Goal: Task Accomplishment & Management: Use online tool/utility

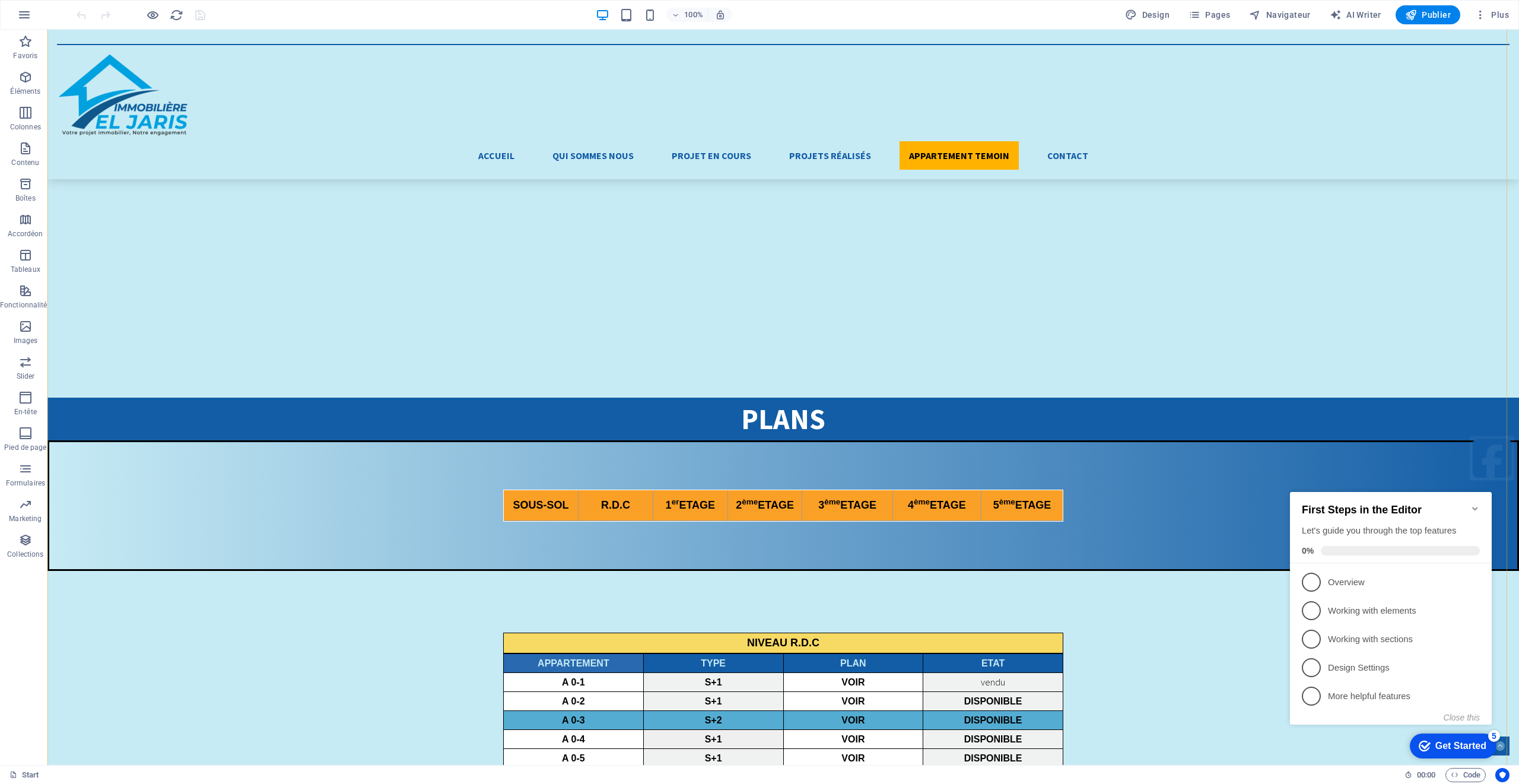
scroll to position [3480, 0]
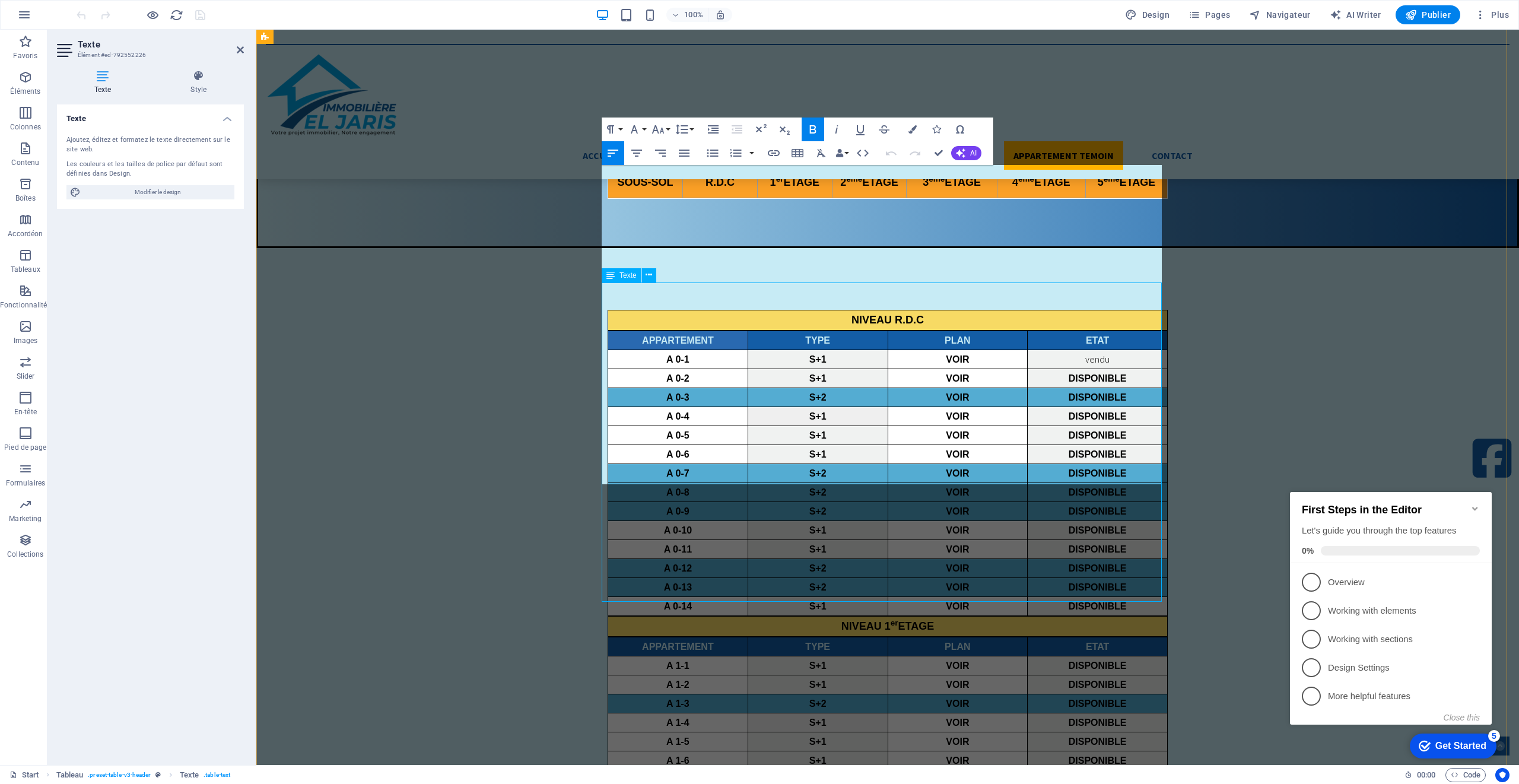
scroll to position [3246, 0]
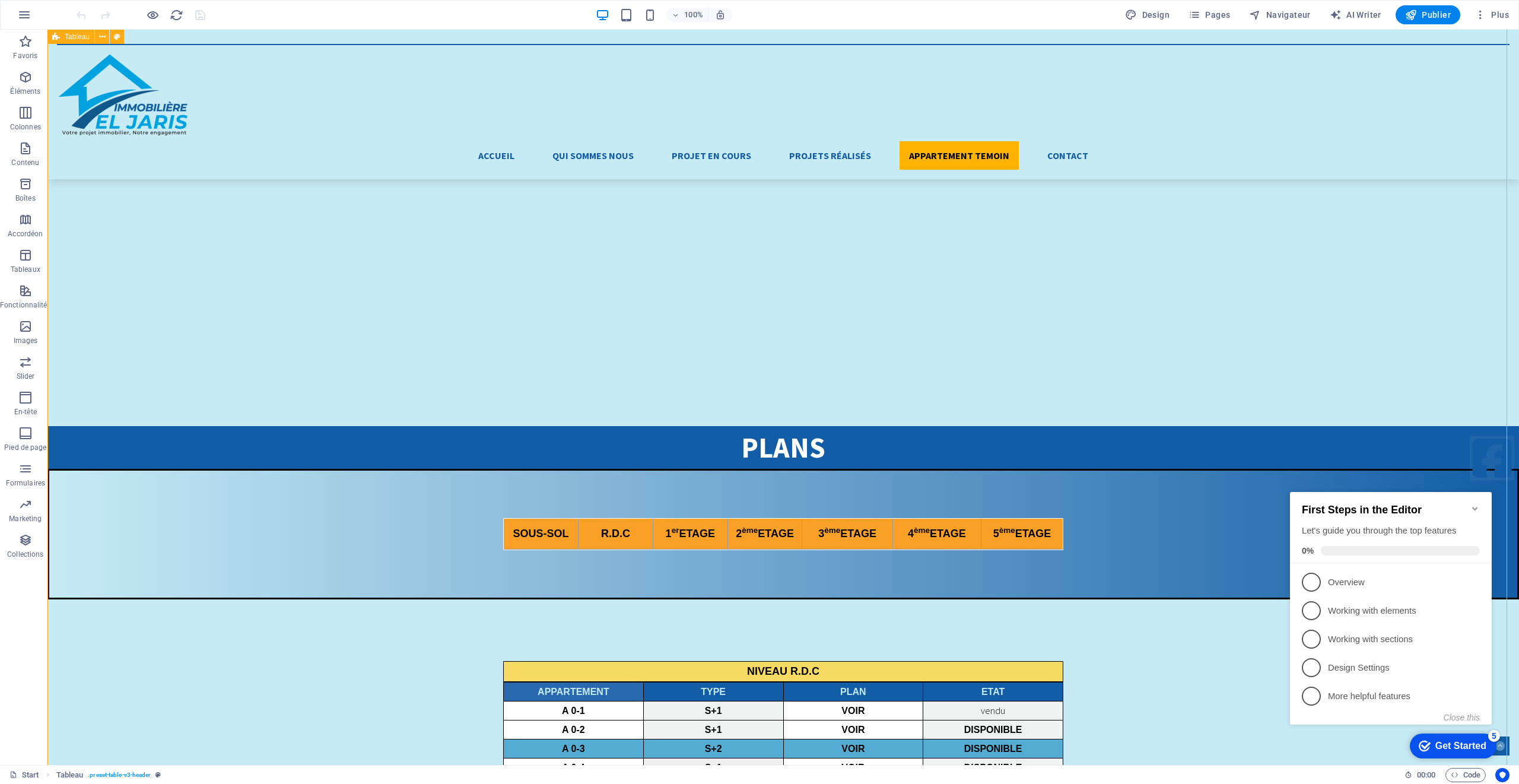
scroll to position [3480, 0]
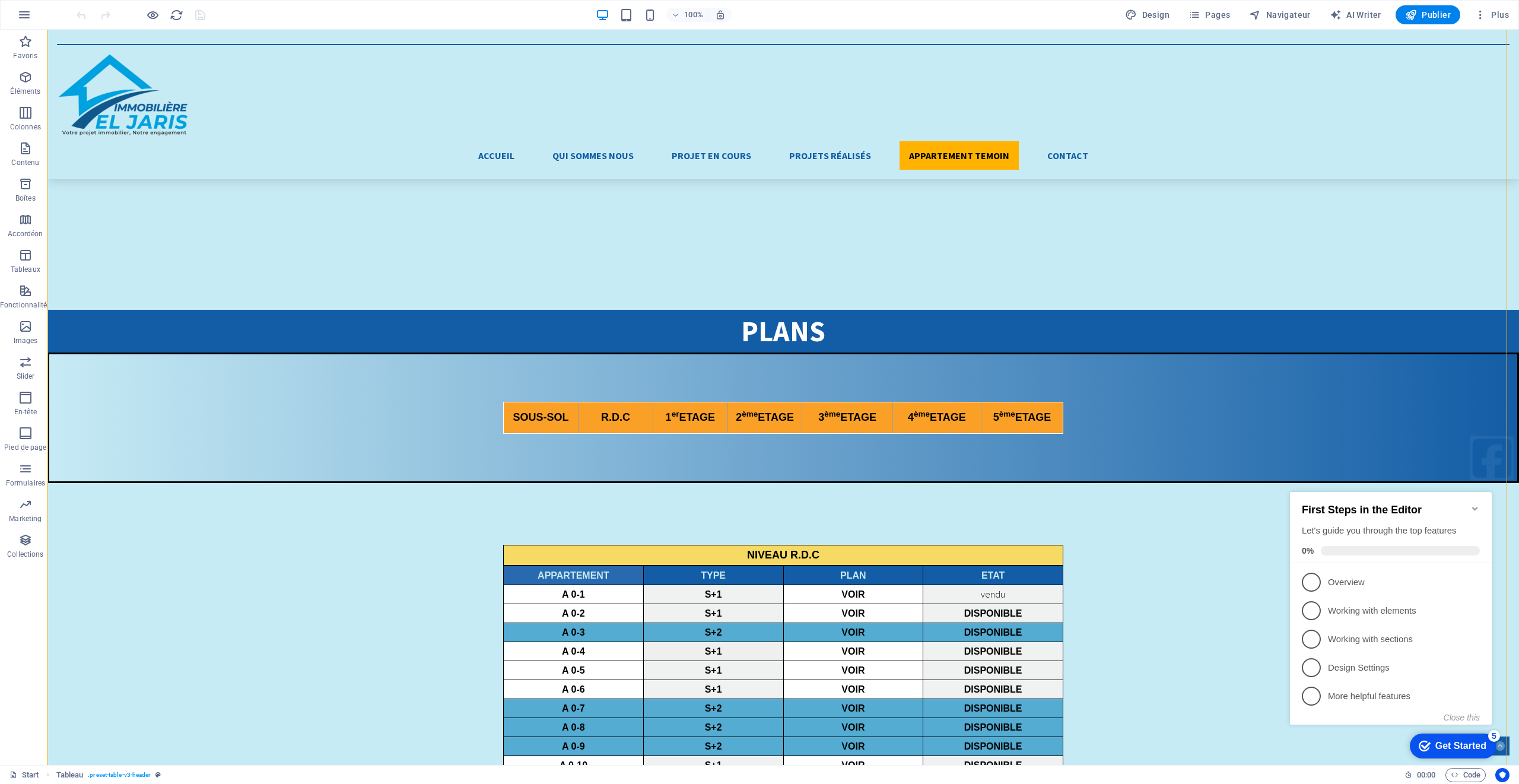
click at [1435, 744] on div "Get Started" at bounding box center [1460, 746] width 51 height 11
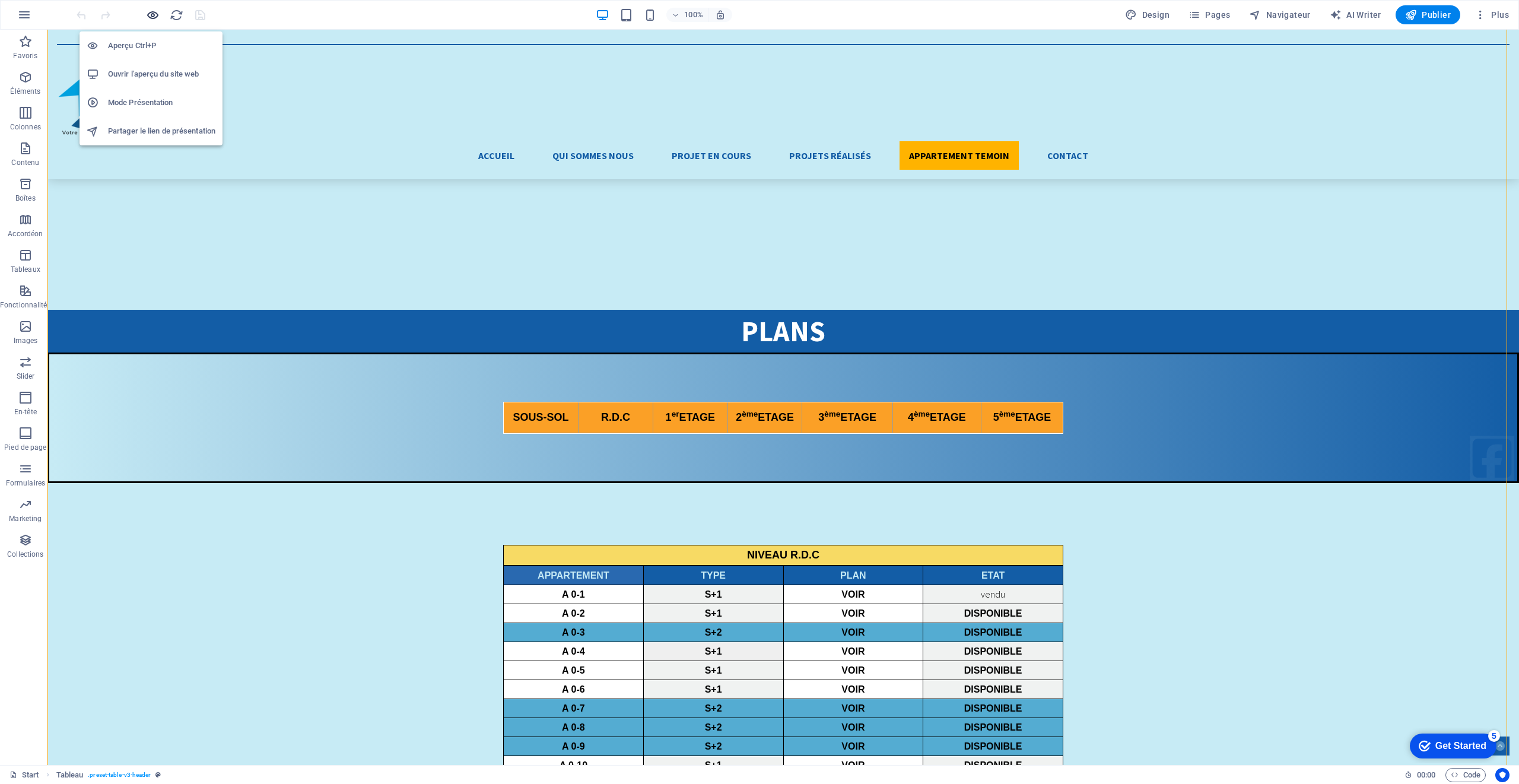
click at [618, 381] on icon "button" at bounding box center [643, 387] width 49 height 12
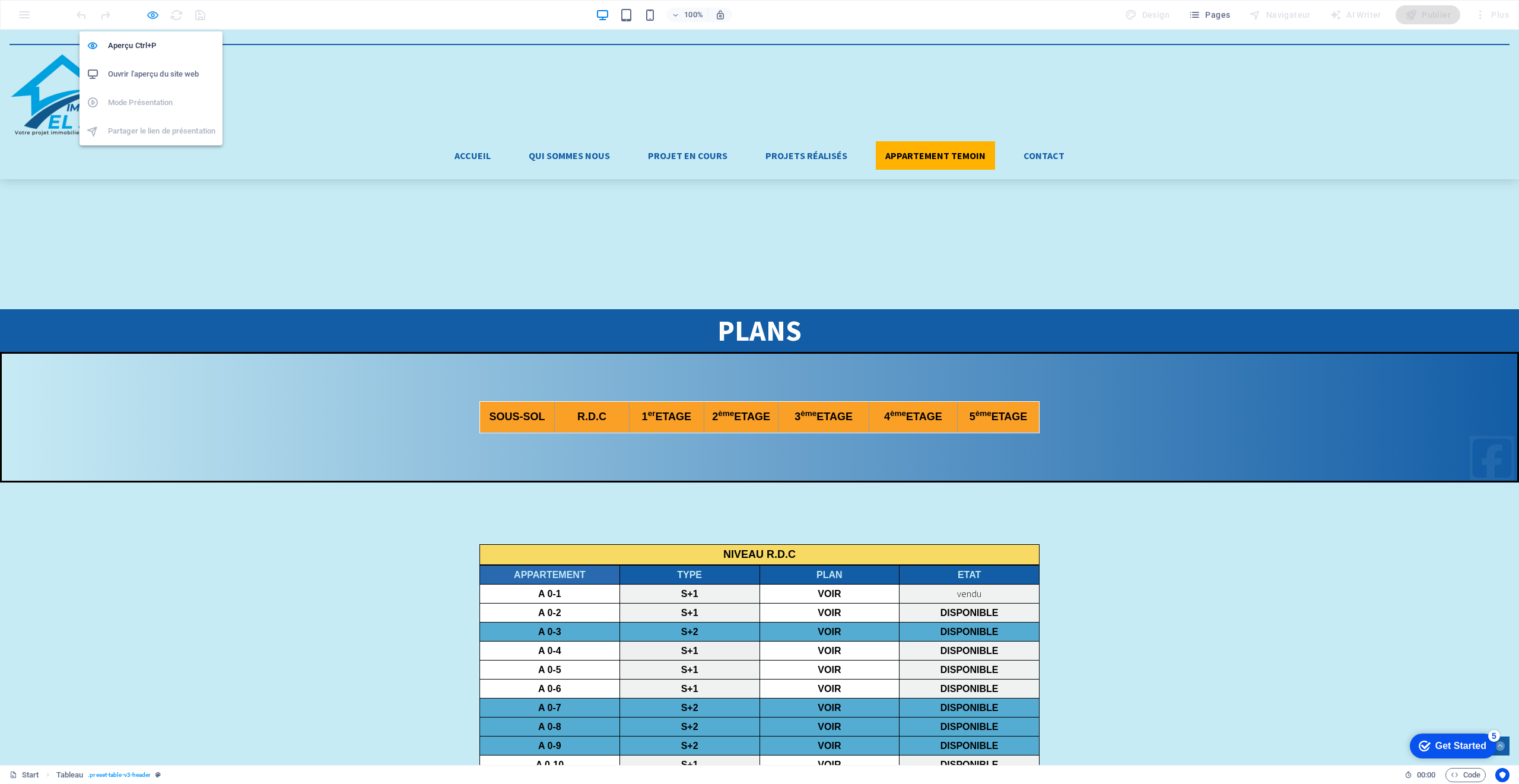
click at [642, 381] on icon "button" at bounding box center [666, 386] width 49 height 12
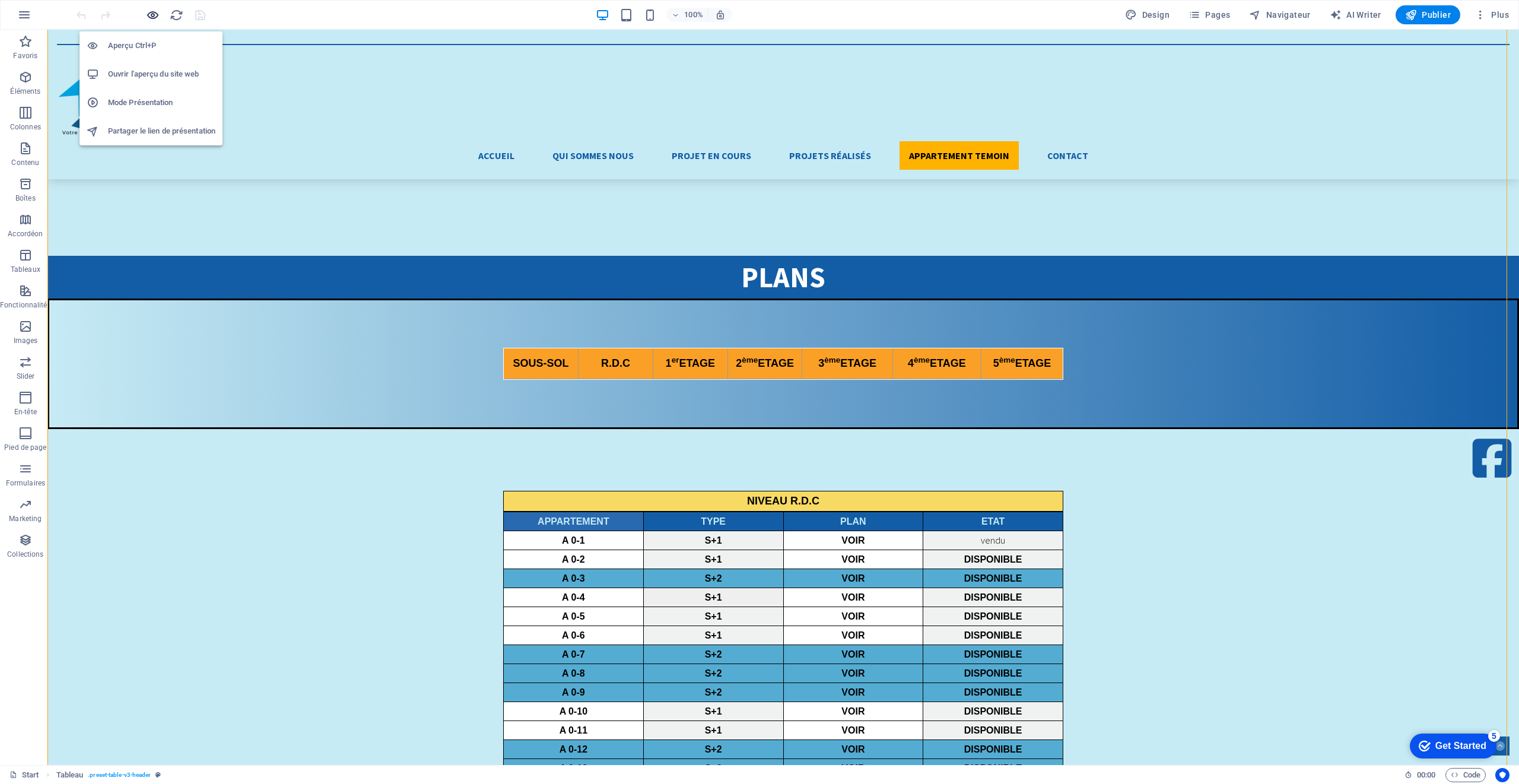
scroll to position [3480, 0]
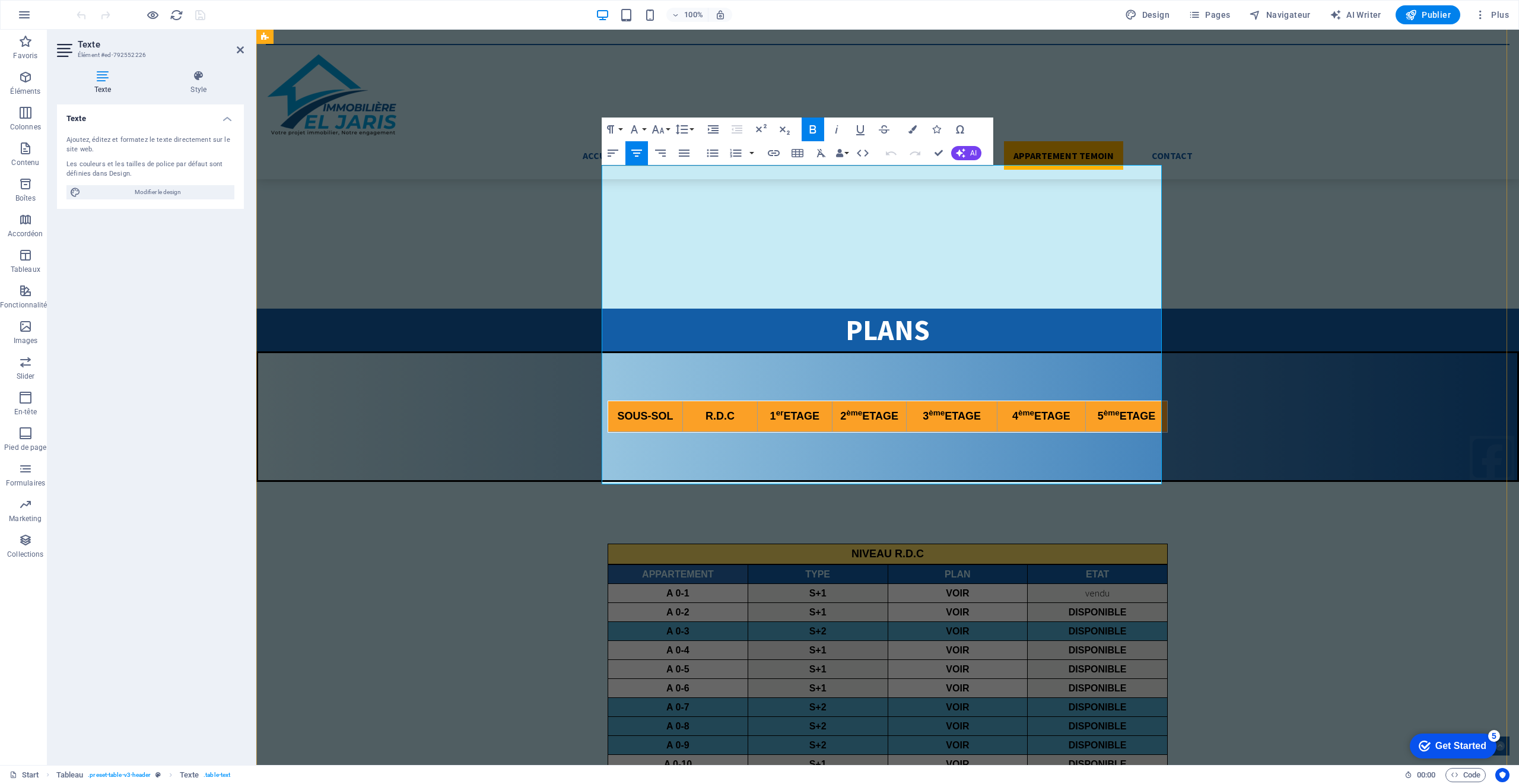
drag, startPoint x: 949, startPoint y: 349, endPoint x: 945, endPoint y: 344, distance: 6.4
click at [928, 319] on icon "button" at bounding box center [928, 314] width 8 height 8
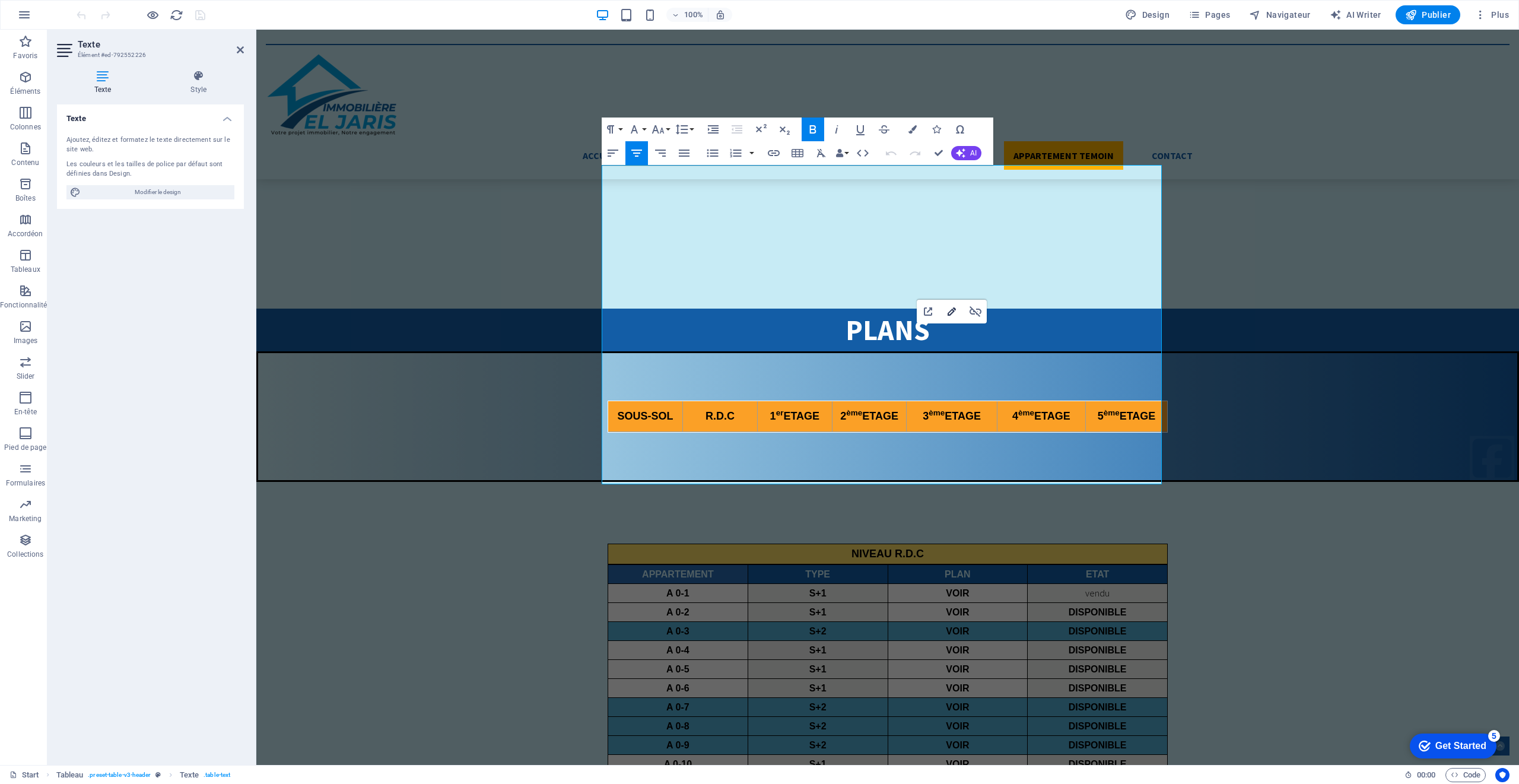
click at [950, 307] on icon "button" at bounding box center [951, 311] width 14 height 14
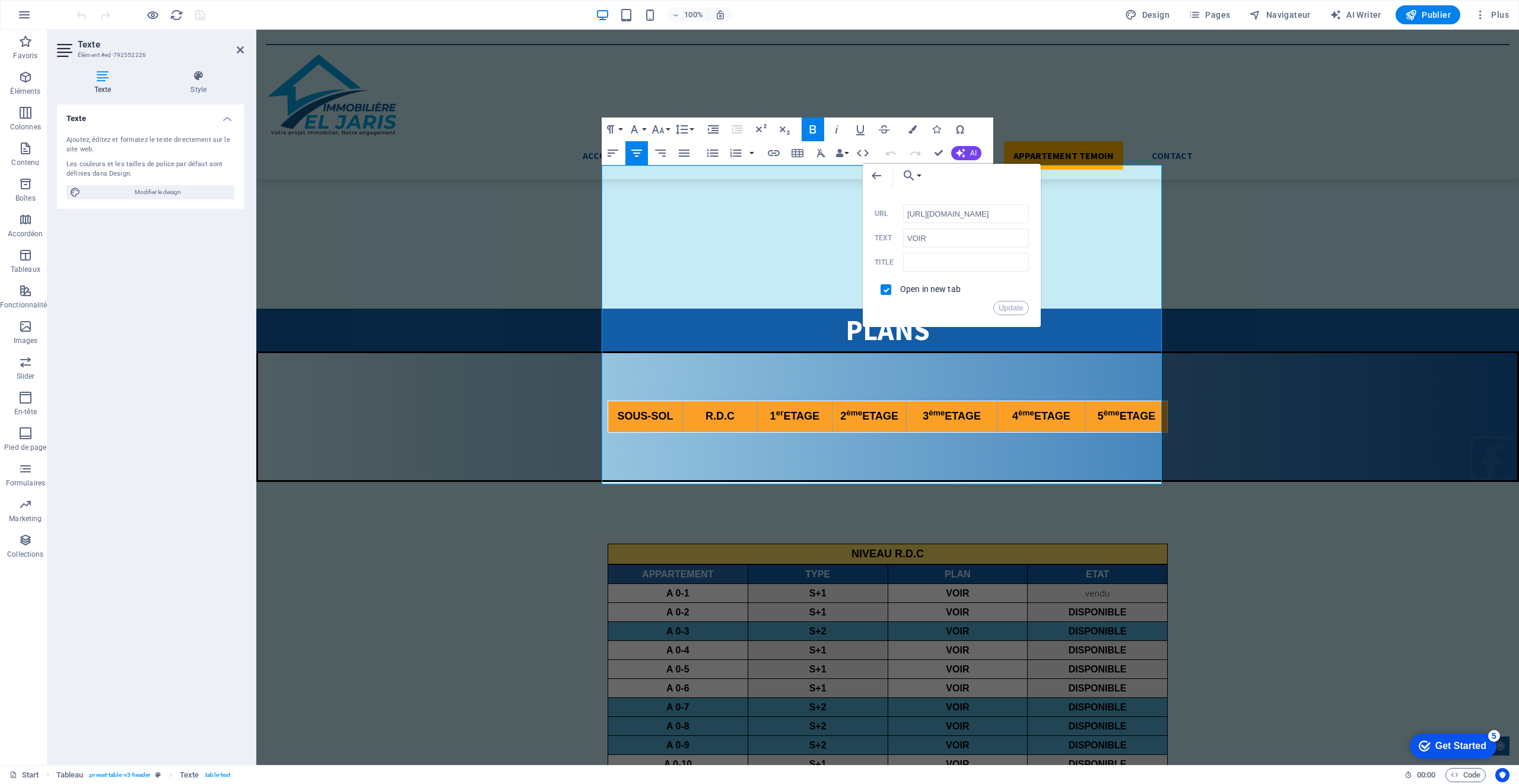
scroll to position [0, 180]
click at [946, 210] on input "[URL][DOMAIN_NAME]" at bounding box center [966, 213] width 126 height 19
click at [947, 211] on input "[URL][DOMAIN_NAME]" at bounding box center [966, 213] width 126 height 19
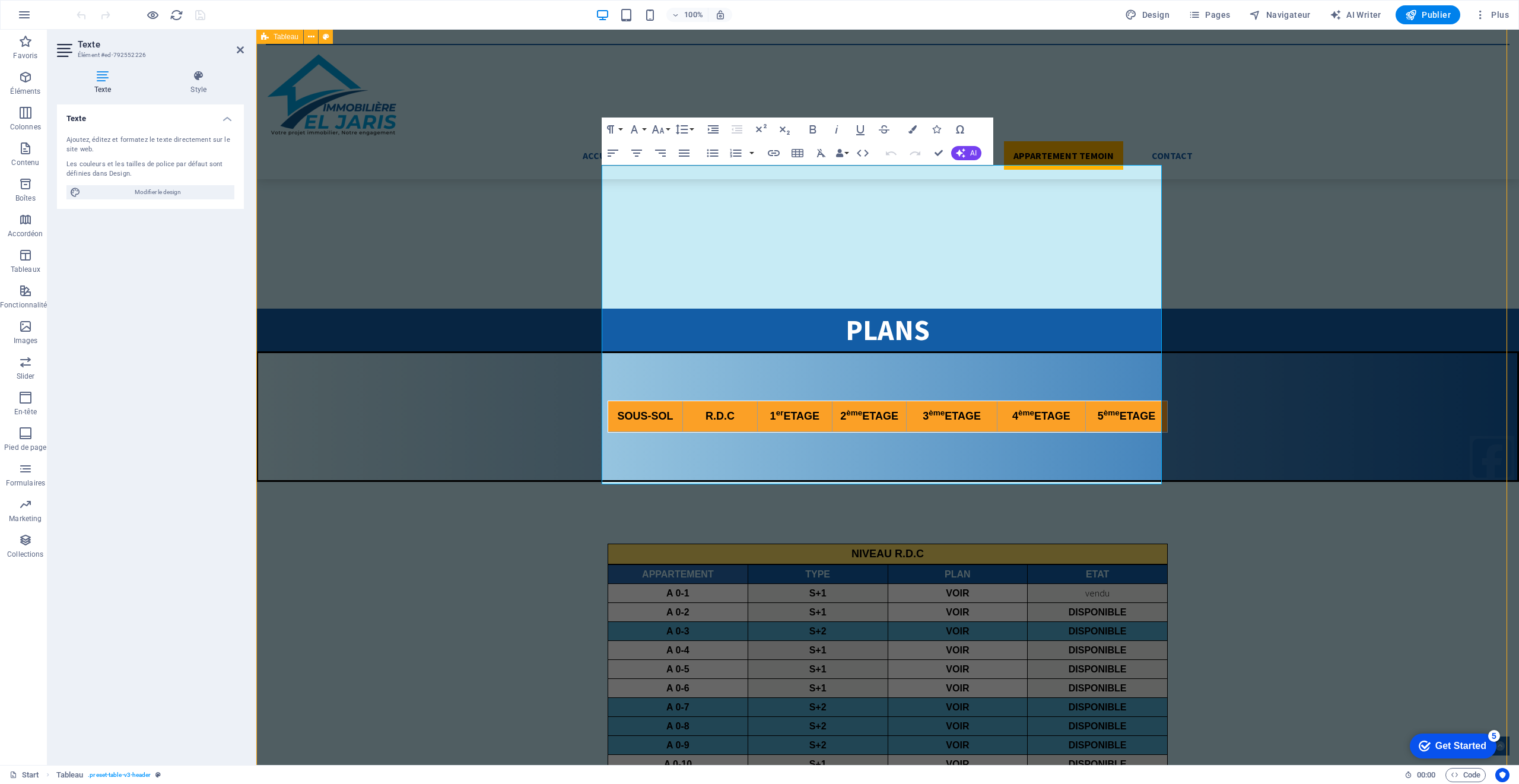
scroll to position [3481, 0]
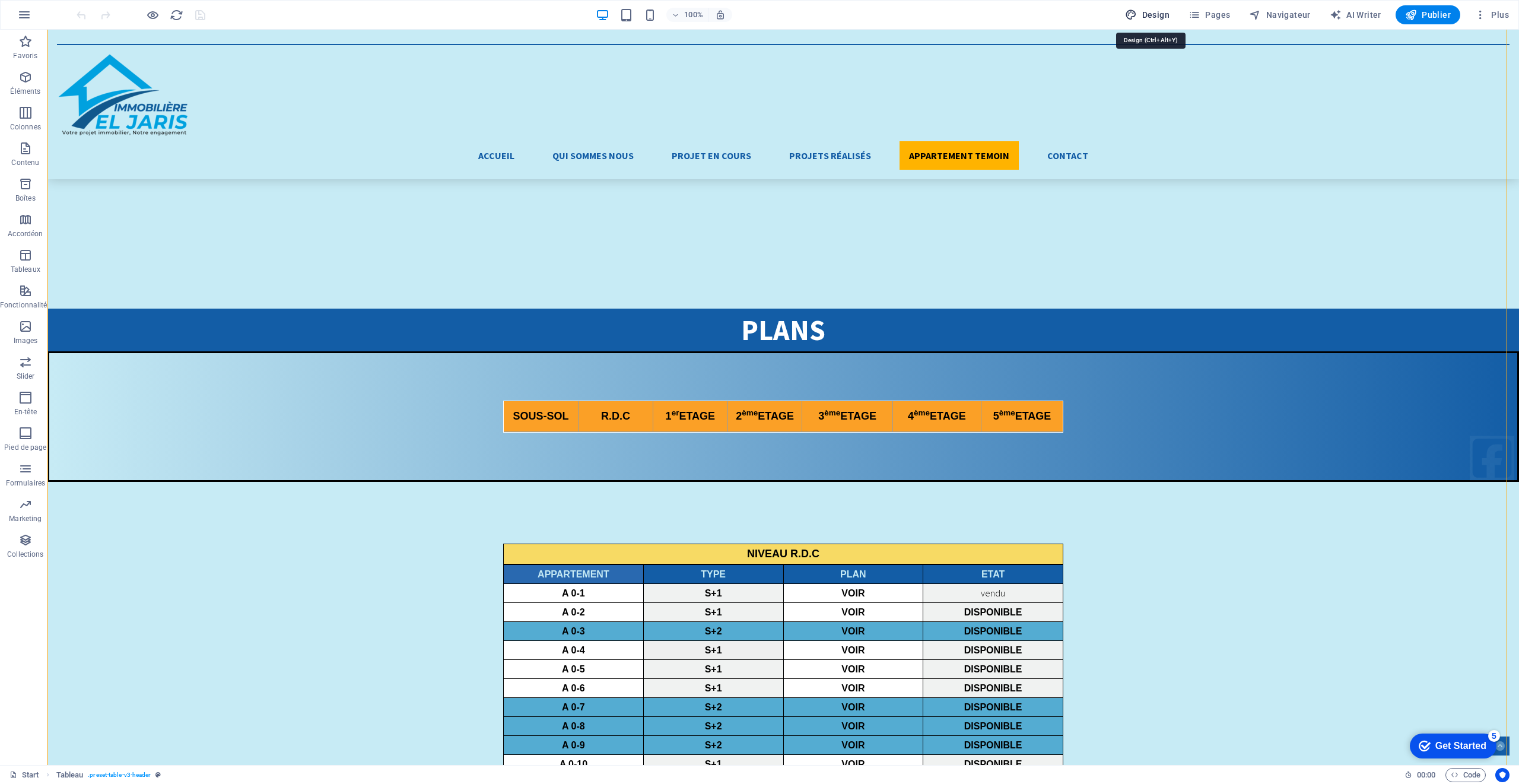
click at [1149, 14] on span "Design" at bounding box center [1147, 15] width 44 height 12
select select "px"
select select "300"
select select "px"
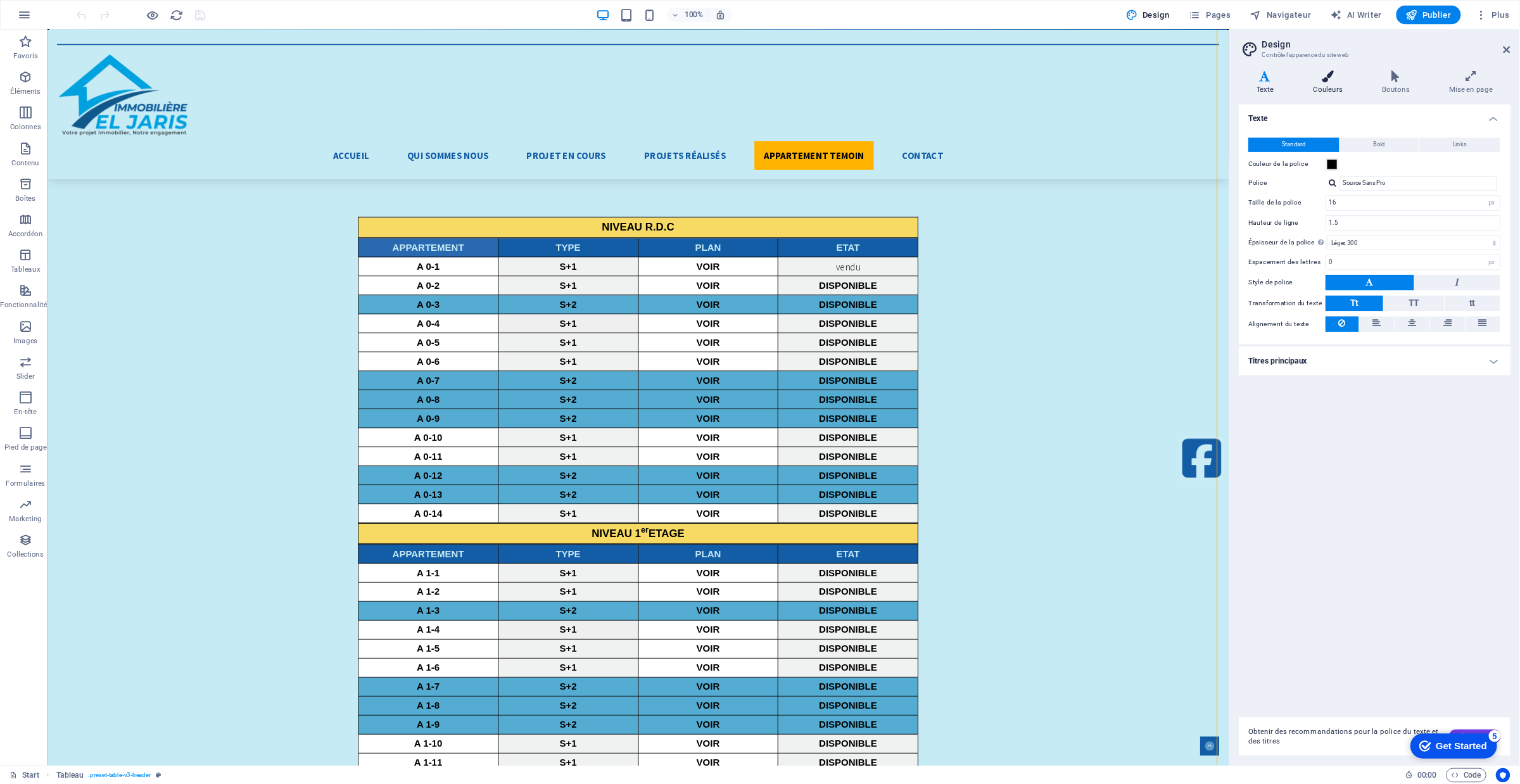
scroll to position [3366, 0]
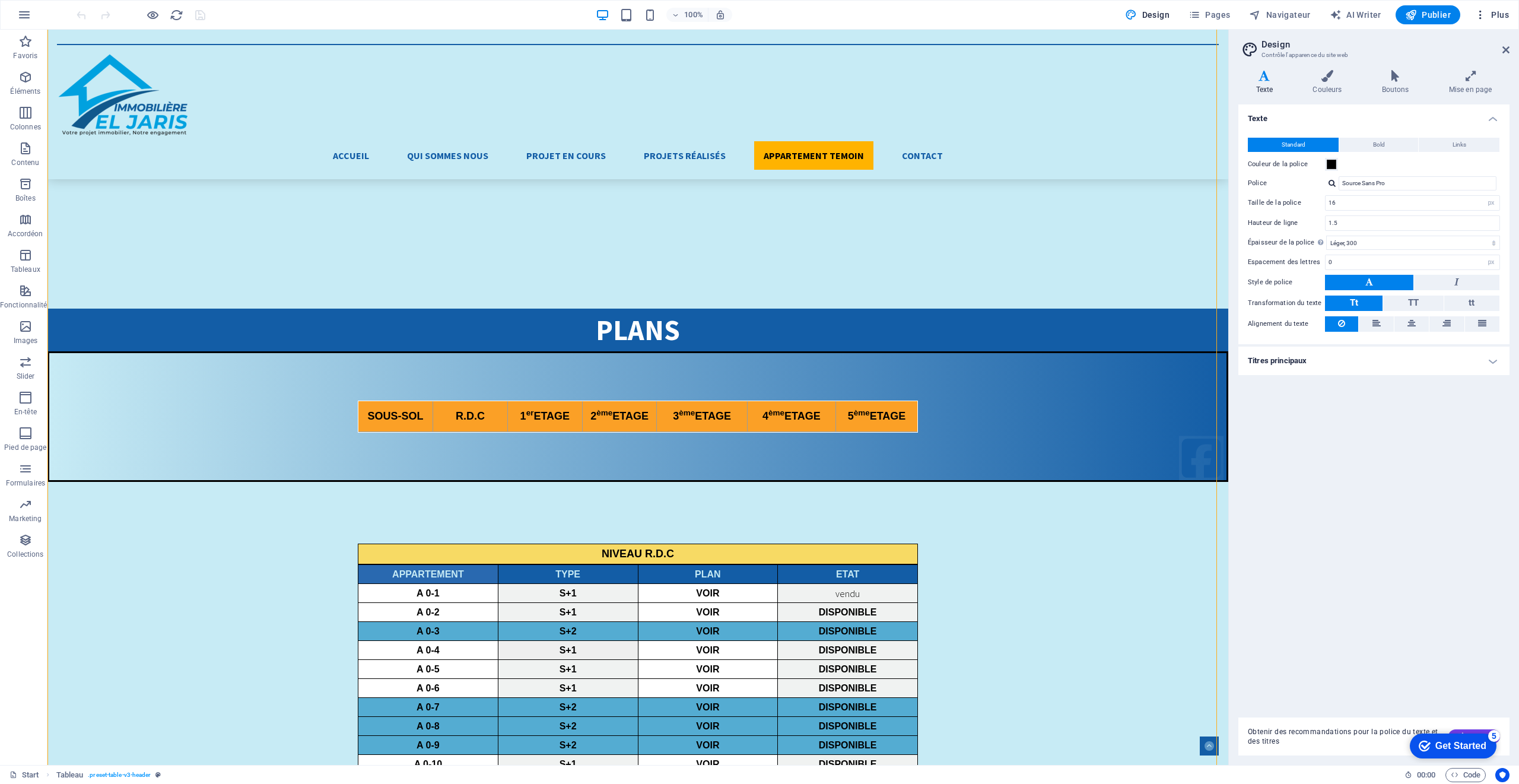
click at [451, 535] on span "Plus" at bounding box center [381, 545] width 140 height 19
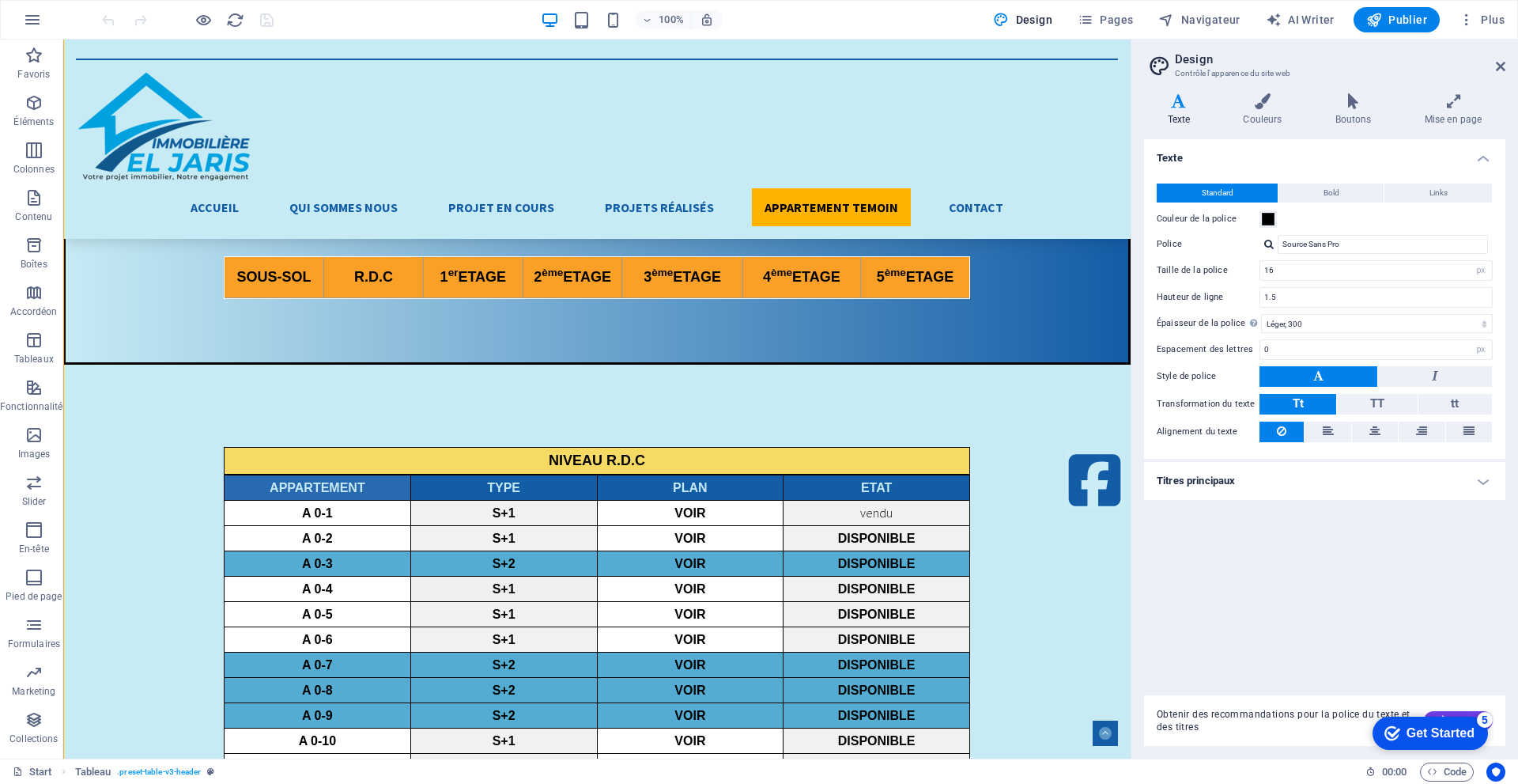
scroll to position [3923, 0]
click at [1200, 62] on h2 "Design" at bounding box center [1340, 59] width 331 height 15
click at [1024, 18] on span "Design" at bounding box center [1022, 20] width 59 height 16
click at [302, 439] on icon "button" at bounding box center [254, 446] width 96 height 16
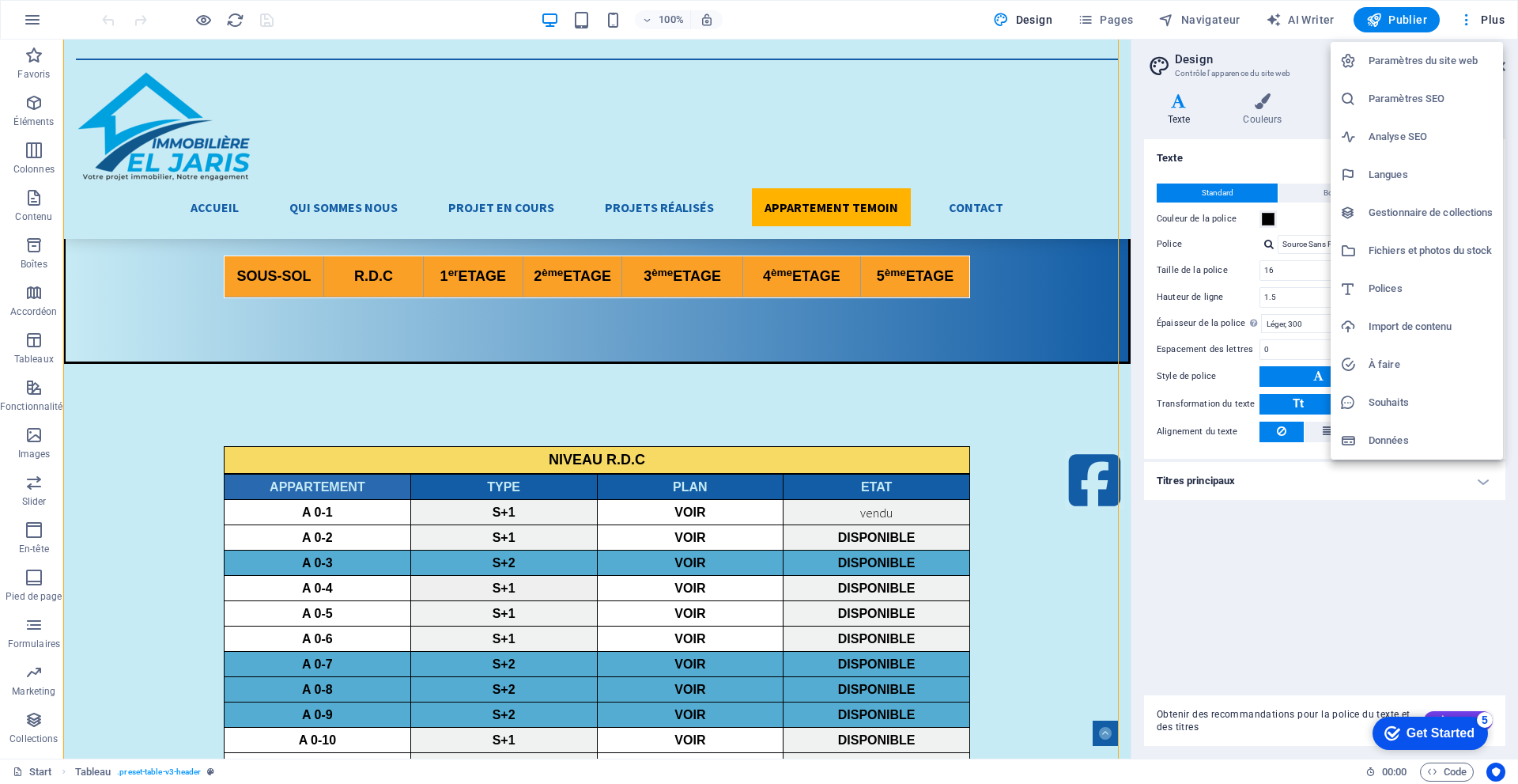
click at [1437, 250] on h6 "Fichiers et photos du stock" at bounding box center [1431, 250] width 125 height 19
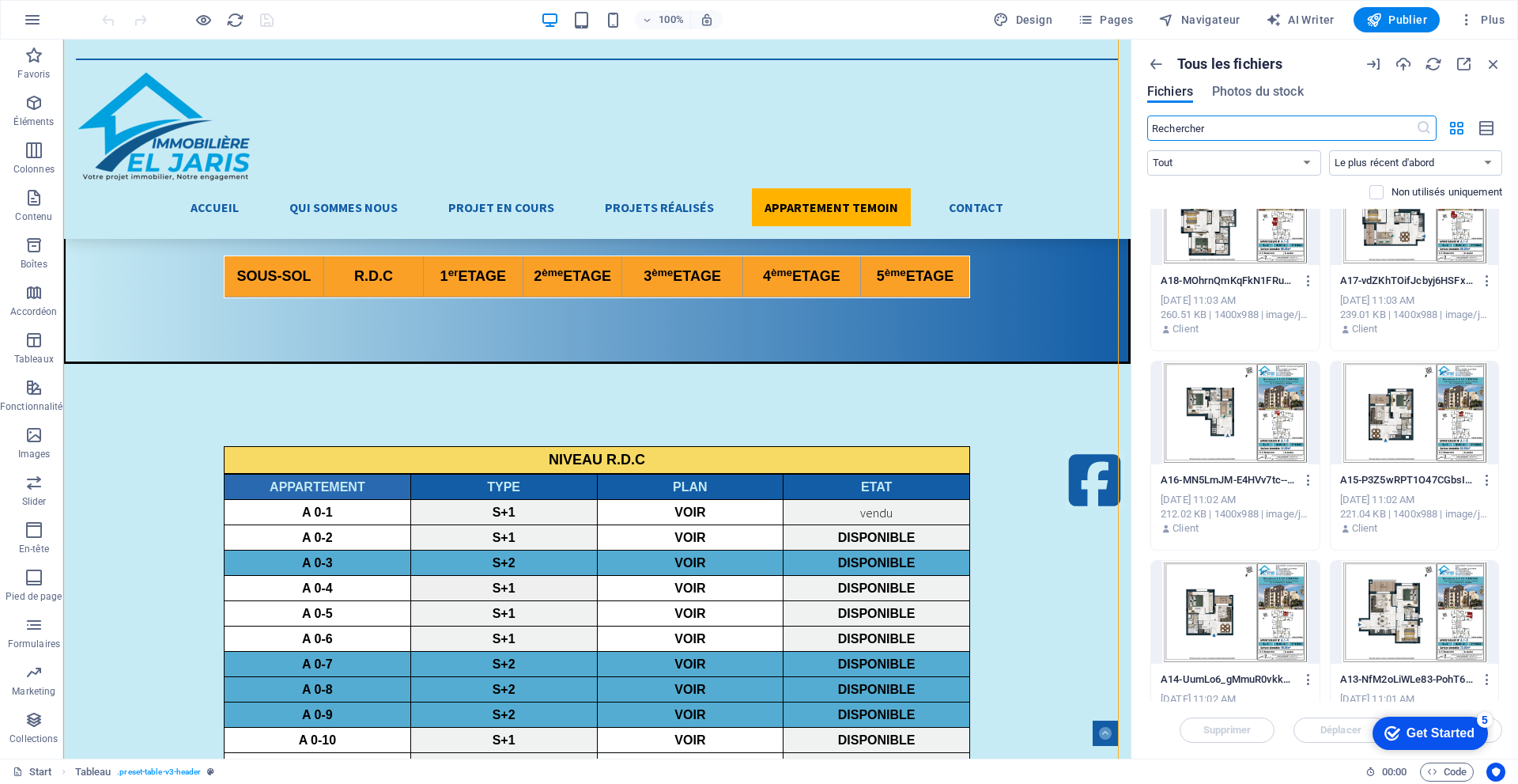
scroll to position [6800, 0]
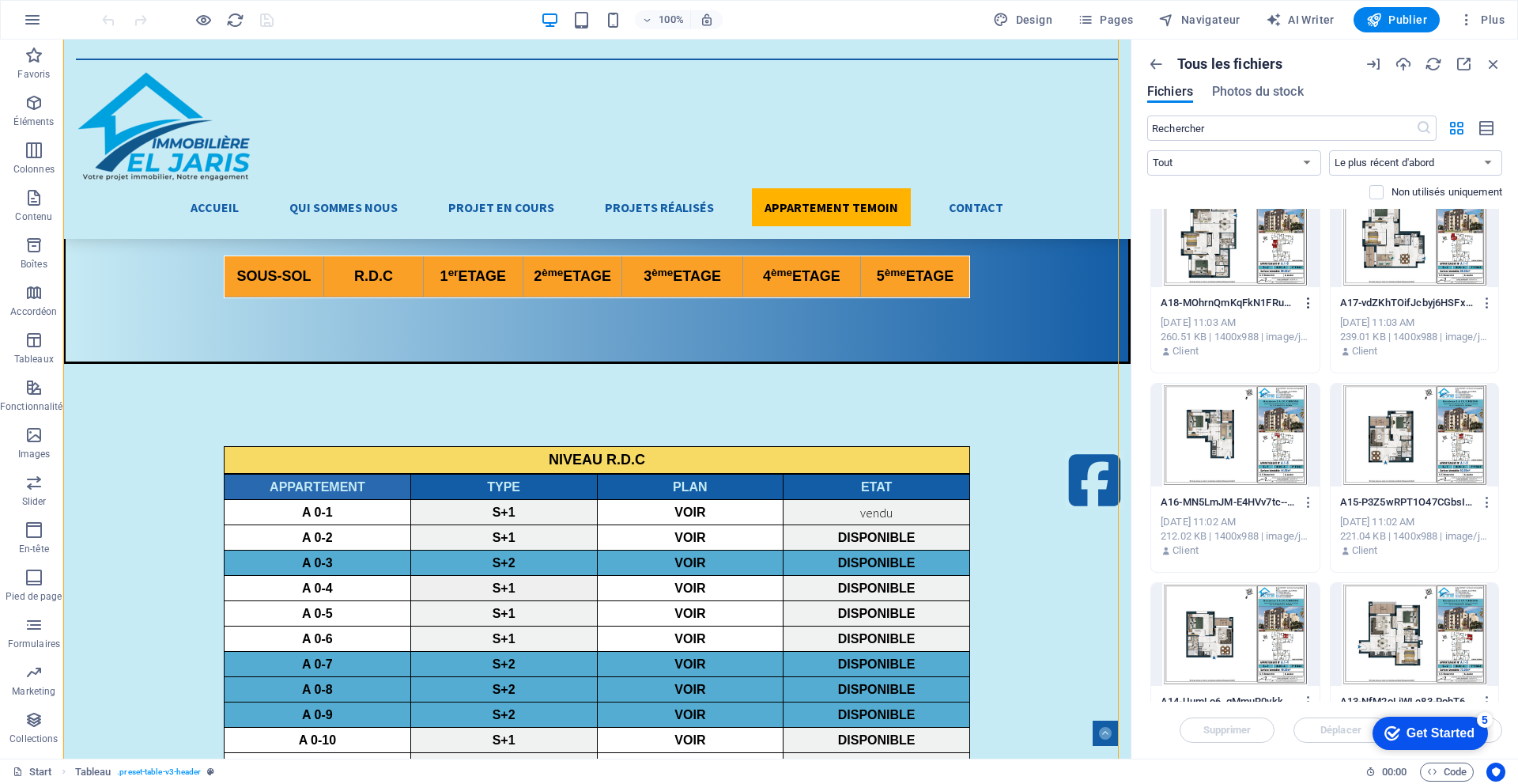
click at [1306, 304] on icon "button" at bounding box center [1308, 302] width 15 height 15
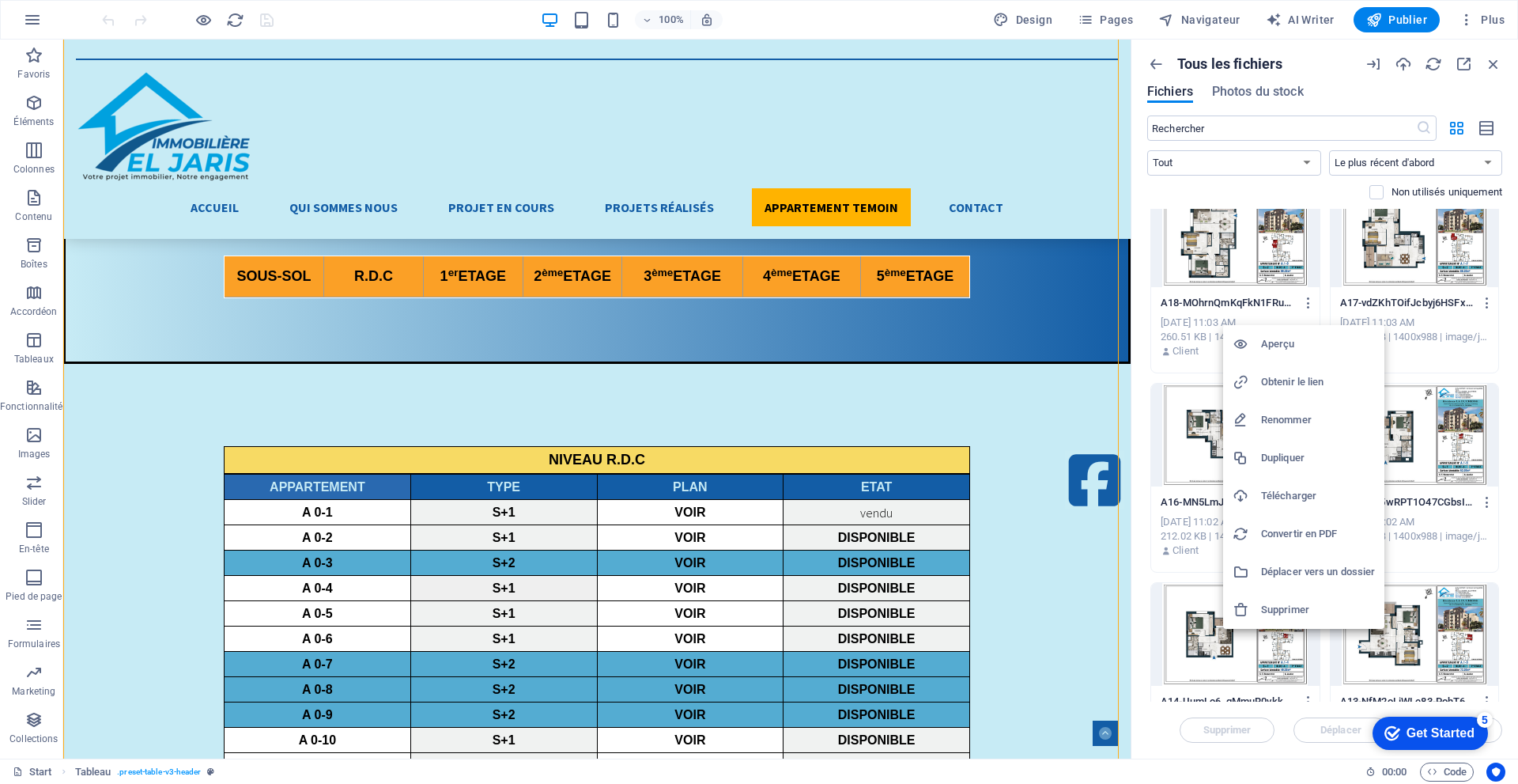
click at [1288, 497] on h6 "Télécharger" at bounding box center [1318, 496] width 114 height 19
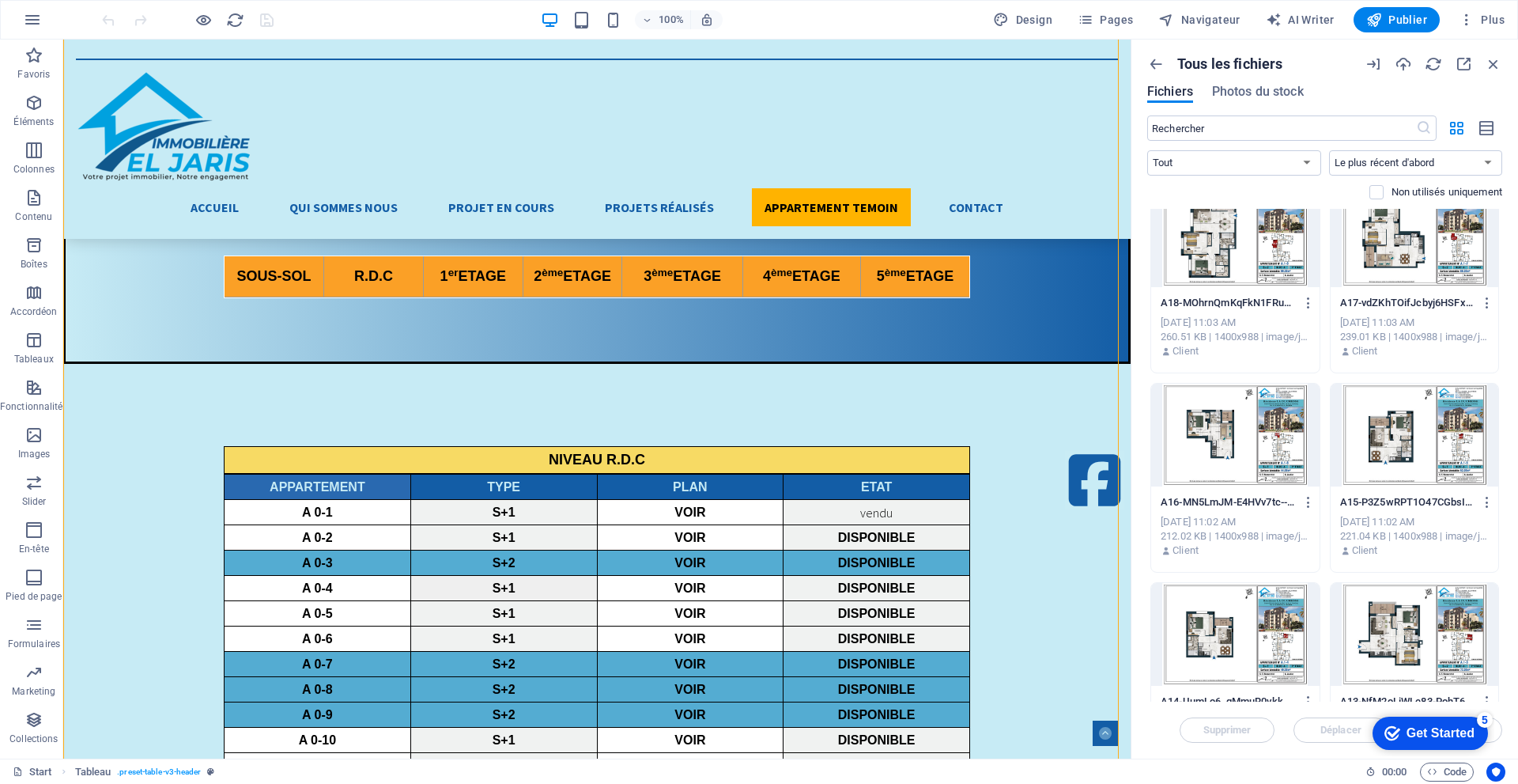
click at [1257, 250] on div at bounding box center [1235, 235] width 169 height 103
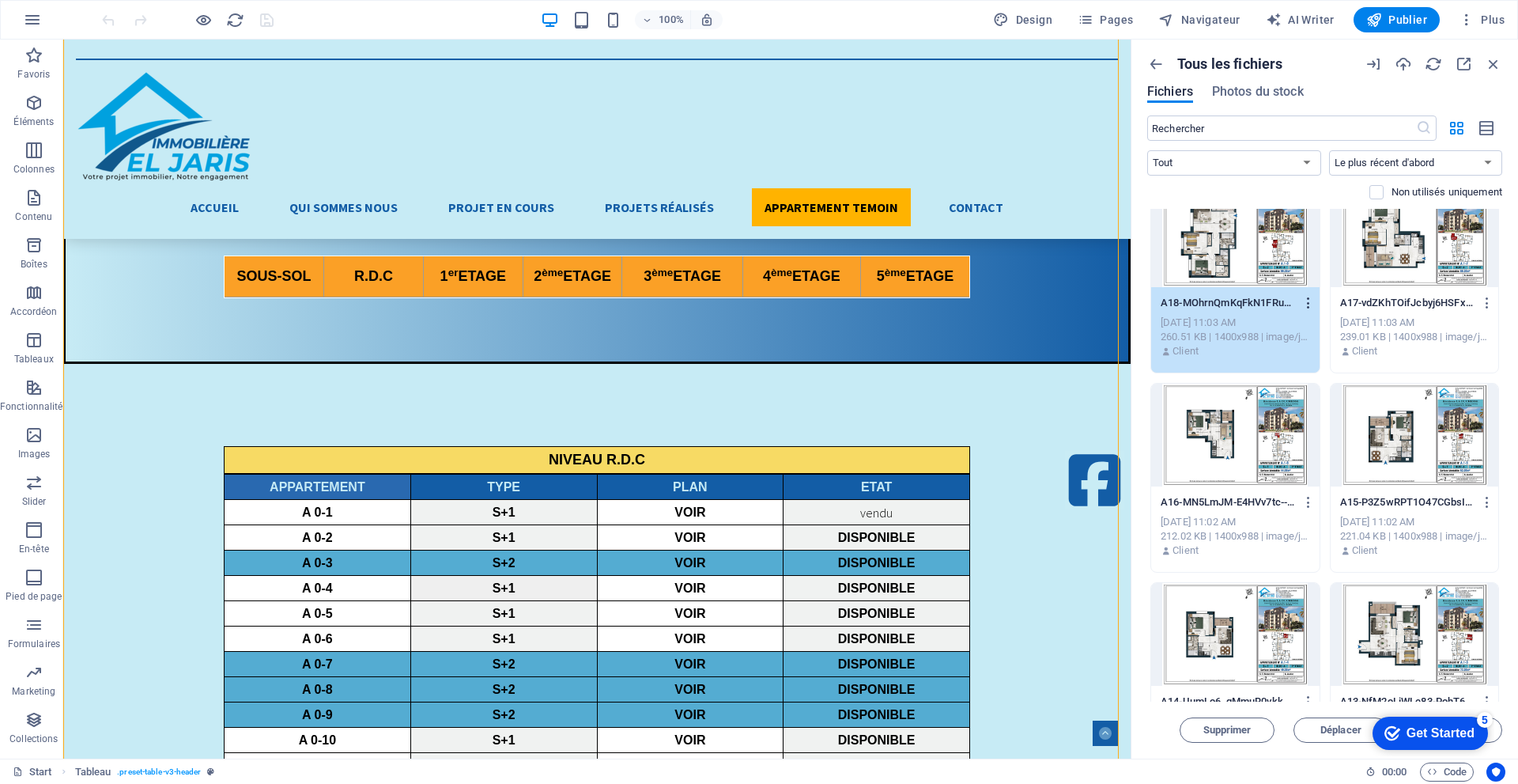
click at [1311, 303] on icon "button" at bounding box center [1308, 302] width 15 height 15
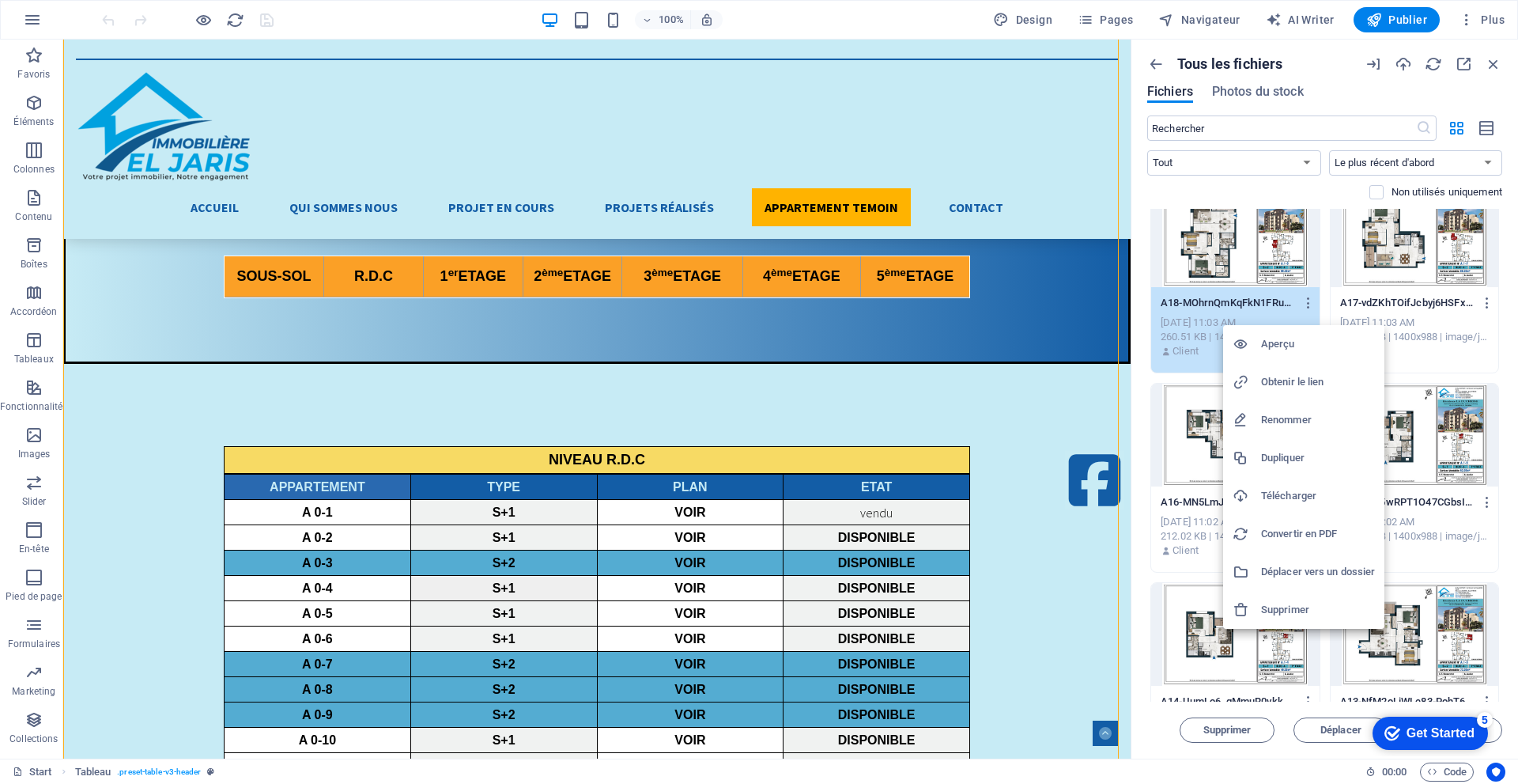
click at [1127, 212] on div at bounding box center [759, 392] width 1518 height 784
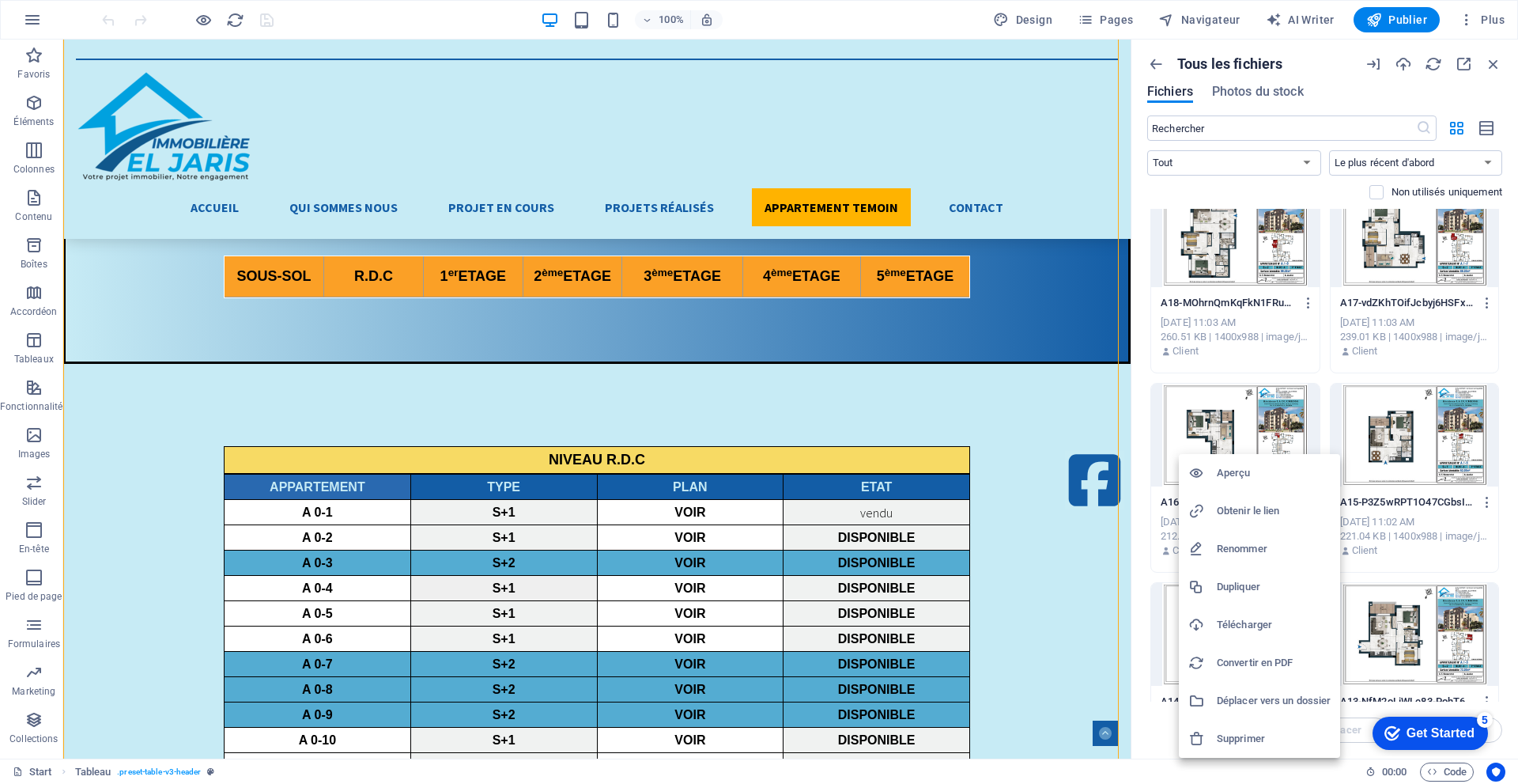
click at [1230, 473] on h6 "Aperçu" at bounding box center [1274, 472] width 114 height 19
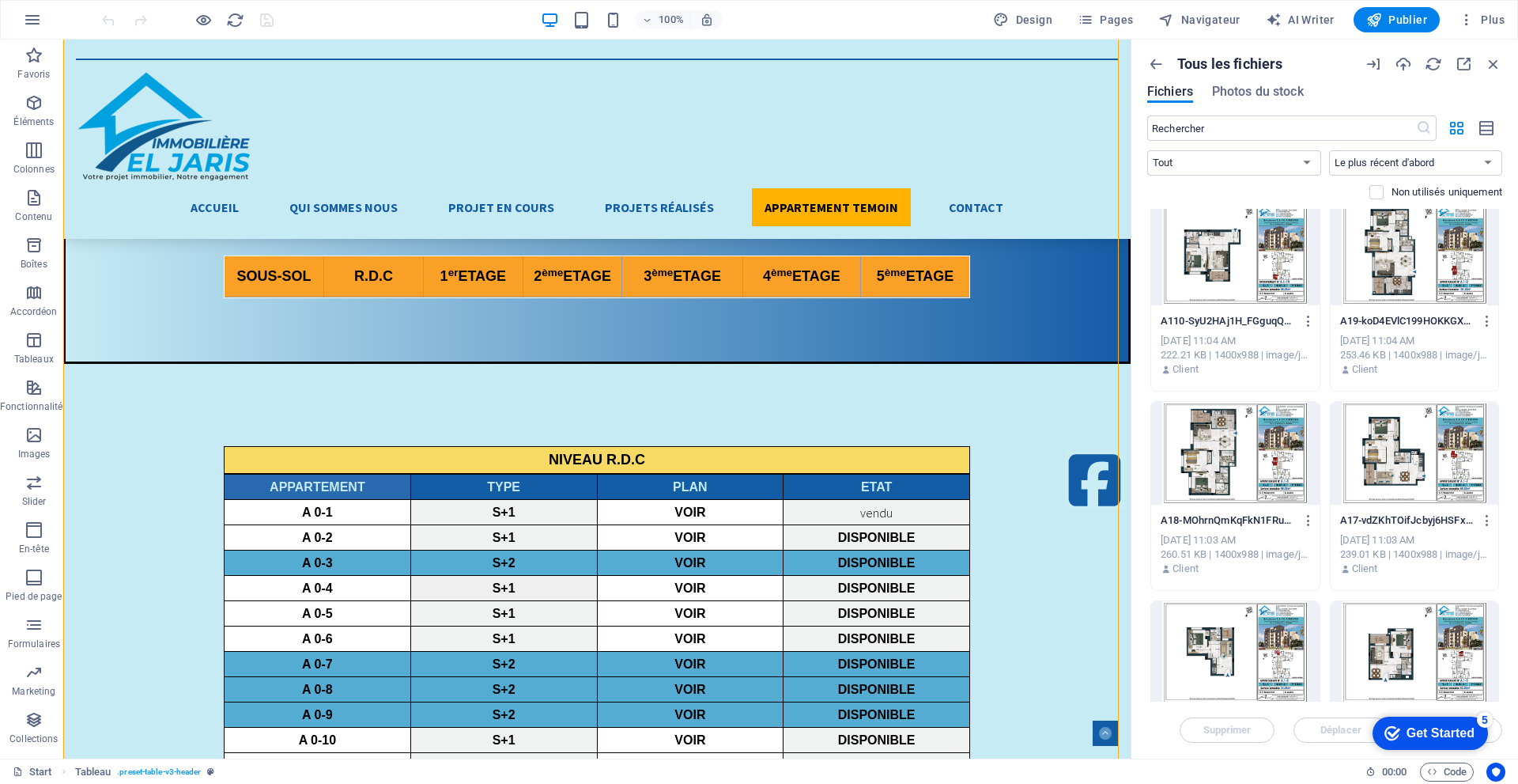
scroll to position [6563, 0]
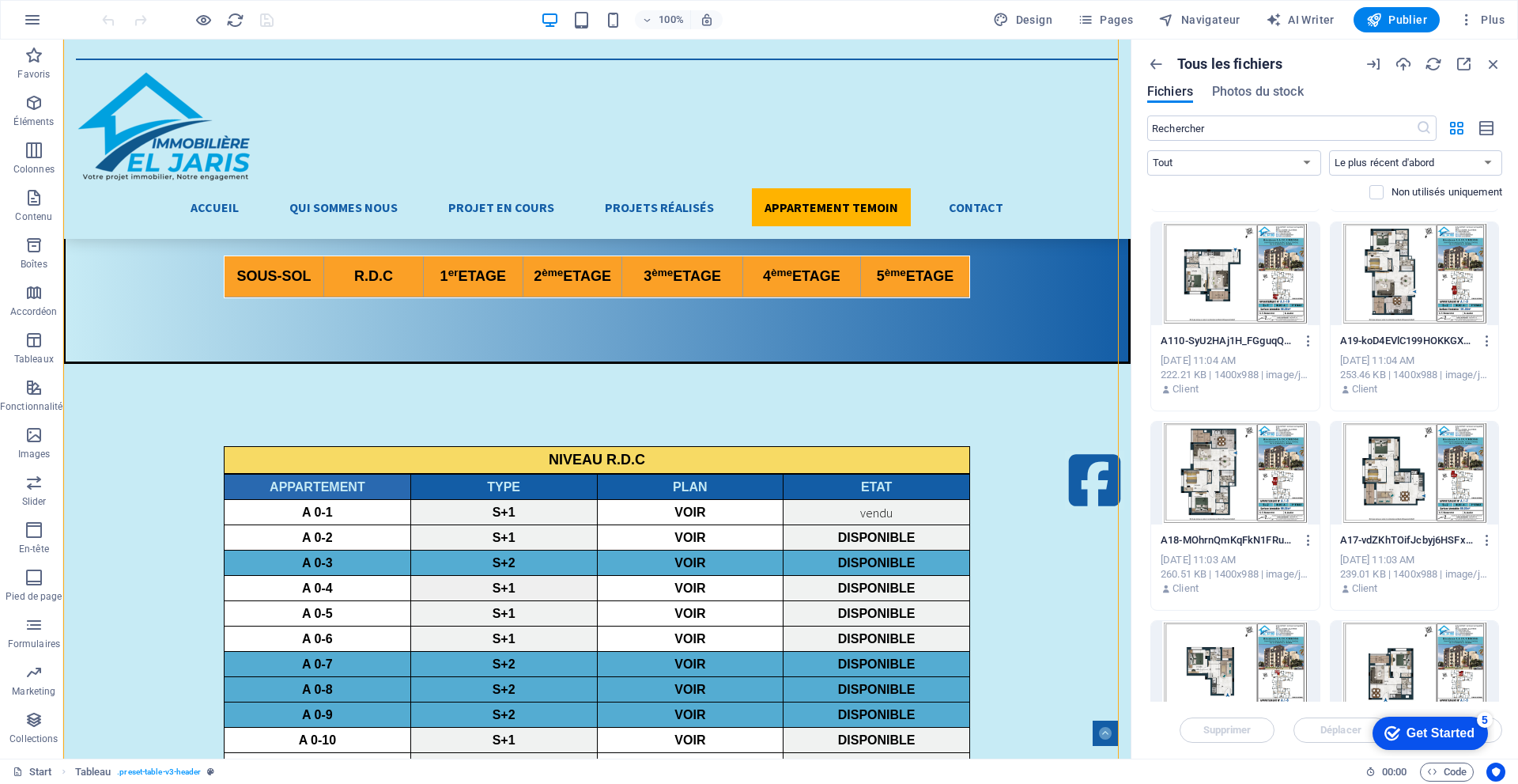
click at [1274, 466] on div at bounding box center [1235, 473] width 169 height 103
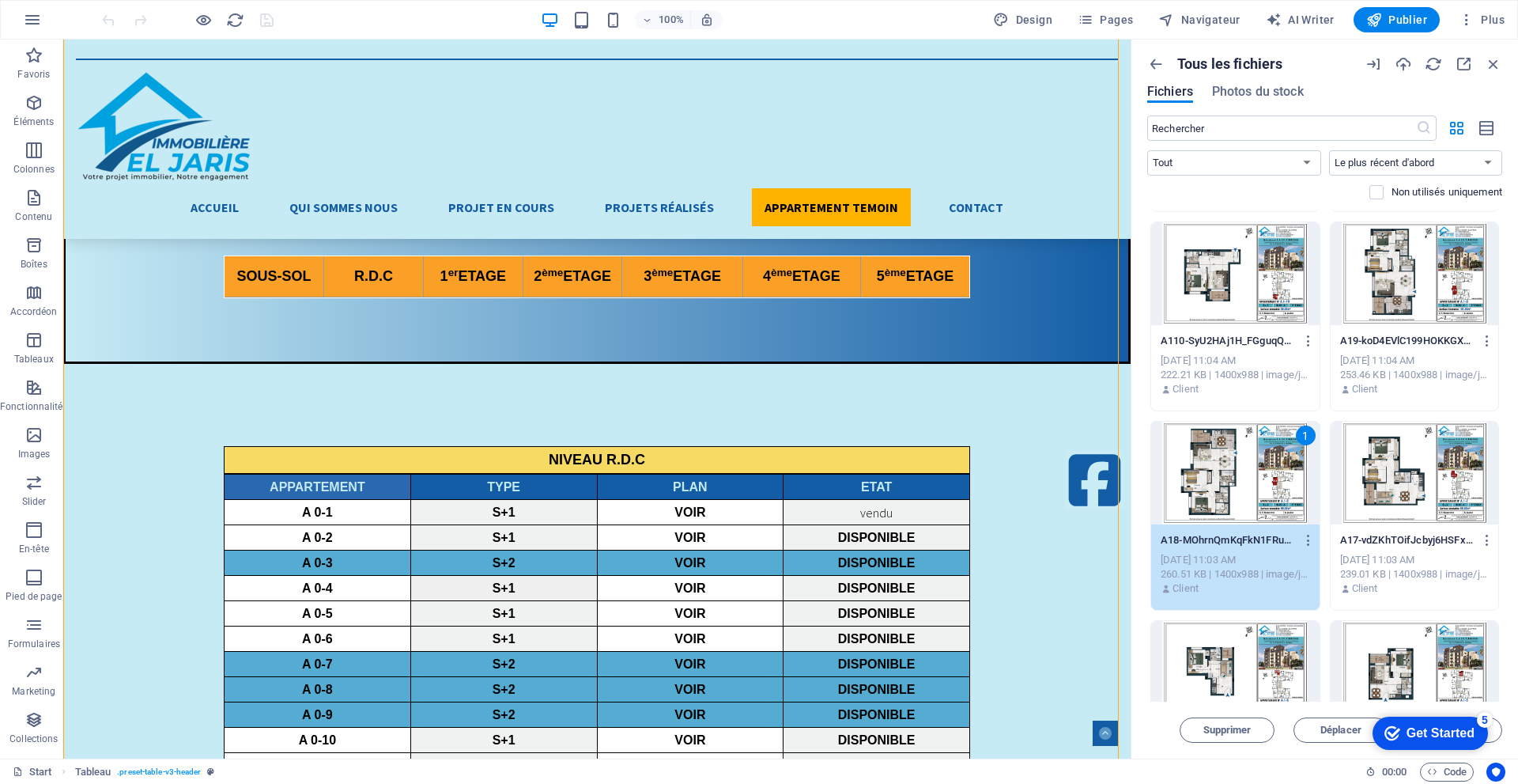
click at [1274, 466] on div "1" at bounding box center [1235, 473] width 169 height 103
click at [1300, 434] on div "1" at bounding box center [1306, 436] width 20 height 20
click at [1300, 434] on div "1" at bounding box center [1235, 473] width 169 height 103
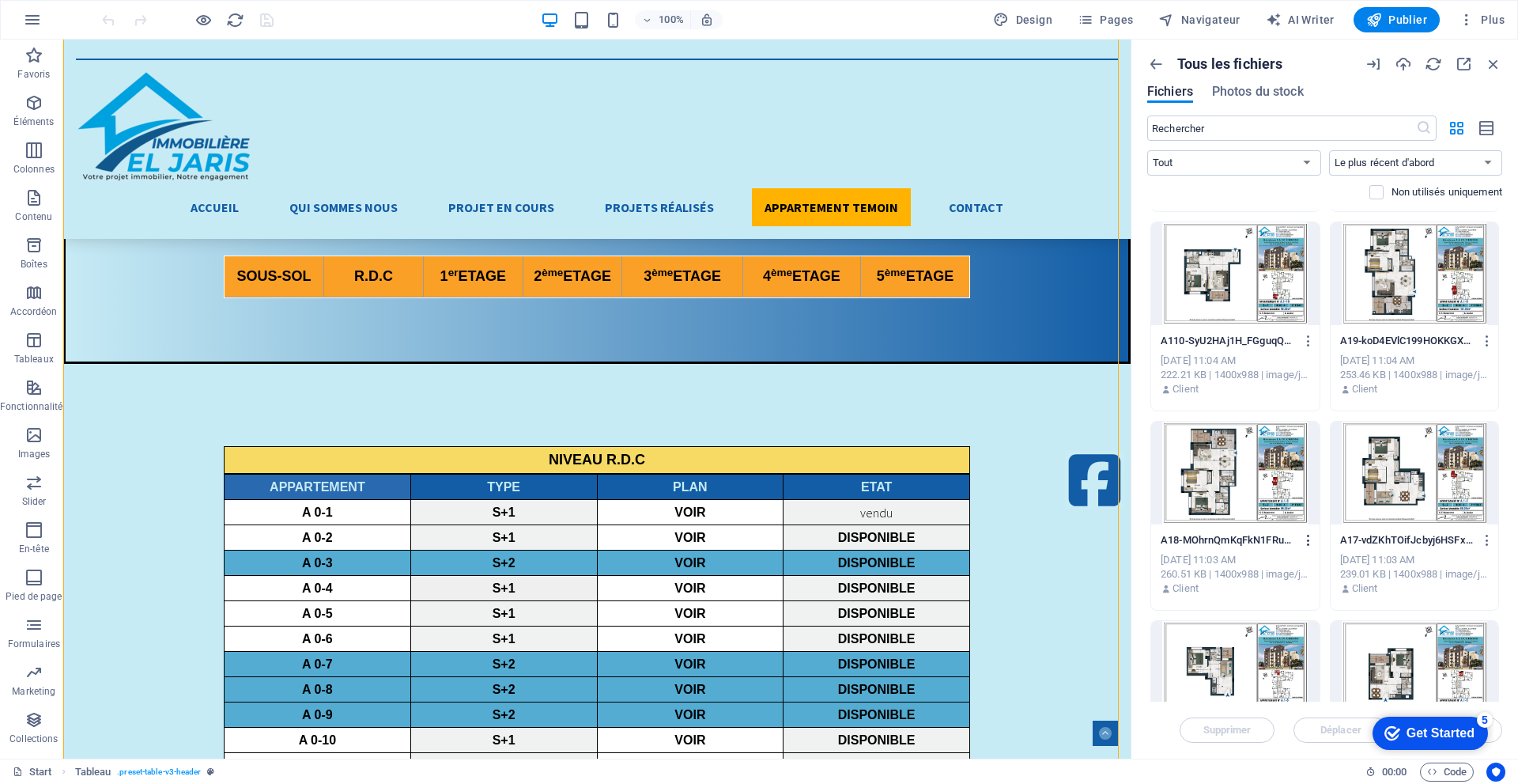
click at [1310, 538] on icon "button" at bounding box center [1308, 540] width 15 height 15
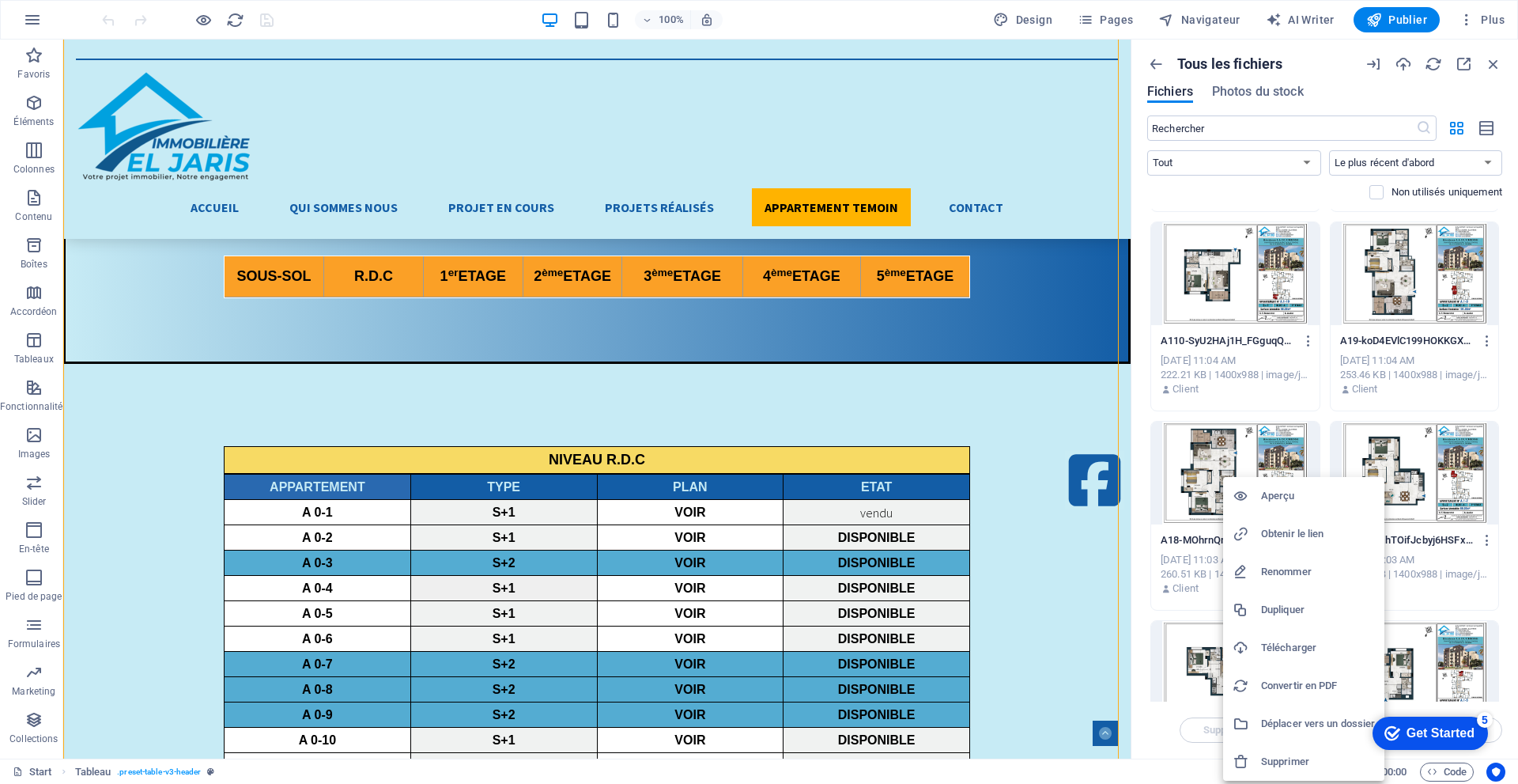
click at [1510, 209] on div at bounding box center [759, 392] width 1518 height 784
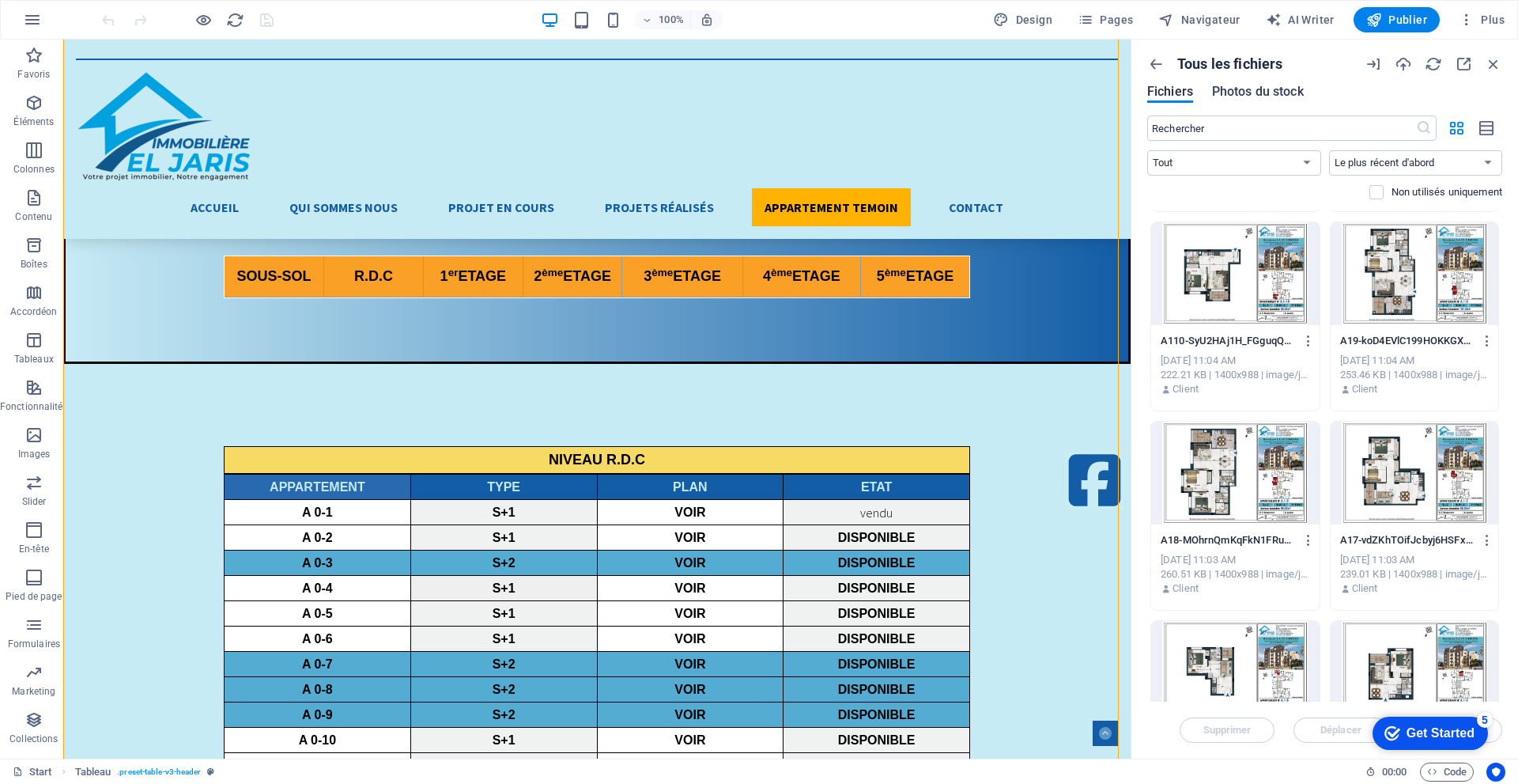
click at [1258, 93] on span "Photos du stock" at bounding box center [1257, 91] width 91 height 19
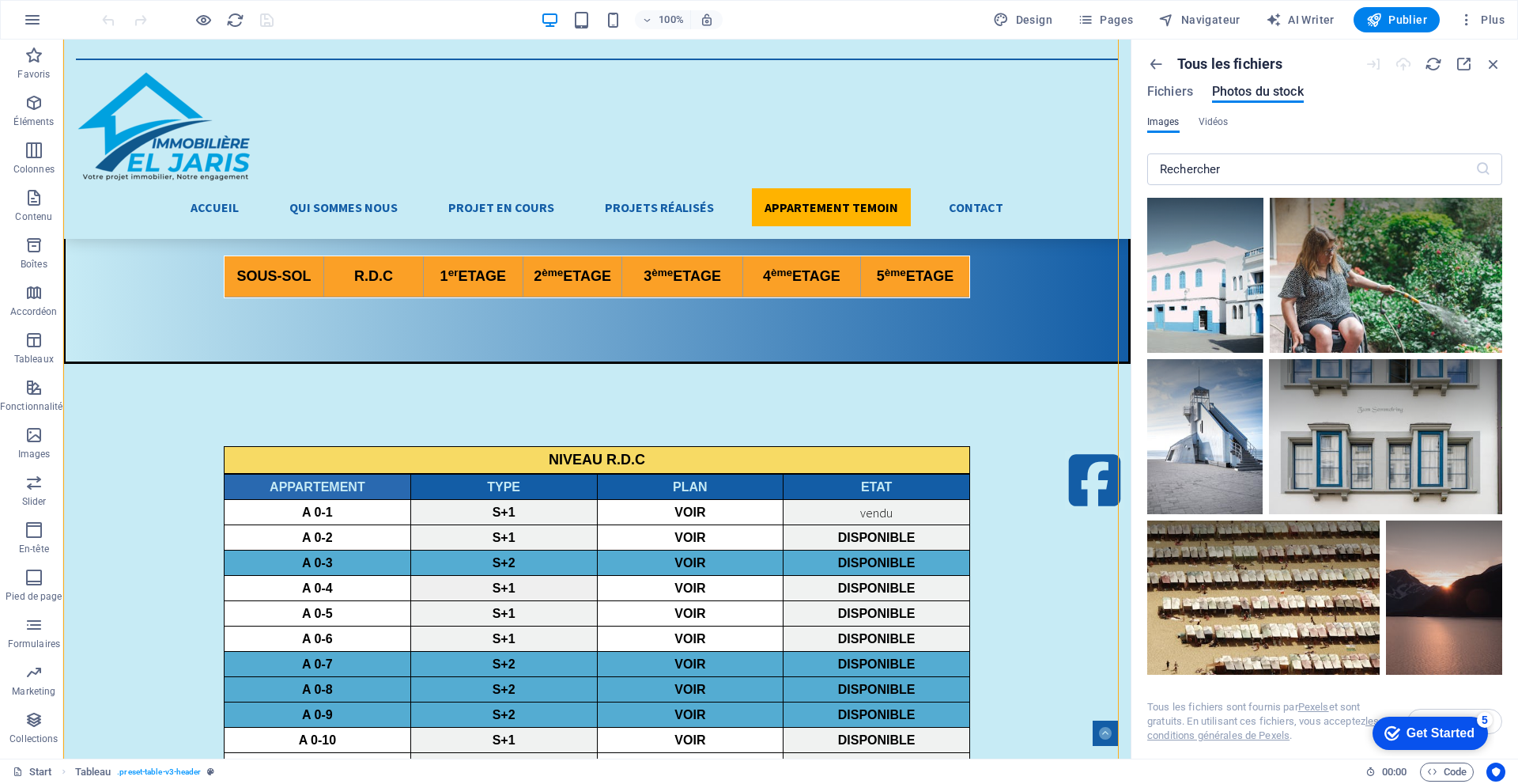
click at [1160, 122] on span "Images" at bounding box center [1163, 121] width 32 height 19
click at [1160, 90] on span "Fichiers" at bounding box center [1170, 91] width 46 height 19
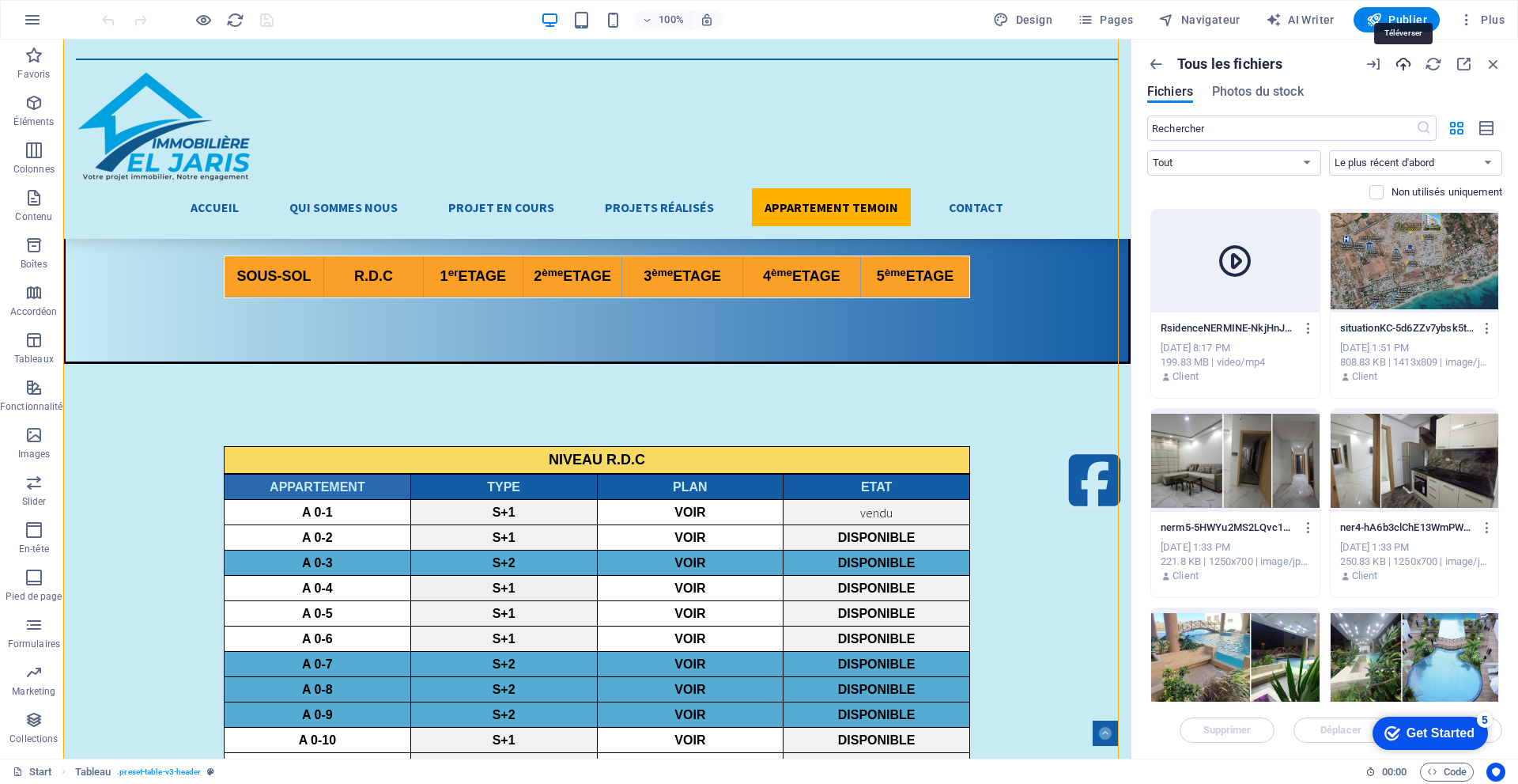
click at [1403, 66] on icon "button" at bounding box center [1404, 64] width 18 height 18
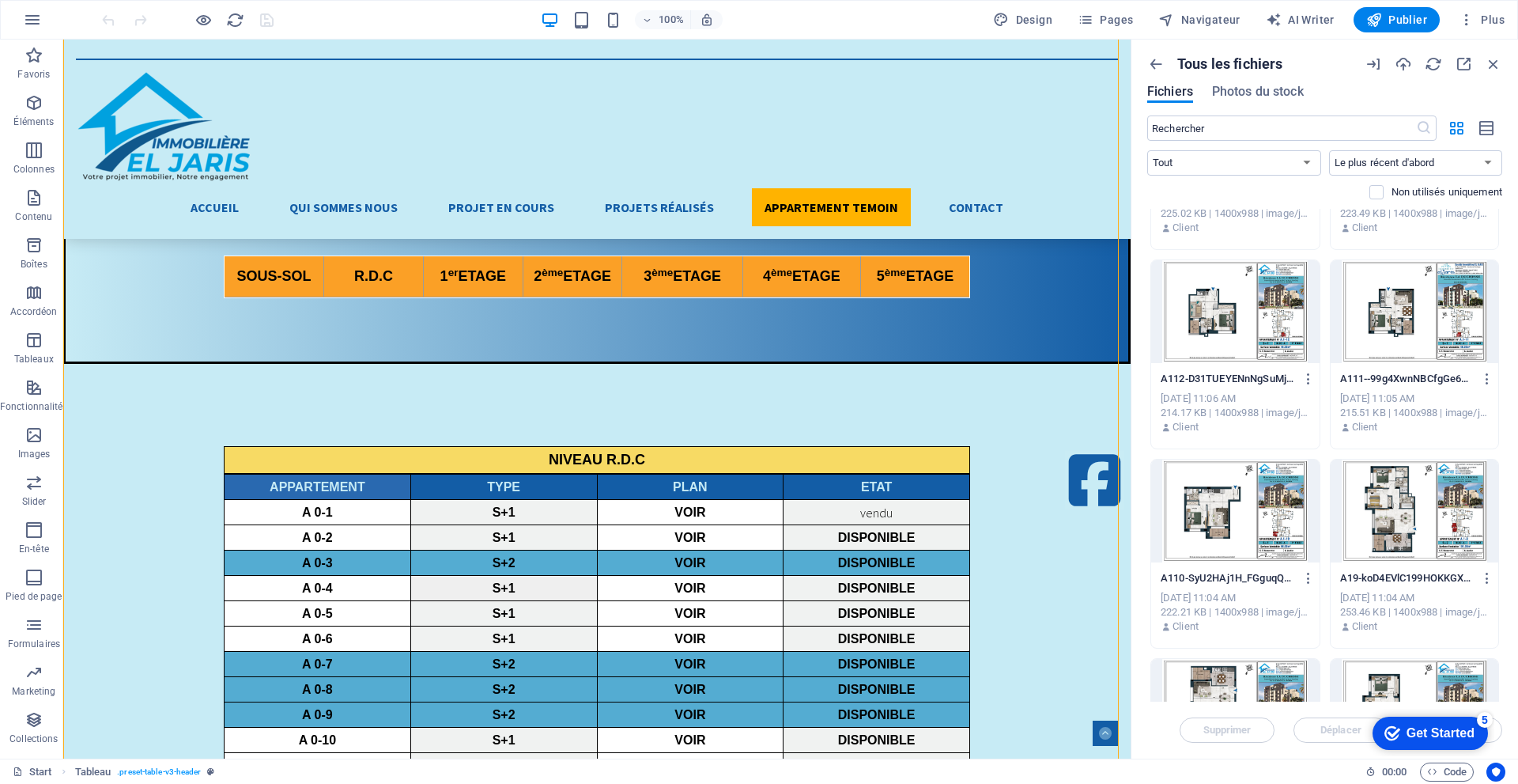
scroll to position [6405, 0]
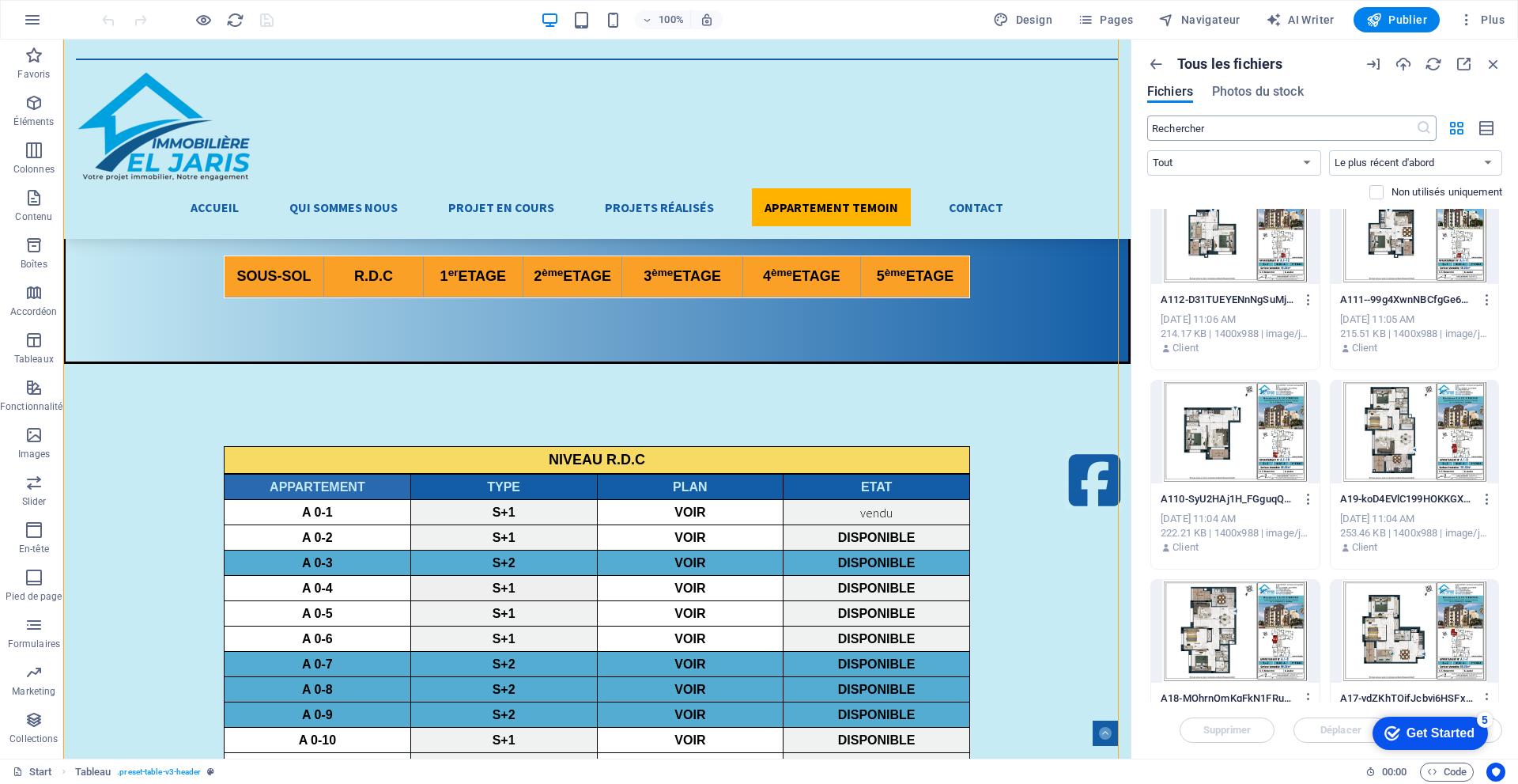
click at [1243, 123] on input "text" at bounding box center [1282, 129] width 269 height 26
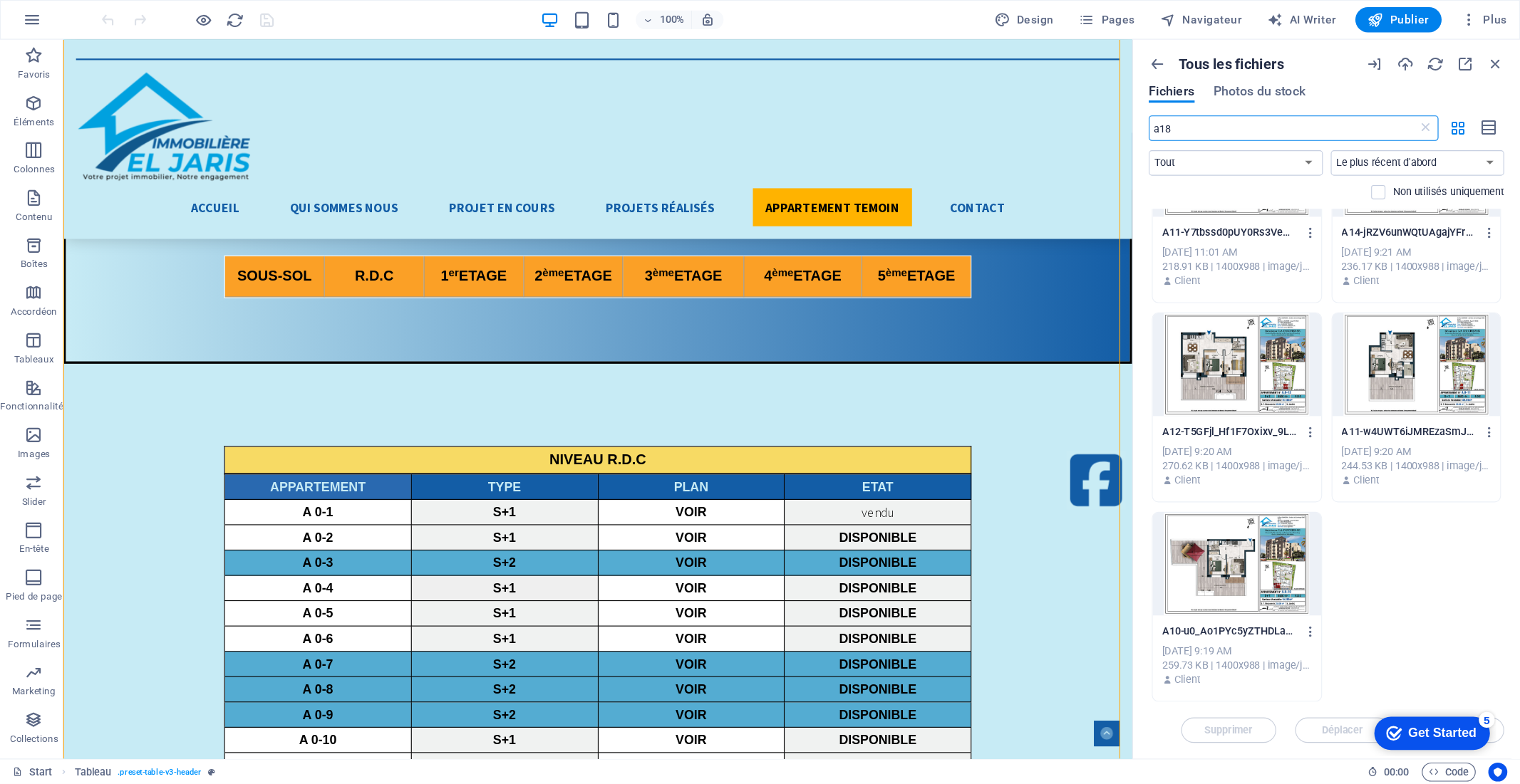
scroll to position [0, 0]
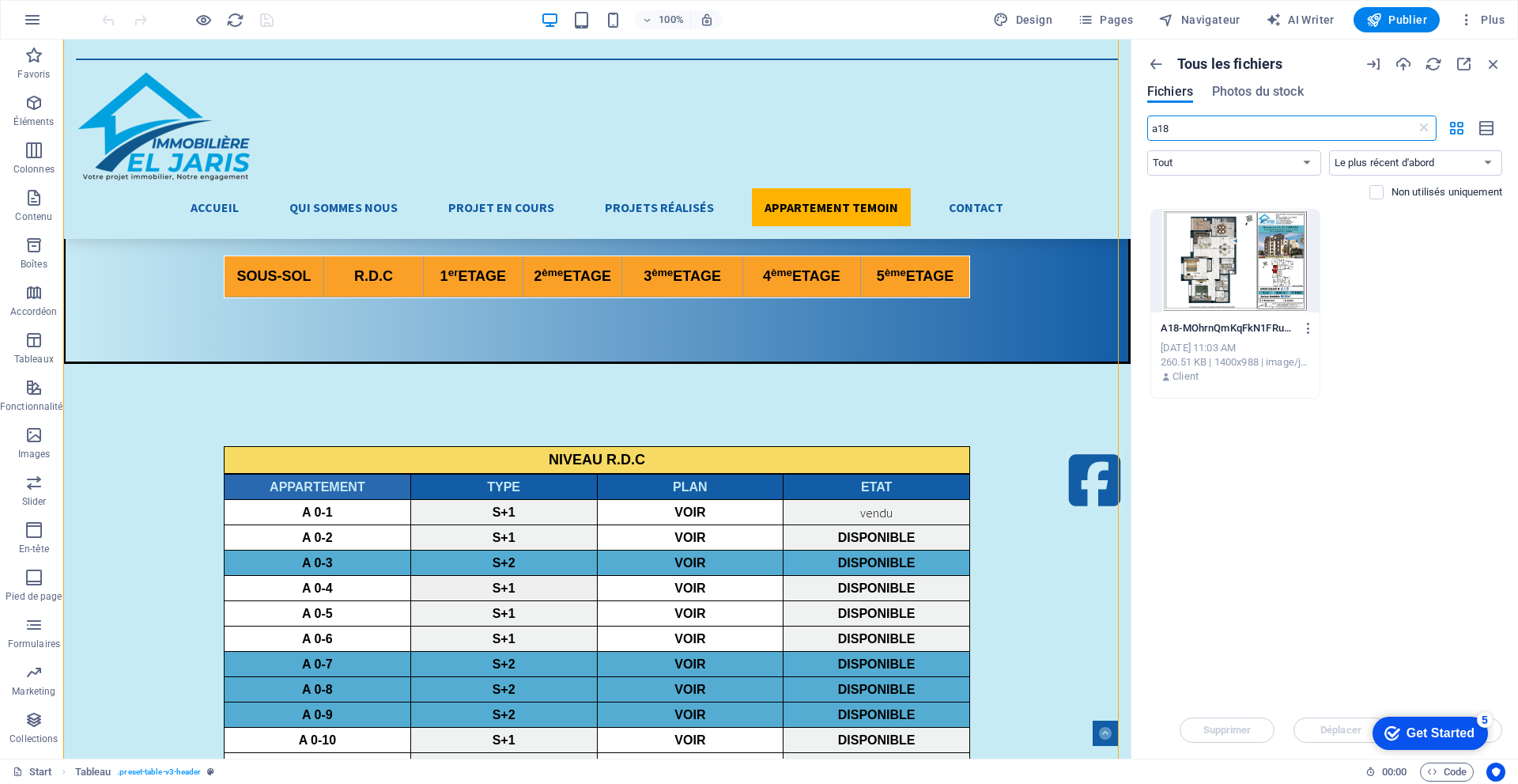
type input "a18"
click at [1189, 382] on p "Client" at bounding box center [1185, 376] width 26 height 15
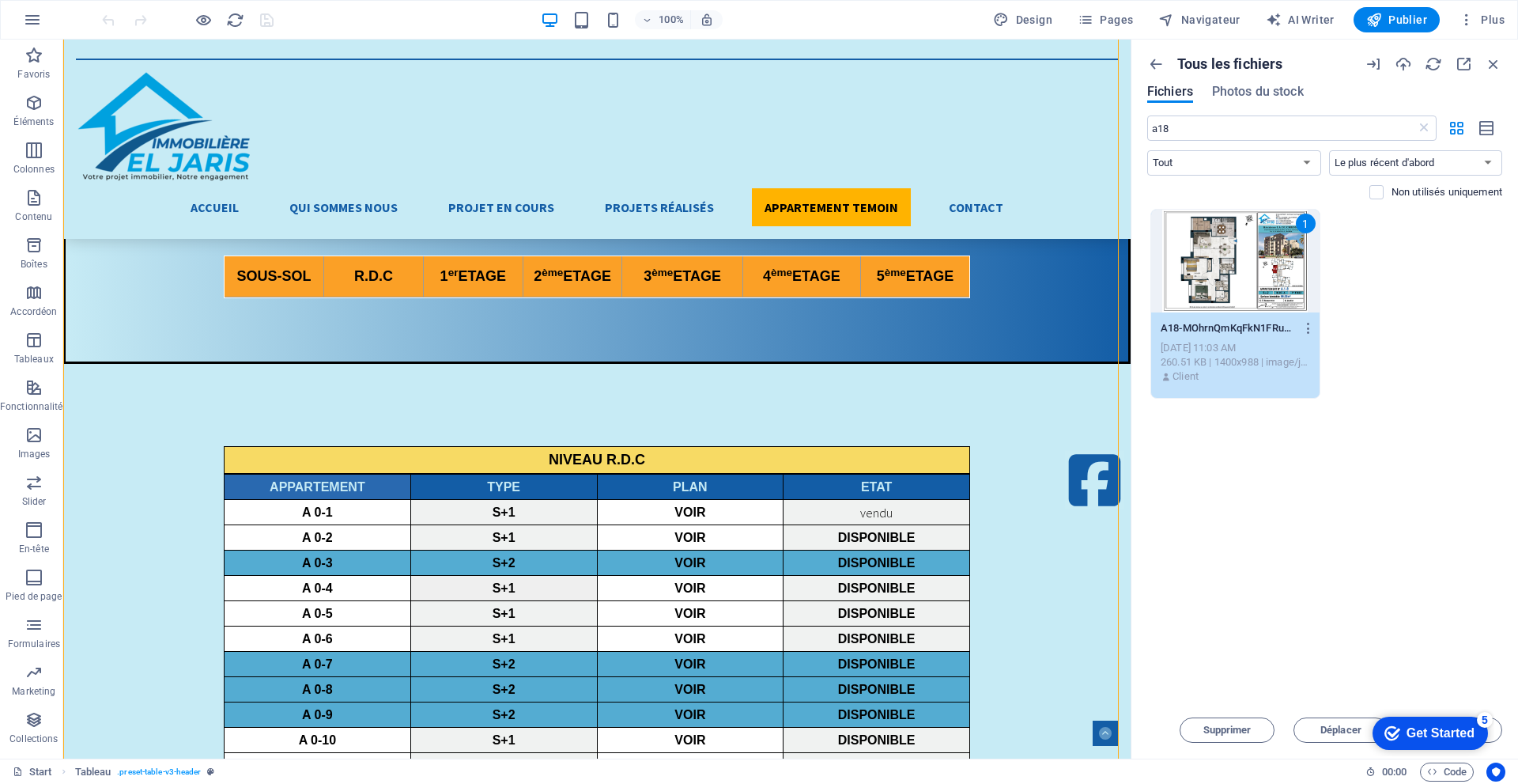
click at [1484, 722] on div "5" at bounding box center [1485, 719] width 16 height 16
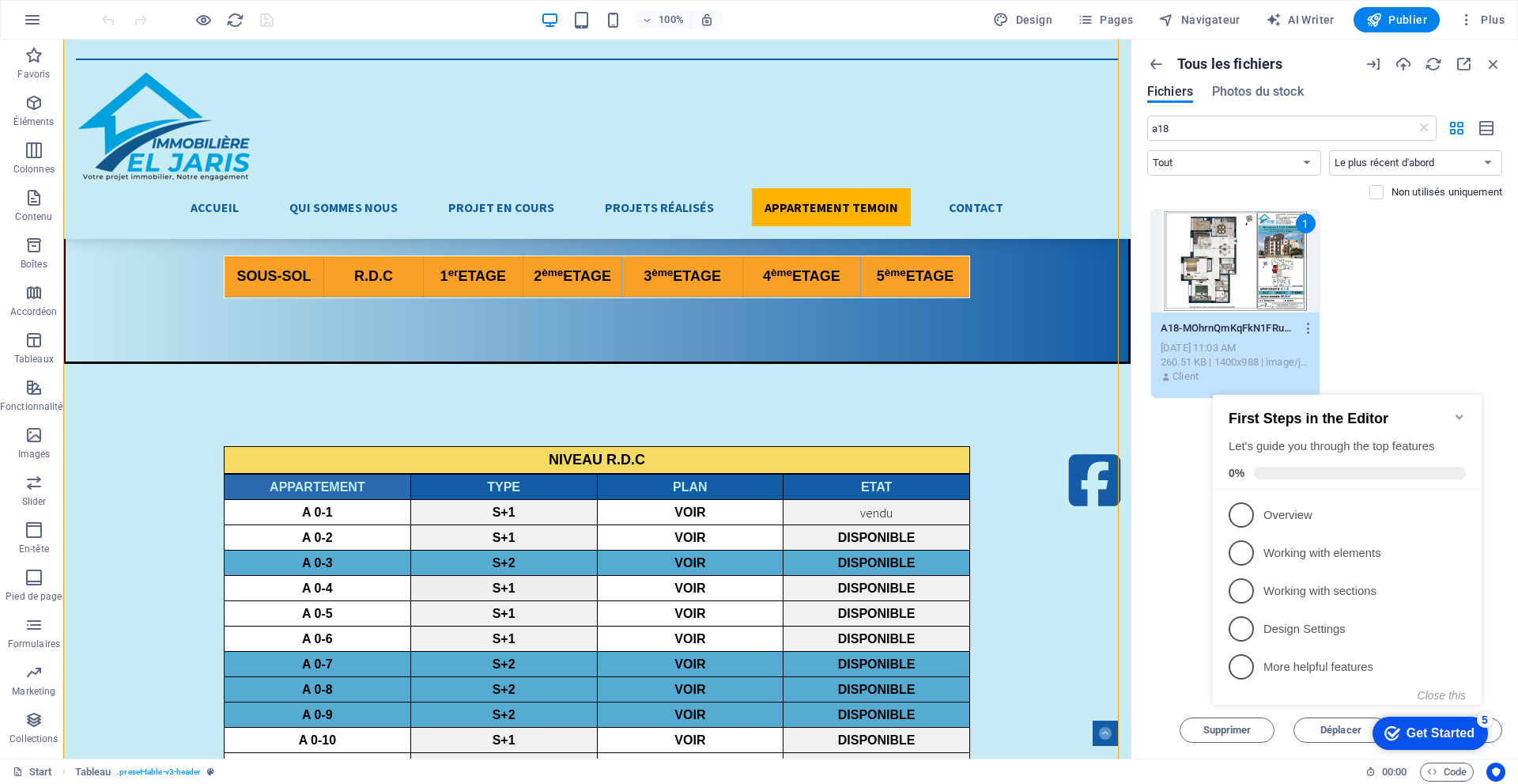
click at [1463, 410] on icon "Minimize checklist" at bounding box center [1459, 416] width 13 height 13
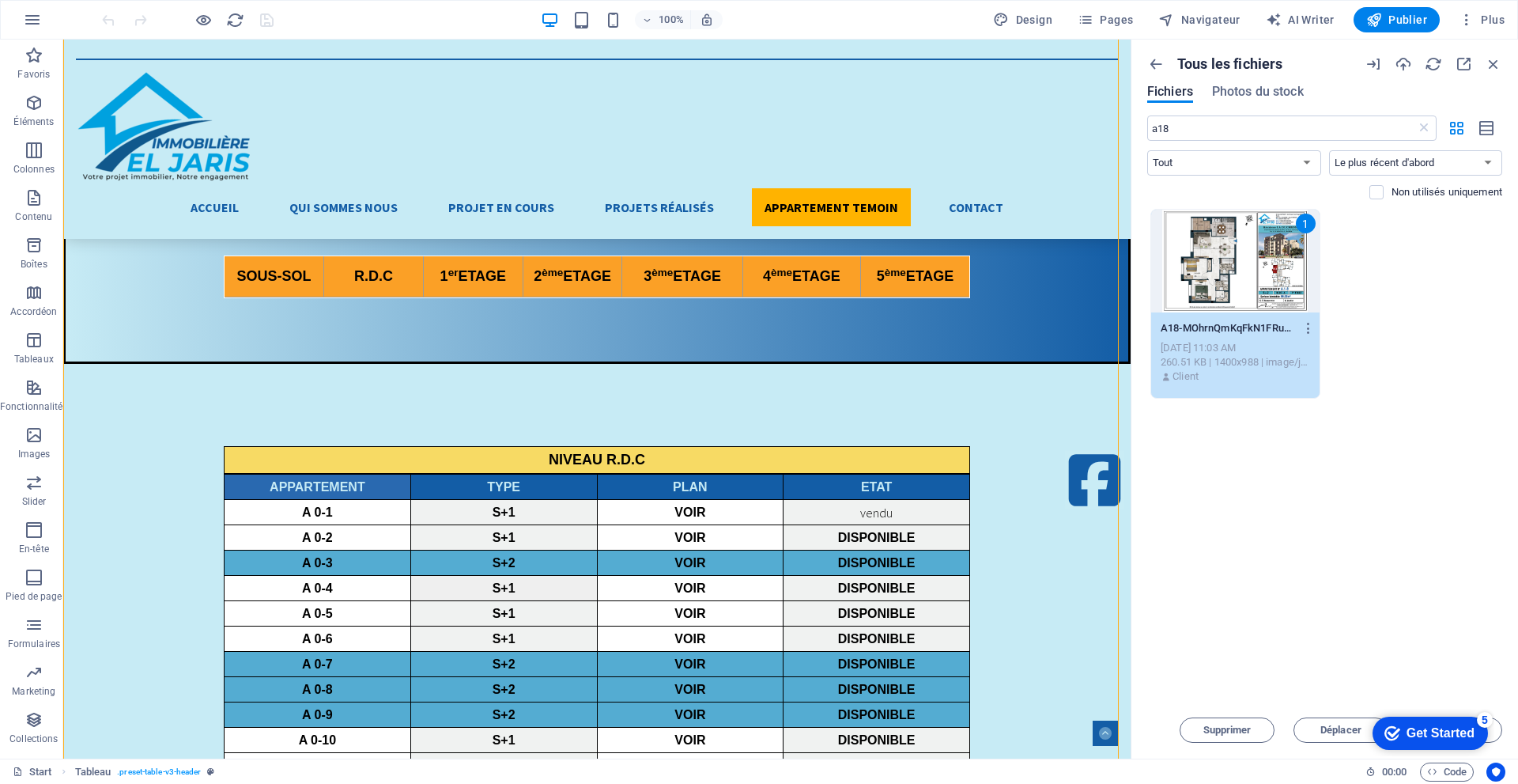
click at [1388, 735] on icon "Get Started 5 items remaining, 0% complete" at bounding box center [1392, 733] width 16 height 15
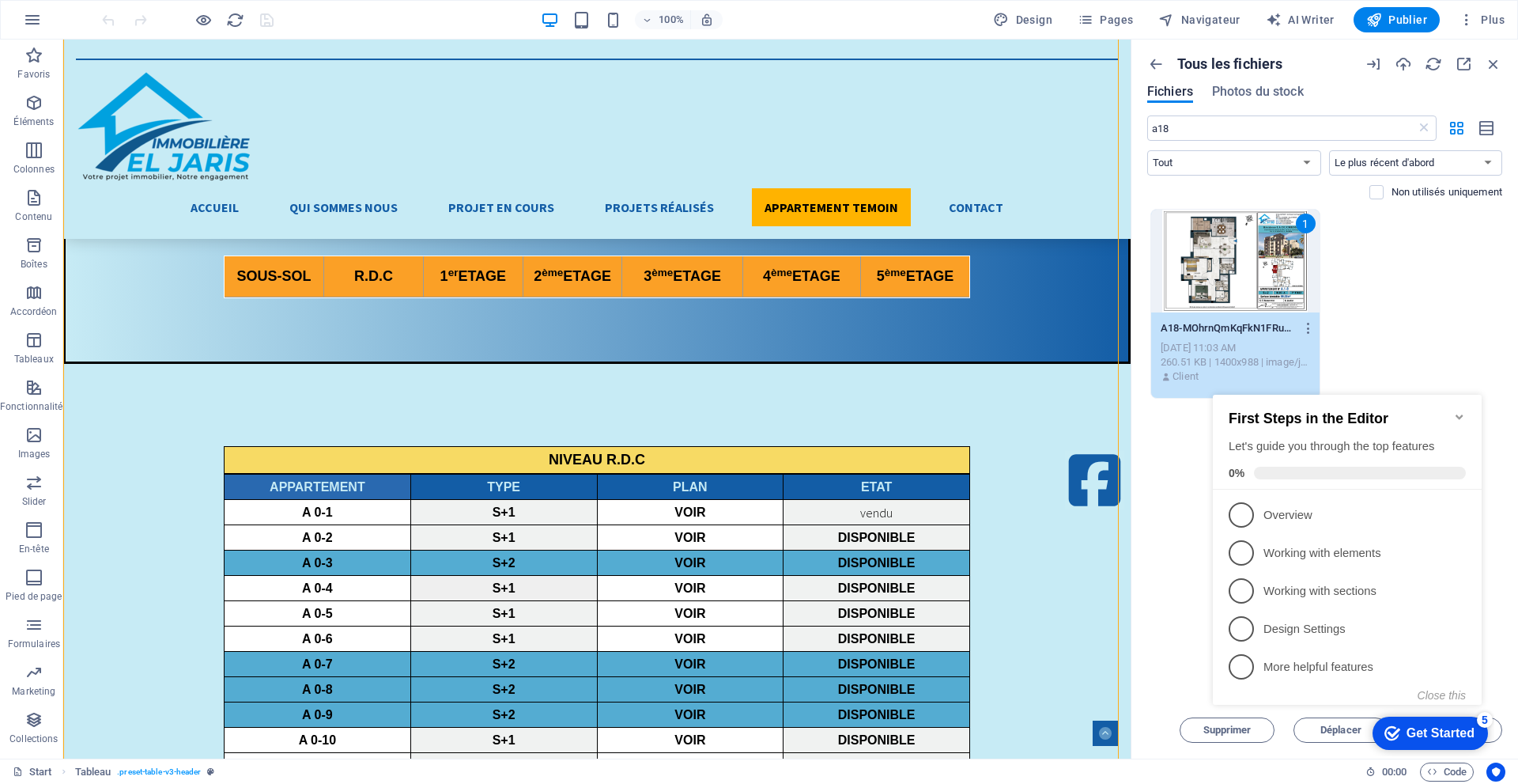
click at [1388, 735] on icon "Get Started 5 items remaining, 0% complete" at bounding box center [1392, 733] width 16 height 15
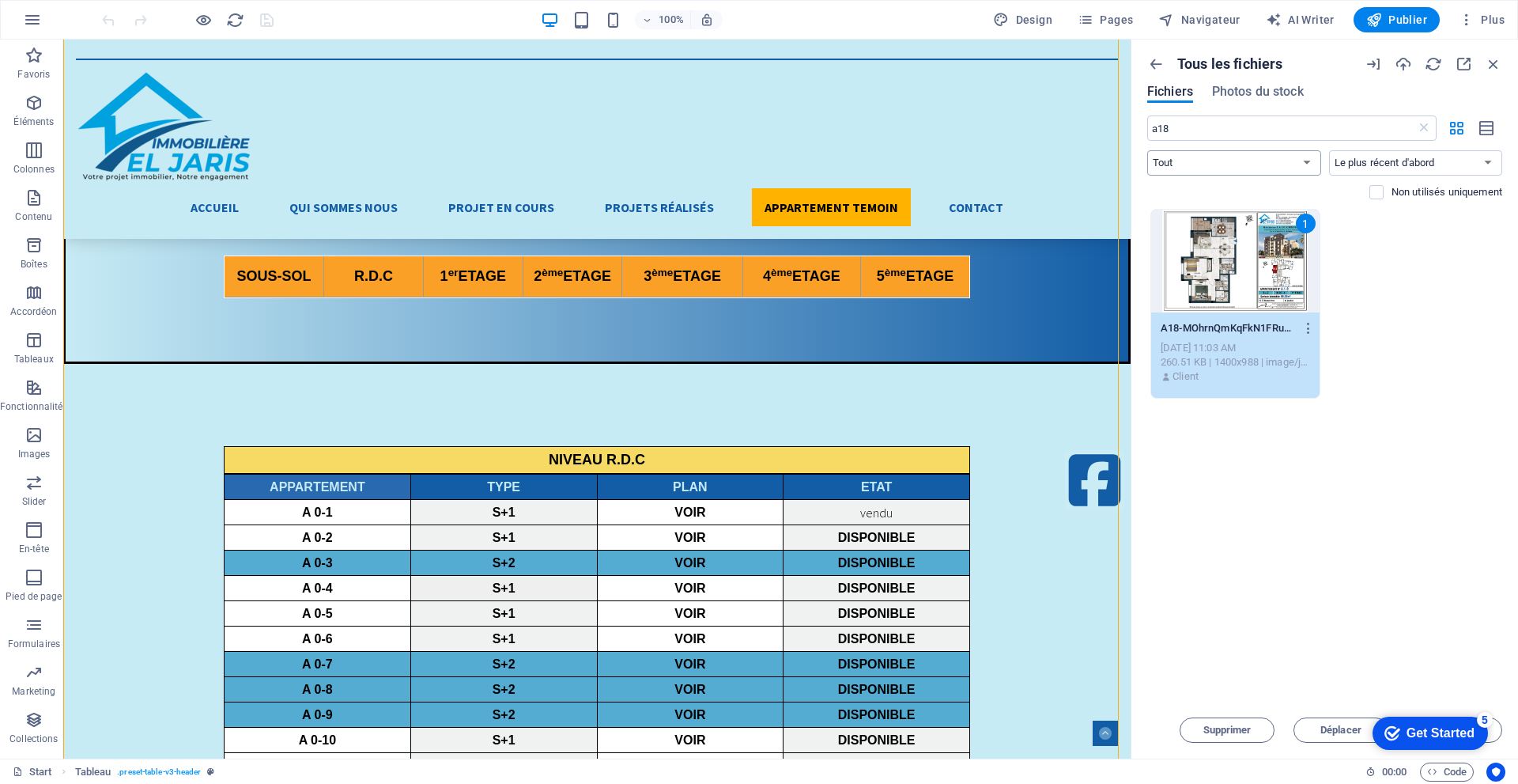
click at [1266, 166] on select "Tout Images Documents Audio VIdéo Vecteur Autre" at bounding box center [1233, 163] width 174 height 26
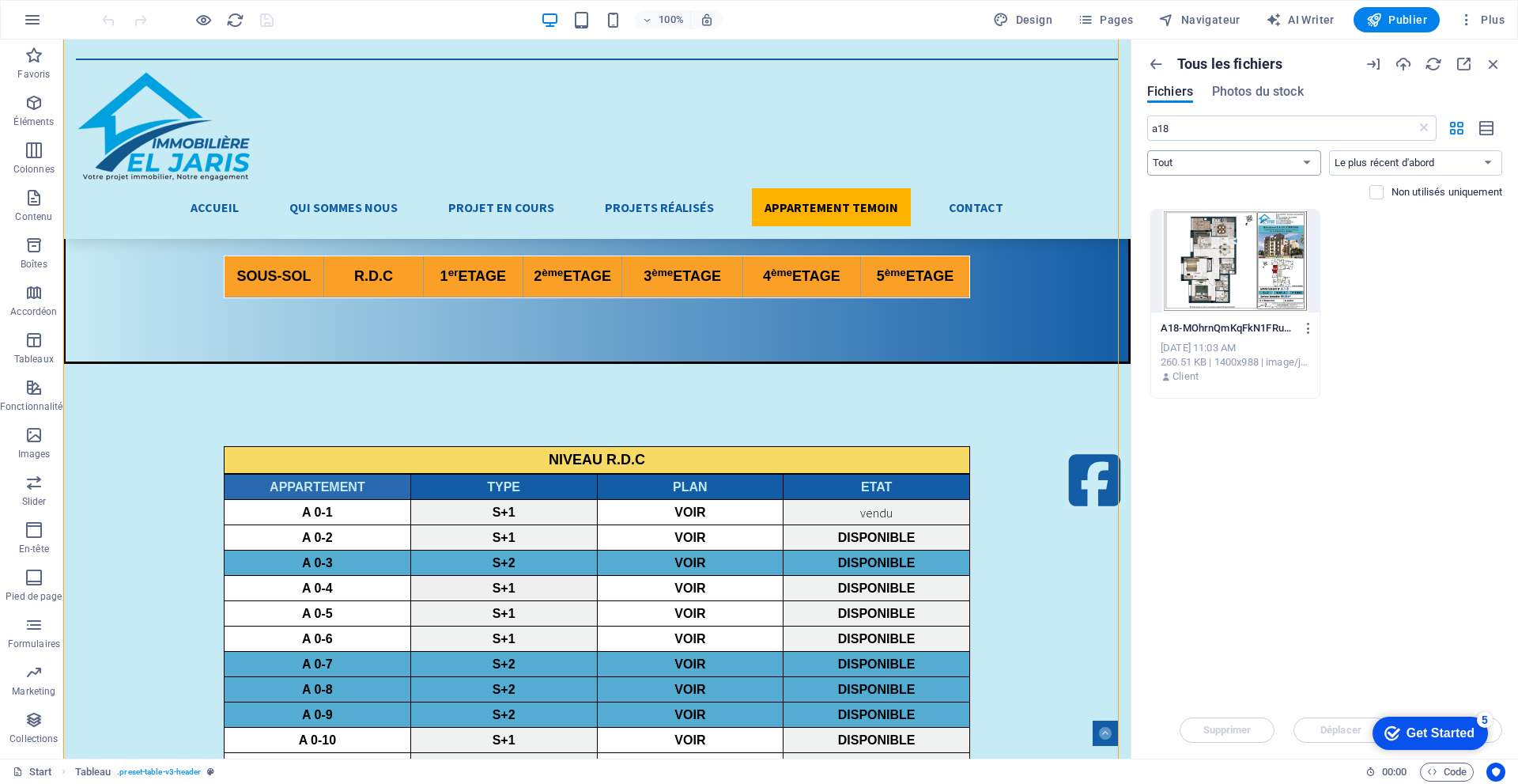
select select "image"
click at [1147, 150] on select "Tout Images Documents Audio VIdéo Vecteur Autre" at bounding box center [1233, 163] width 174 height 26
click at [1450, 132] on icon "button" at bounding box center [1457, 129] width 19 height 18
click at [1484, 124] on icon "button" at bounding box center [1488, 129] width 18 height 19
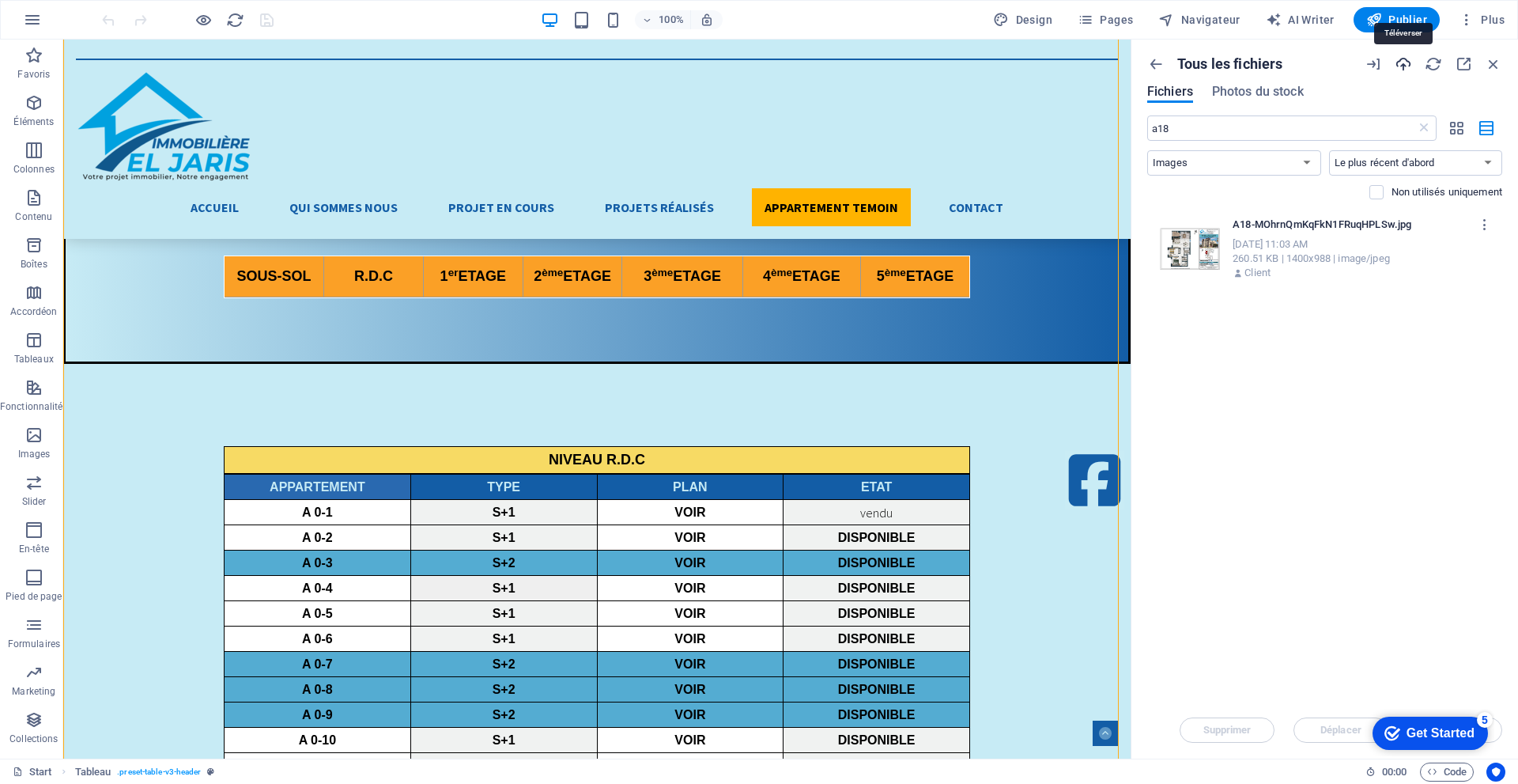
click at [1407, 67] on icon "button" at bounding box center [1404, 64] width 18 height 18
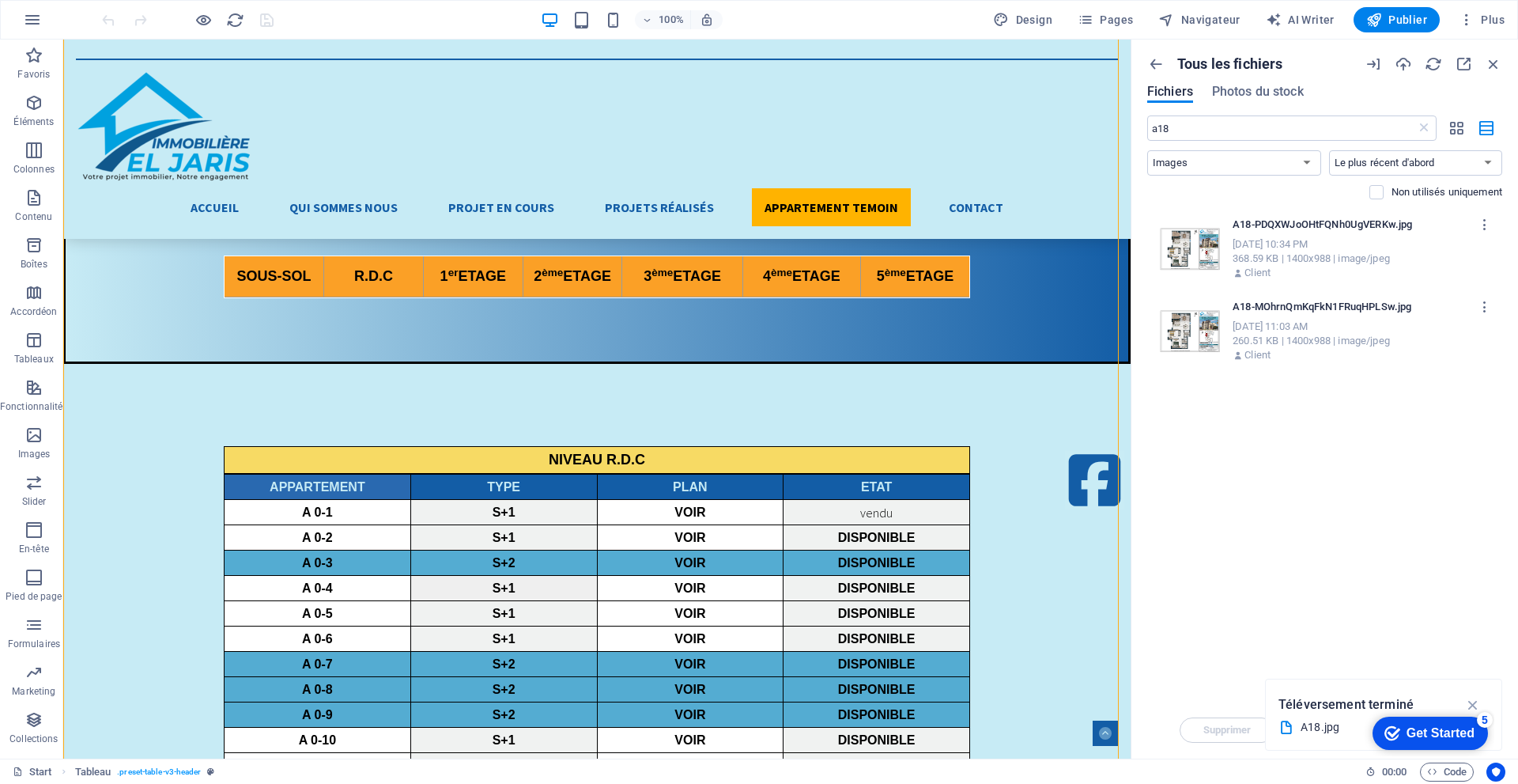
click at [1200, 247] on div at bounding box center [1185, 245] width 70 height 68
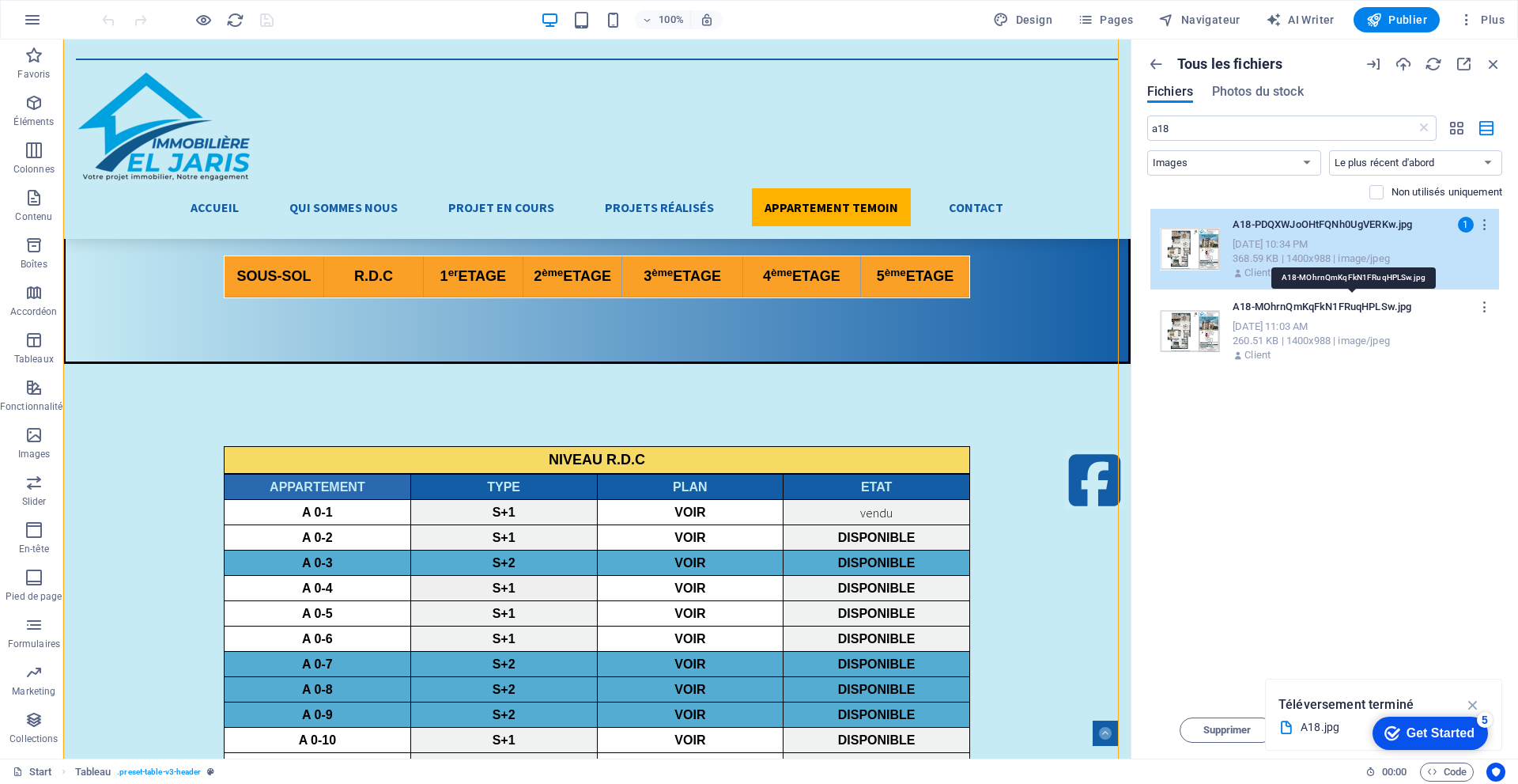
click at [1452, 302] on p "A18-MOhrnQmKqFkN1FRuqHPLSw.jpg" at bounding box center [1351, 306] width 238 height 15
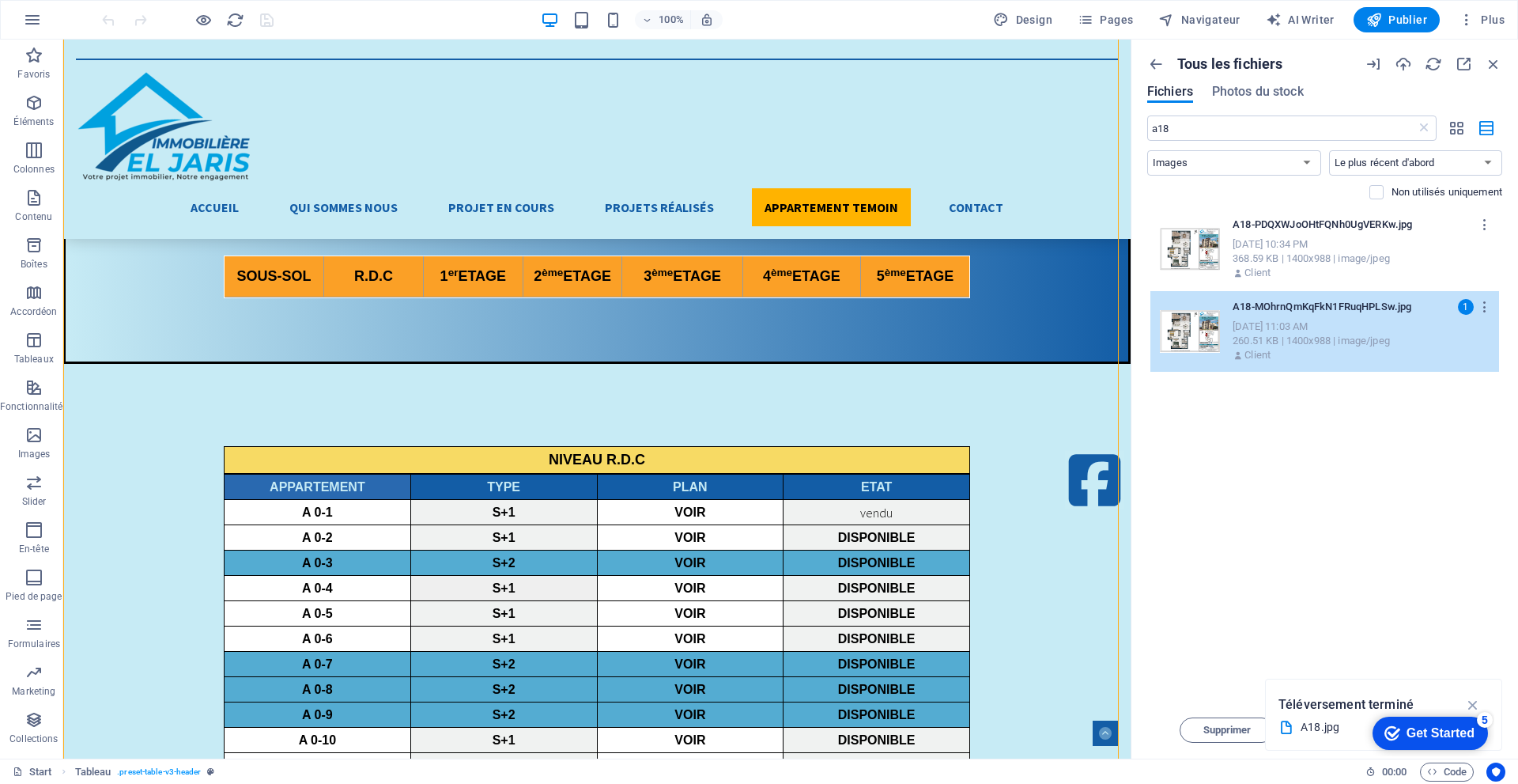
click at [1299, 734] on div "A18.jpg" at bounding box center [1384, 727] width 210 height 20
click at [1371, 515] on div "Déposez les fichiers ici pour les téléverser automatiquement. A18-PDQXWJoOHtFQN…" at bounding box center [1325, 455] width 355 height 493
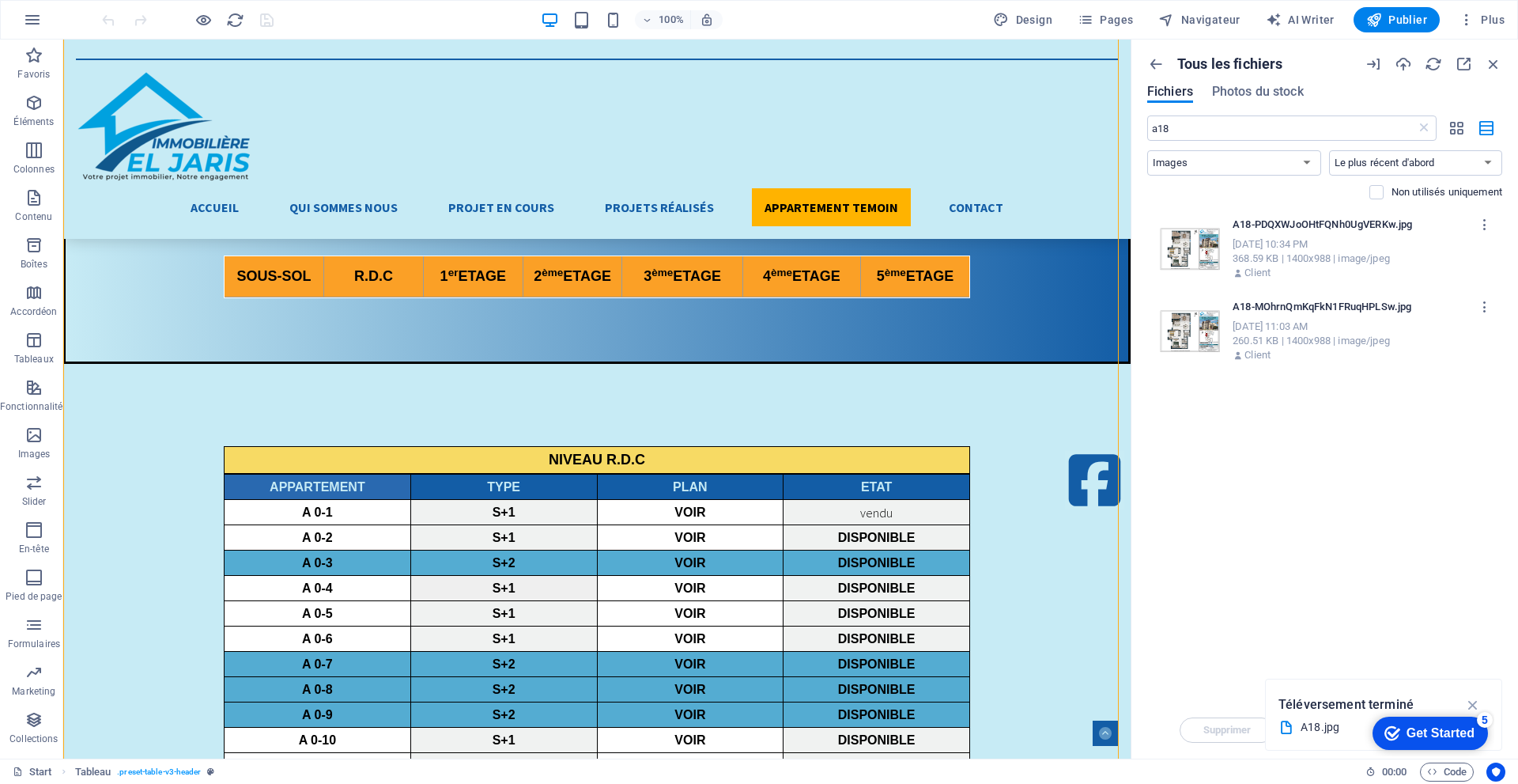
click at [1463, 225] on p "A18-PDQXWJoOHtFQNh0UgVERKw.jpg" at bounding box center [1351, 225] width 238 height 15
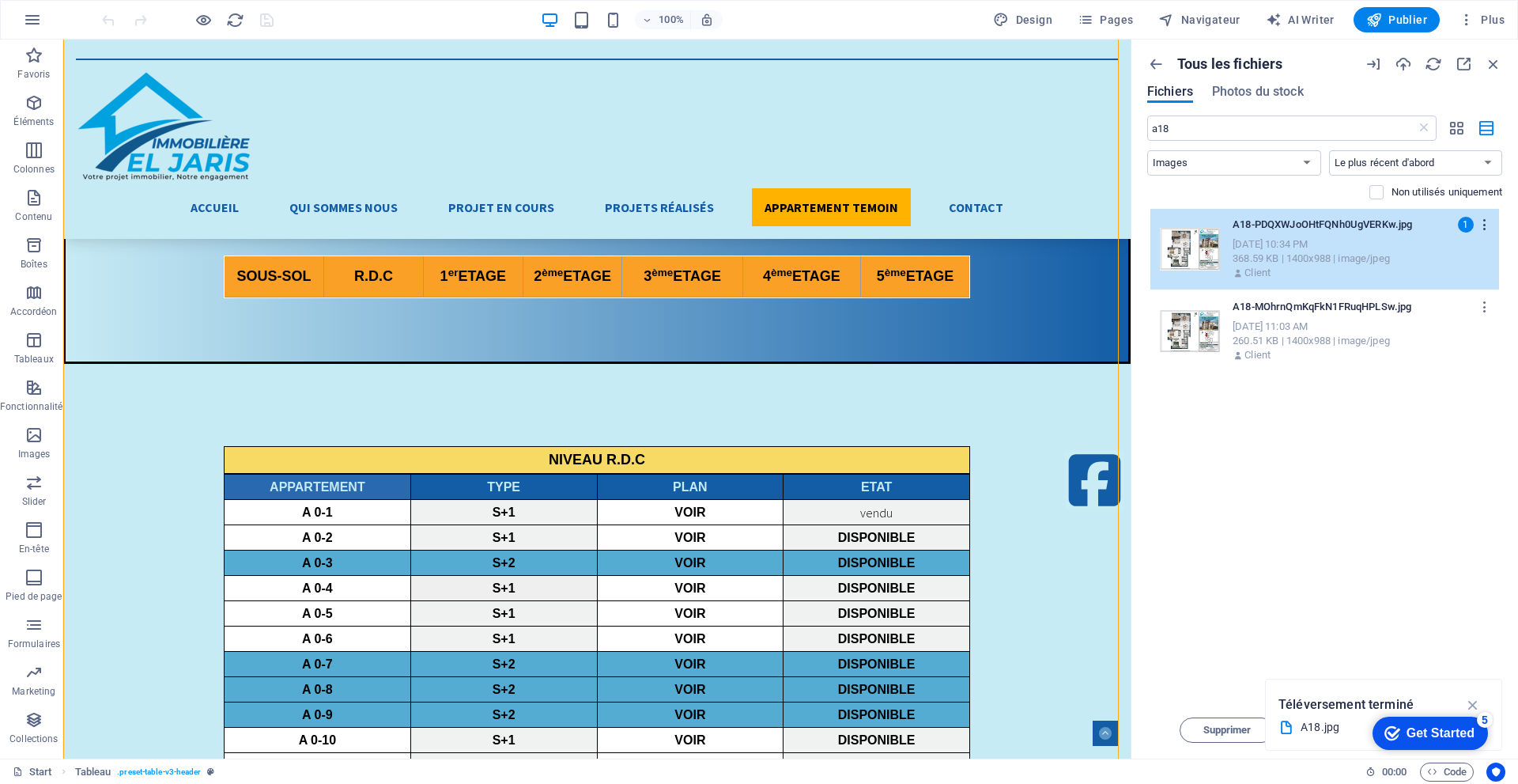
click at [1488, 222] on icon "button" at bounding box center [1485, 225] width 15 height 15
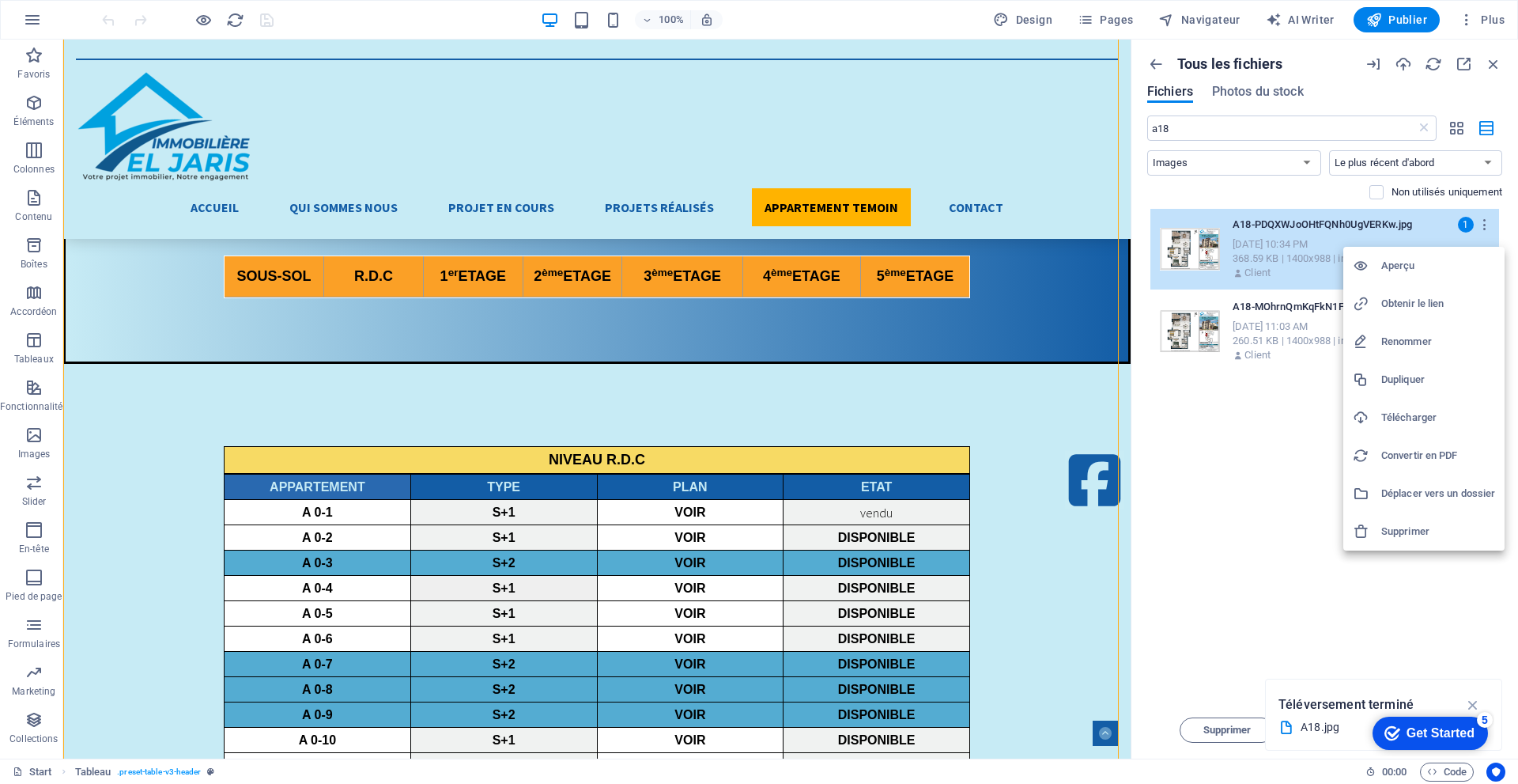
click at [1392, 265] on h6 "Aperçu" at bounding box center [1439, 265] width 114 height 19
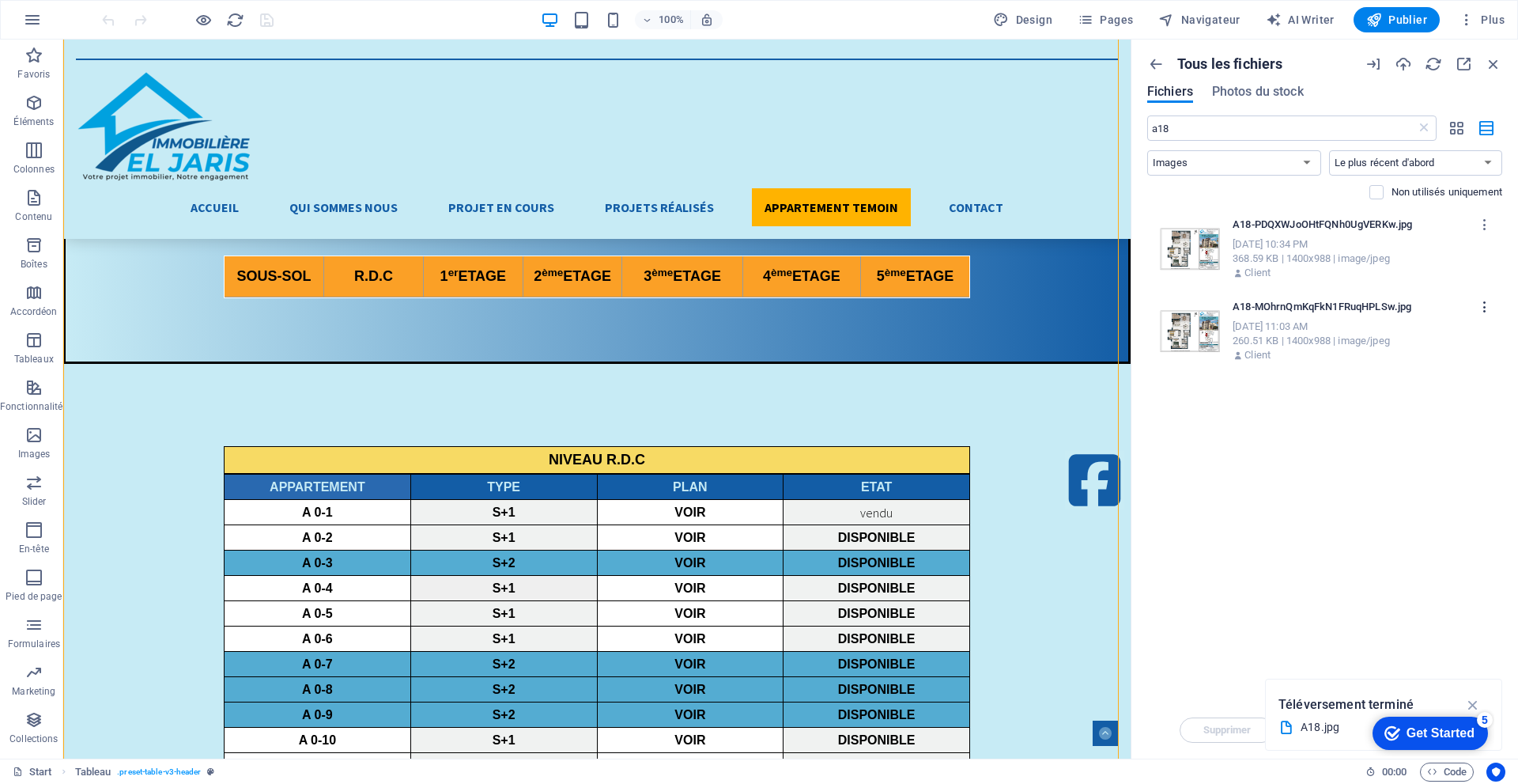
click at [1485, 307] on icon "button" at bounding box center [1485, 306] width 15 height 15
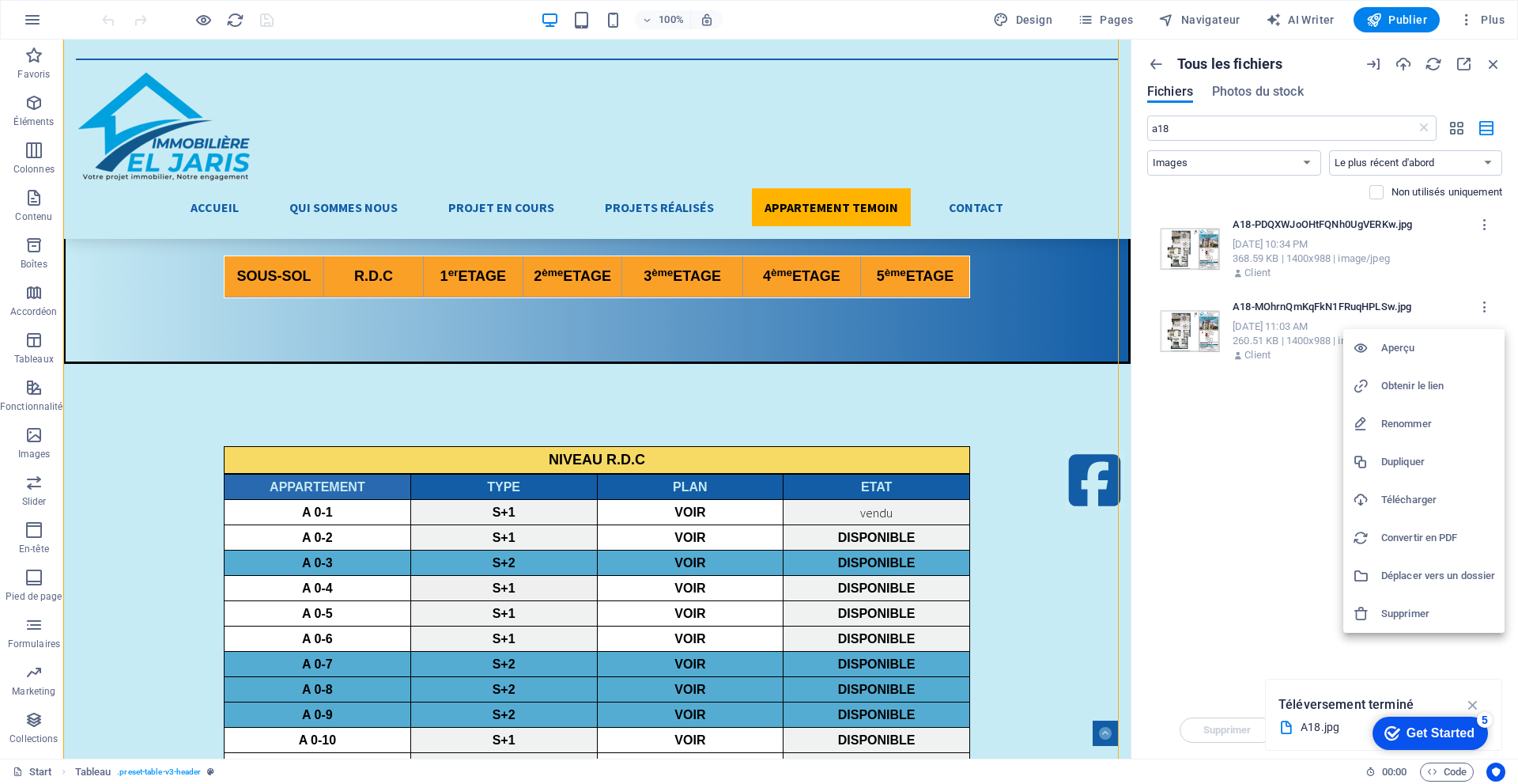
click at [1439, 348] on h6 "Aperçu" at bounding box center [1439, 347] width 114 height 19
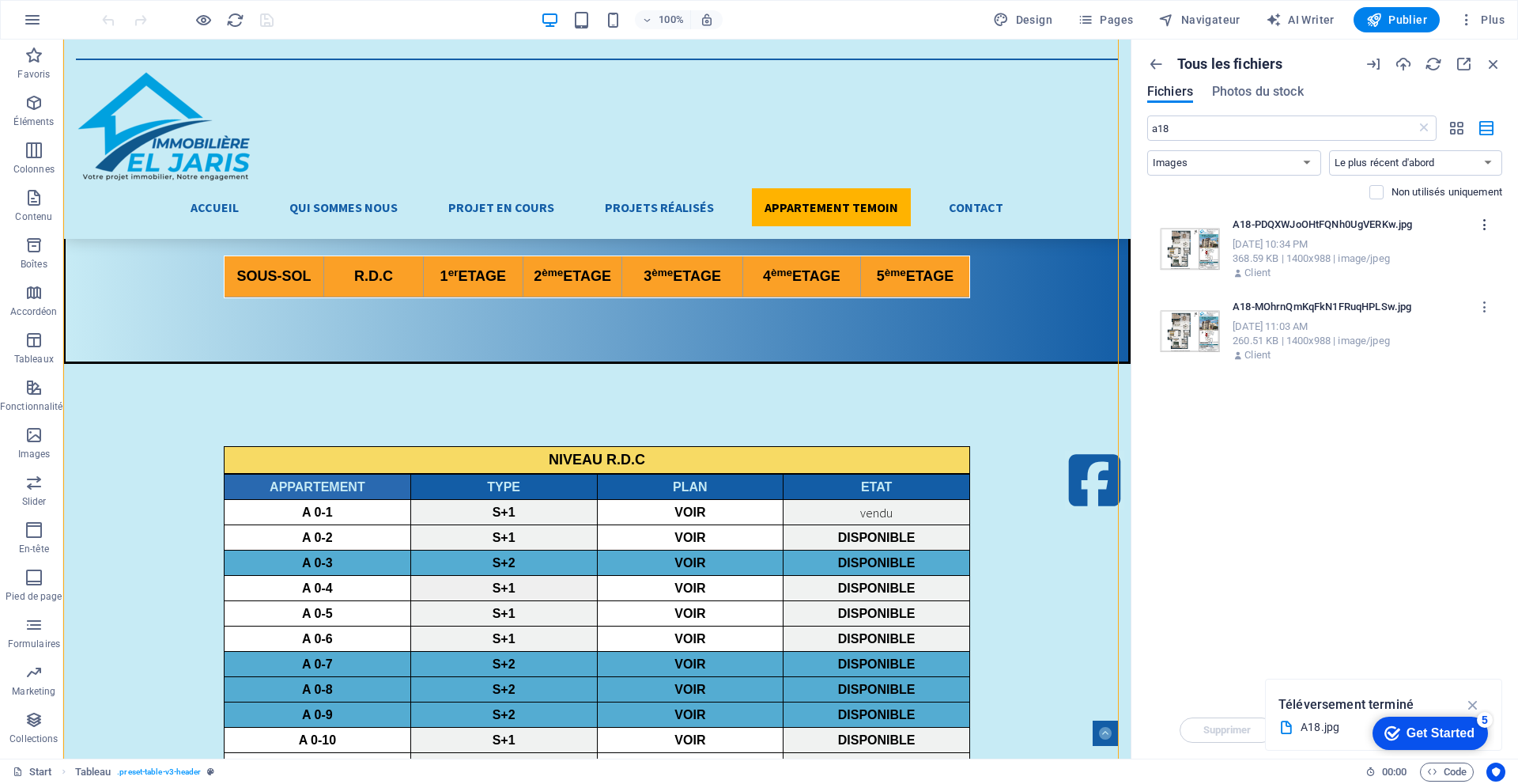
click at [1485, 218] on icon "button" at bounding box center [1485, 225] width 15 height 15
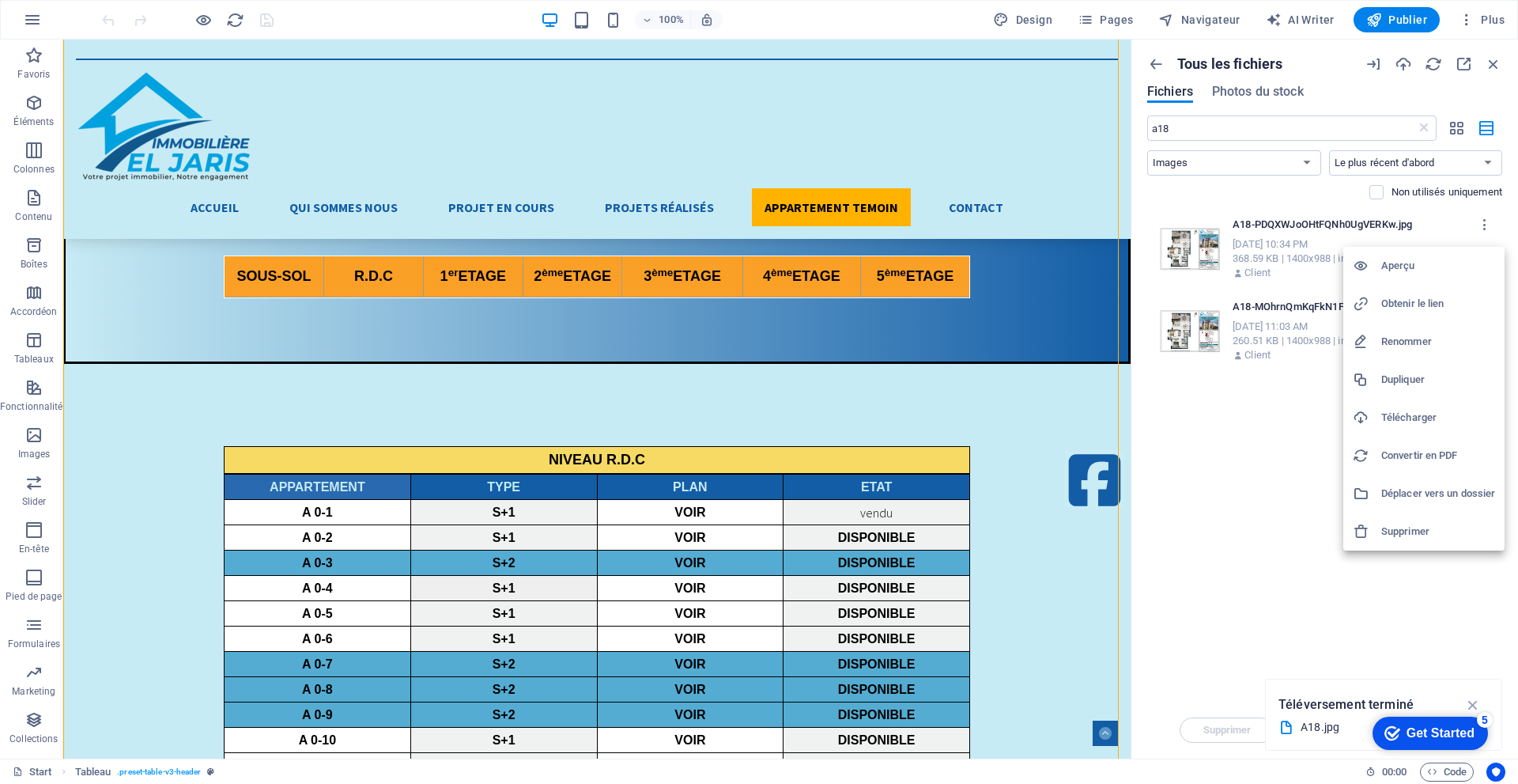
click at [1441, 264] on h6 "Aperçu" at bounding box center [1439, 265] width 114 height 19
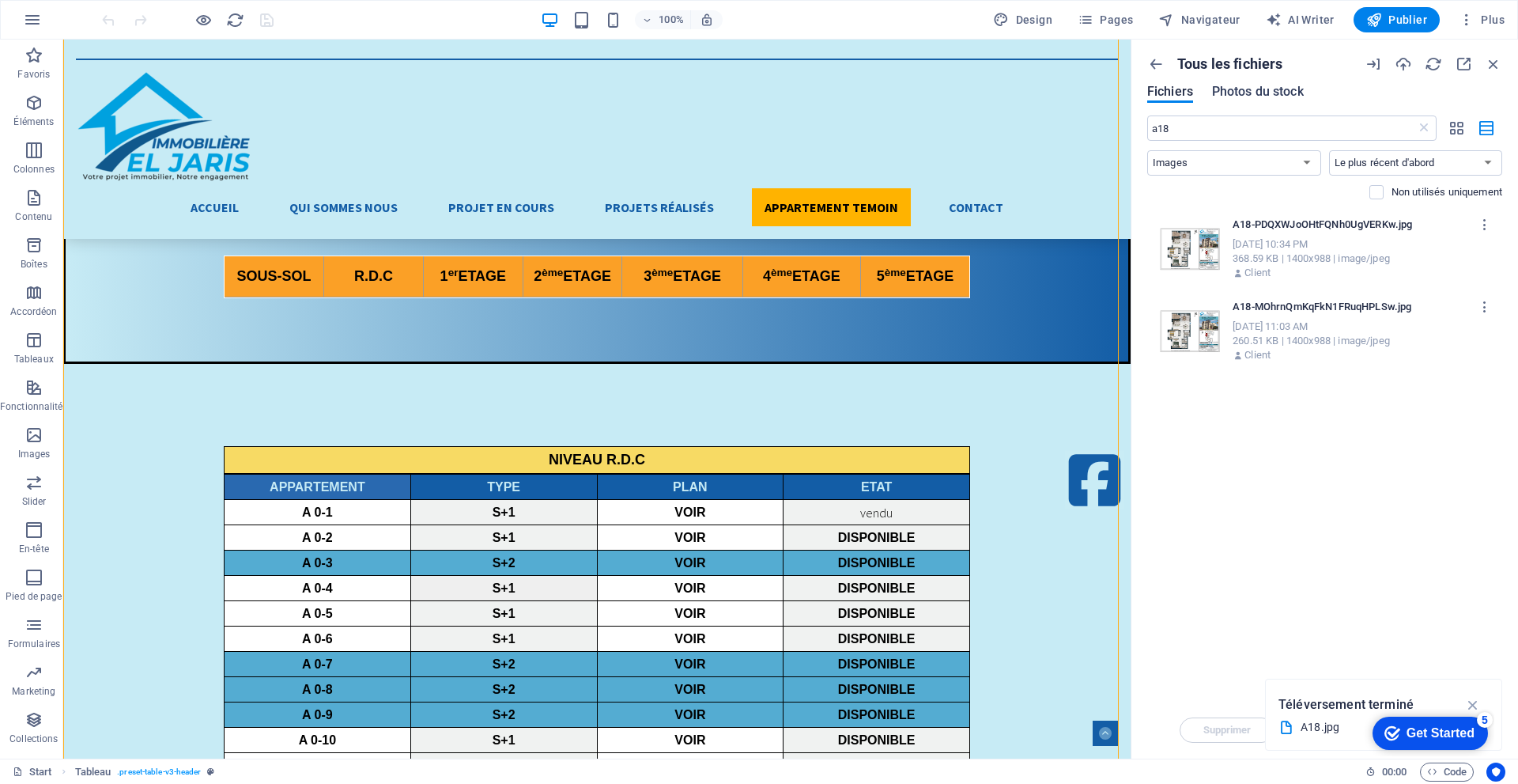
click at [1220, 91] on span "Photos du stock" at bounding box center [1257, 91] width 91 height 19
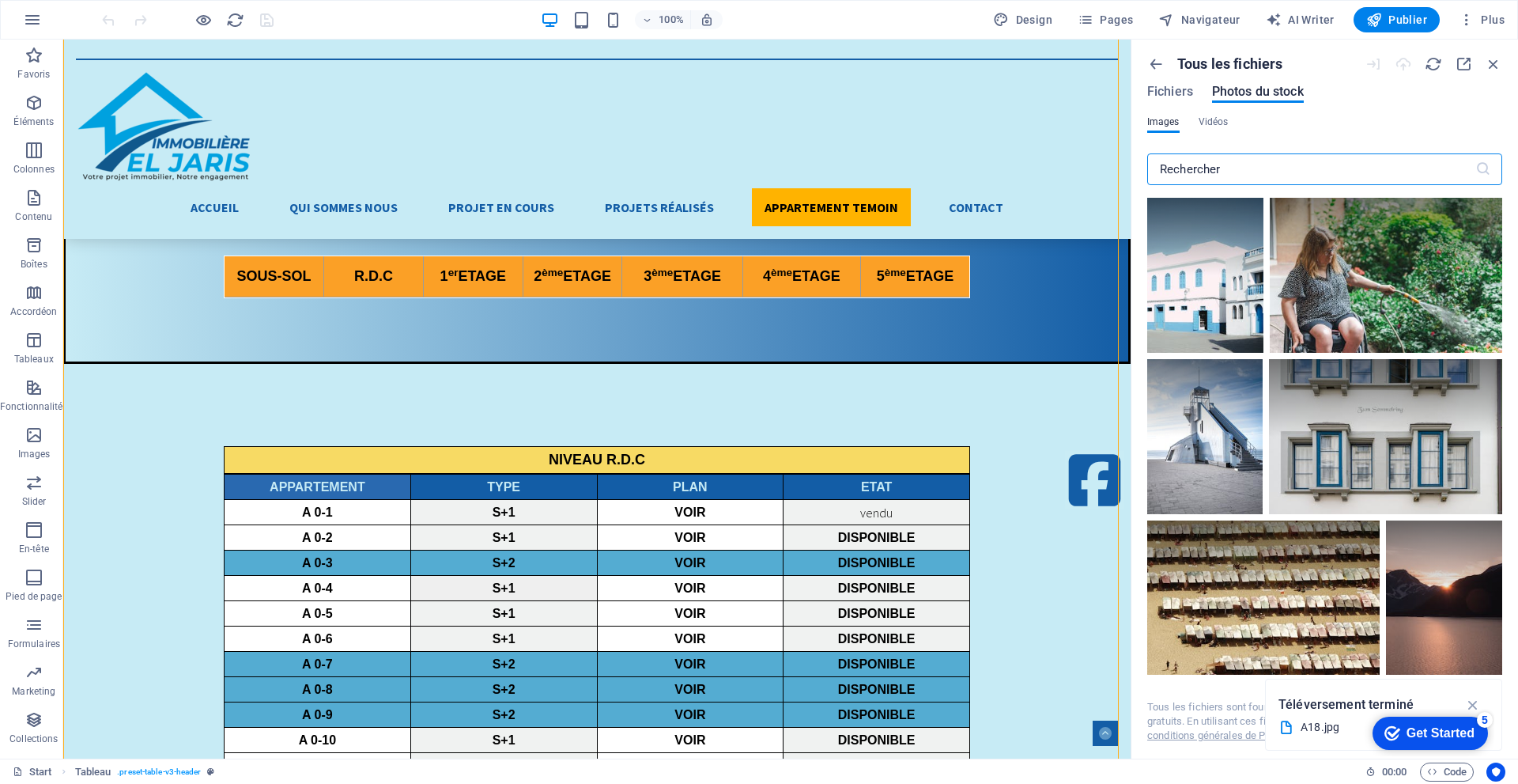
click at [1132, 105] on div at bounding box center [1132, 398] width 3 height 719
click at [1160, 87] on span "Fichiers" at bounding box center [1170, 91] width 46 height 19
select select "image"
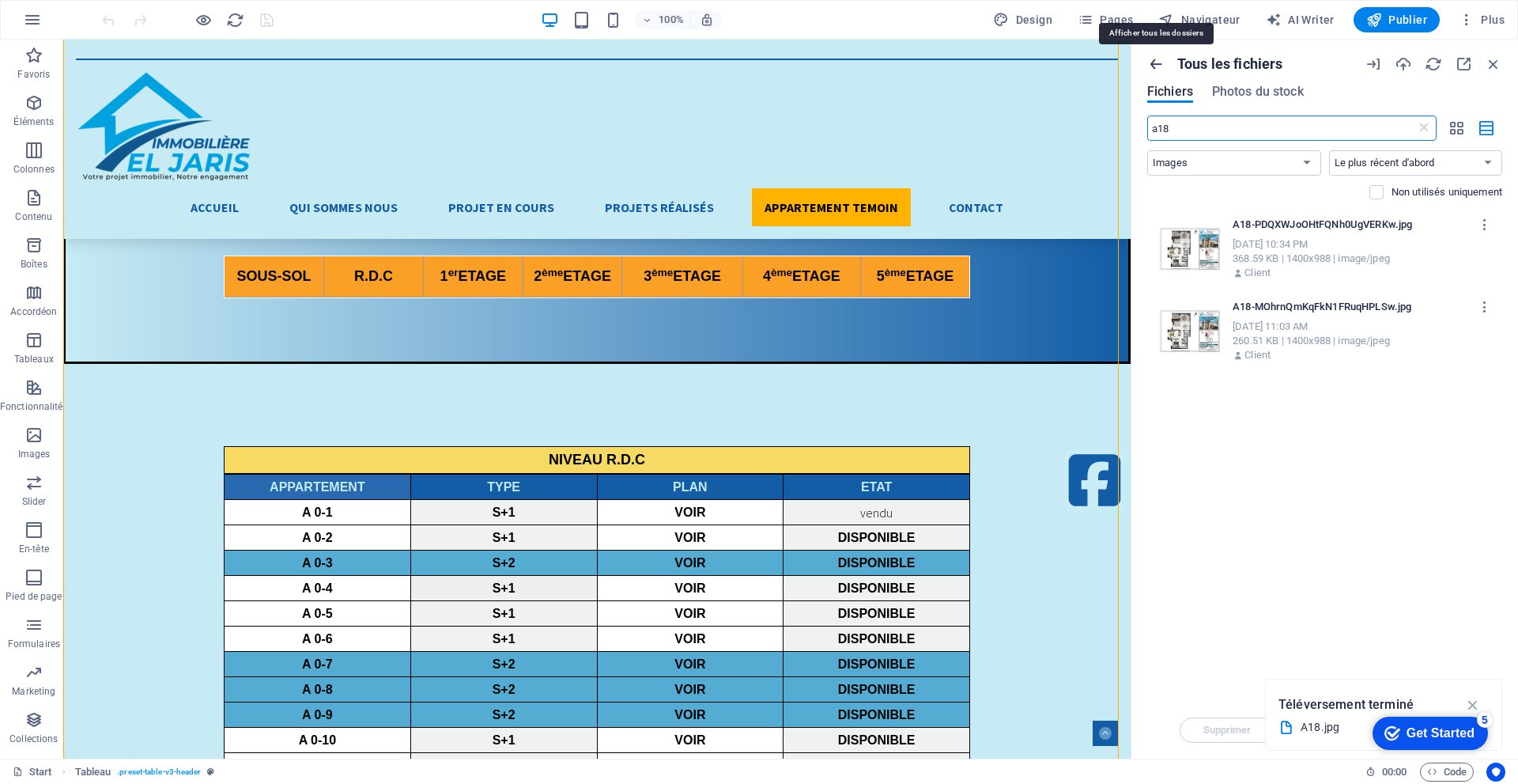
click at [1159, 63] on icon "button" at bounding box center [1156, 64] width 18 height 18
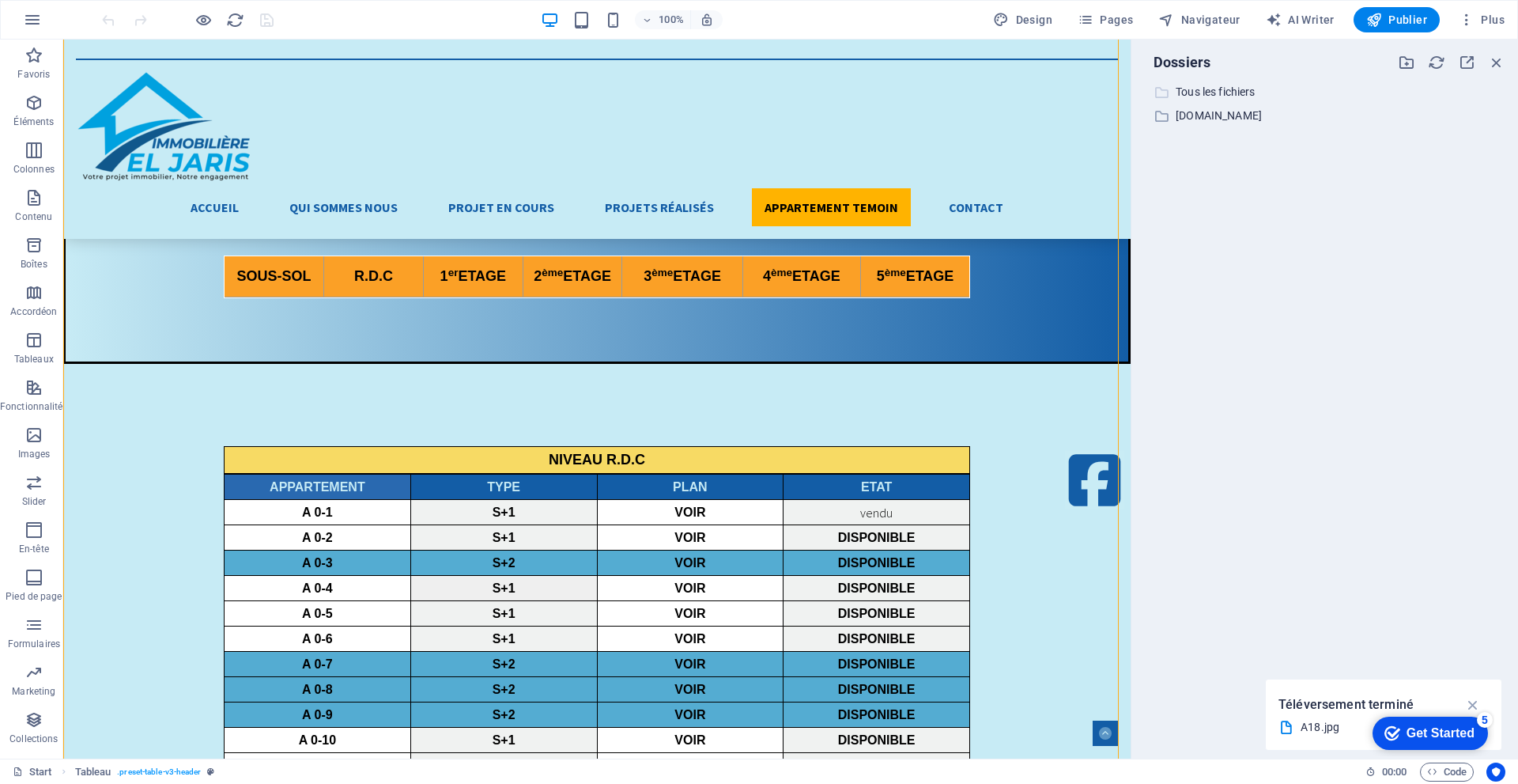
click at [1239, 91] on p "Tous les fichiers" at bounding box center [1326, 92] width 300 height 19
select select "image"
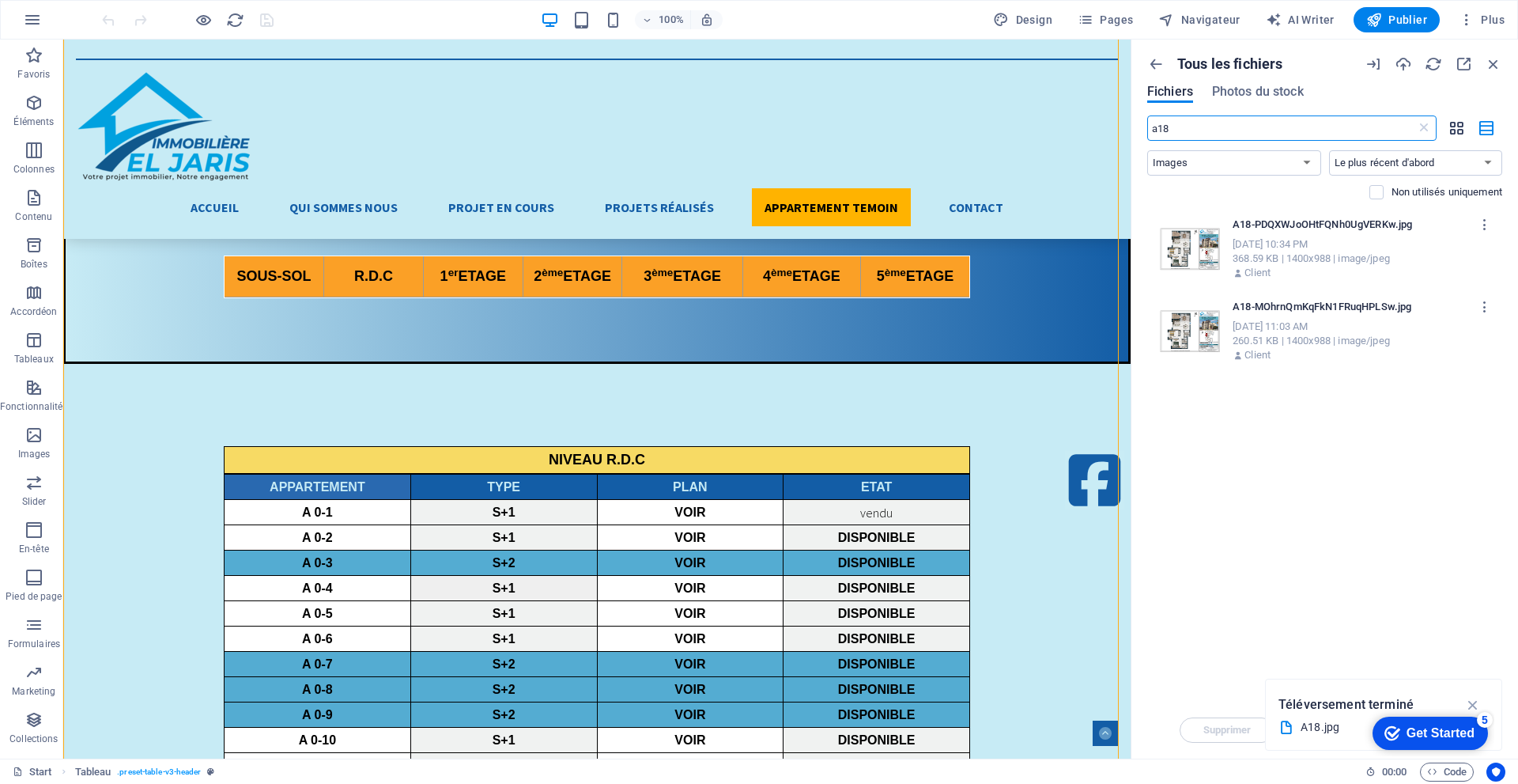
click at [1459, 128] on icon "button" at bounding box center [1457, 129] width 19 height 18
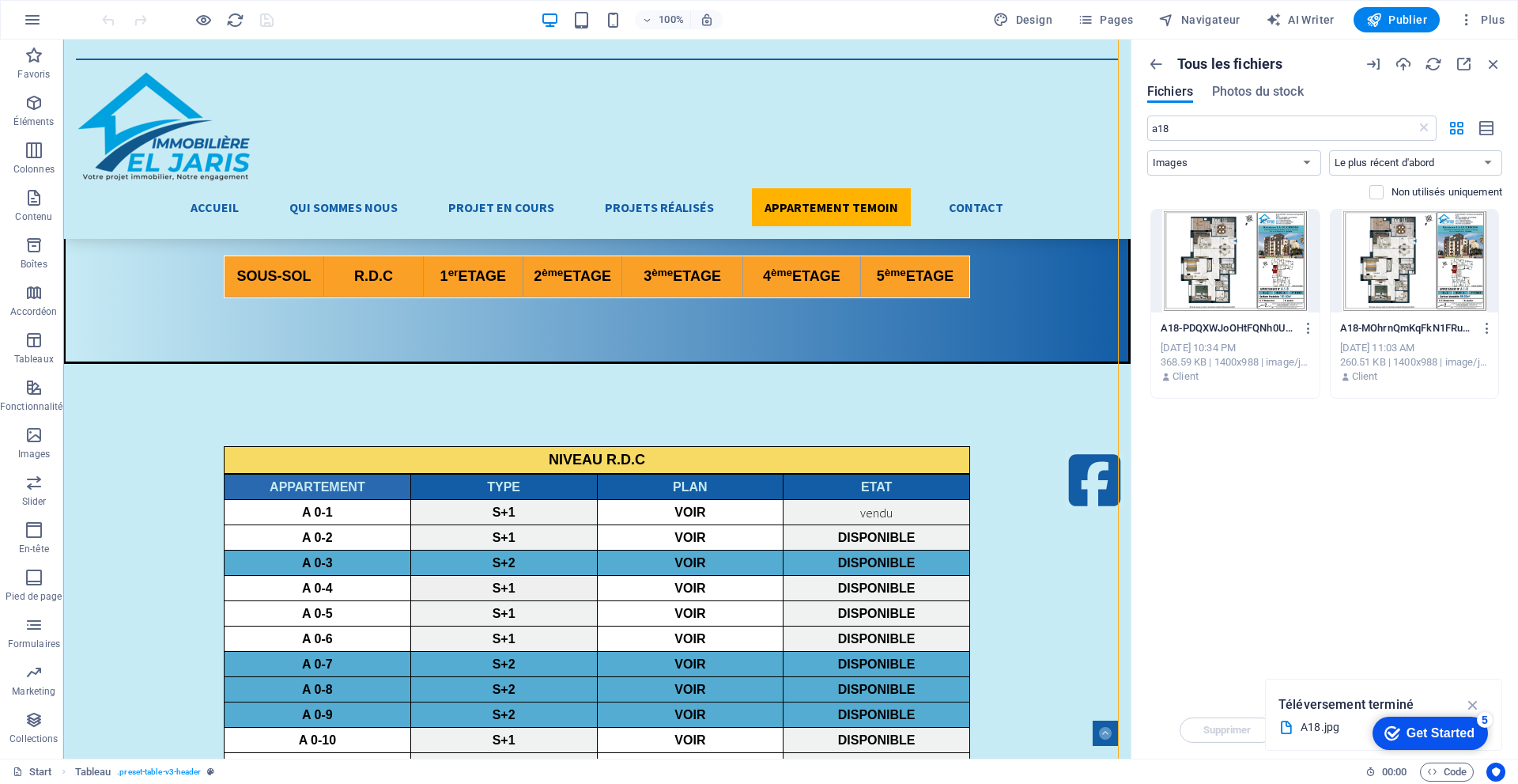
click at [1251, 288] on div at bounding box center [1235, 261] width 169 height 103
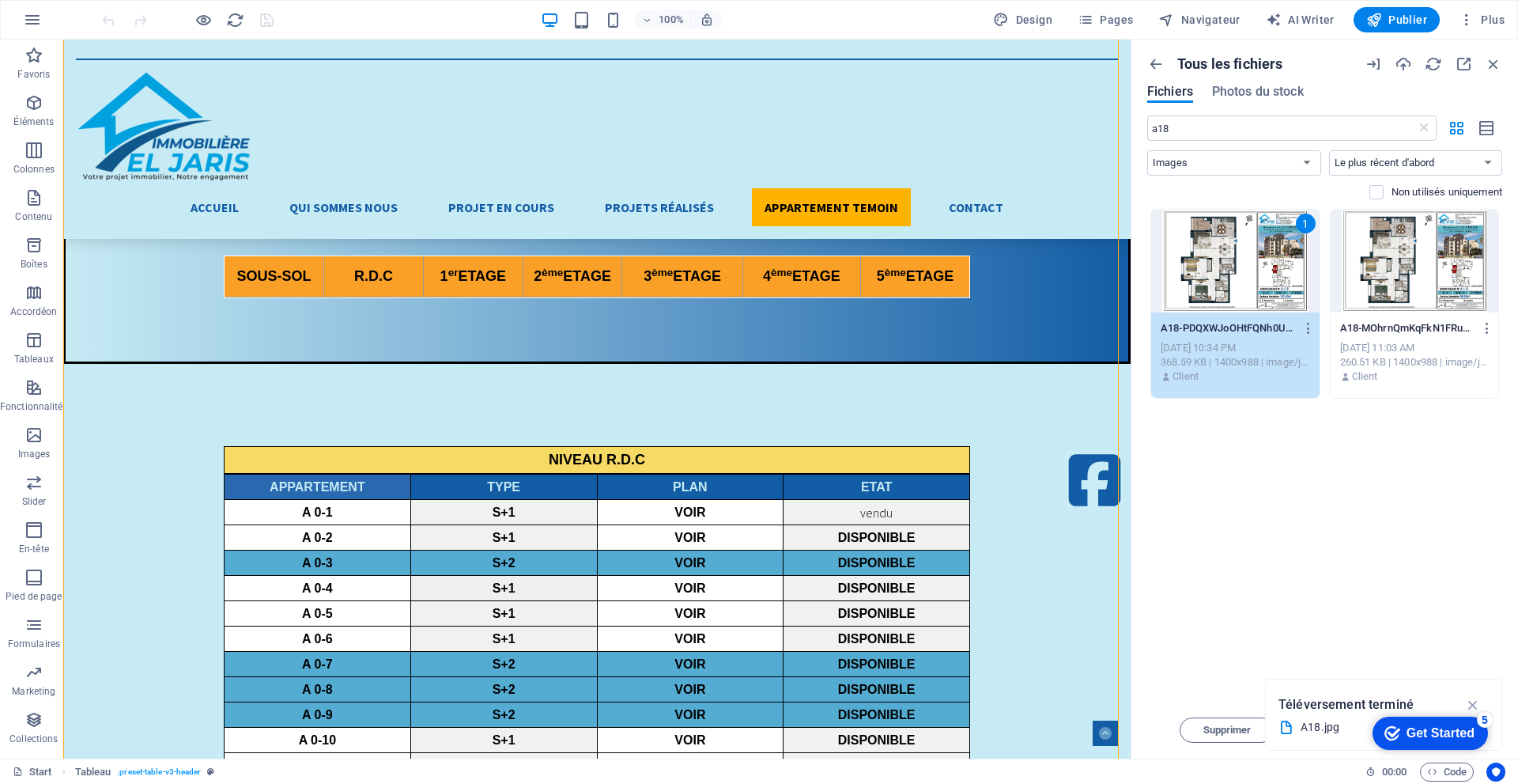
click at [1297, 734] on div "A18.jpg" at bounding box center [1384, 727] width 210 height 20
click at [1297, 733] on div "A18.jpg" at bounding box center [1384, 727] width 210 height 20
click at [1300, 731] on div "A18.jpg" at bounding box center [1384, 727] width 210 height 20
click at [1475, 706] on icon "button" at bounding box center [1473, 705] width 19 height 18
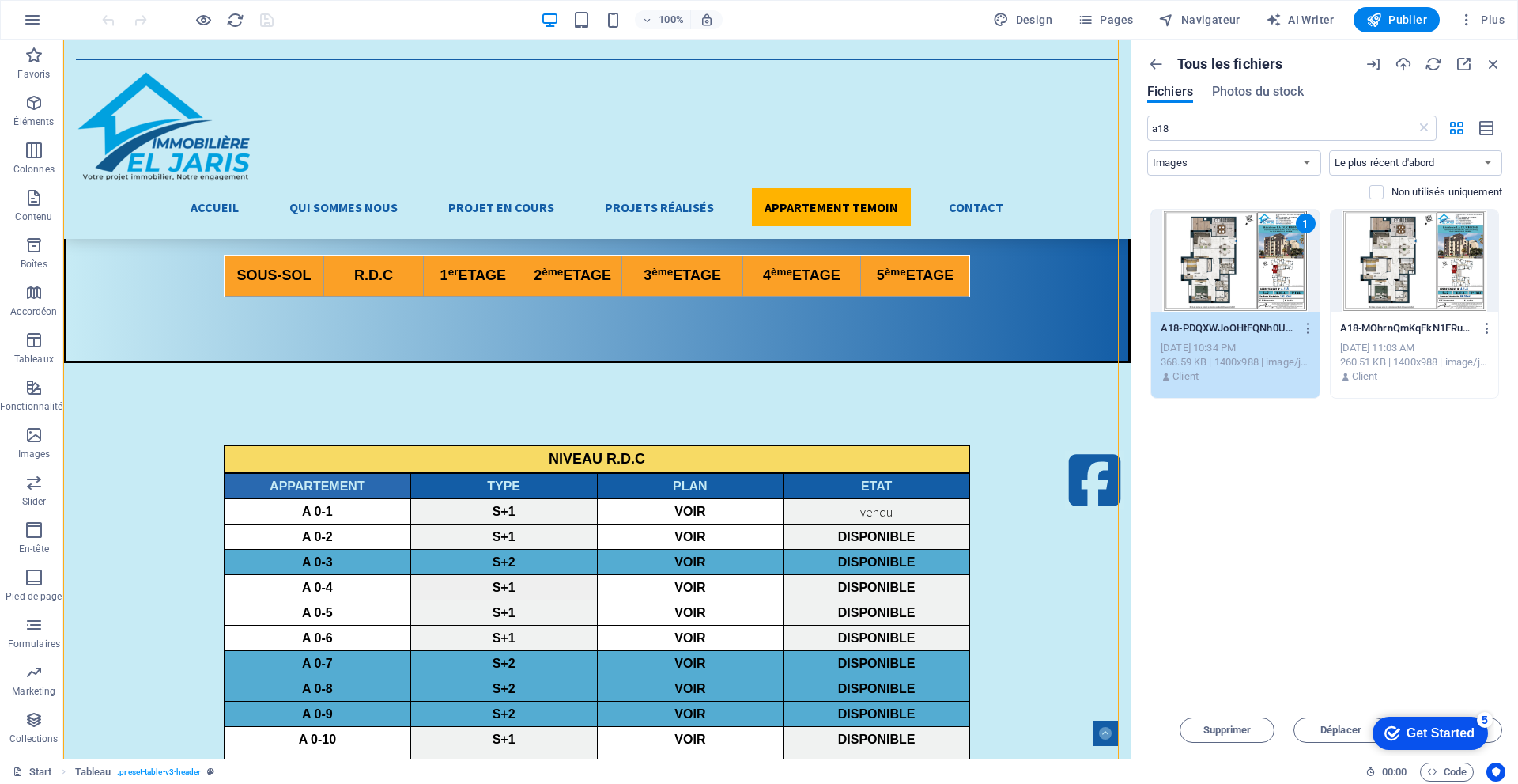
click at [1485, 627] on div "Déposez les fichiers ici pour les téléverser automatiquement. 1 A18-PDQXWJoOHtF…" at bounding box center [1325, 455] width 355 height 493
click at [161, 216] on button "button" at bounding box center [211, 236] width 100 height 41
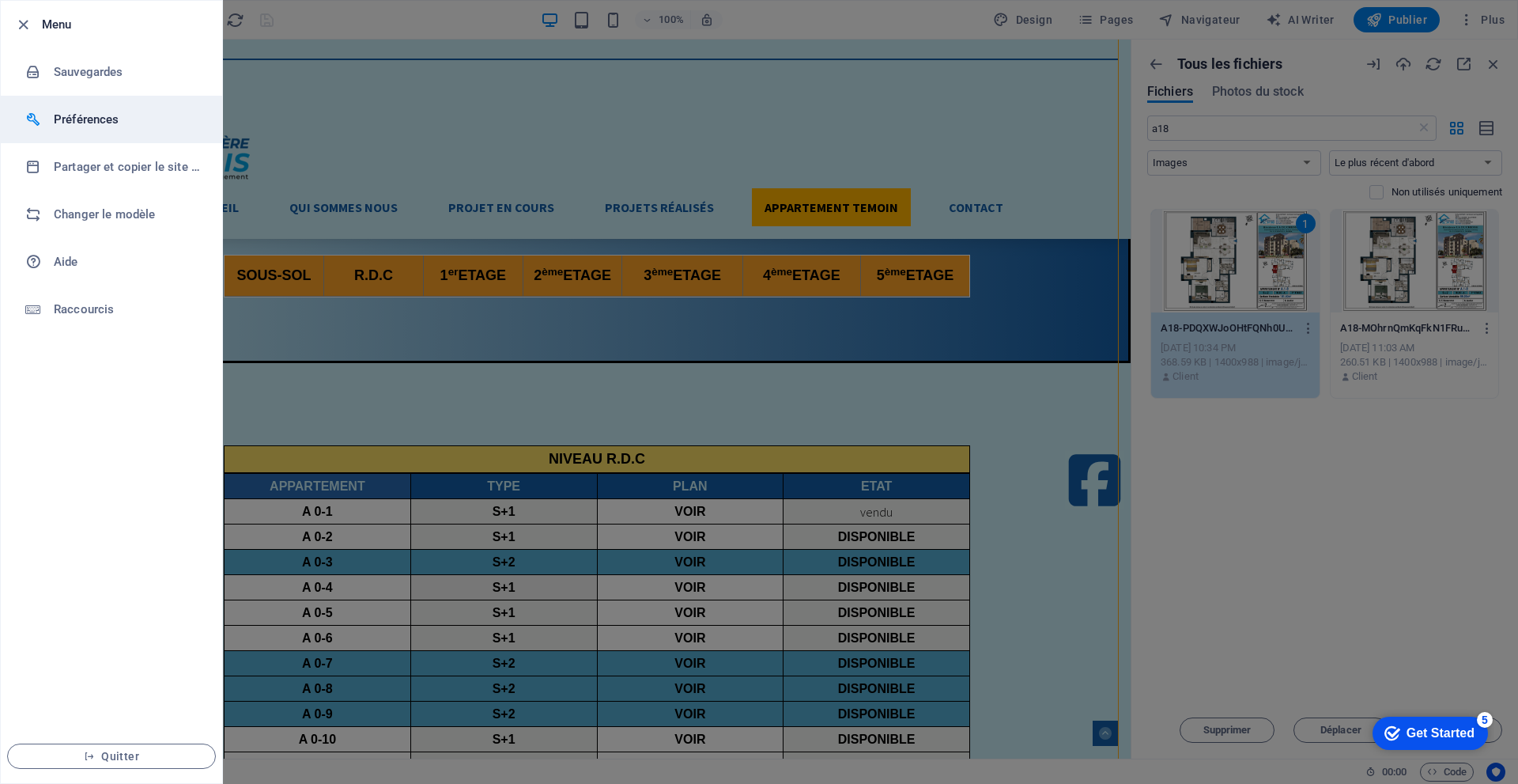
click at [118, 120] on h6 "Préférences" at bounding box center [127, 119] width 146 height 19
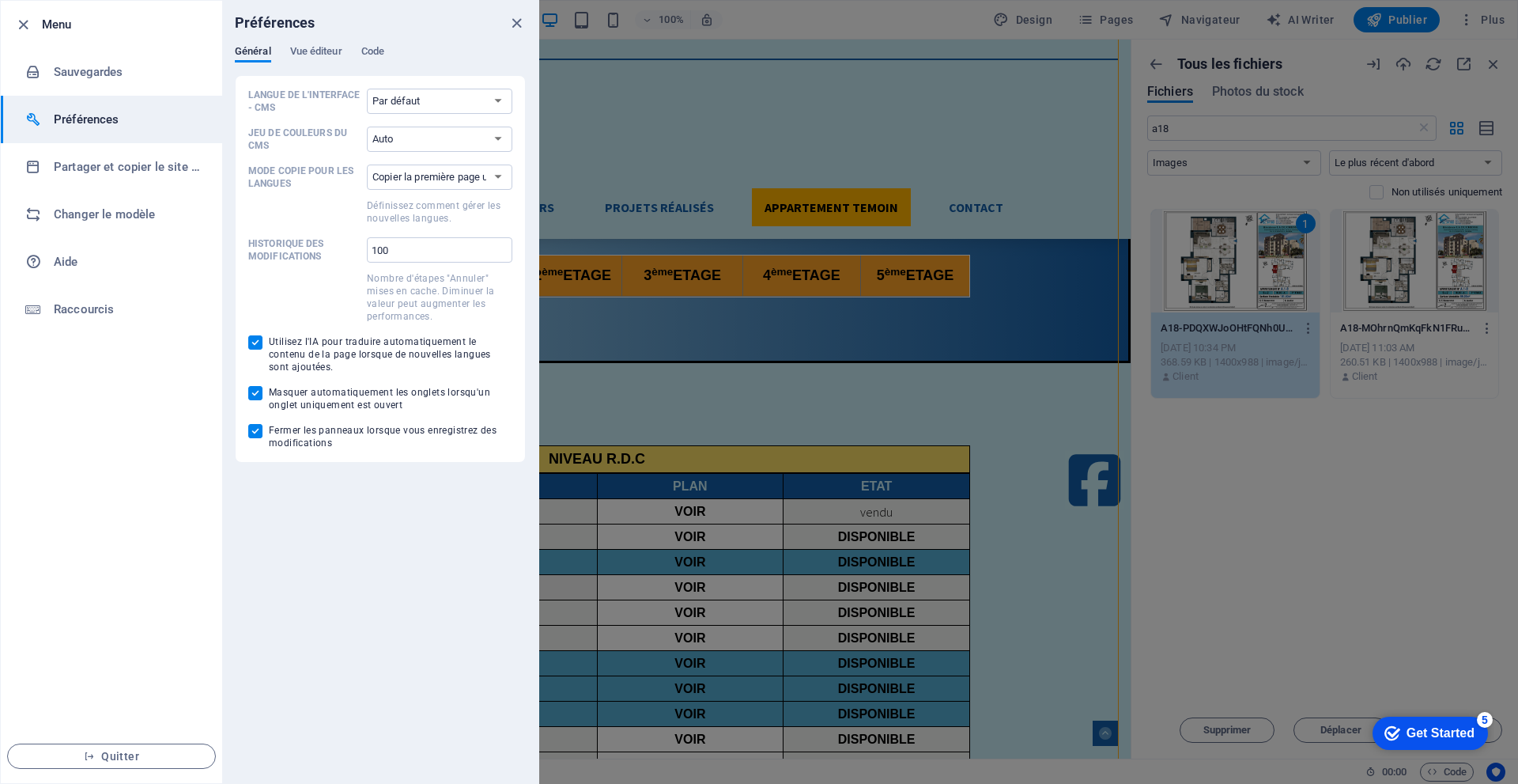
click at [118, 120] on h6 "Préférences" at bounding box center [127, 119] width 146 height 19
click at [47, 26] on h6 "Menu" at bounding box center [126, 24] width 168 height 19
click at [1363, 90] on div at bounding box center [759, 392] width 1518 height 784
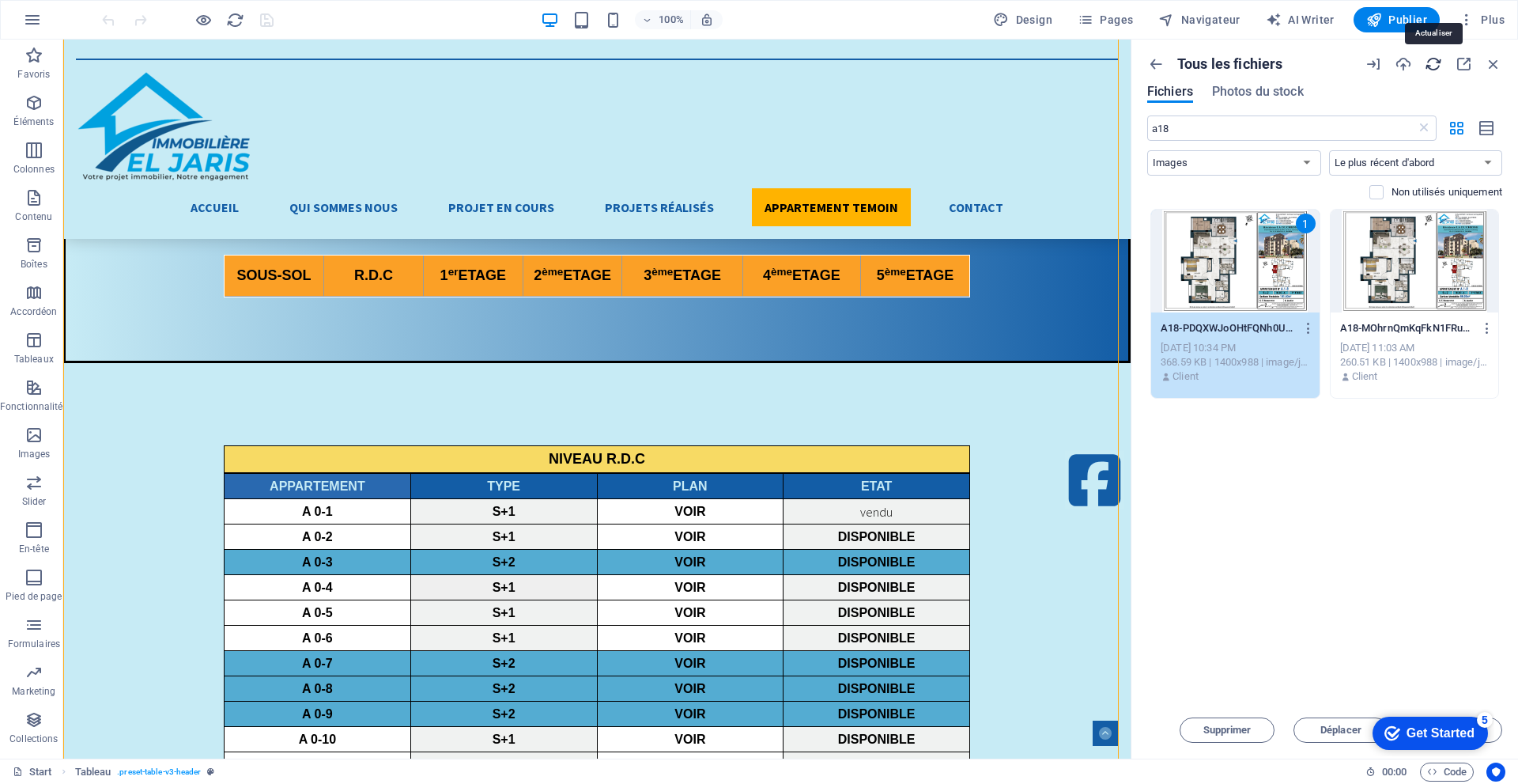
click at [1430, 66] on icon "button" at bounding box center [1434, 64] width 18 height 18
click at [1466, 65] on icon "button" at bounding box center [1464, 64] width 18 height 18
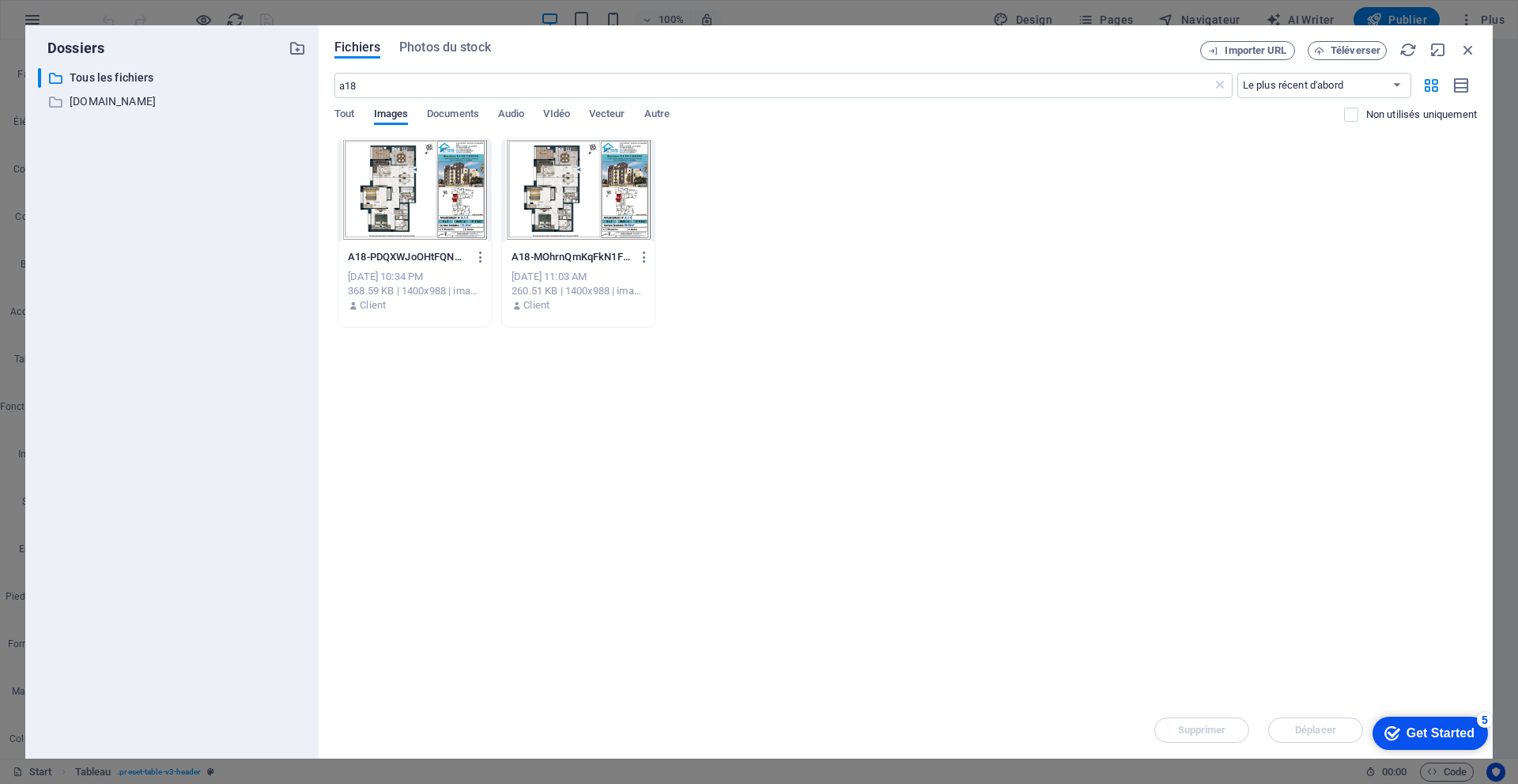
click at [1257, 603] on div "Déposez les fichiers ici pour les téléverser automatiquement. A18-PDQXWJoOHtFQN…" at bounding box center [906, 419] width 1142 height 564
click at [380, 116] on span "Images" at bounding box center [391, 115] width 34 height 23
click at [347, 114] on span "Tout" at bounding box center [344, 115] width 20 height 23
click at [438, 112] on span "Documents" at bounding box center [452, 115] width 52 height 23
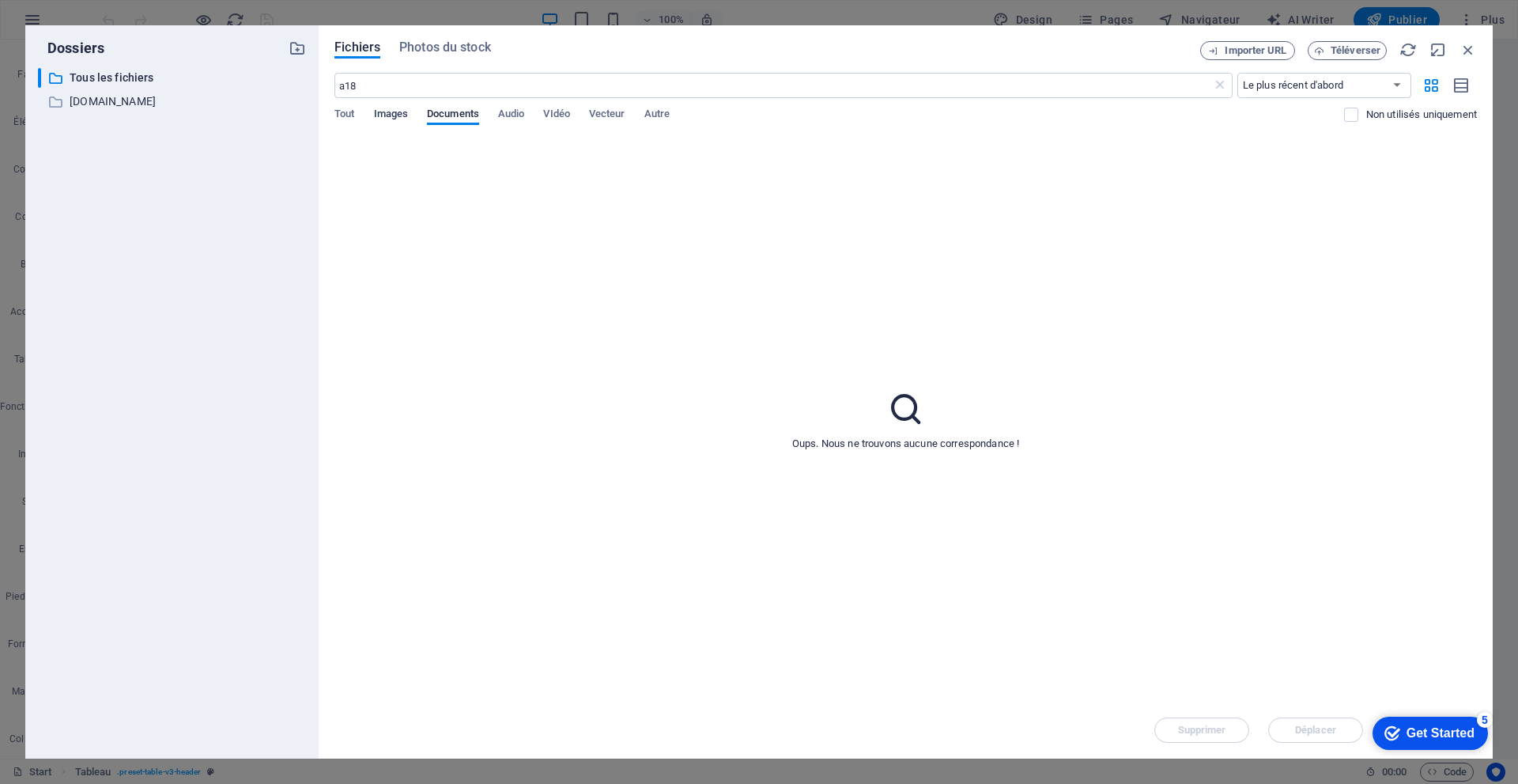
click at [405, 113] on span "Images" at bounding box center [391, 115] width 34 height 23
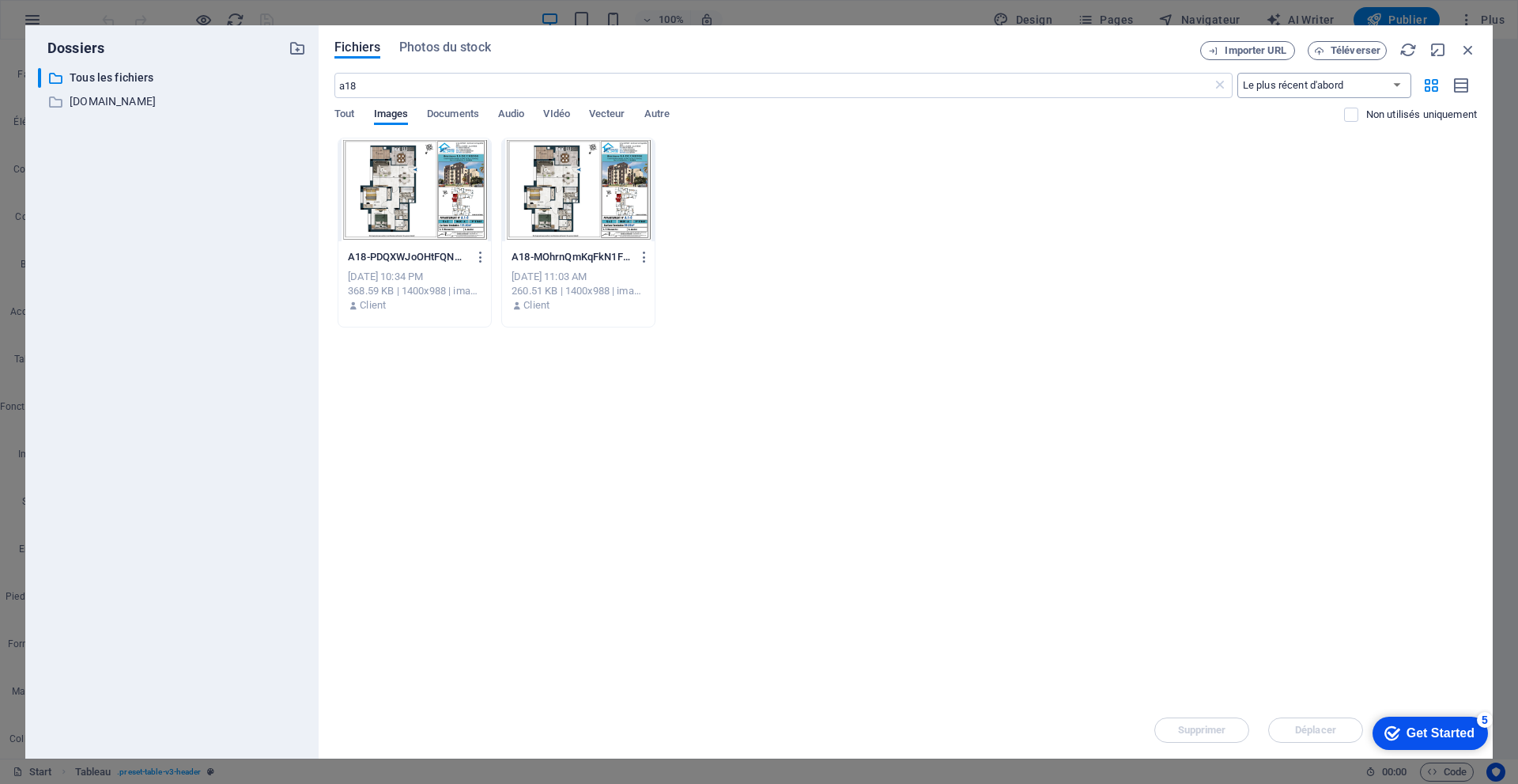
click at [1294, 85] on select "Le plus récent d'abord Le plus ancien d'abord Nom (A-Z) Nom (Z-A) Taille (0-9) …" at bounding box center [1324, 85] width 174 height 26
click at [1294, 86] on select "Le plus récent d'abord Le plus ancien d'abord Nom (A-Z) Nom (Z-A) Taille (0-9) …" at bounding box center [1324, 85] width 174 height 26
click at [1316, 55] on icon "button" at bounding box center [1319, 51] width 10 height 10
click at [971, 460] on div "Déposez les fichiers ici pour les téléverser automatiquement. A18-PDQXWJoOHtFQN…" at bounding box center [906, 419] width 1142 height 564
click at [661, 113] on span "Autre" at bounding box center [657, 115] width 26 height 23
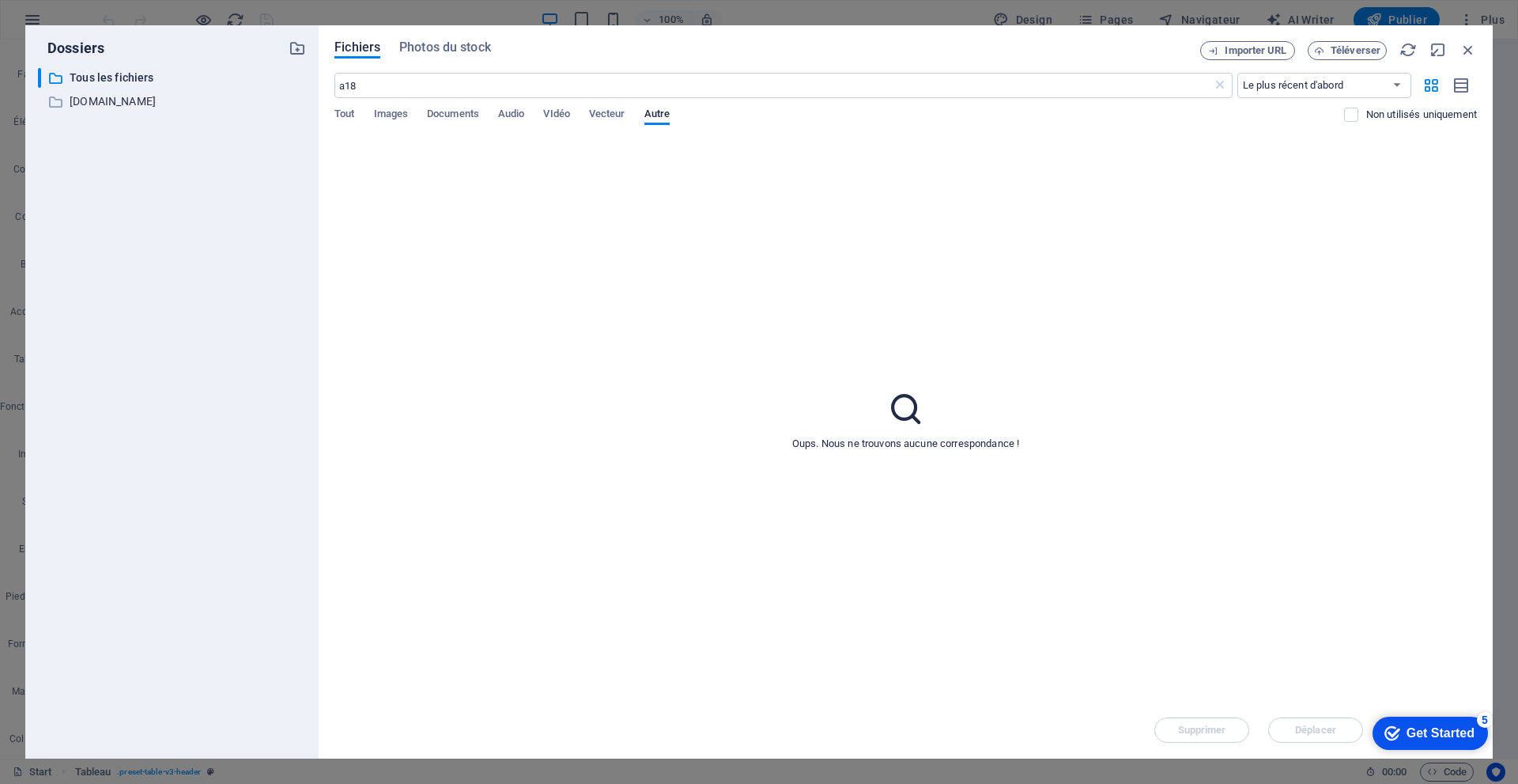
click at [1440, 731] on div "Get Started" at bounding box center [1440, 733] width 68 height 15
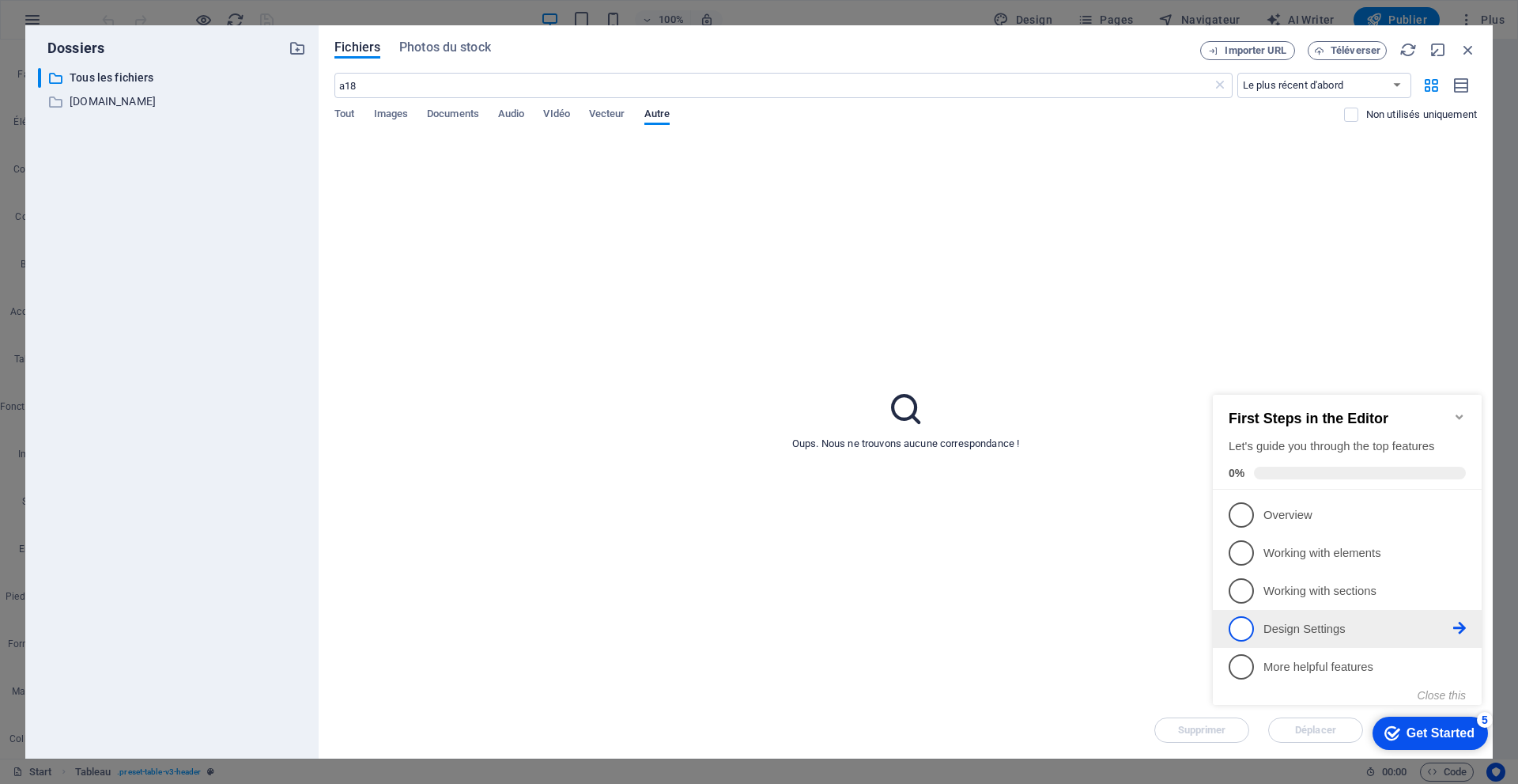
click at [1290, 624] on p "Design Settings - incomplete" at bounding box center [1358, 629] width 189 height 17
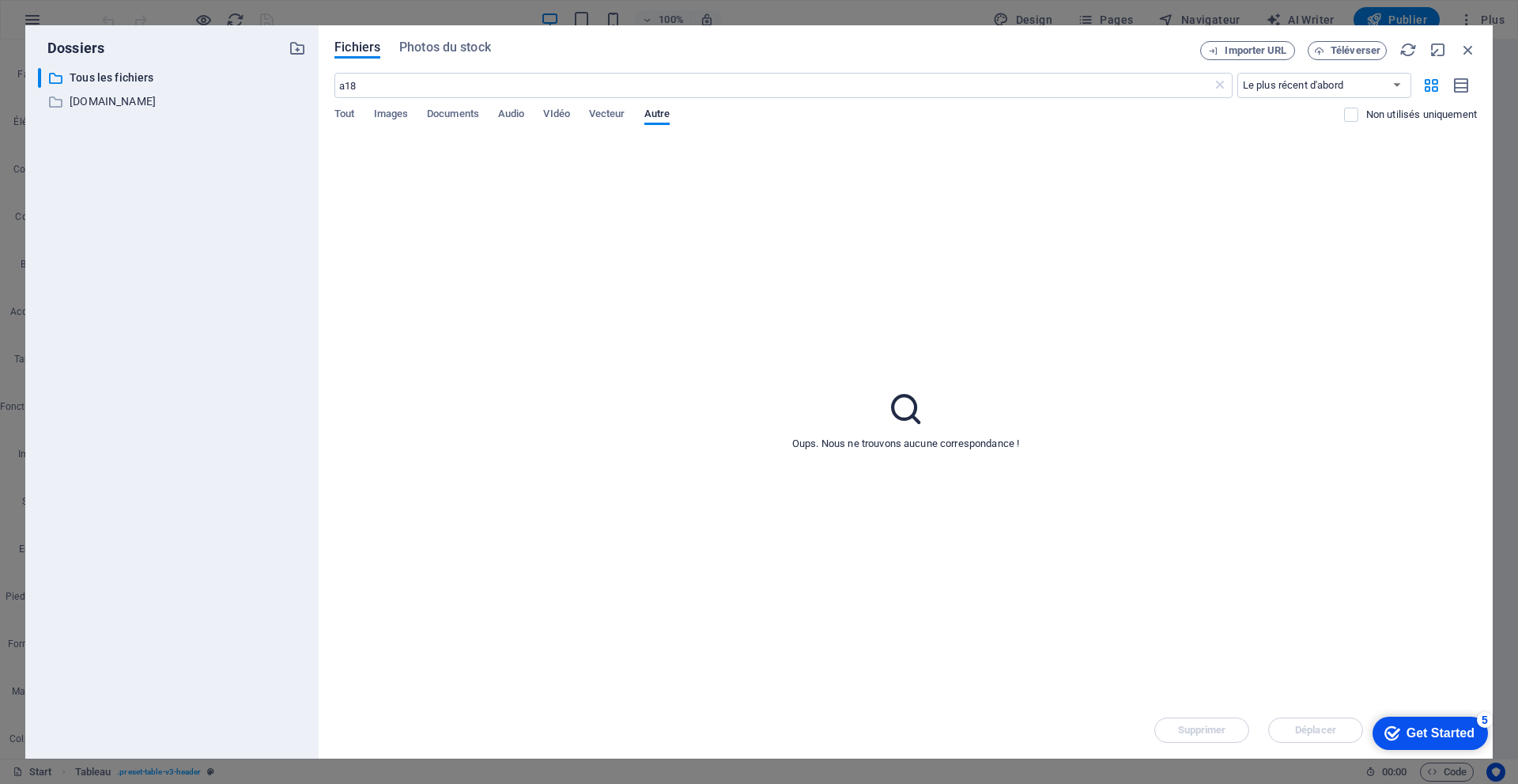
click at [1480, 716] on div "5" at bounding box center [1485, 719] width 16 height 16
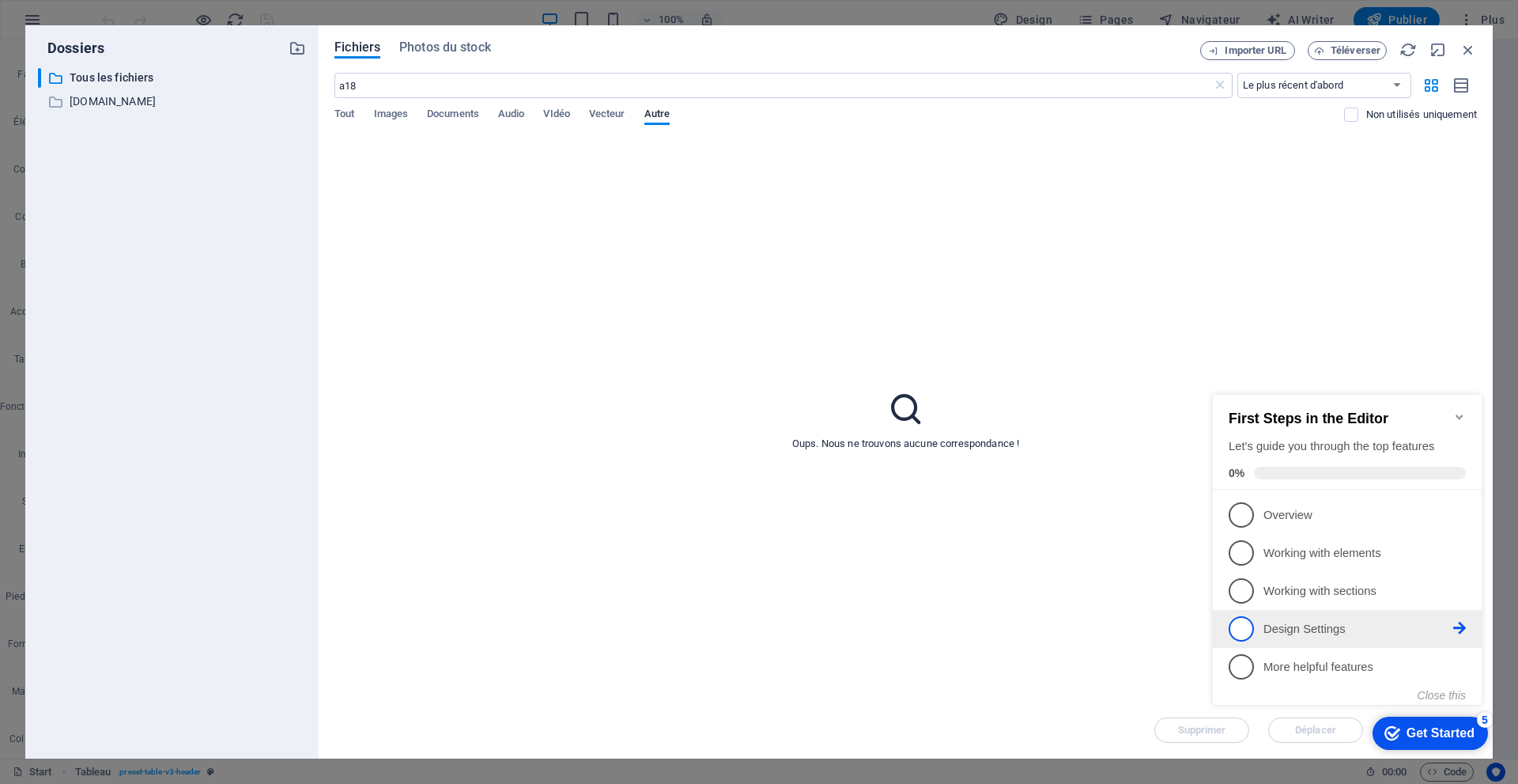
click at [1242, 617] on span "4" at bounding box center [1241, 629] width 26 height 26
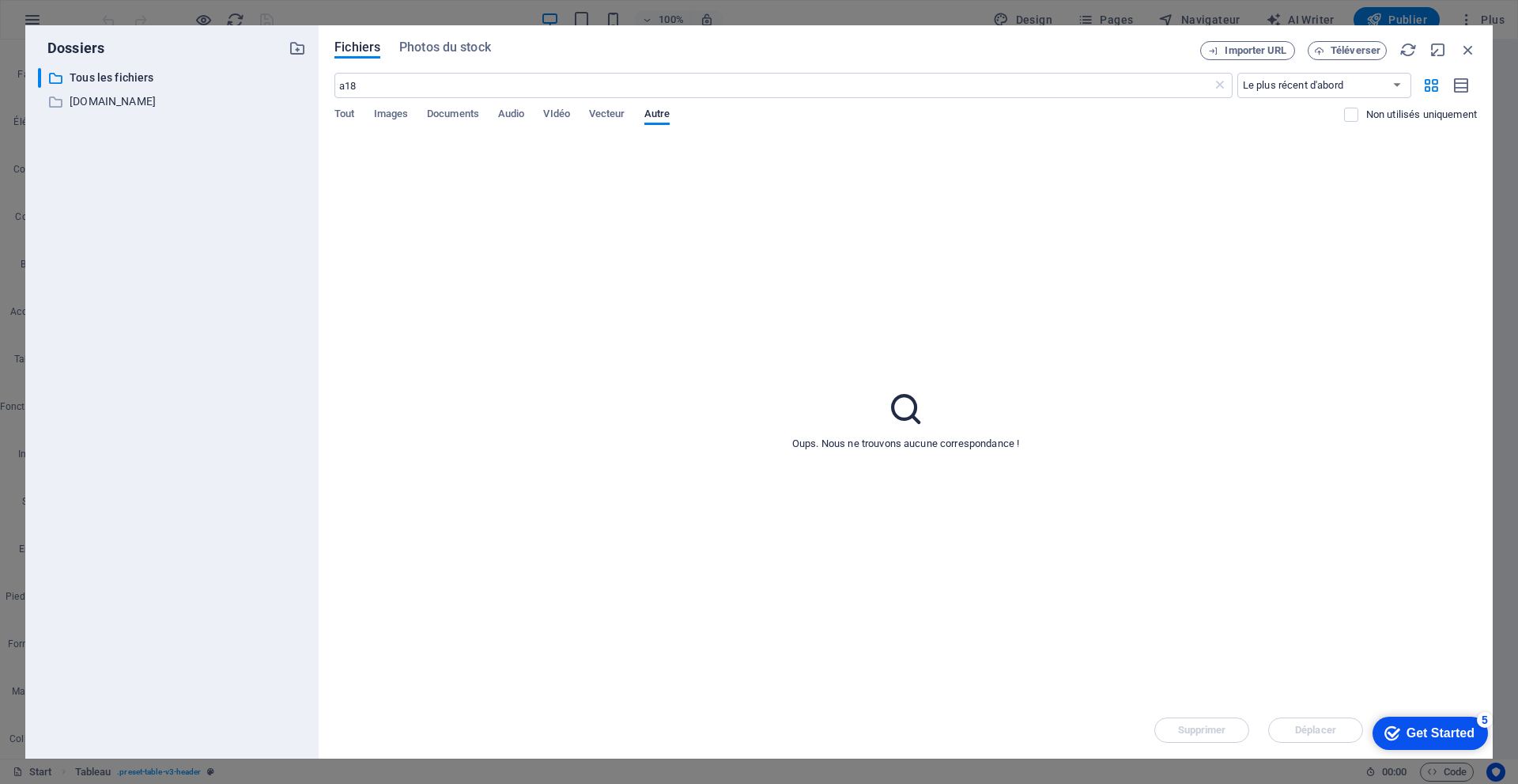
click at [1445, 729] on div "Get Started" at bounding box center [1440, 733] width 68 height 15
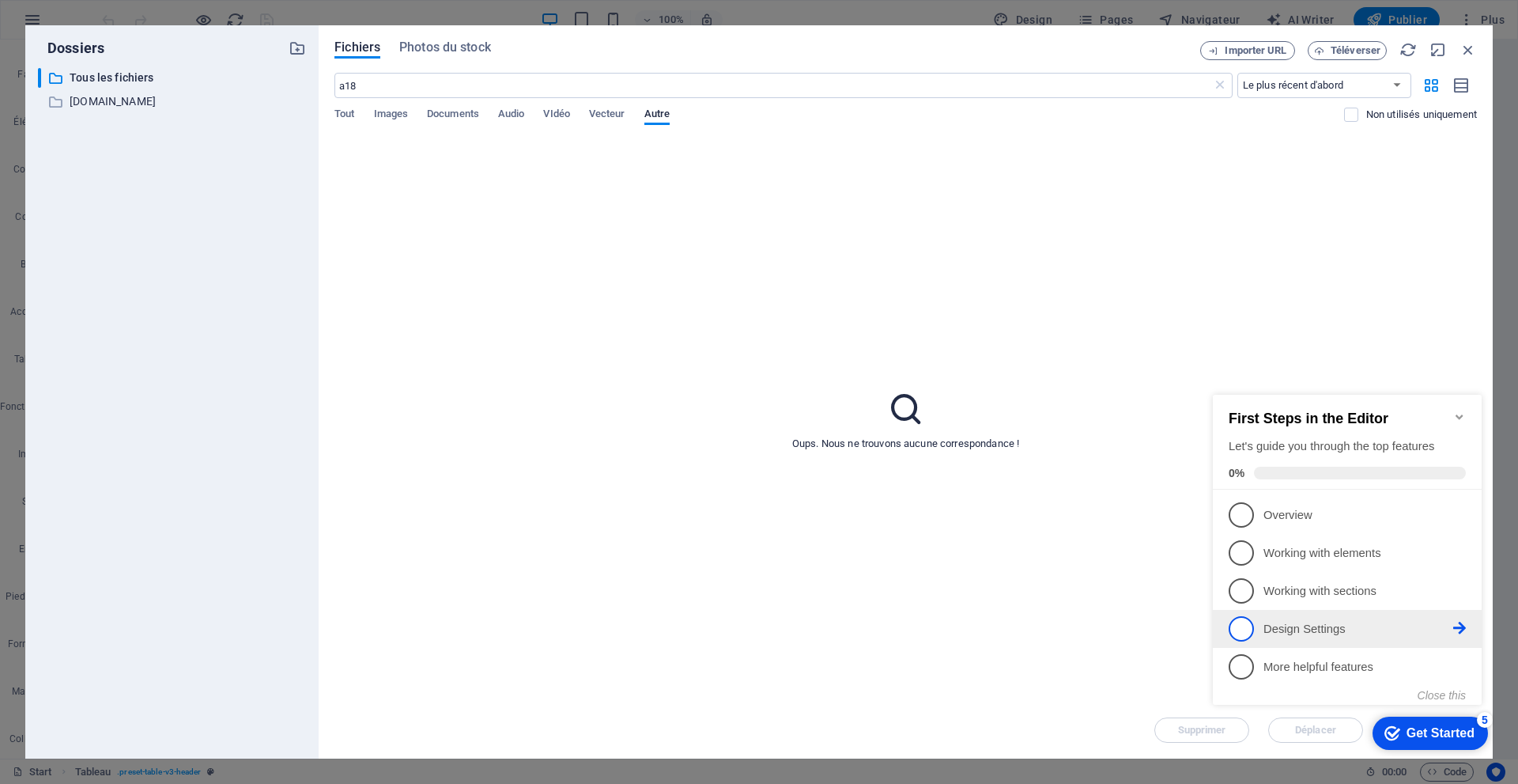
click at [1241, 632] on span "4" at bounding box center [1241, 629] width 26 height 26
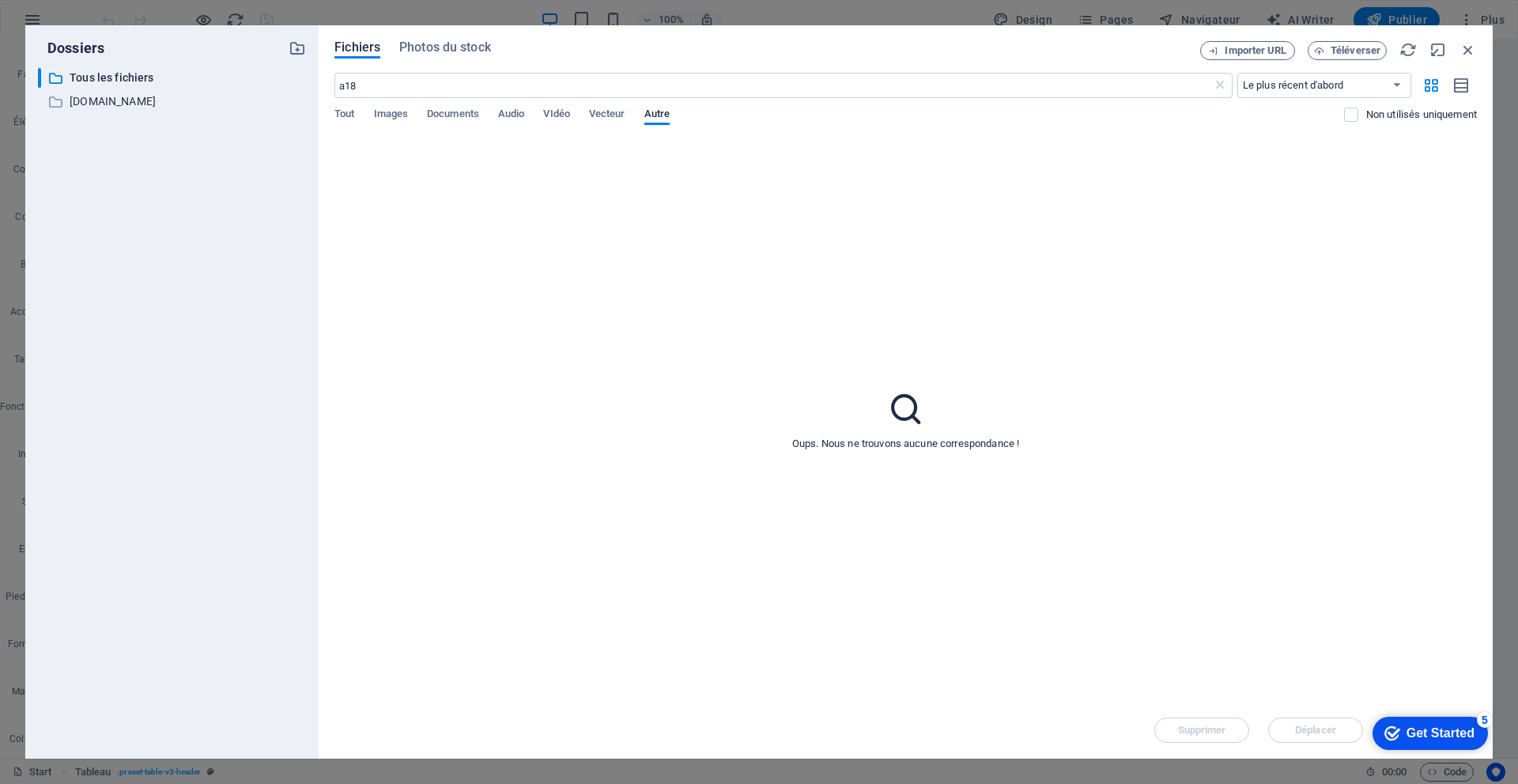
drag, startPoint x: 1550, startPoint y: 1057, endPoint x: 1551, endPoint y: 956, distance: 101.0
click at [1489, 750] on div "checkmark Get Started 5" at bounding box center [1431, 733] width 116 height 33
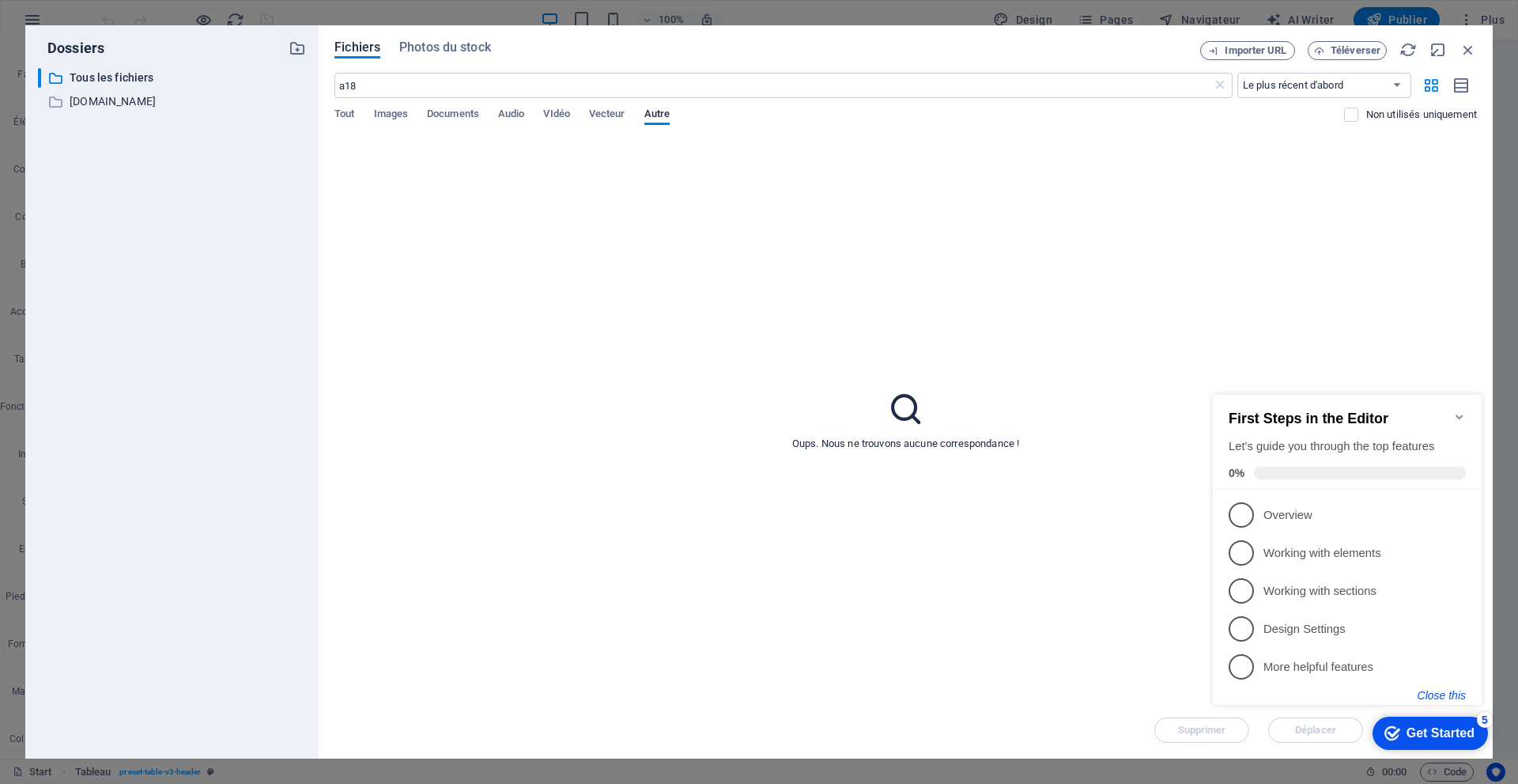
click at [1431, 695] on button "Close this" at bounding box center [1441, 695] width 48 height 13
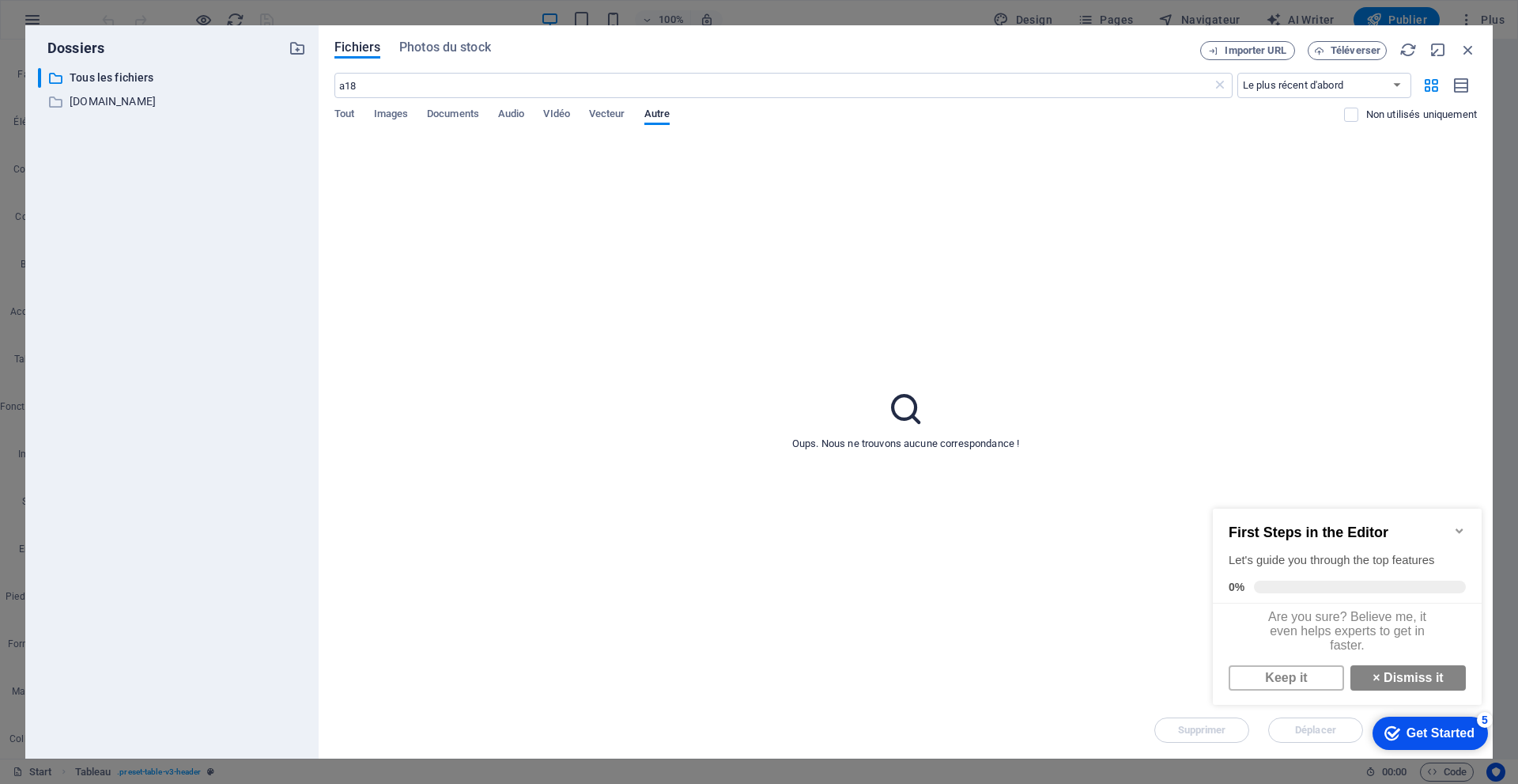
scroll to position [11, 0]
click at [1373, 670] on strong "×" at bounding box center [1376, 677] width 7 height 14
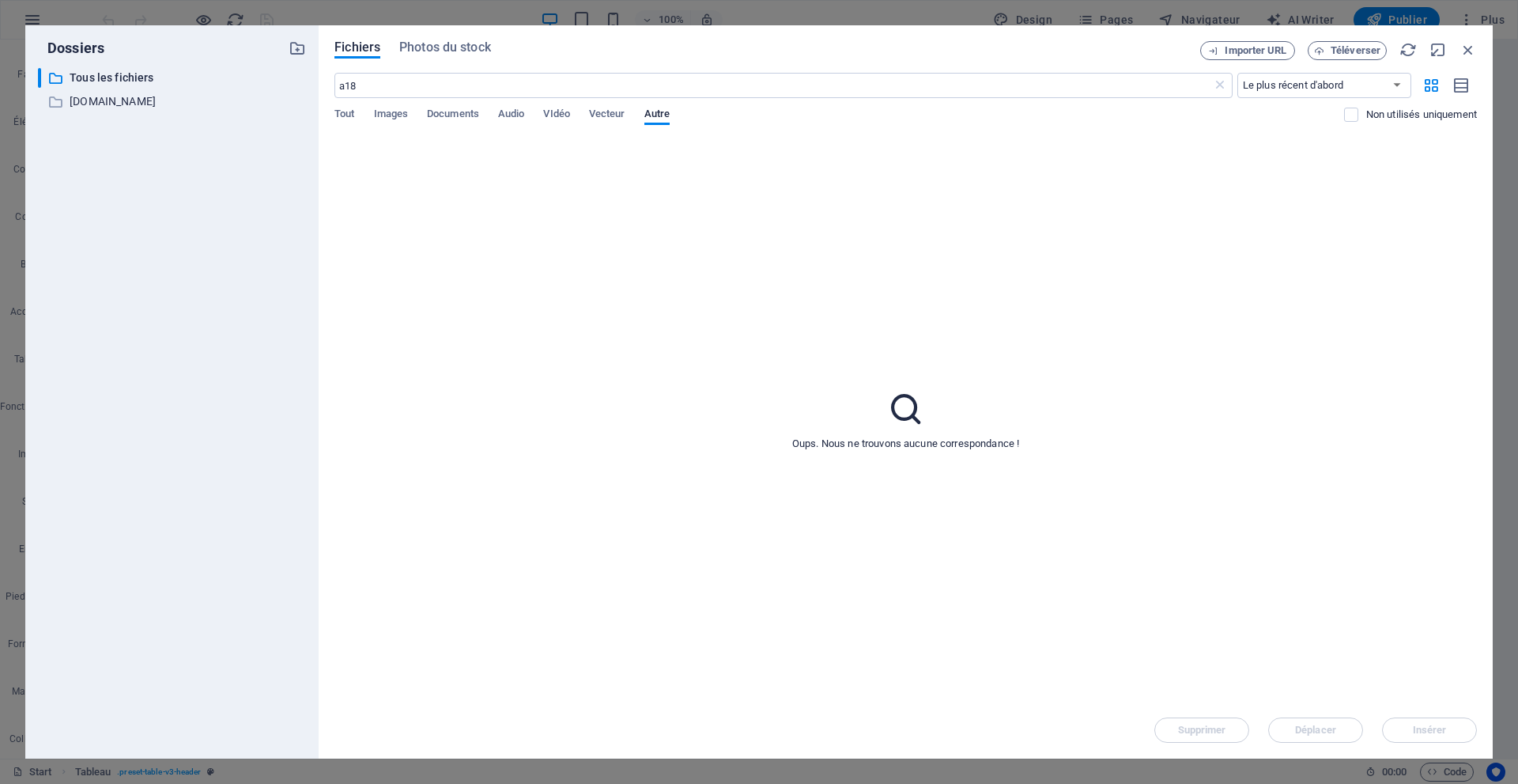
click at [1420, 727] on div "Supprimer Déplacer Insérer" at bounding box center [906, 722] width 1142 height 41
click at [348, 114] on span "Tout" at bounding box center [344, 115] width 20 height 23
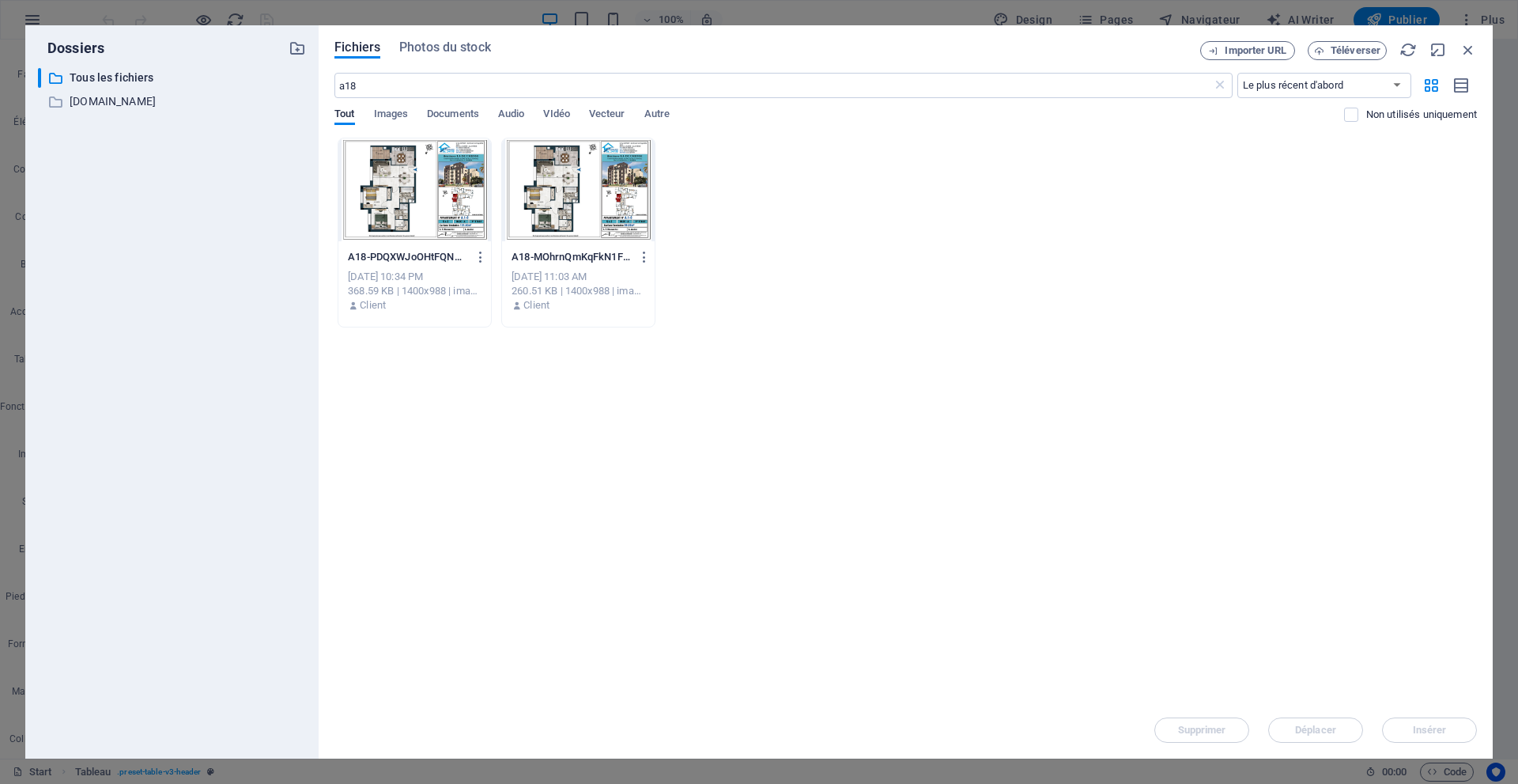
click at [426, 211] on div at bounding box center [415, 189] width 153 height 103
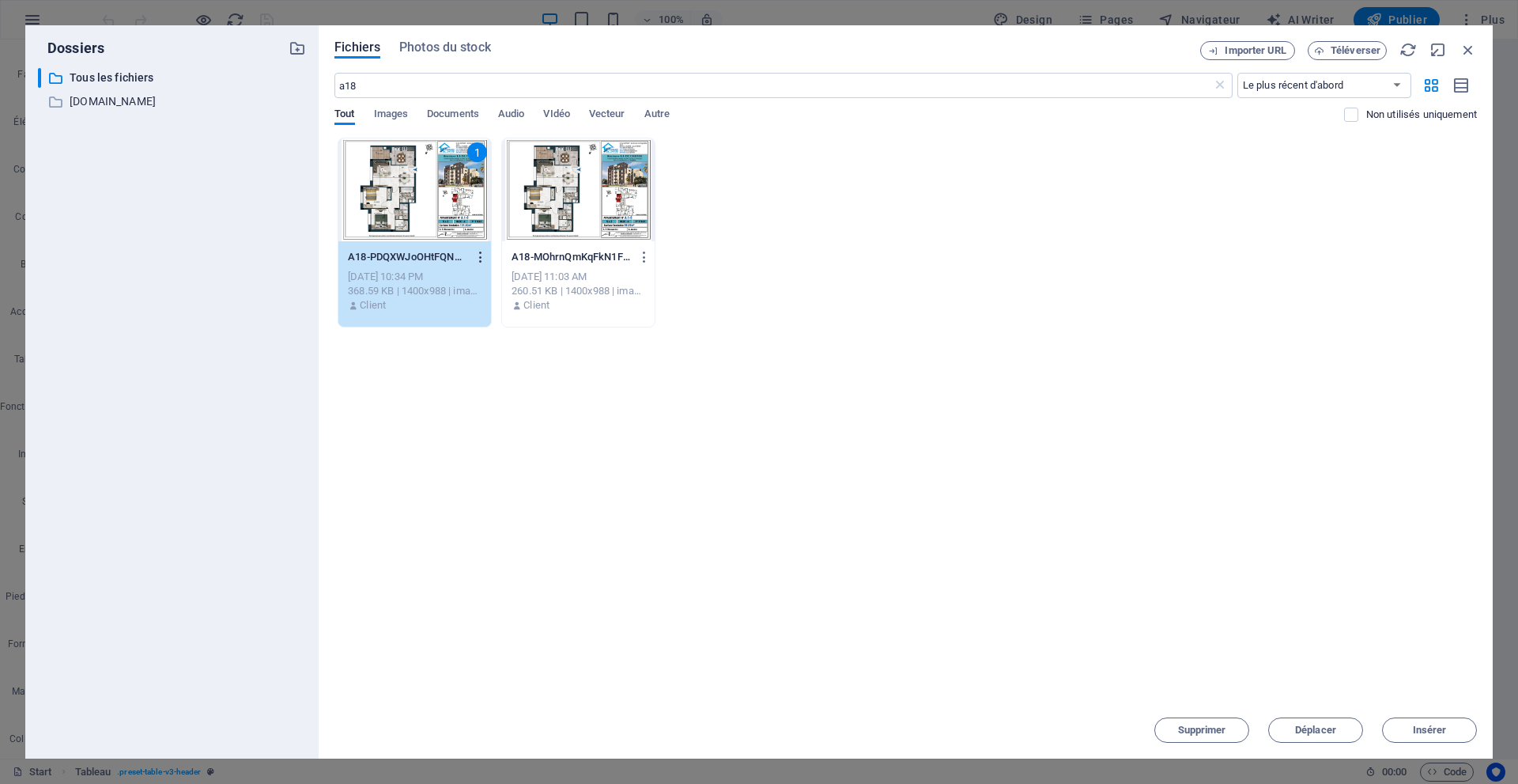
click at [476, 261] on icon "button" at bounding box center [481, 257] width 15 height 15
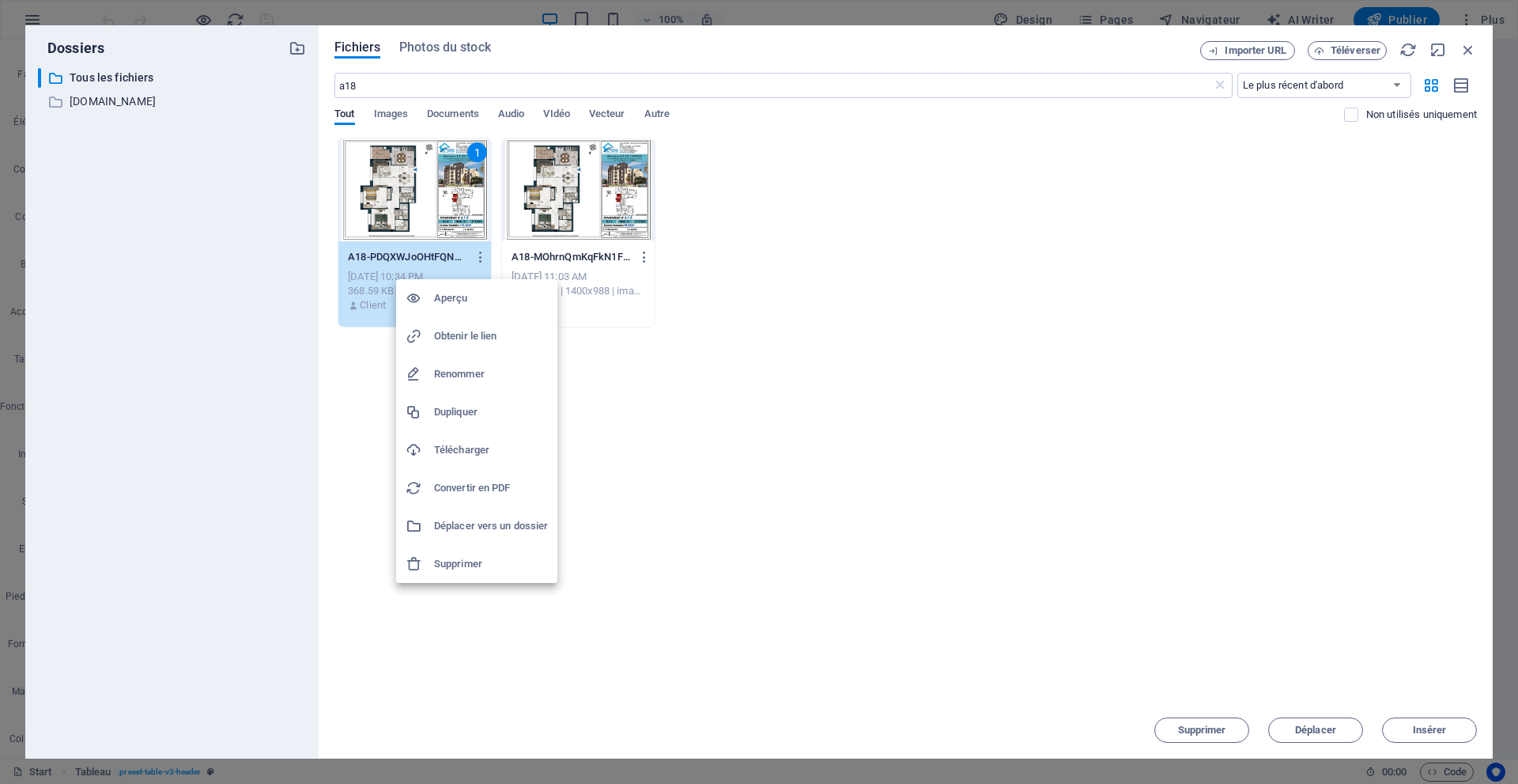
click at [404, 189] on div at bounding box center [759, 392] width 1518 height 784
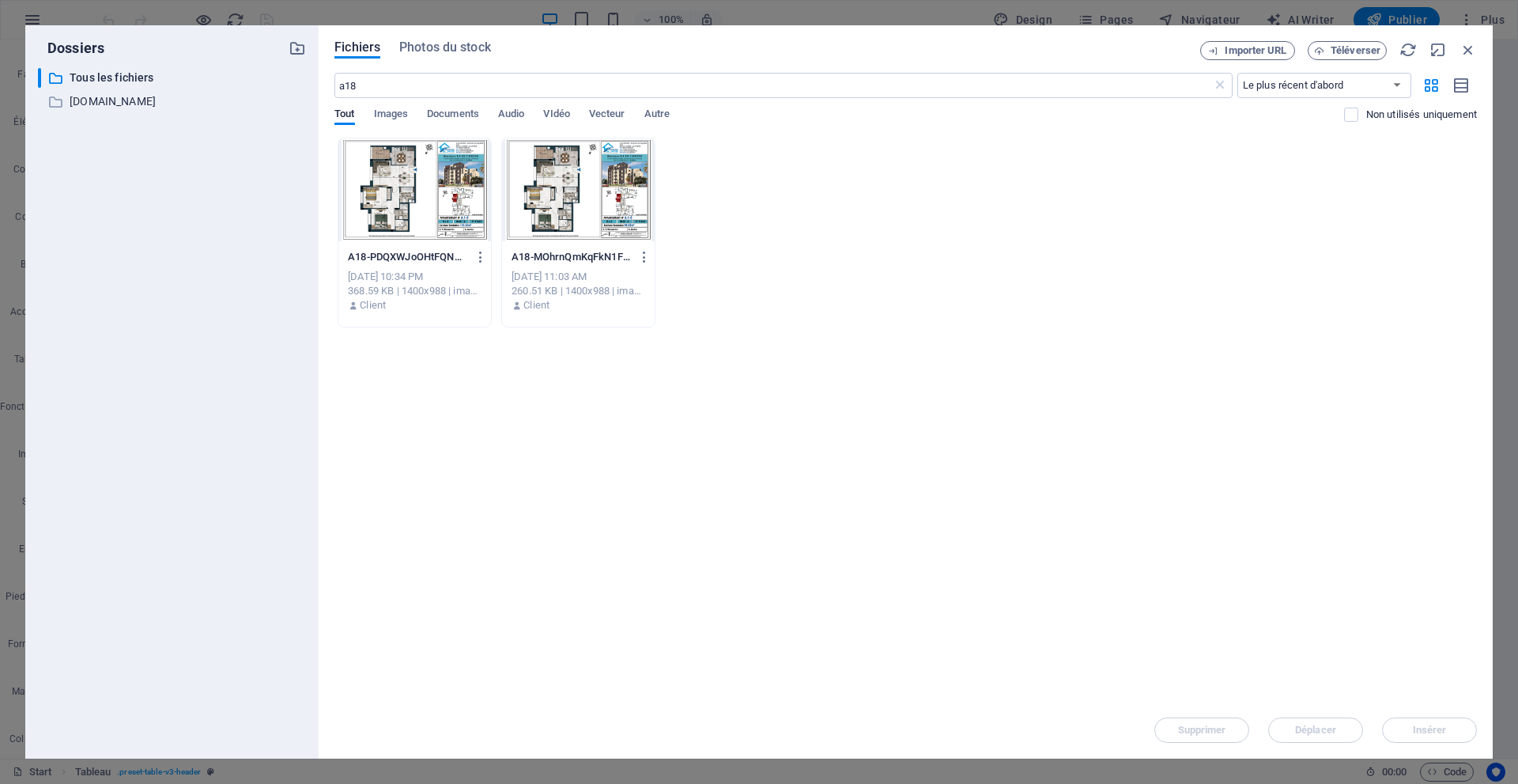
click at [404, 189] on div "Aperçu Obtenir le lien Renommer Dupliquer Télécharger Convertir en PDF Déplacer…" at bounding box center [759, 396] width 1518 height 774
click at [484, 254] on icon "button" at bounding box center [481, 257] width 15 height 15
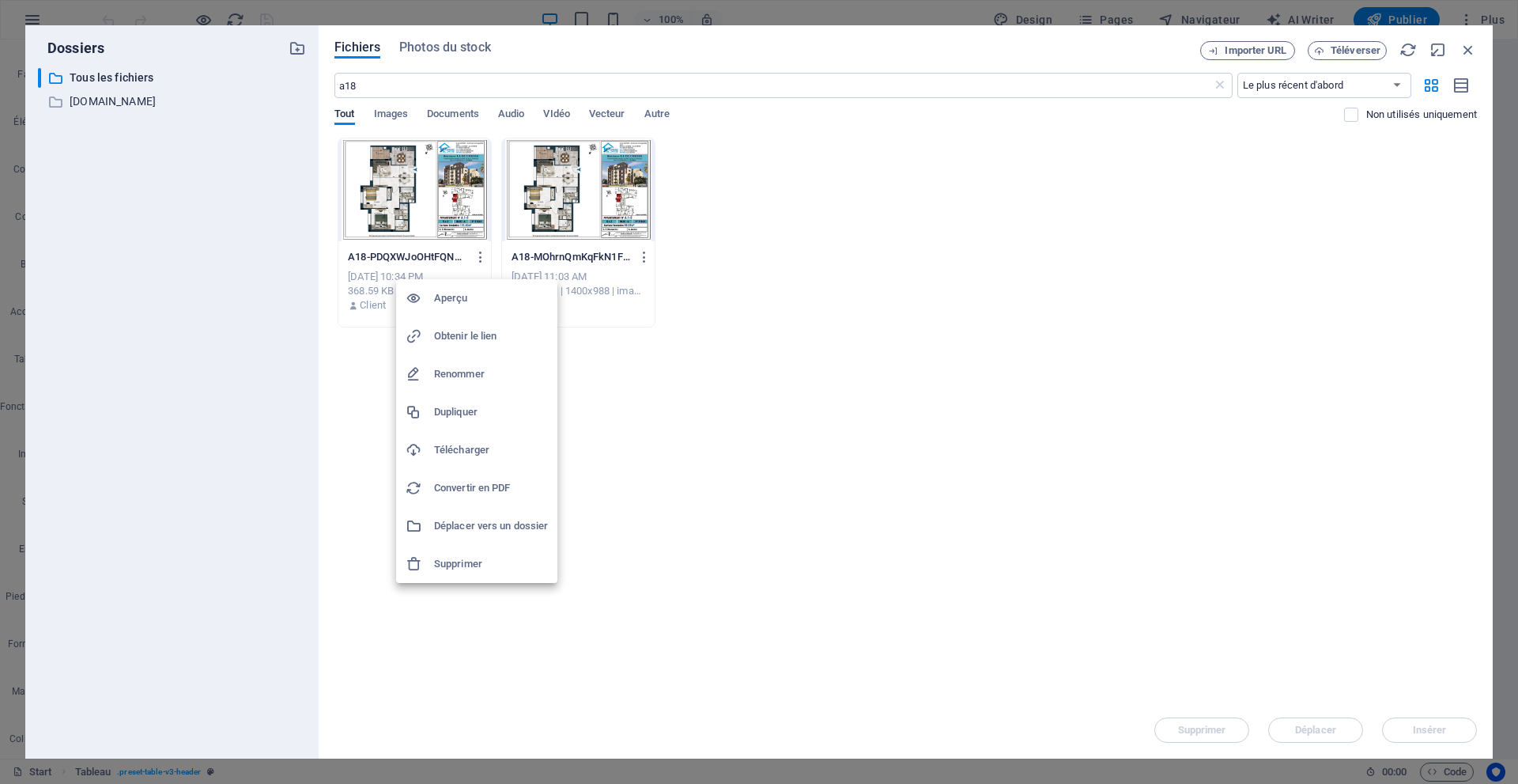
click at [475, 298] on h6 "Aperçu" at bounding box center [491, 297] width 114 height 19
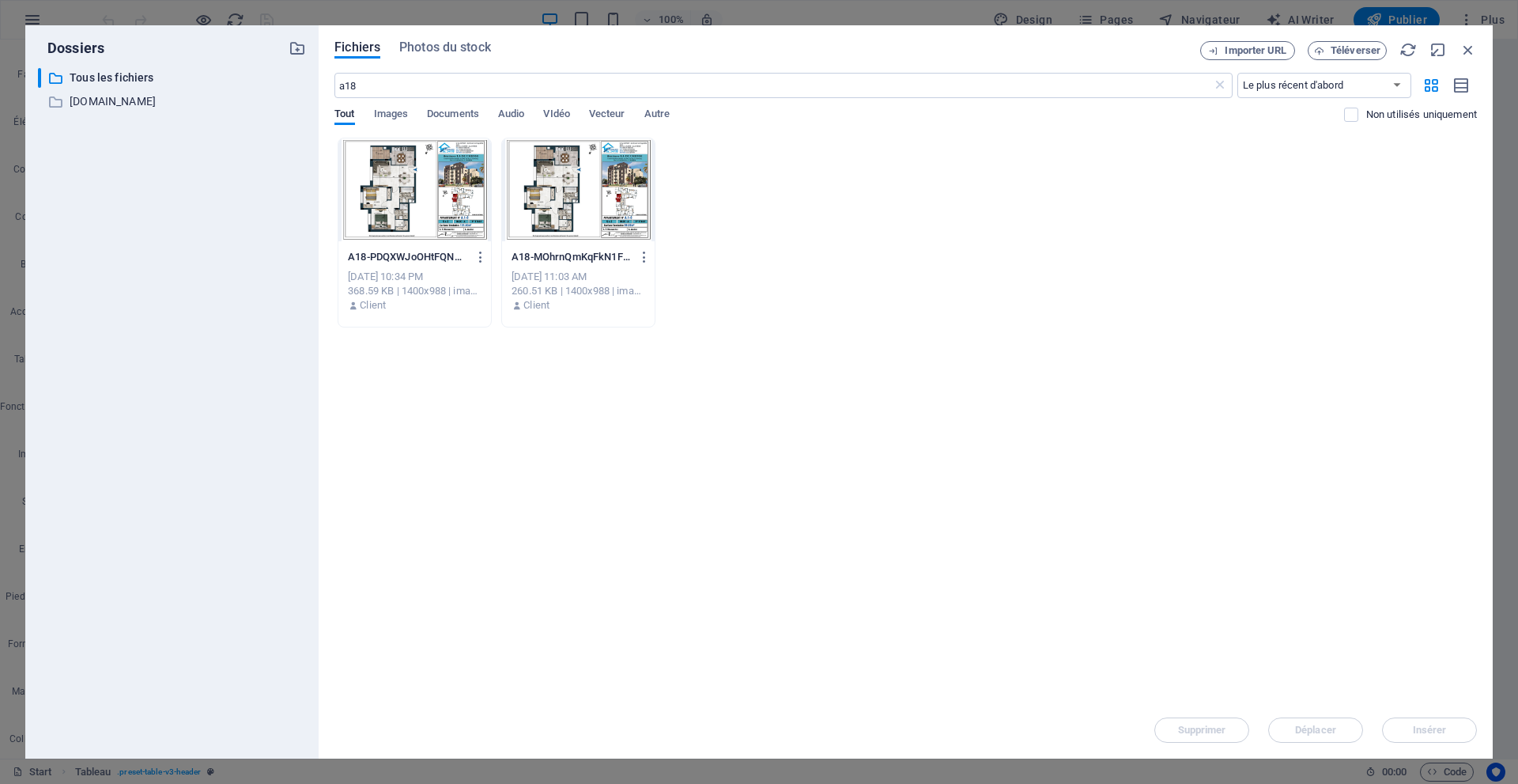
click at [401, 184] on div at bounding box center [415, 189] width 153 height 103
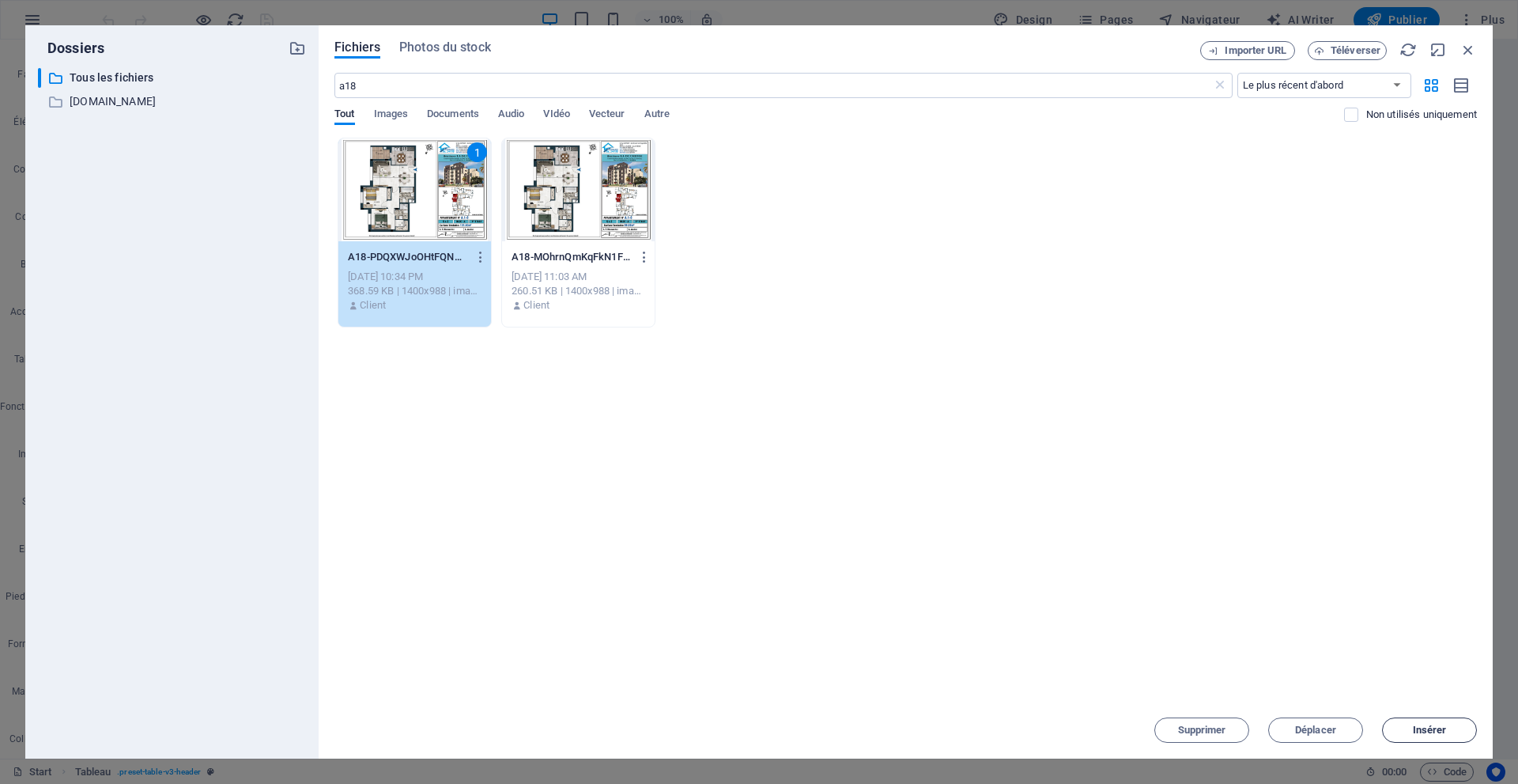
click at [1411, 725] on span "Insérer" at bounding box center [1430, 730] width 80 height 10
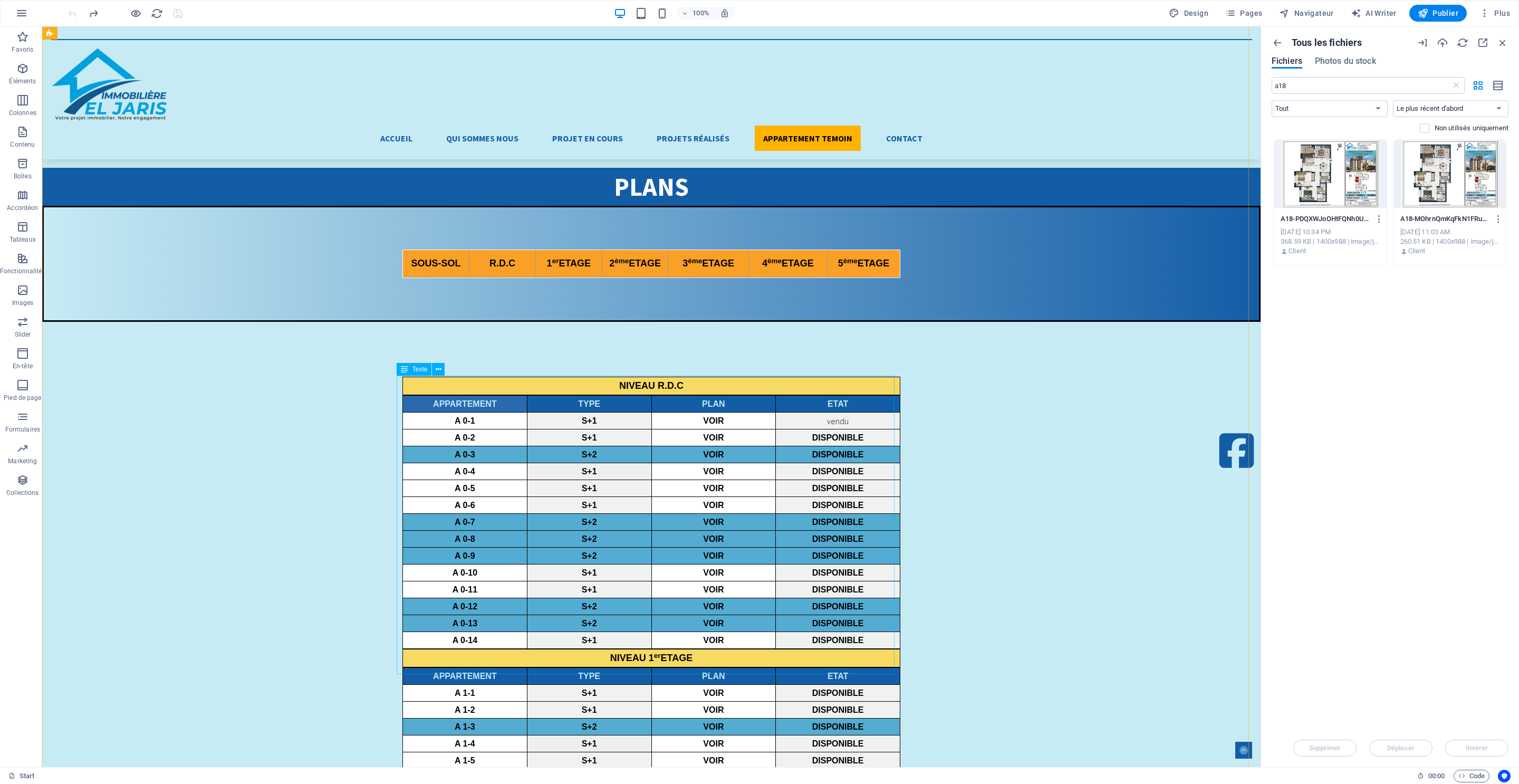
scroll to position [3074, 0]
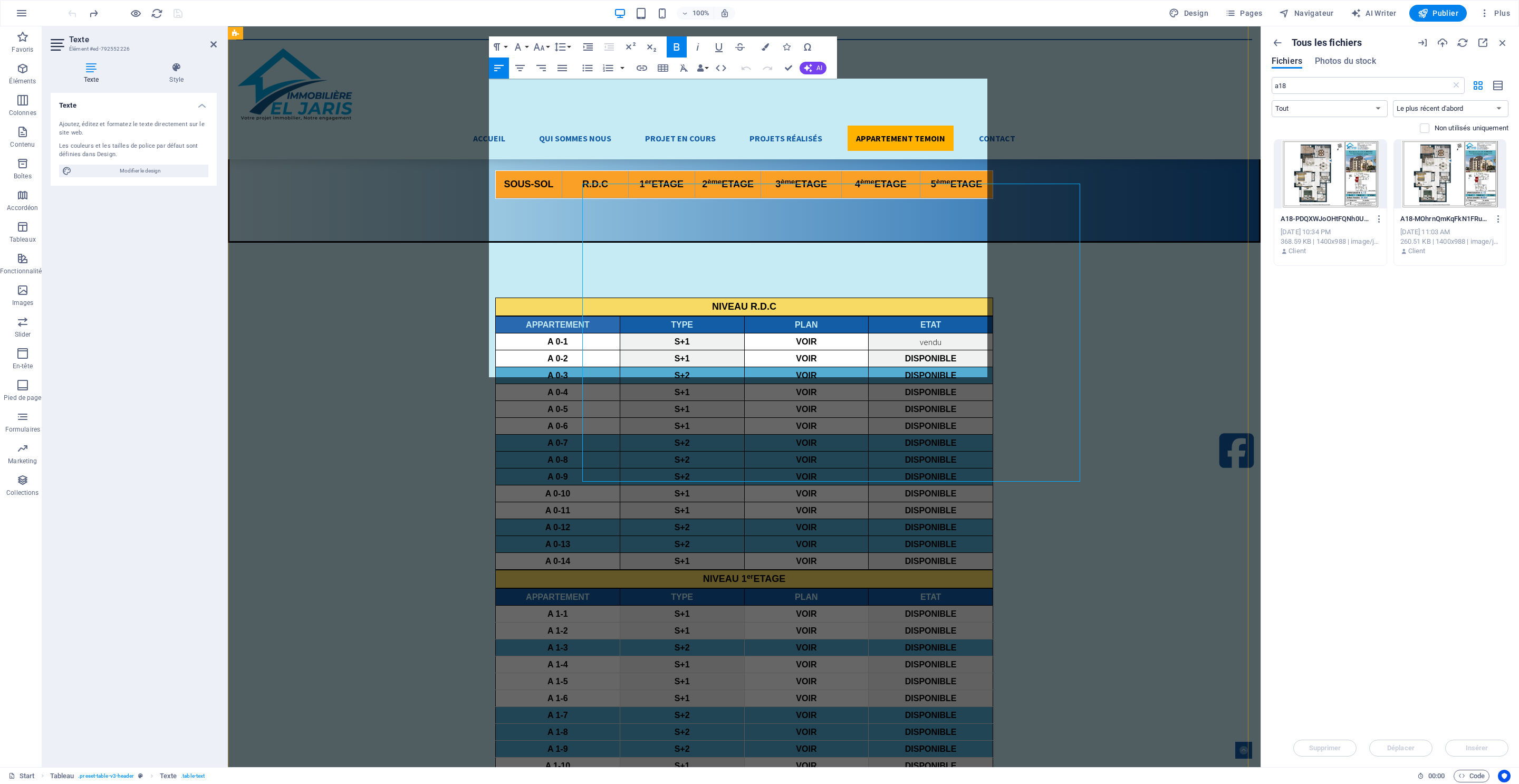
scroll to position [2865, 0]
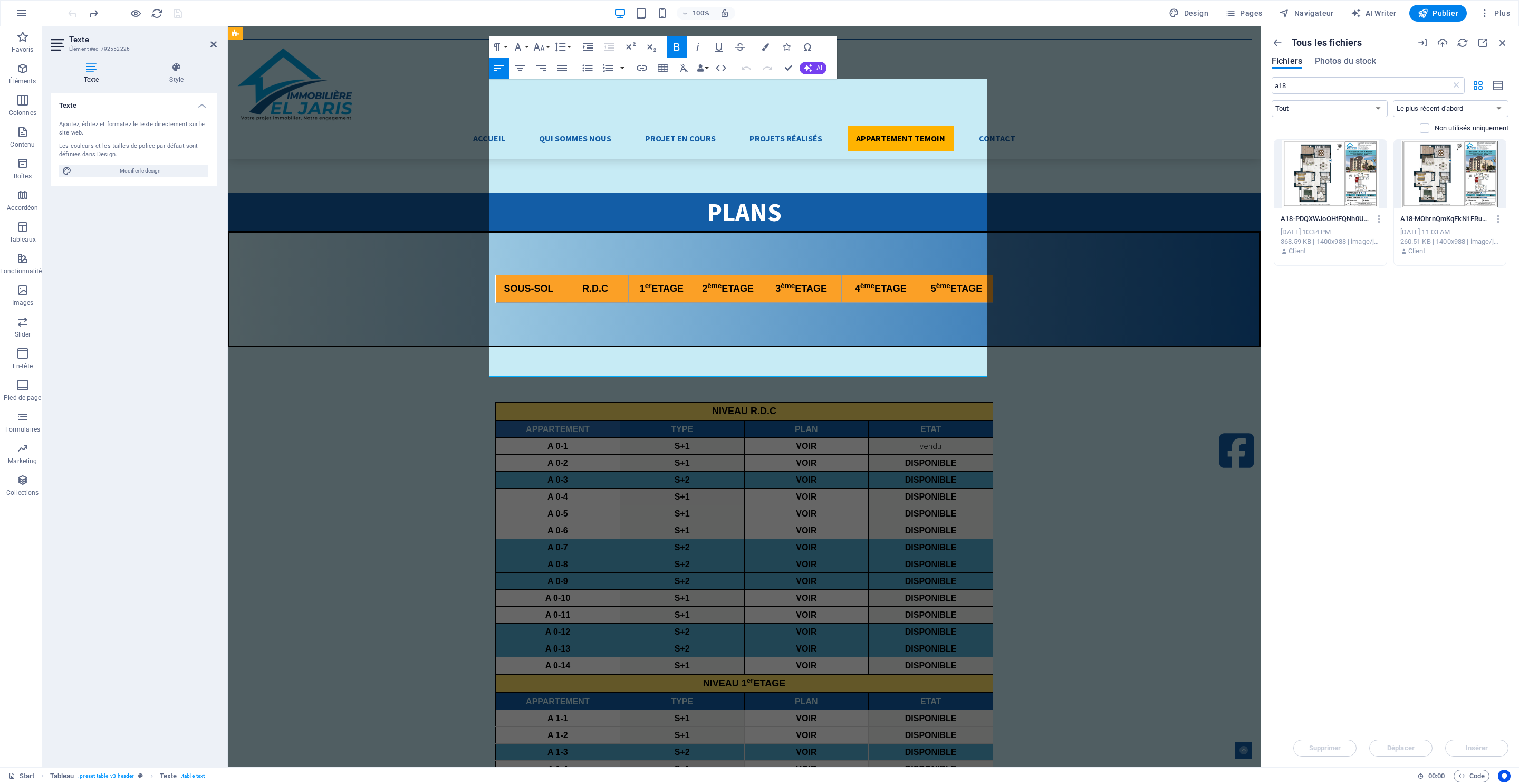
click at [798, 216] on icon "button" at bounding box center [800, 215] width 7 height 7
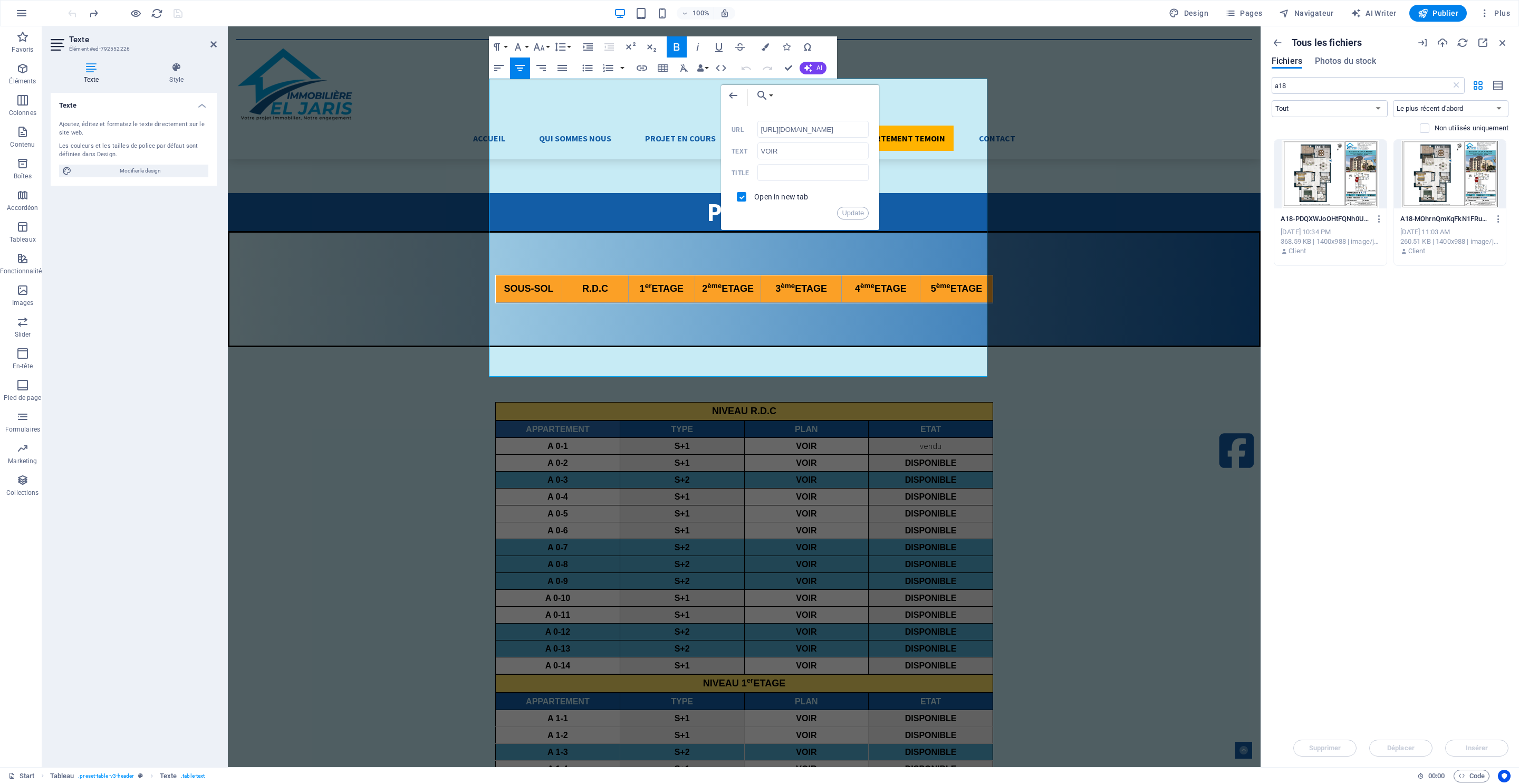
scroll to position [0, 160]
click at [790, 132] on input "[URL][DOMAIN_NAME]" at bounding box center [813, 130] width 112 height 17
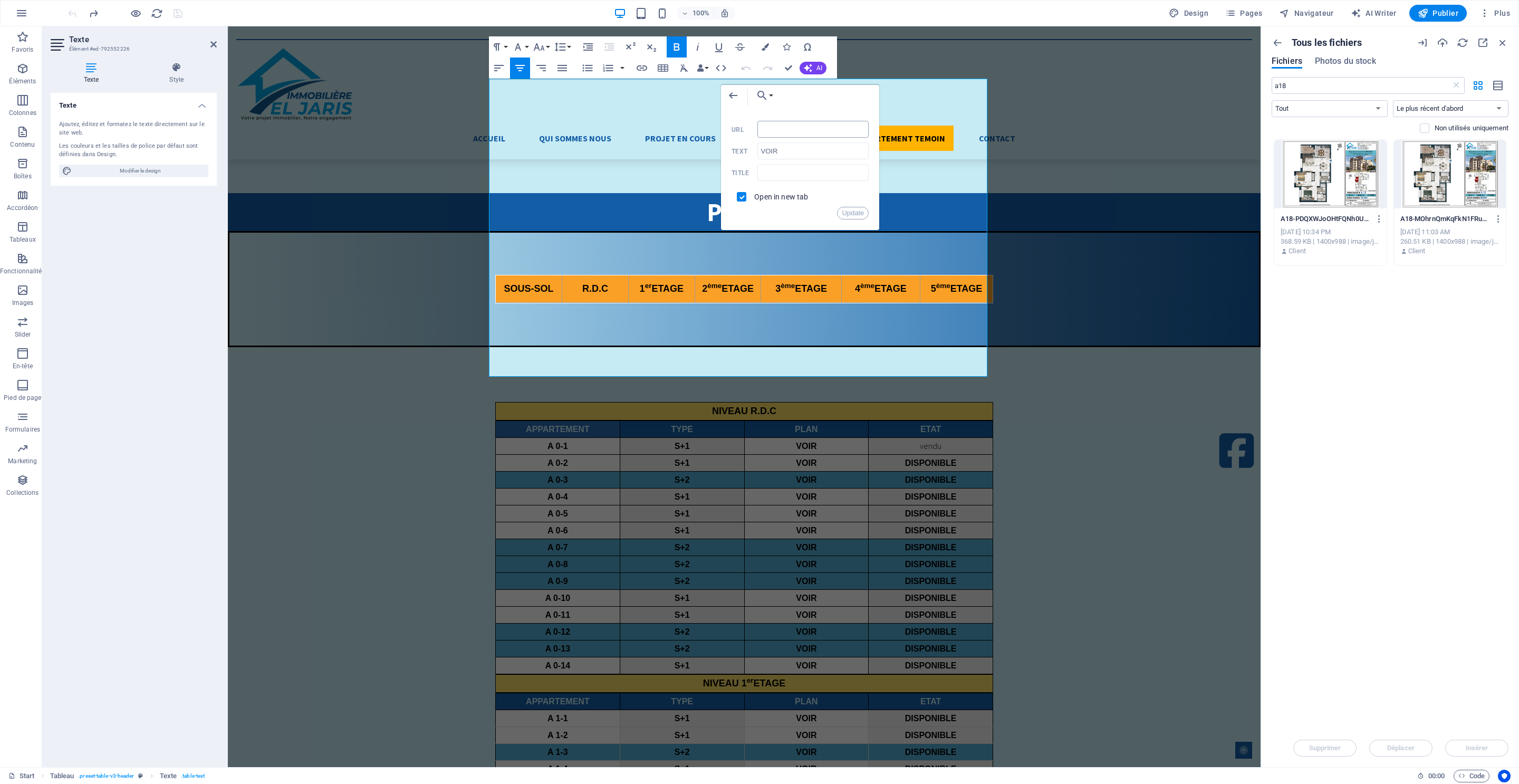
scroll to position [0, 0]
drag, startPoint x: 858, startPoint y: 154, endPoint x: 819, endPoint y: 124, distance: 49.2
click at [857, 154] on input "VOIR" at bounding box center [813, 151] width 112 height 17
click at [800, 128] on input "URL" at bounding box center [813, 130] width 112 height 17
click at [774, 130] on input "URL" at bounding box center [813, 130] width 112 height 17
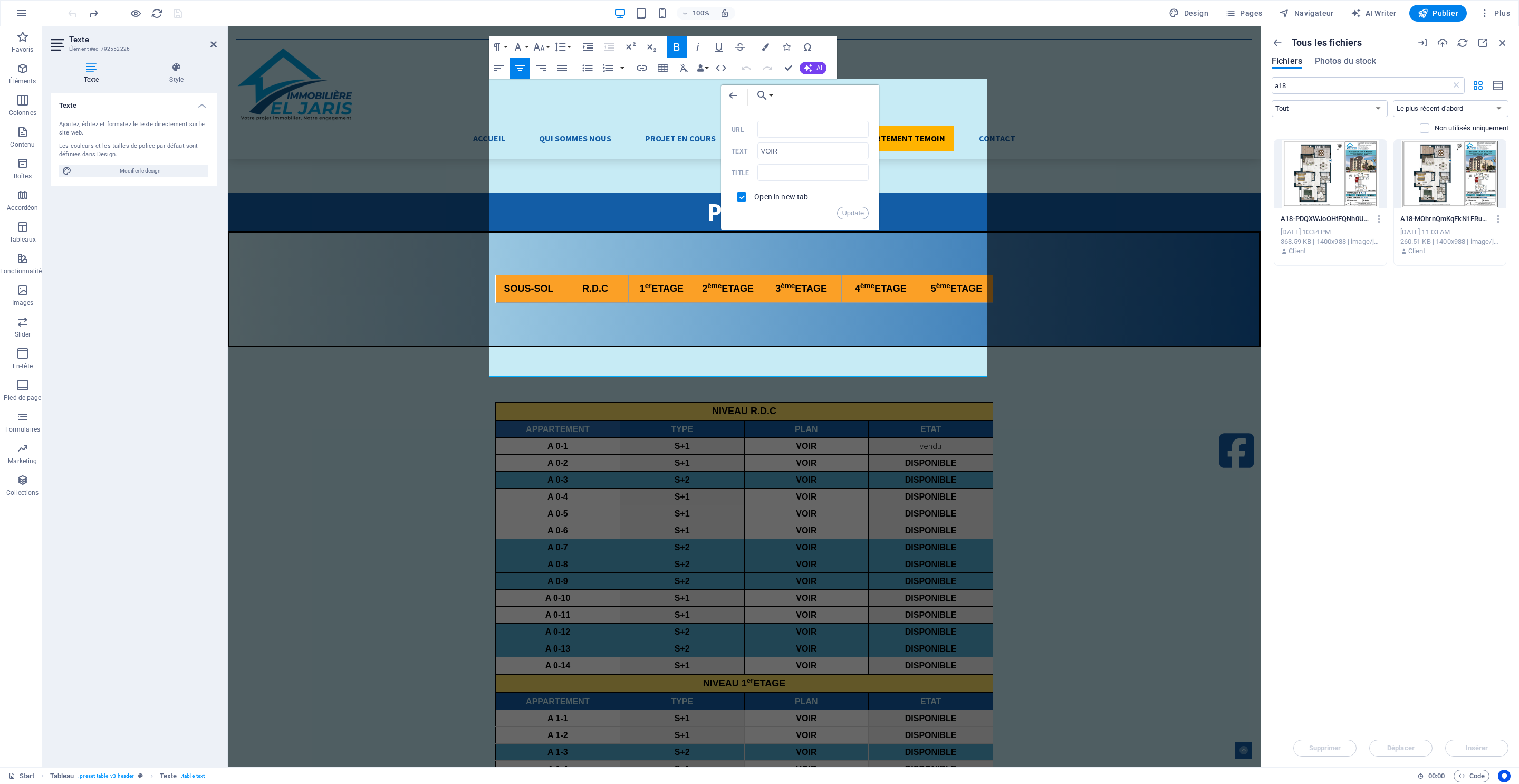
click at [736, 133] on label "URL" at bounding box center [744, 130] width 26 height 7
click at [757, 133] on input "URL" at bounding box center [813, 130] width 112 height 17
click at [770, 96] on button "Choose Link" at bounding box center [762, 96] width 24 height 21
click at [901, 110] on div "Accueil Qui Sommes Nous Projet en cours La Résidence Emplacement Plans RDC 1er …" at bounding box center [744, 92] width 1033 height 133
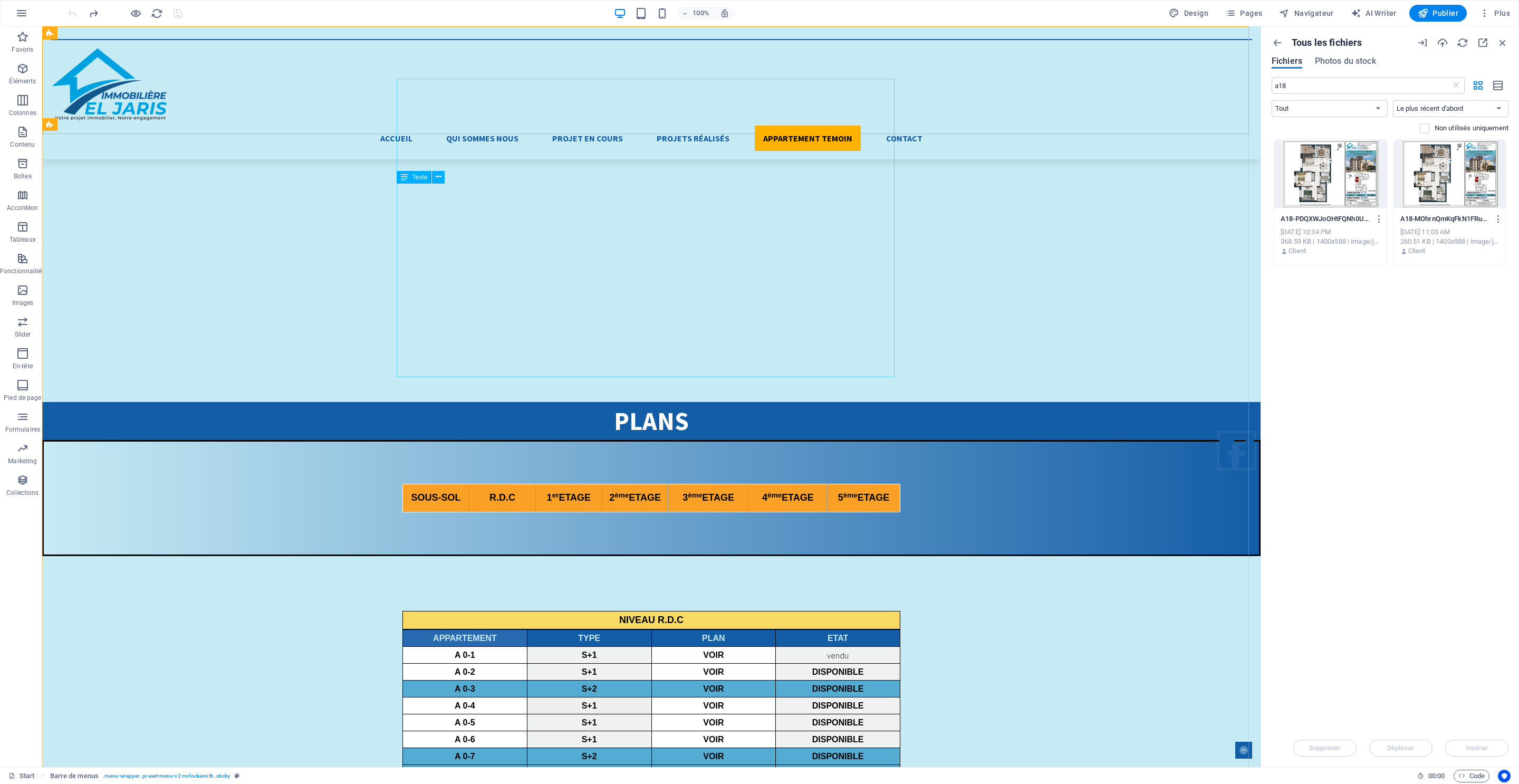
scroll to position [3074, 0]
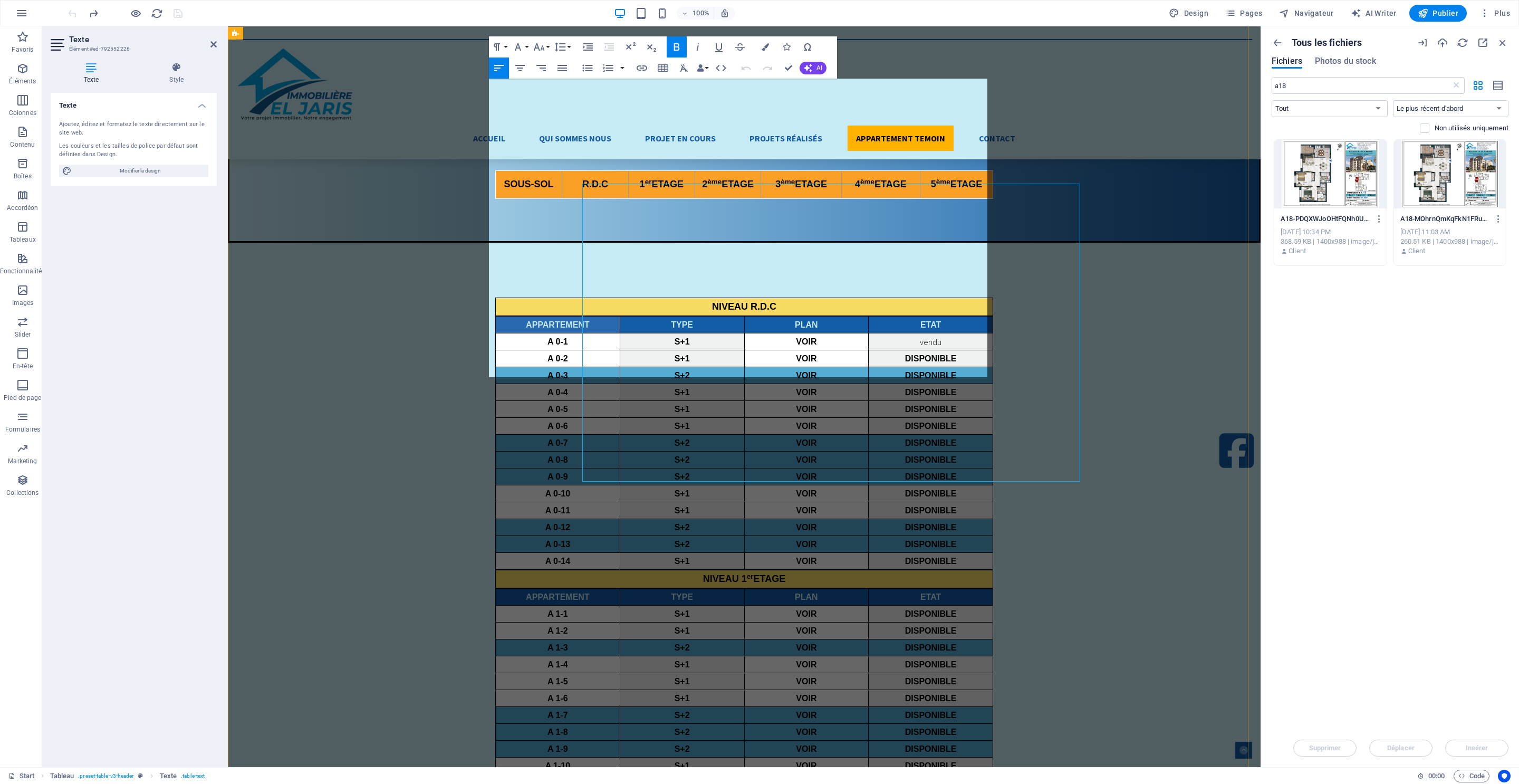
scroll to position [2865, 0]
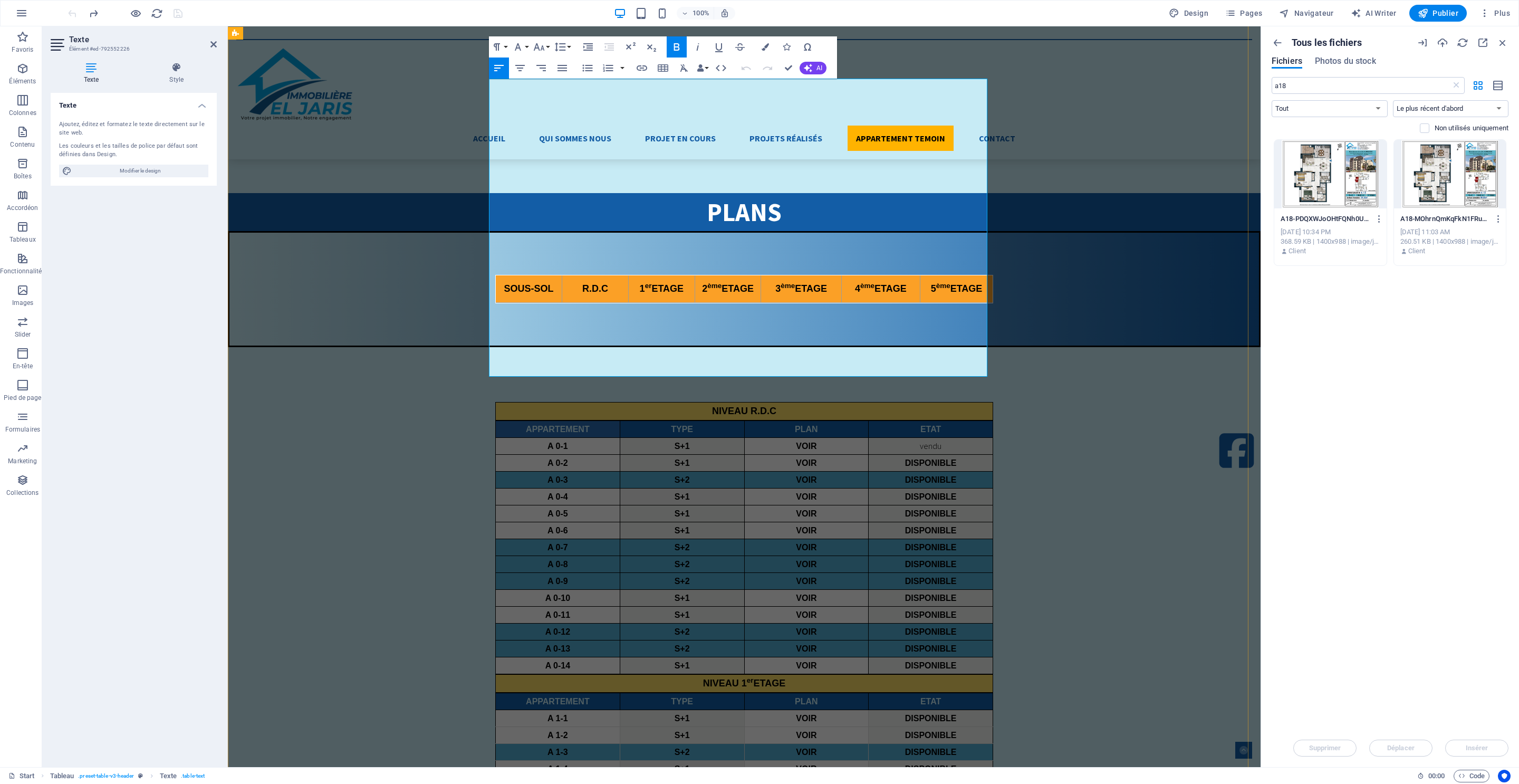
click at [802, 217] on icon "button" at bounding box center [800, 215] width 12 height 12
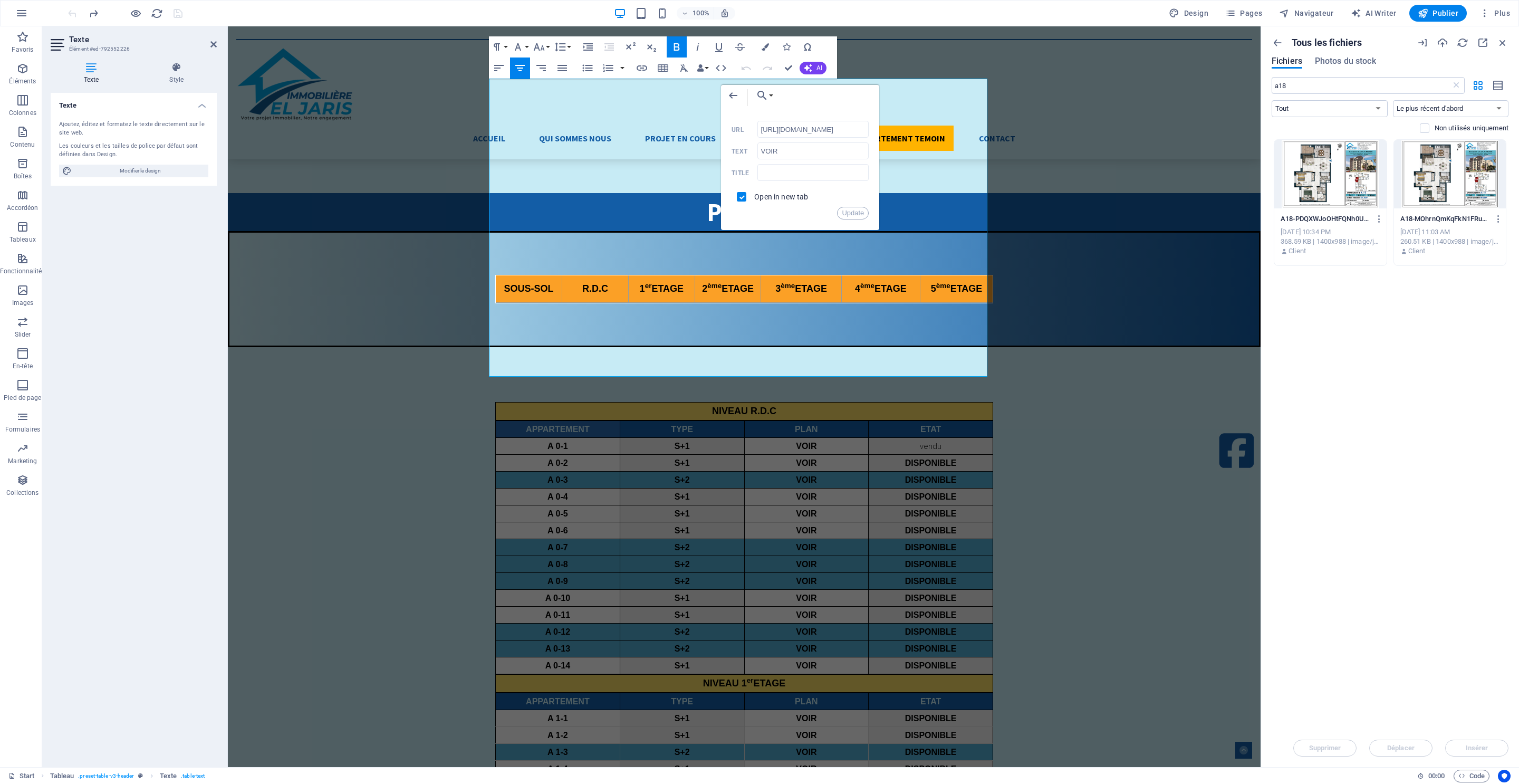
scroll to position [0, 0]
drag, startPoint x: 1046, startPoint y: 150, endPoint x: 660, endPoint y: 156, distance: 386.0
click at [803, 122] on input "[URL][DOMAIN_NAME]" at bounding box center [813, 125] width 112 height 17
drag, startPoint x: 822, startPoint y: 121, endPoint x: 874, endPoint y: 130, distance: 52.8
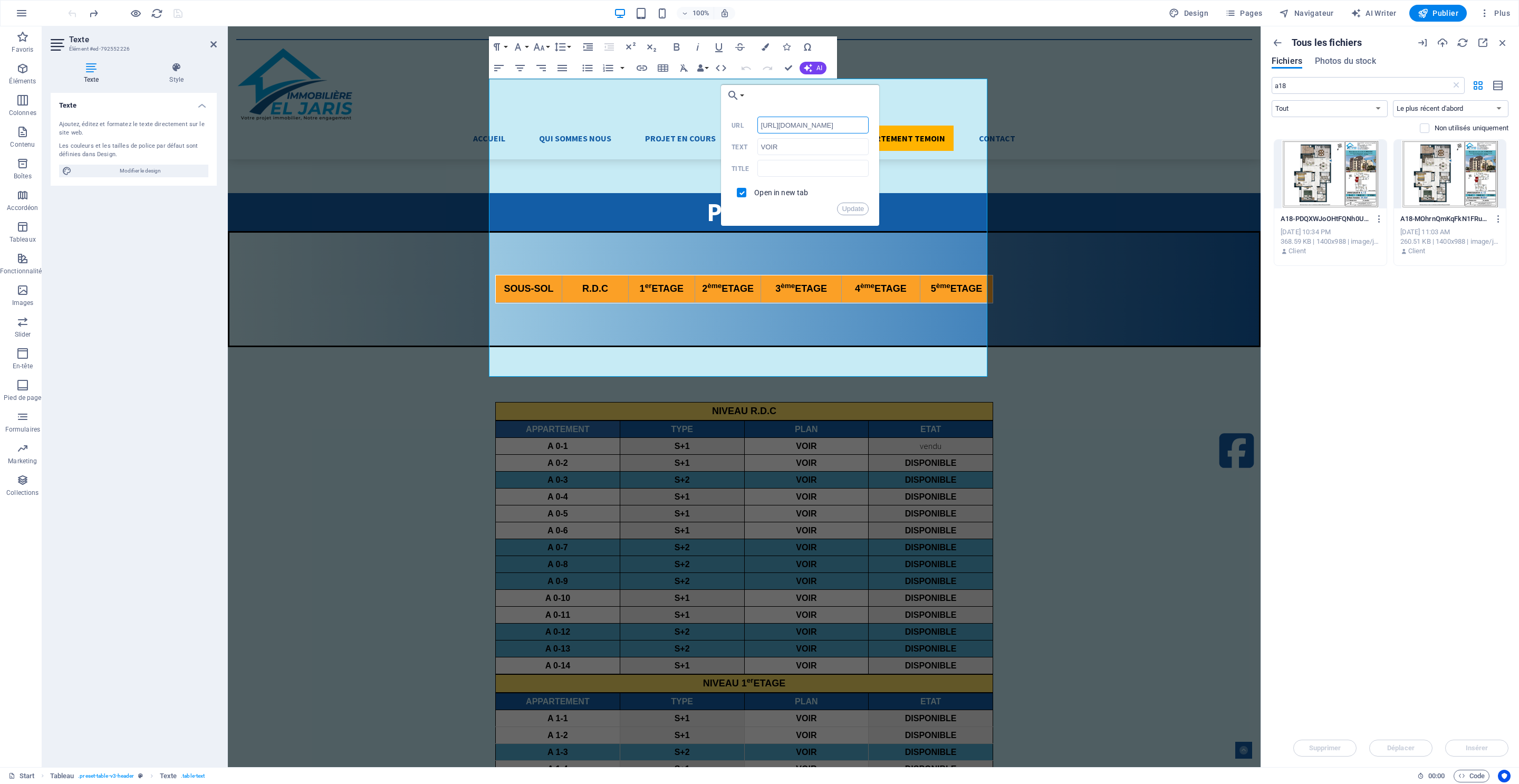
click at [874, 130] on div "Back Choose Link Start nermine Subpage Legal Notice Privacy RDC 1ER ETAGE 2EME …" at bounding box center [800, 155] width 158 height 141
click at [1349, 301] on div "Déposez les fichiers ici pour les téléverser automatiquement. A18-PDQXWJoOHtFQN…" at bounding box center [1390, 434] width 237 height 590
click at [845, 211] on button "Update" at bounding box center [853, 208] width 31 height 12
drag, startPoint x: 1073, startPoint y: 238, endPoint x: 845, endPoint y: 211, distance: 229.6
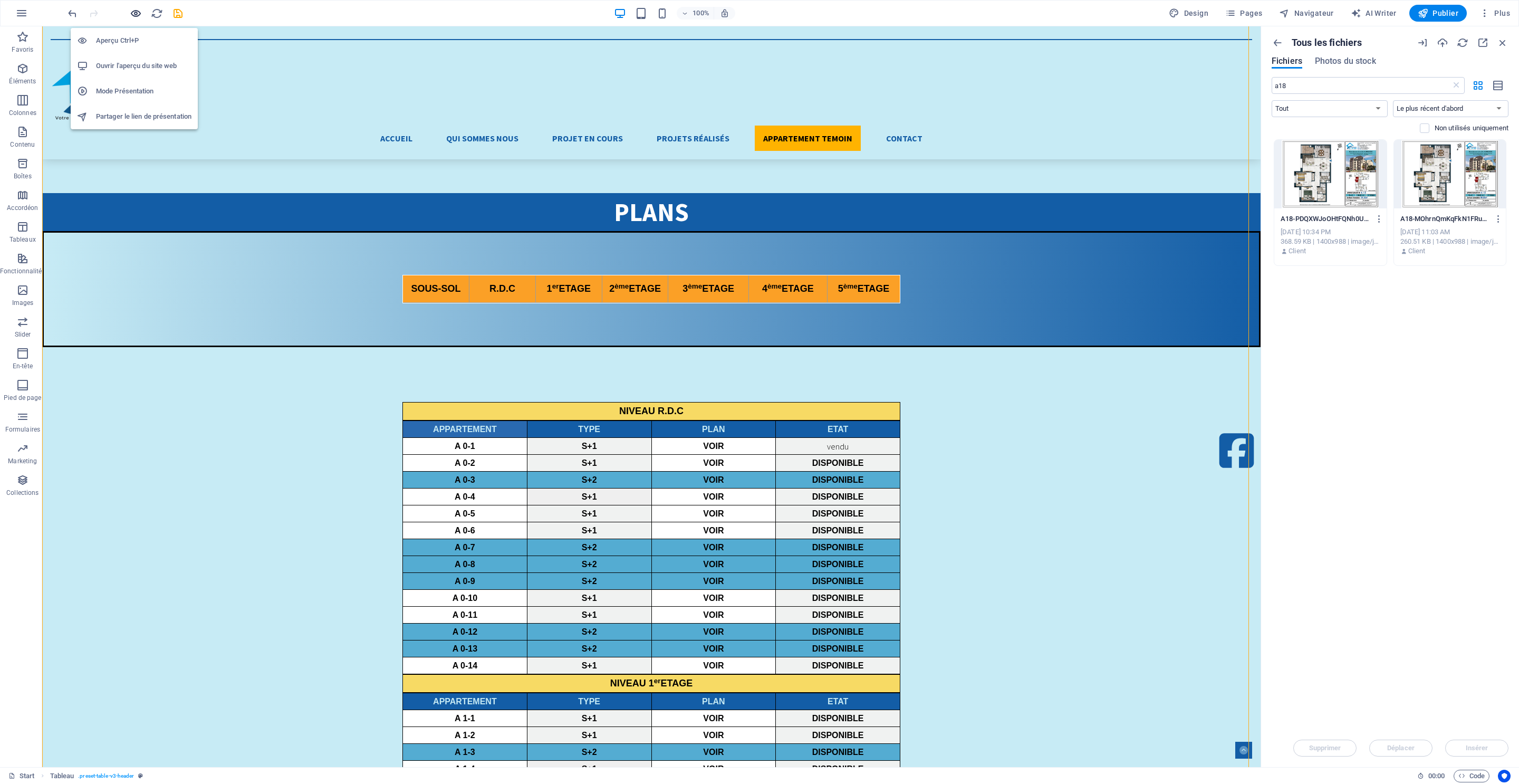
click at [505, 257] on icon "button" at bounding box center [526, 262] width 44 height 10
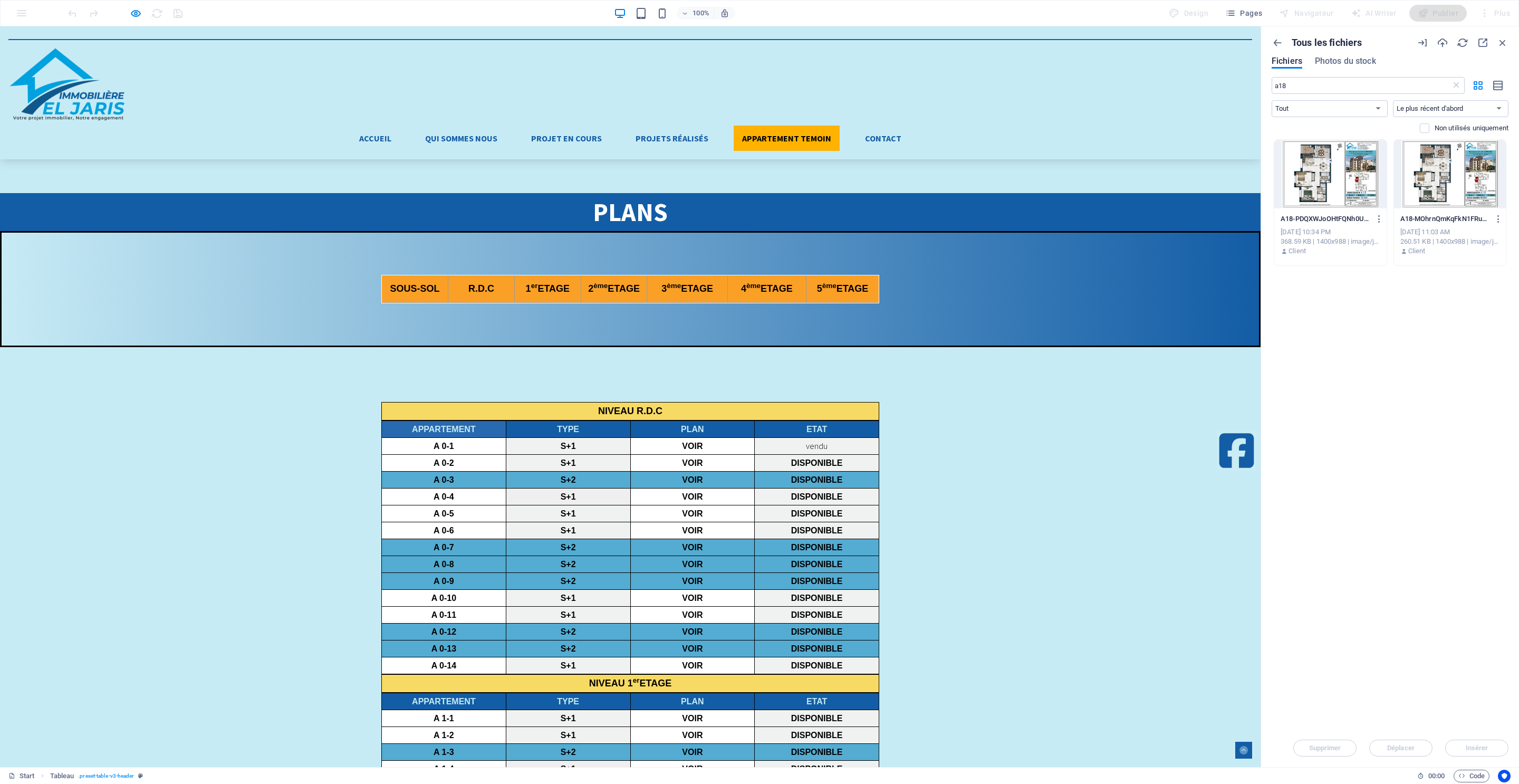
click at [526, 257] on icon "button" at bounding box center [547, 262] width 44 height 10
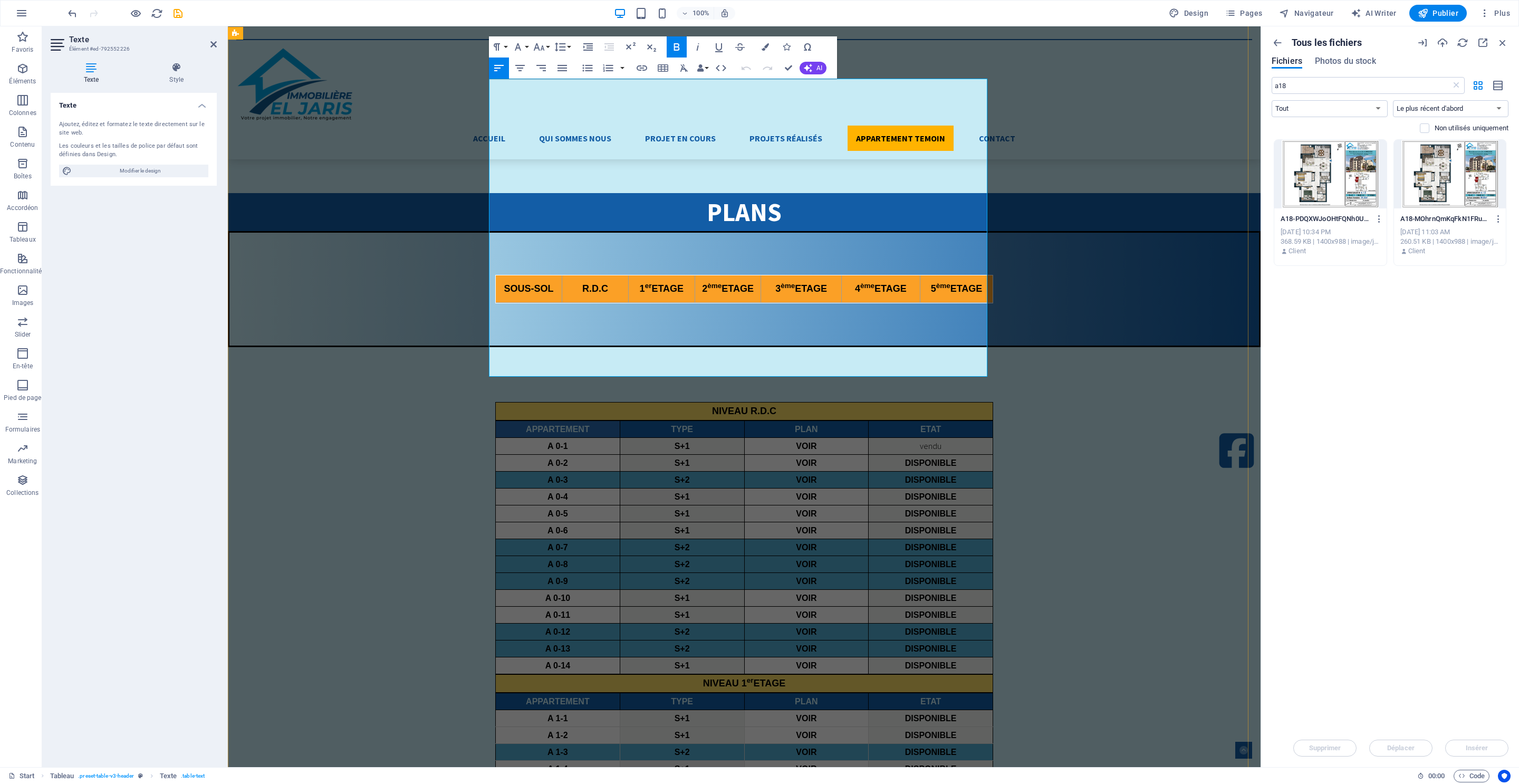
click at [819, 214] on icon "button" at bounding box center [821, 215] width 10 height 10
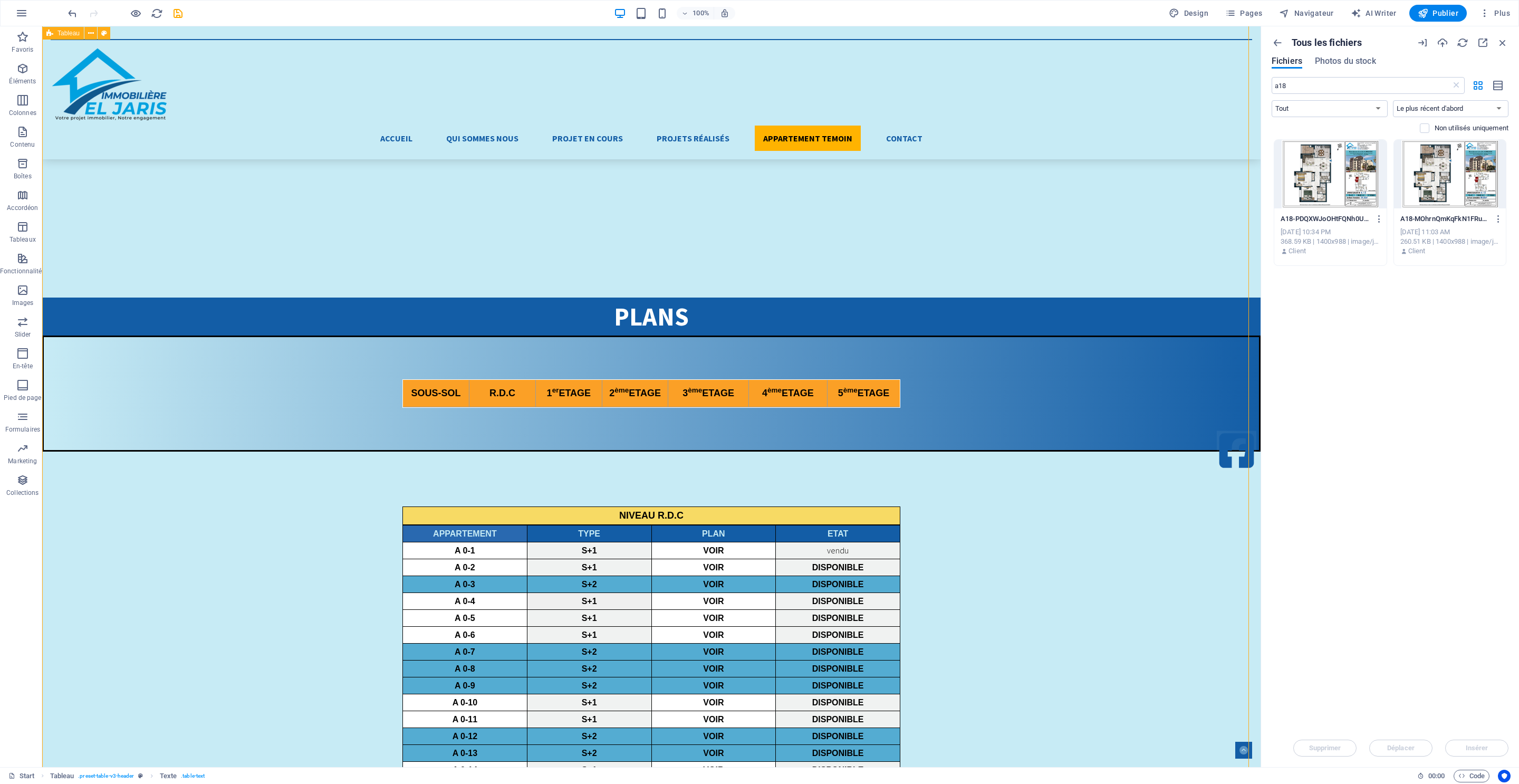
drag, startPoint x: 617, startPoint y: 241, endPoint x: 954, endPoint y: 209, distance: 338.5
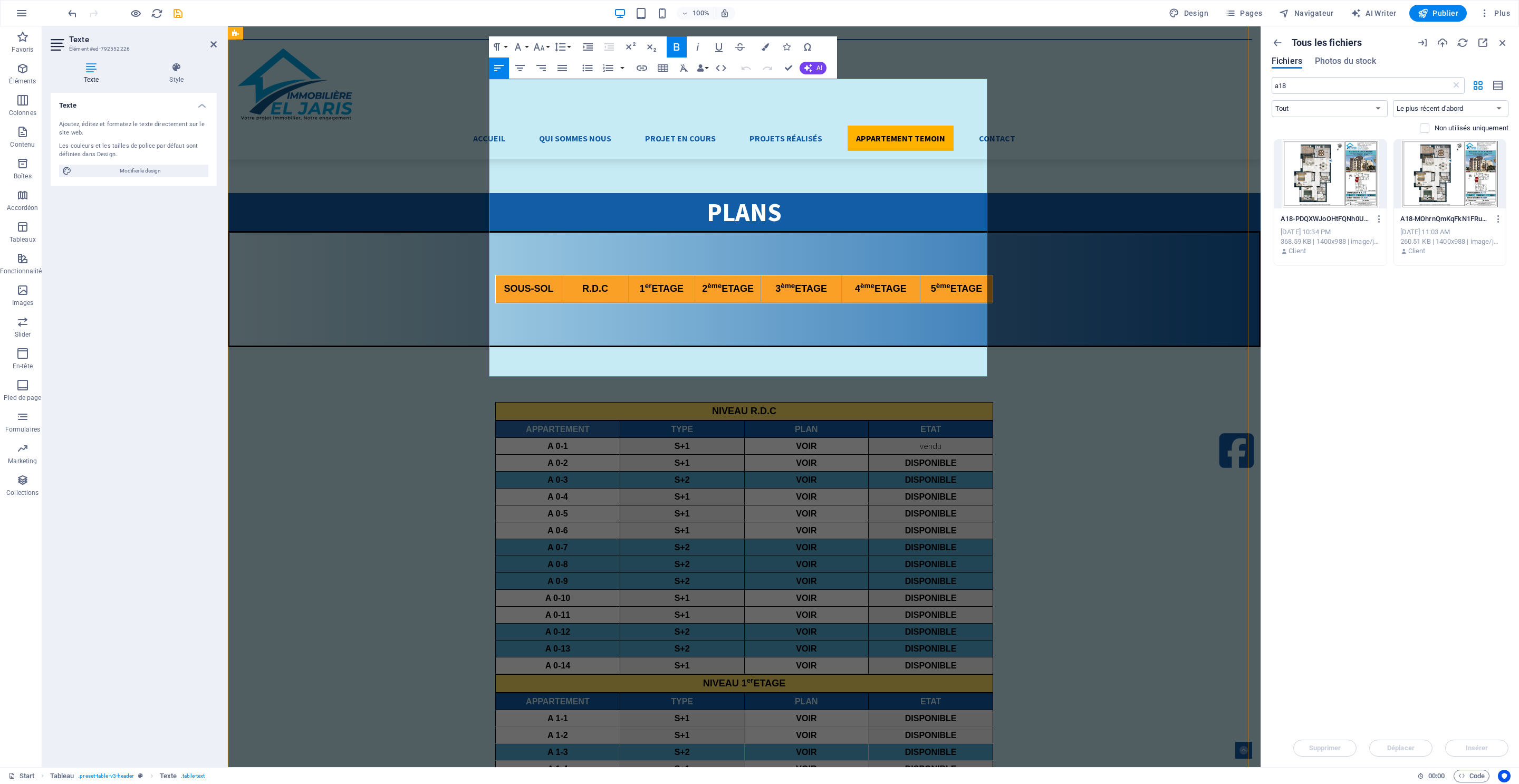
click at [637, 64] on icon "button" at bounding box center [641, 67] width 12 height 12
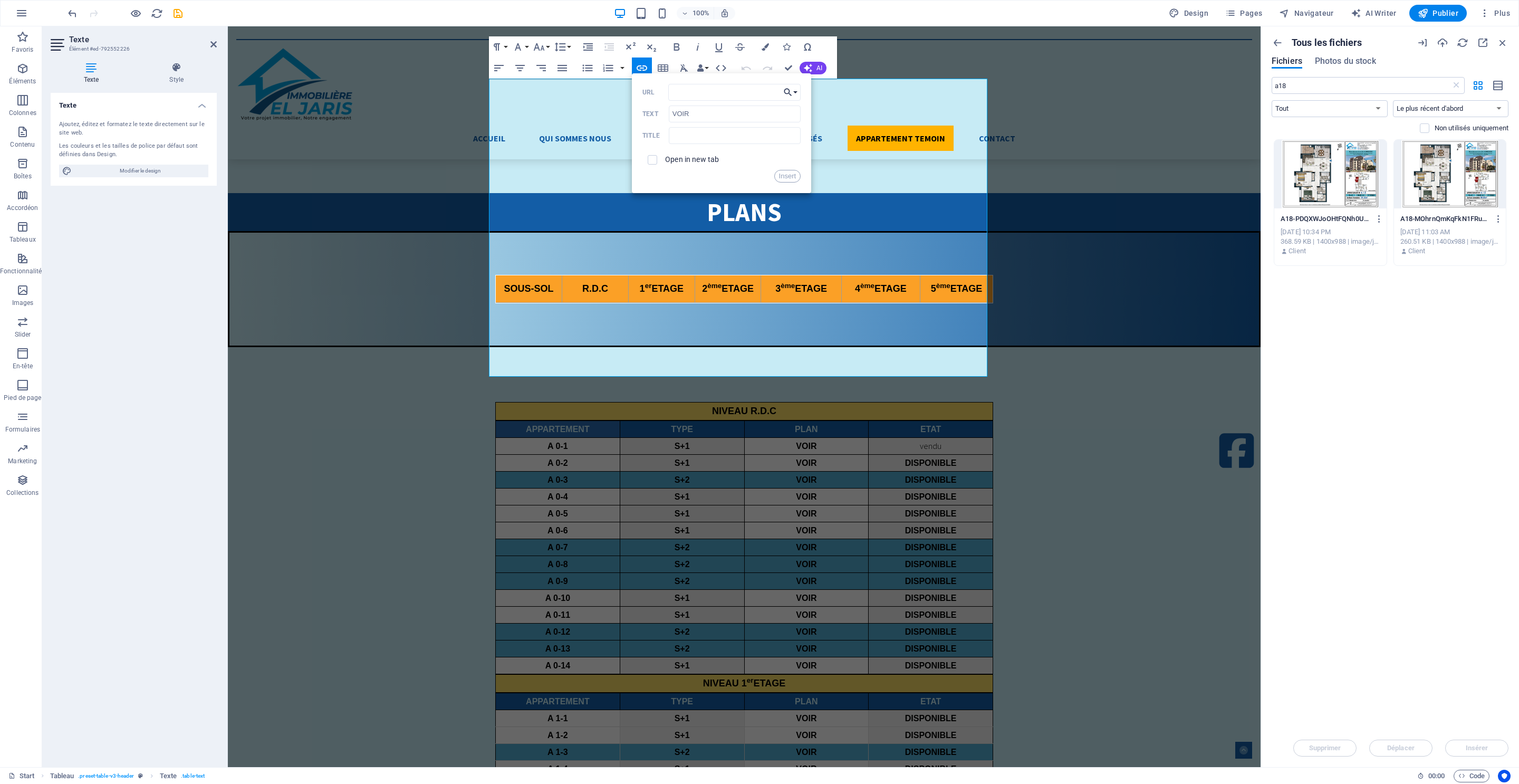
click at [789, 92] on icon "button" at bounding box center [788, 92] width 10 height 12
click at [706, 94] on input "URL" at bounding box center [734, 92] width 133 height 17
click at [679, 162] on label "Open in new tab" at bounding box center [692, 159] width 54 height 9
click at [783, 178] on button "Insert" at bounding box center [787, 175] width 27 height 12
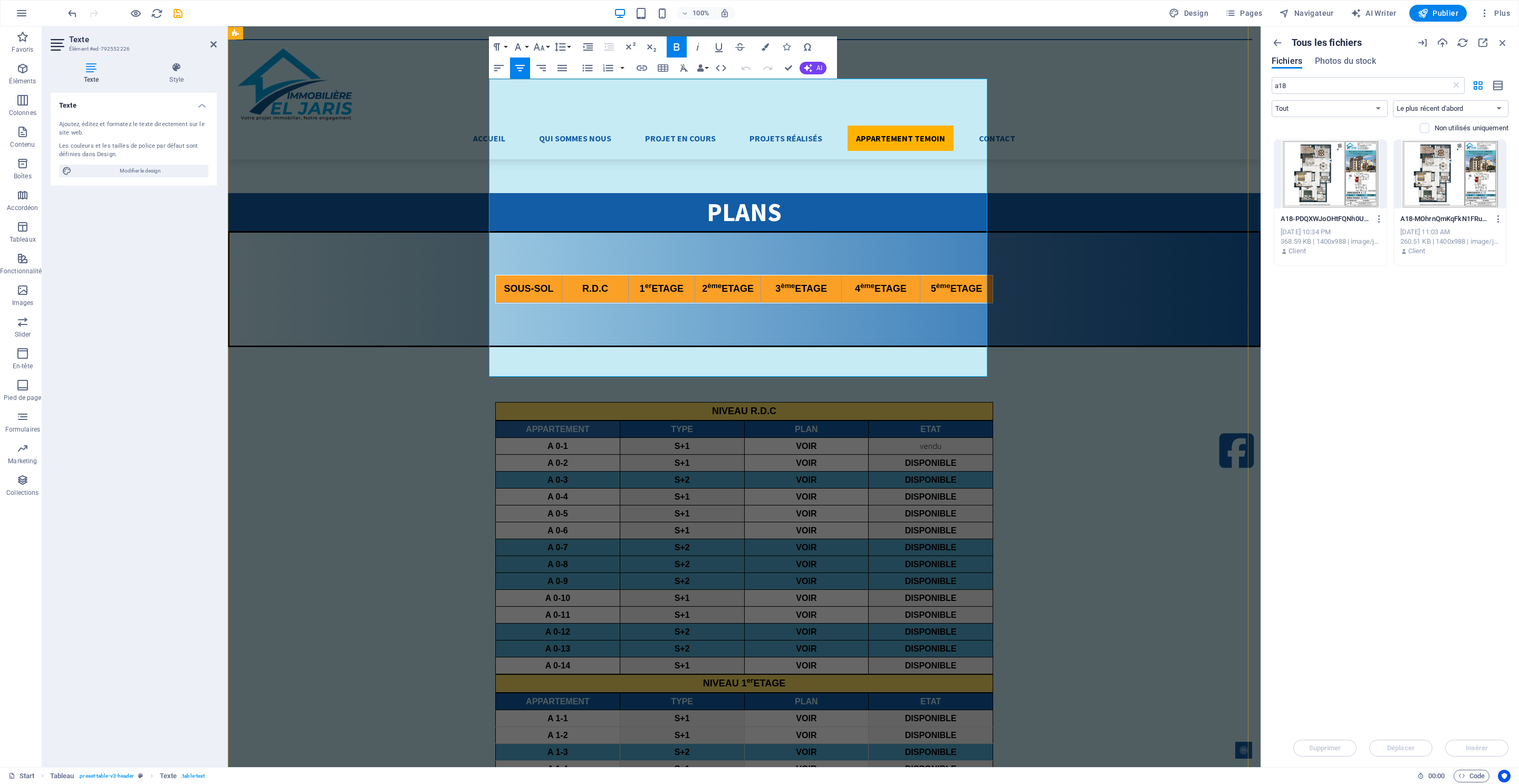
click at [641, 67] on icon "button" at bounding box center [641, 67] width 12 height 12
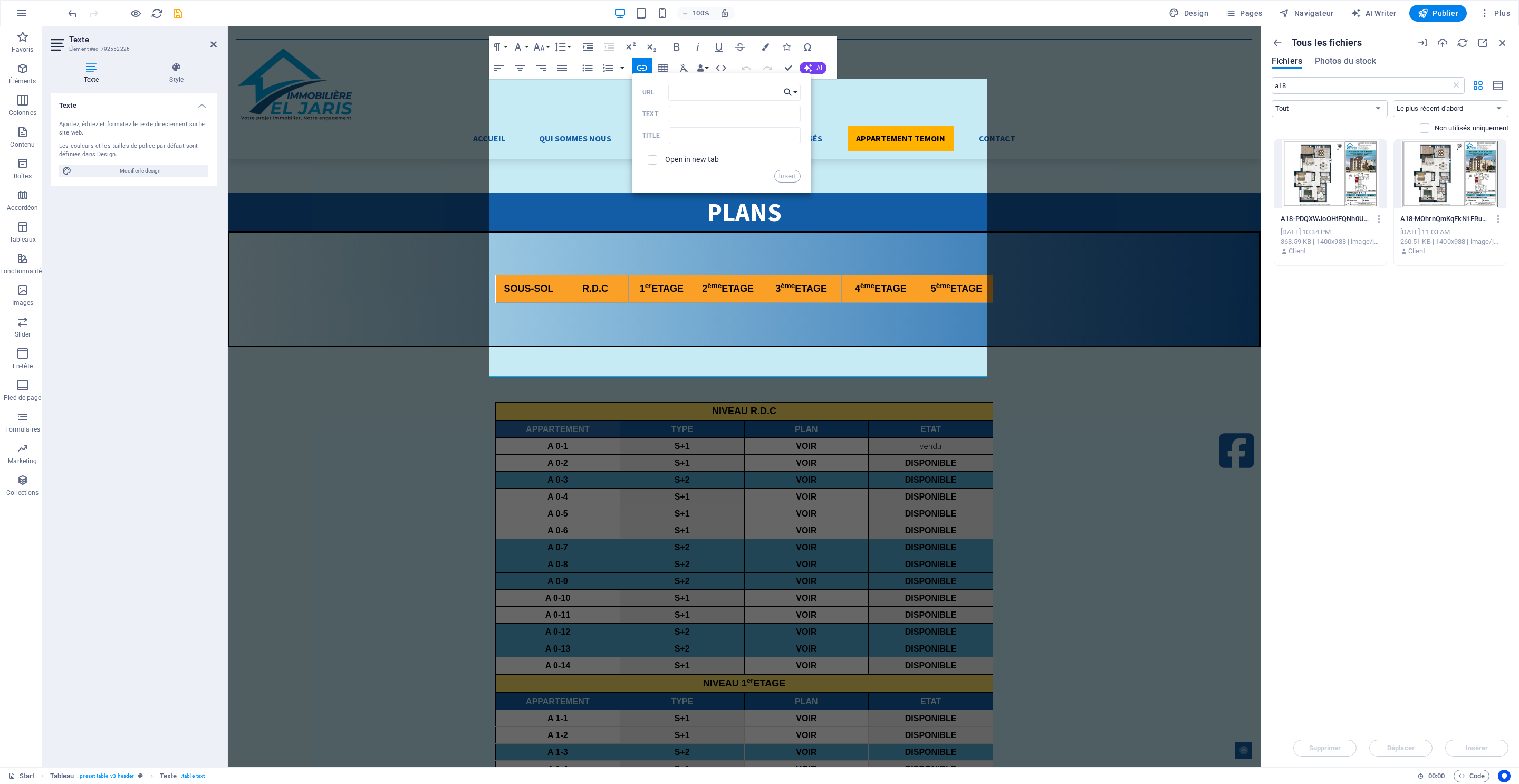
click at [789, 91] on icon "button" at bounding box center [788, 92] width 10 height 12
click at [751, 189] on link "RDC" at bounding box center [752, 190] width 97 height 16
click at [793, 91] on button "Choose Link" at bounding box center [791, 92] width 20 height 17
click at [752, 168] on link "Privacy" at bounding box center [752, 175] width 97 height 16
click at [797, 86] on button "Choose Link" at bounding box center [791, 92] width 20 height 17
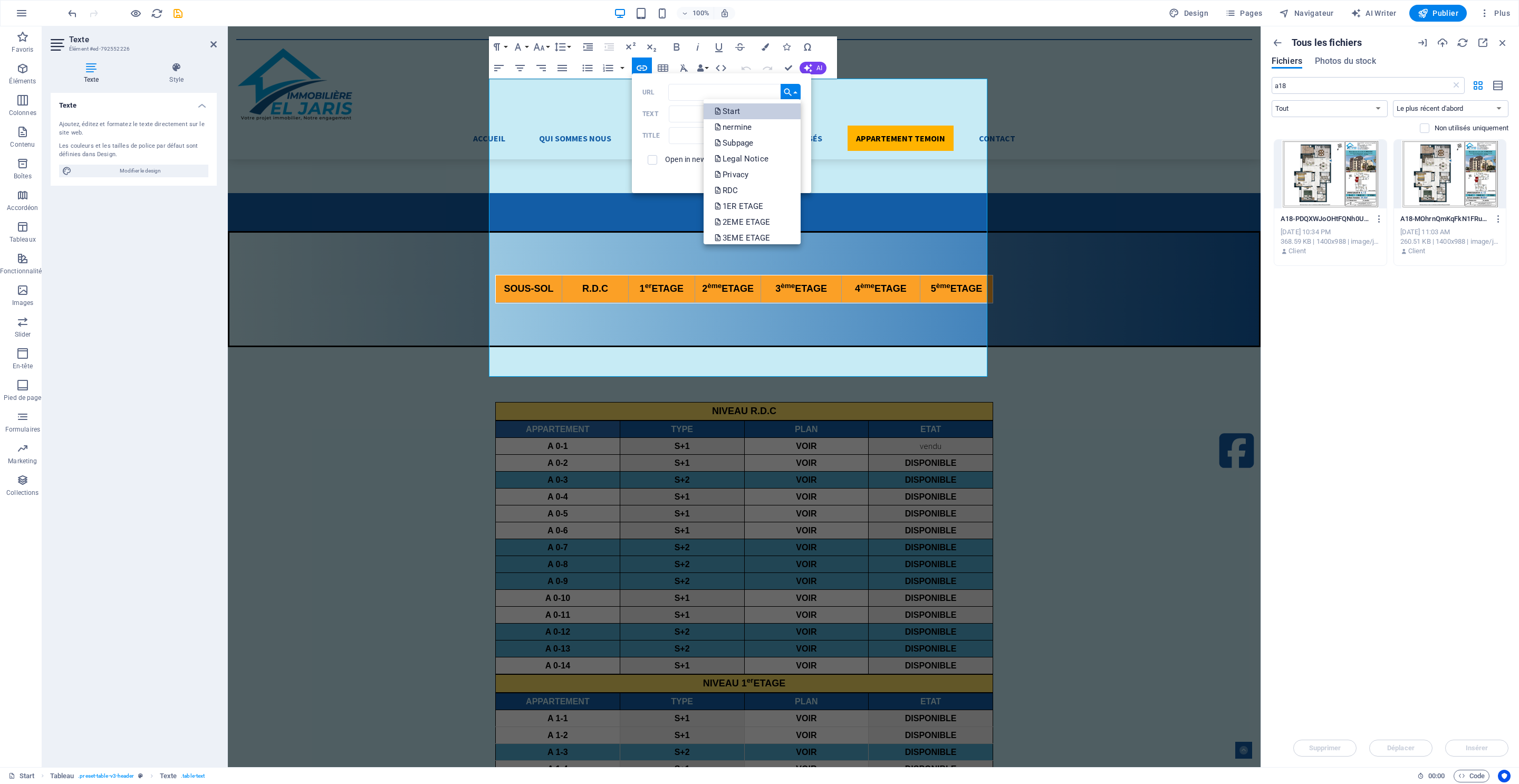
scroll to position [69, 0]
click at [732, 227] on p "Choisir le fichier..." at bounding box center [752, 232] width 76 height 16
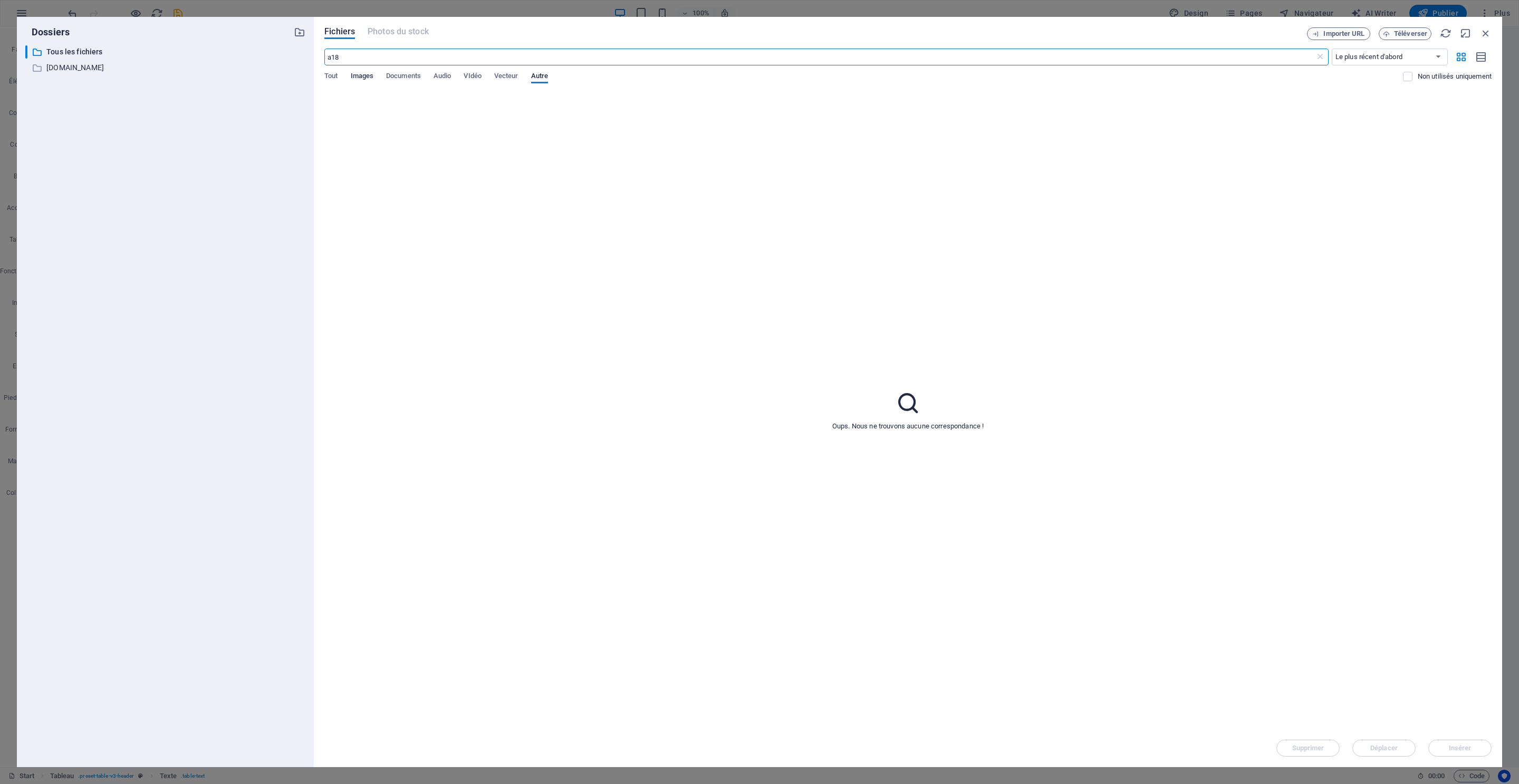
click at [363, 78] on span "Images" at bounding box center [362, 77] width 23 height 15
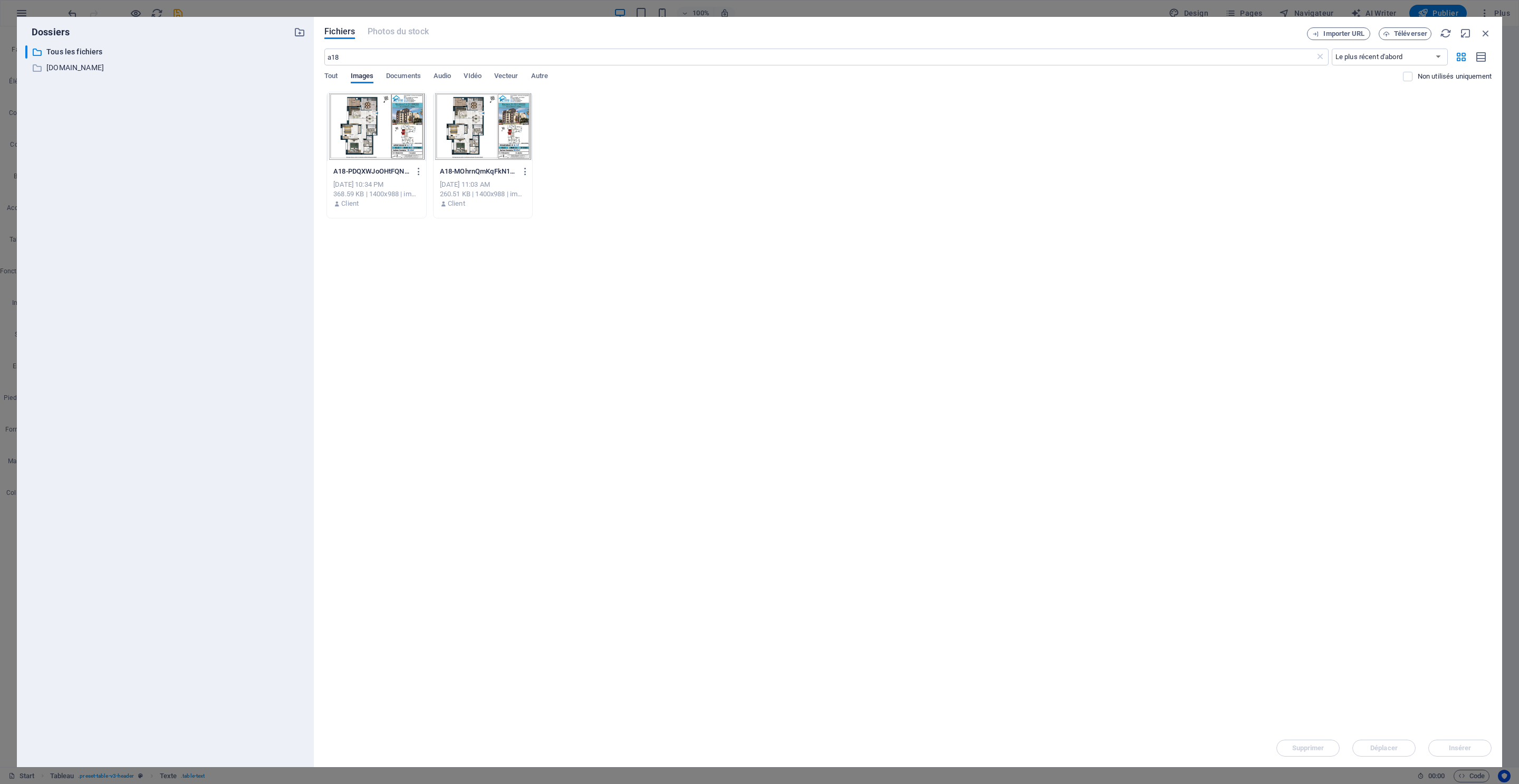
click at [380, 130] on div at bounding box center [377, 126] width 99 height 69
click at [1349, 696] on button "Insérer" at bounding box center [1459, 748] width 63 height 17
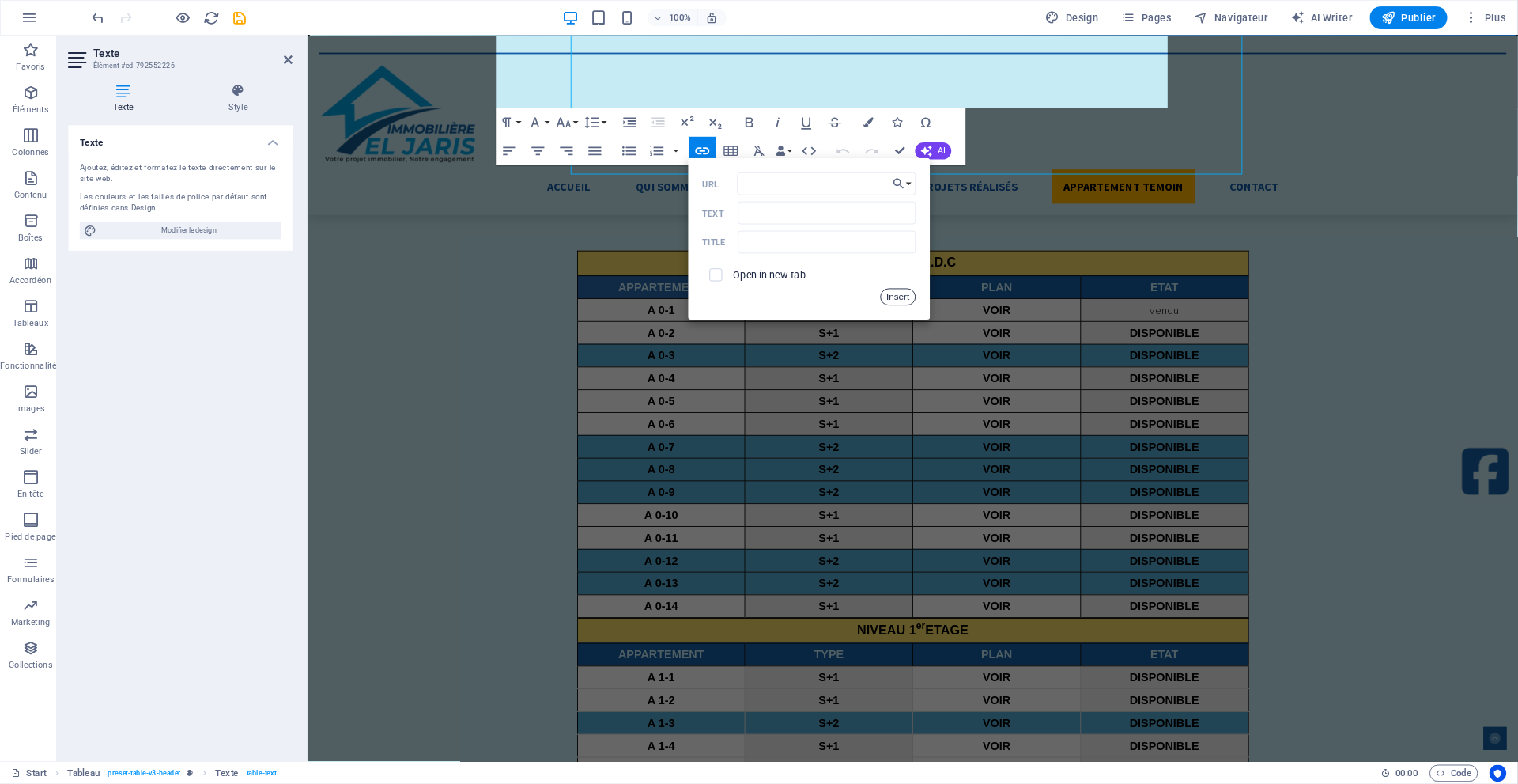
scroll to position [4310, 0]
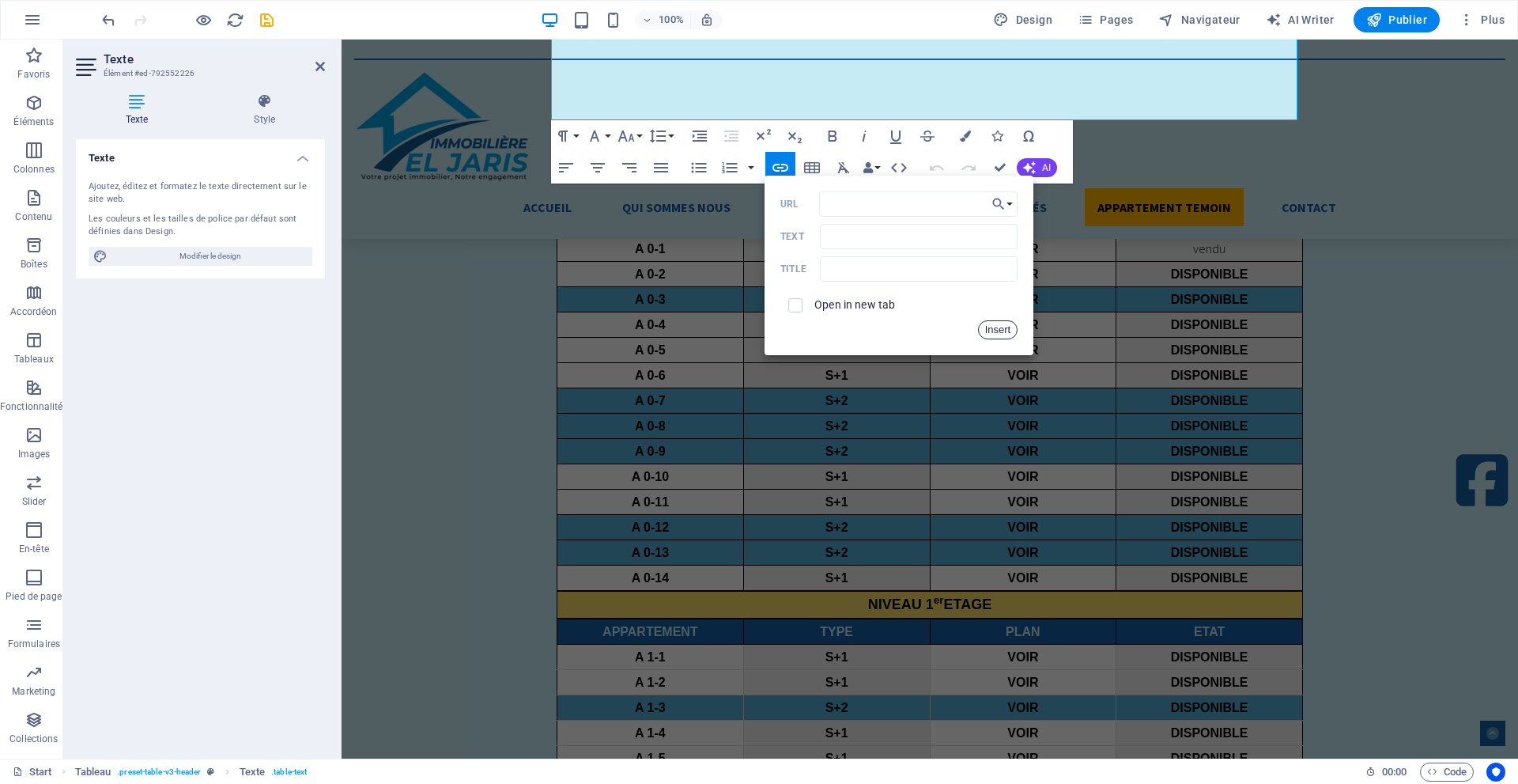
click at [996, 327] on button "Insert" at bounding box center [998, 329] width 40 height 19
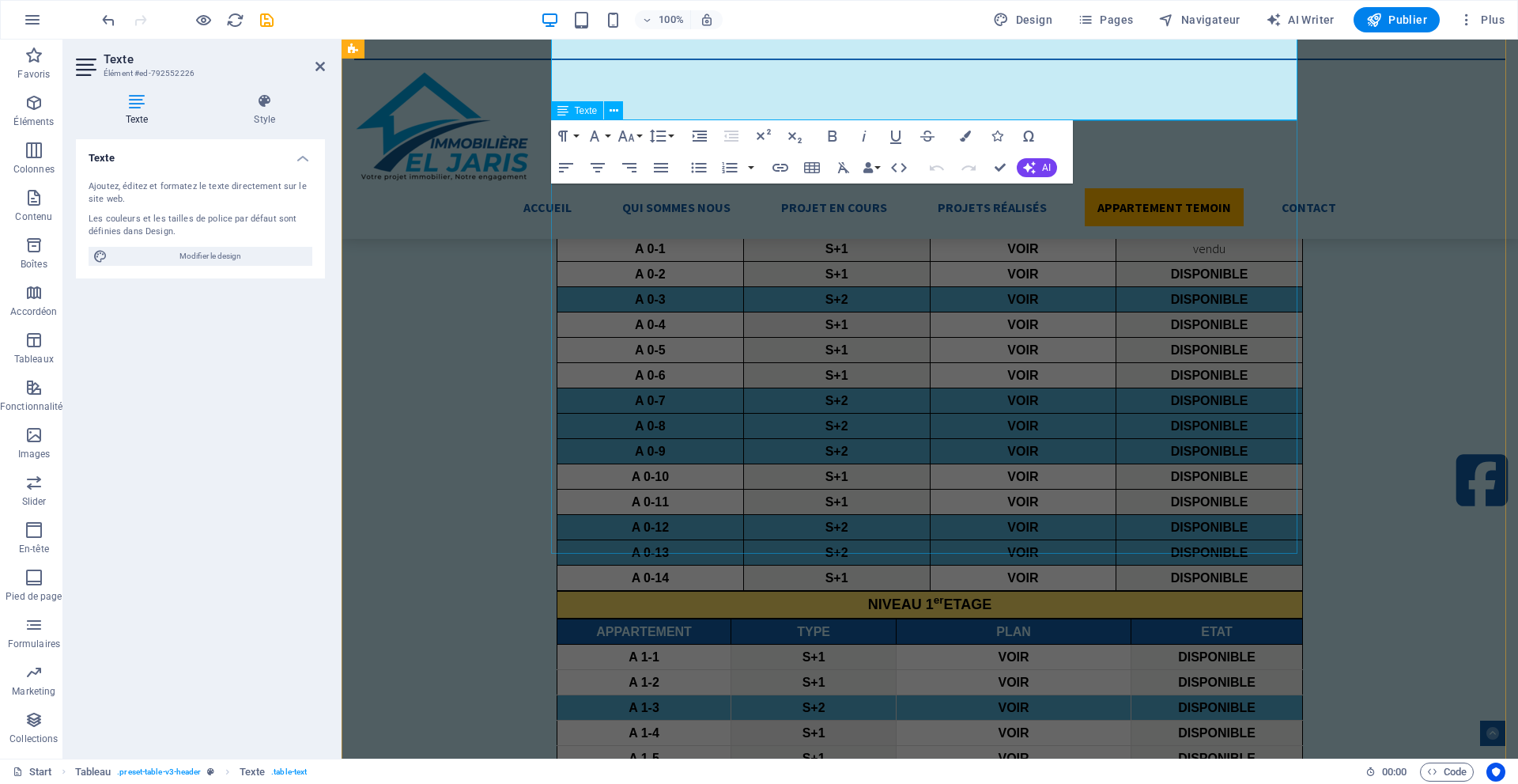
scroll to position [4349, 0]
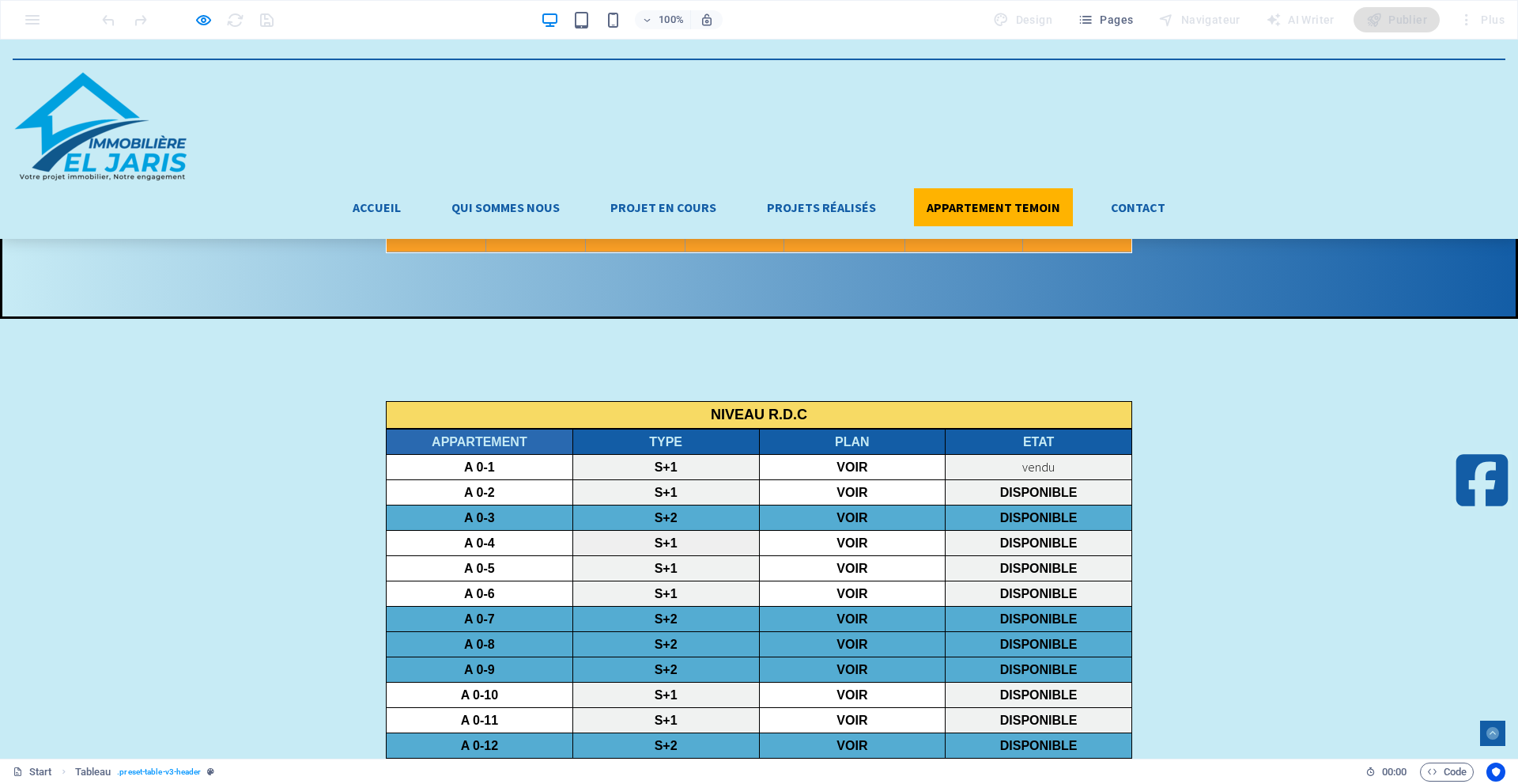
scroll to position [4259, 0]
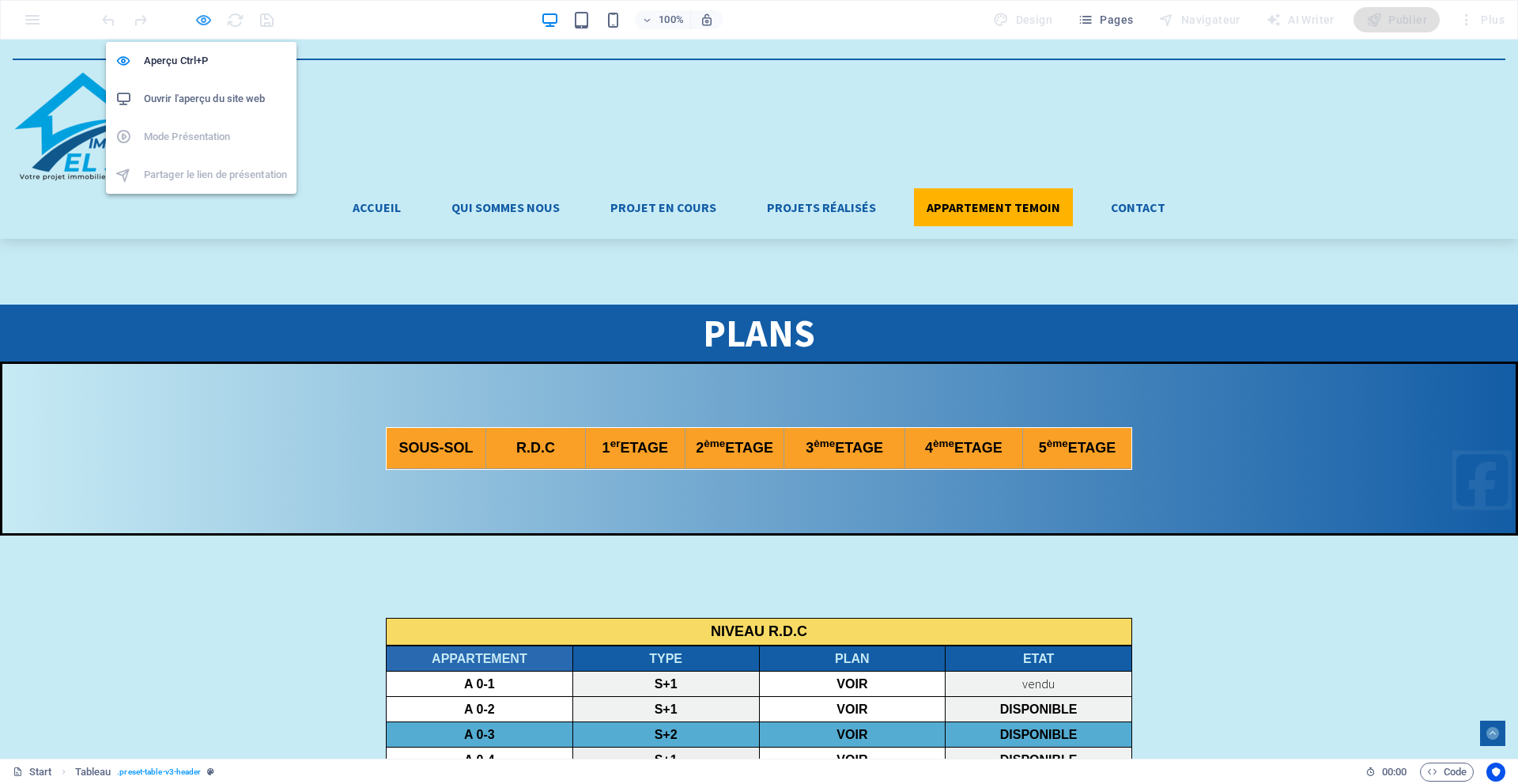
click at [602, 400] on icon "button" at bounding box center [635, 408] width 66 height 16
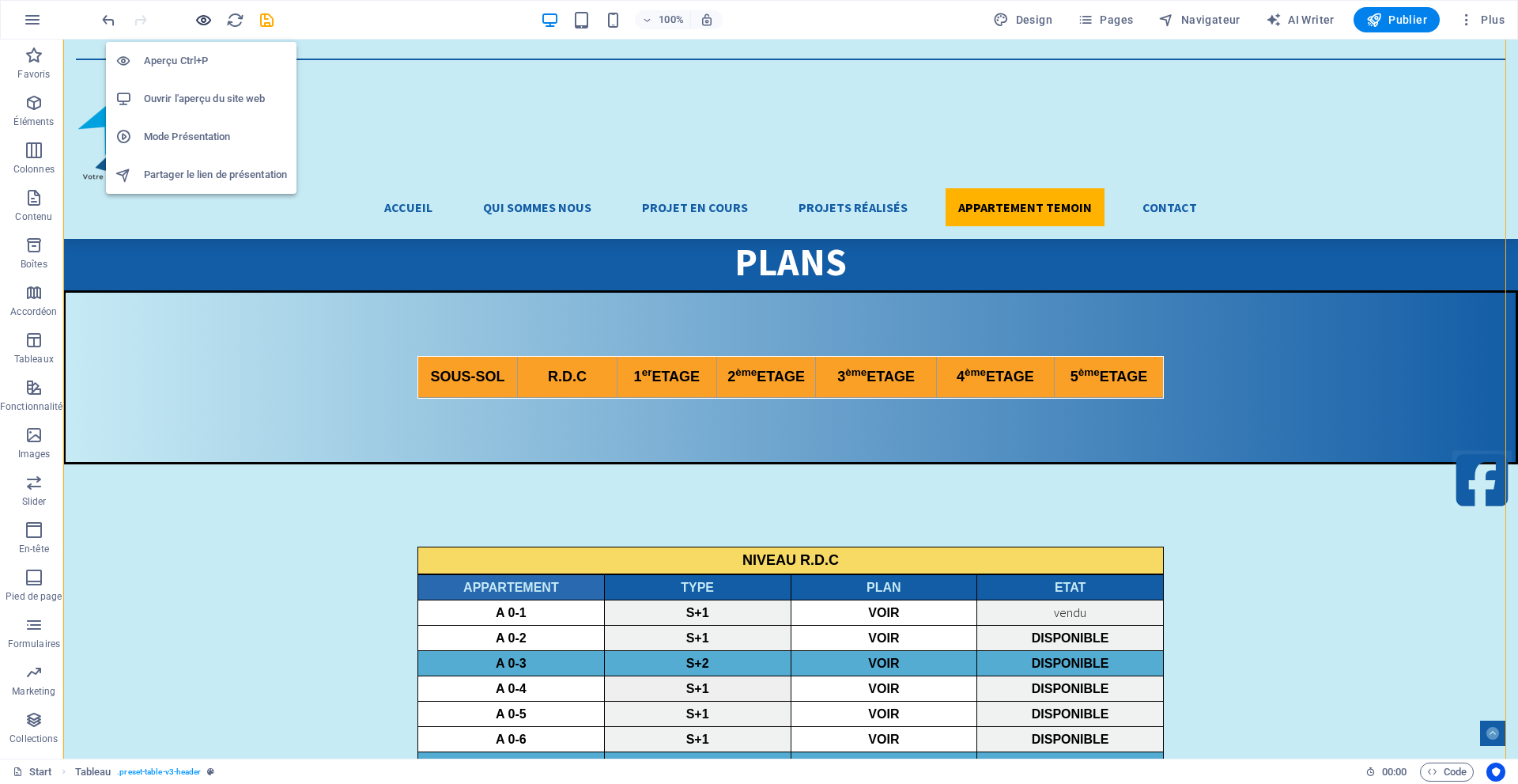
scroll to position [4188, 0]
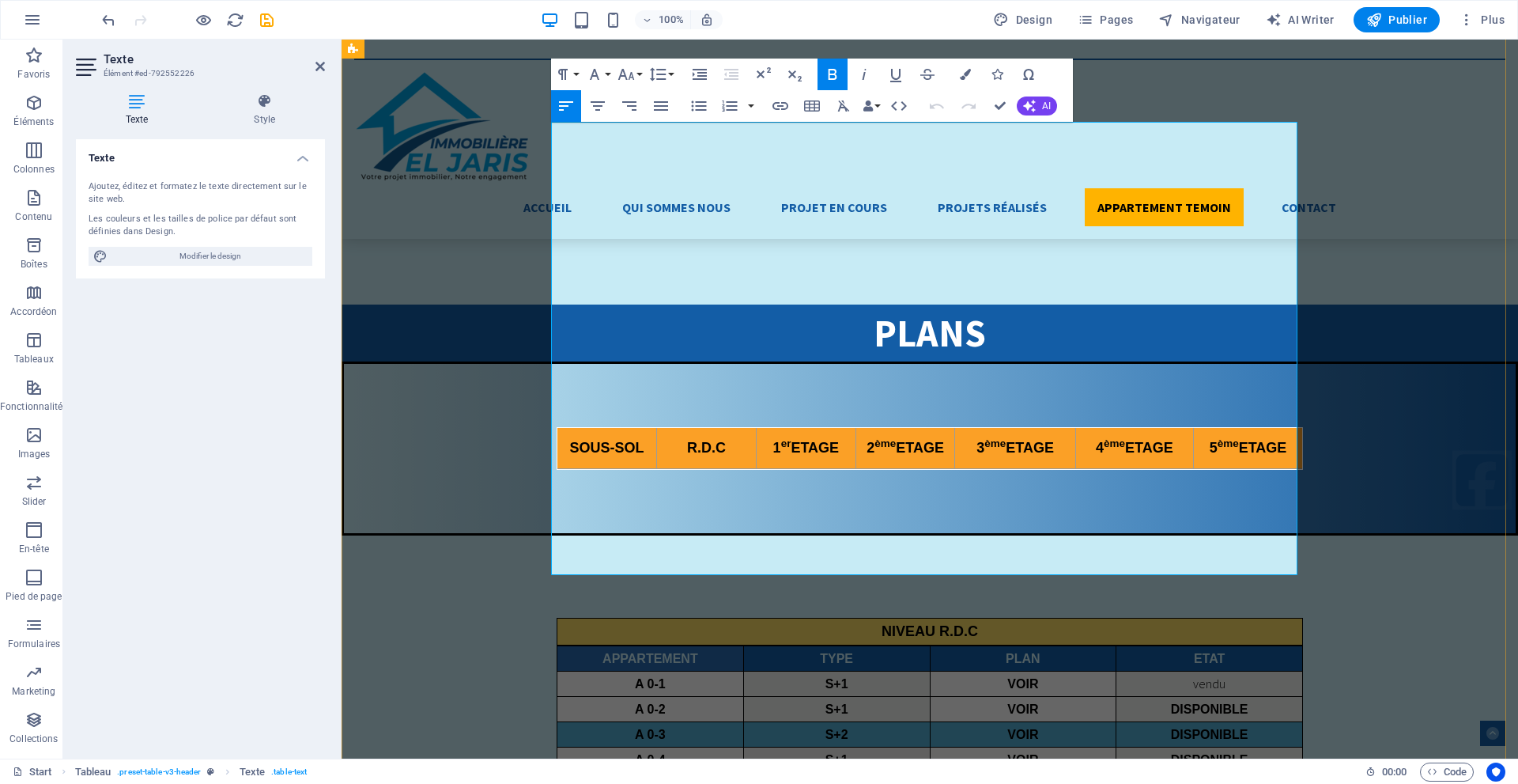
drag, startPoint x: 1024, startPoint y: 382, endPoint x: 978, endPoint y: 393, distance: 47.3
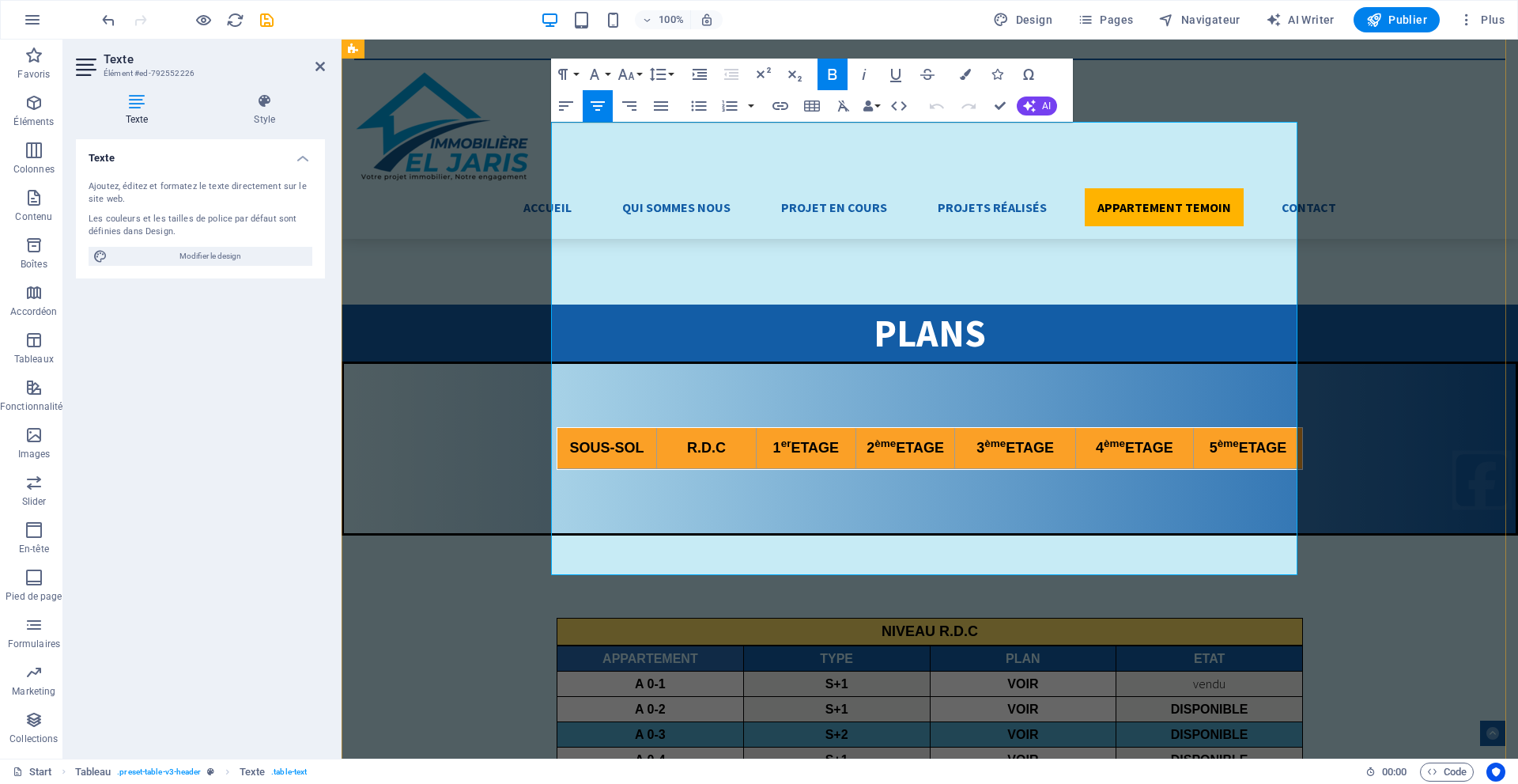
drag, startPoint x: 992, startPoint y: 368, endPoint x: 966, endPoint y: 392, distance: 35.4
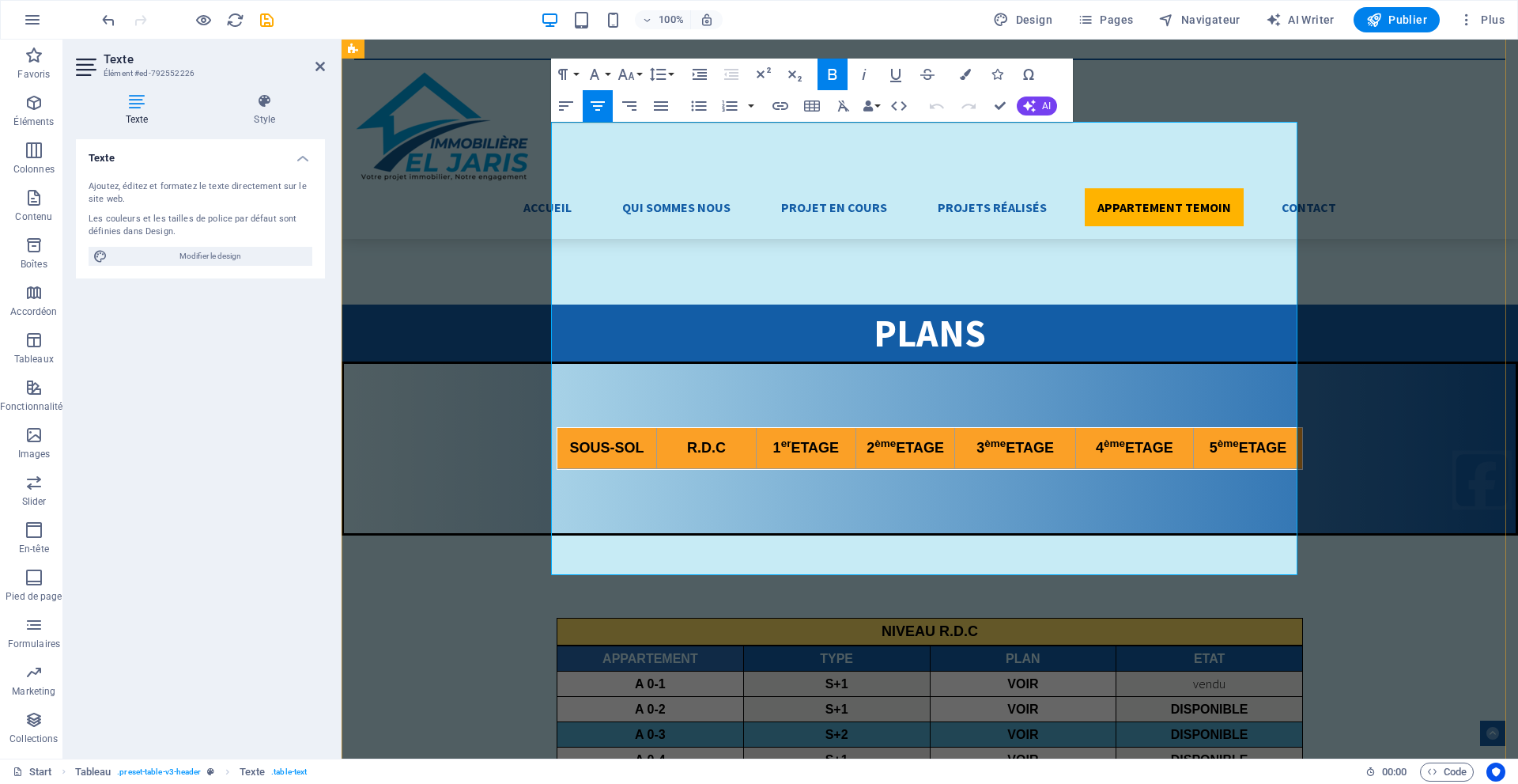
click at [984, 329] on icon "button" at bounding box center [989, 326] width 11 height 11
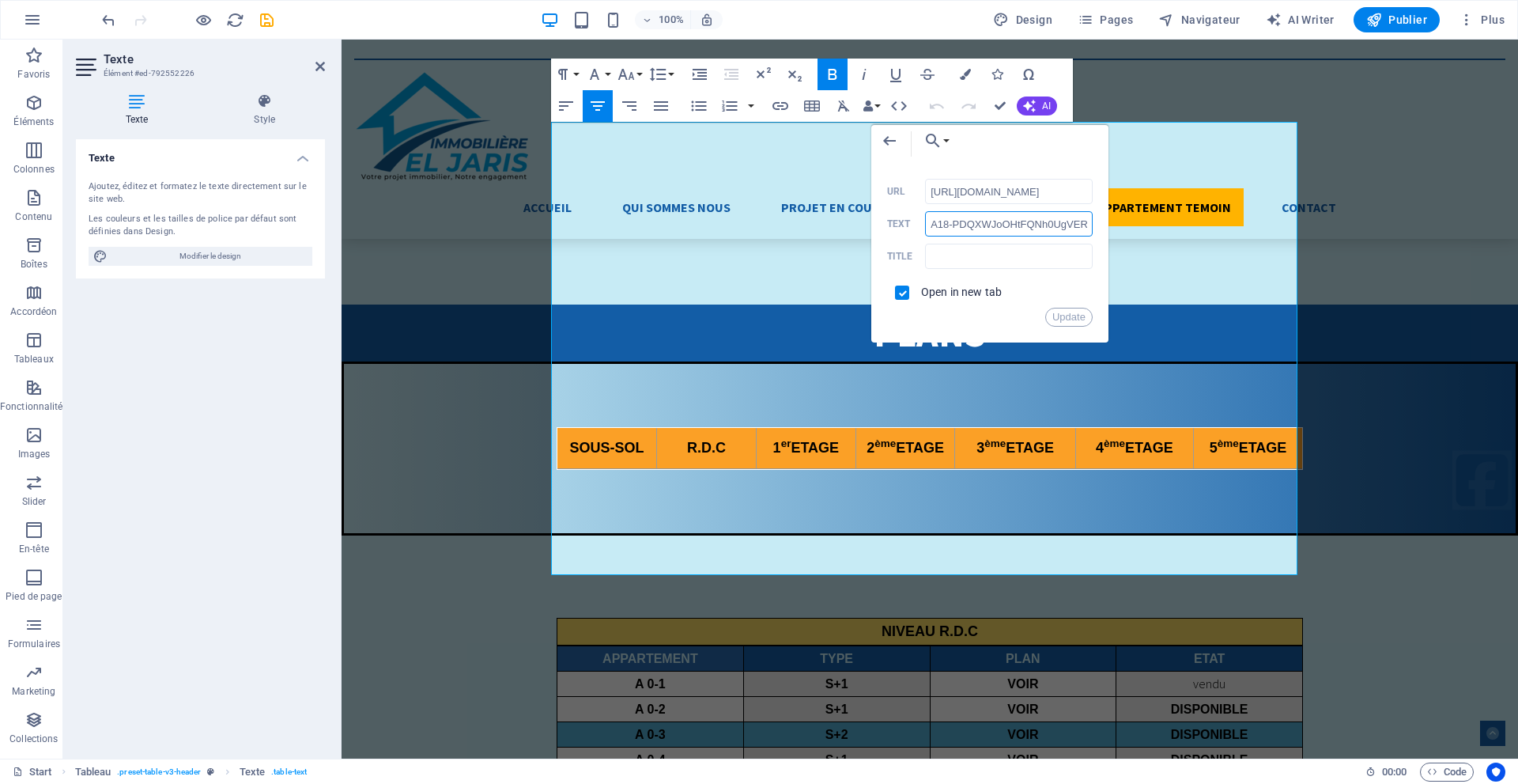
scroll to position [0, 0]
click at [960, 226] on input "A18-PDQXWJoOHtFQNh0UgVERKw.jpg" at bounding box center [1009, 224] width 168 height 26
drag, startPoint x: 1273, startPoint y: 265, endPoint x: 1517, endPoint y: 246, distance: 244.7
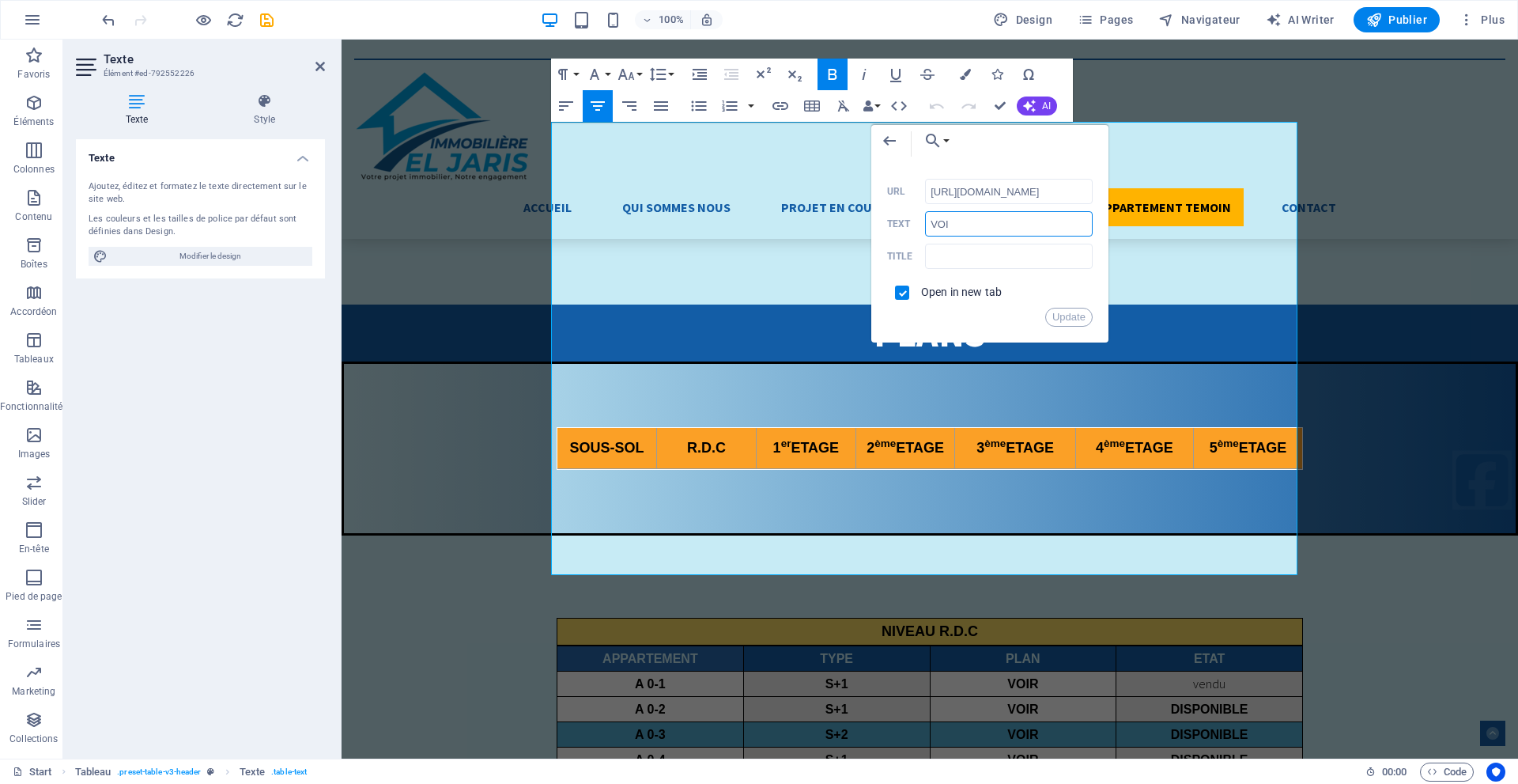
type input "VOIR"
click at [1072, 316] on button "Update" at bounding box center [1069, 316] width 47 height 19
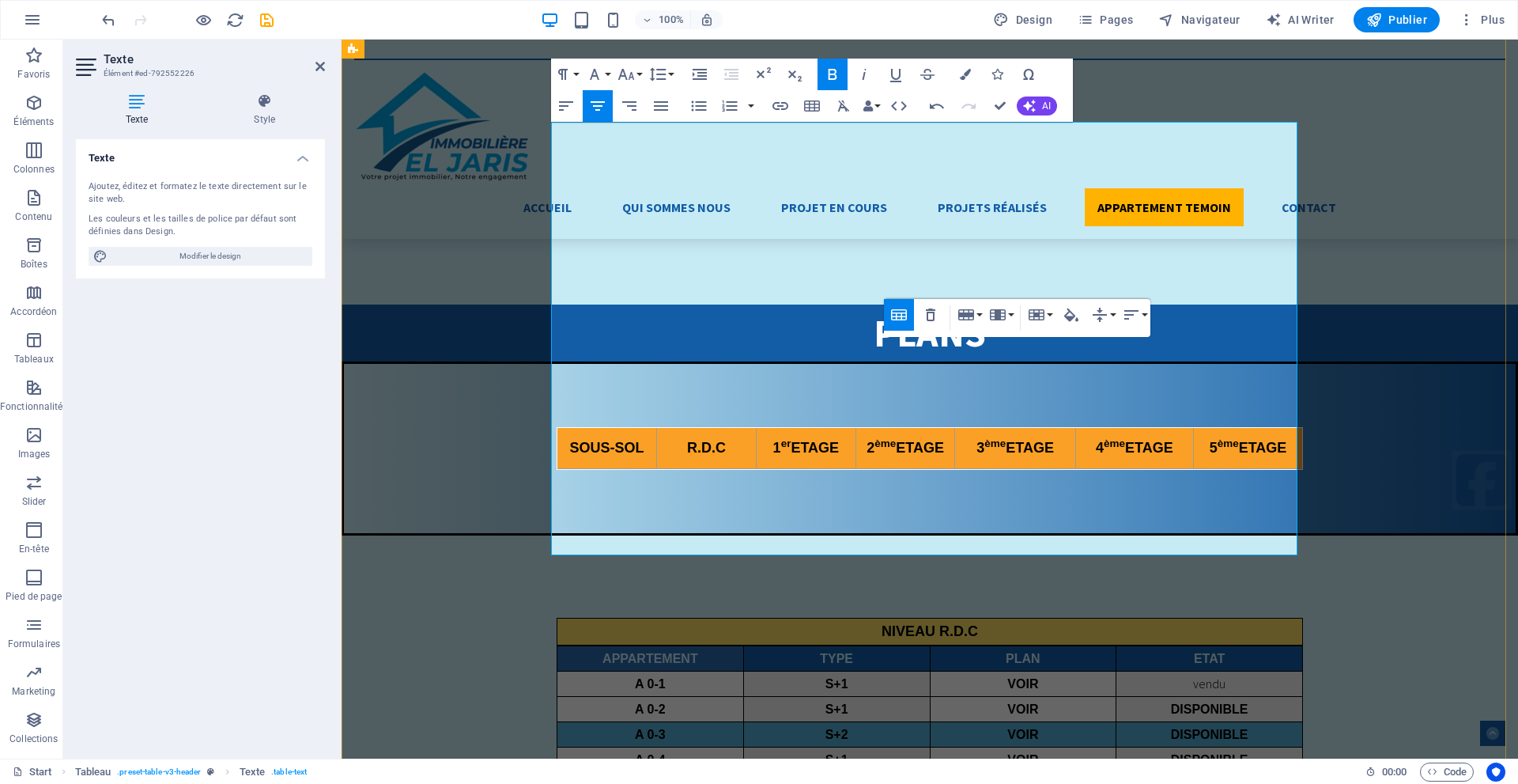
drag, startPoint x: 1027, startPoint y: 366, endPoint x: 1008, endPoint y: 361, distance: 19.6
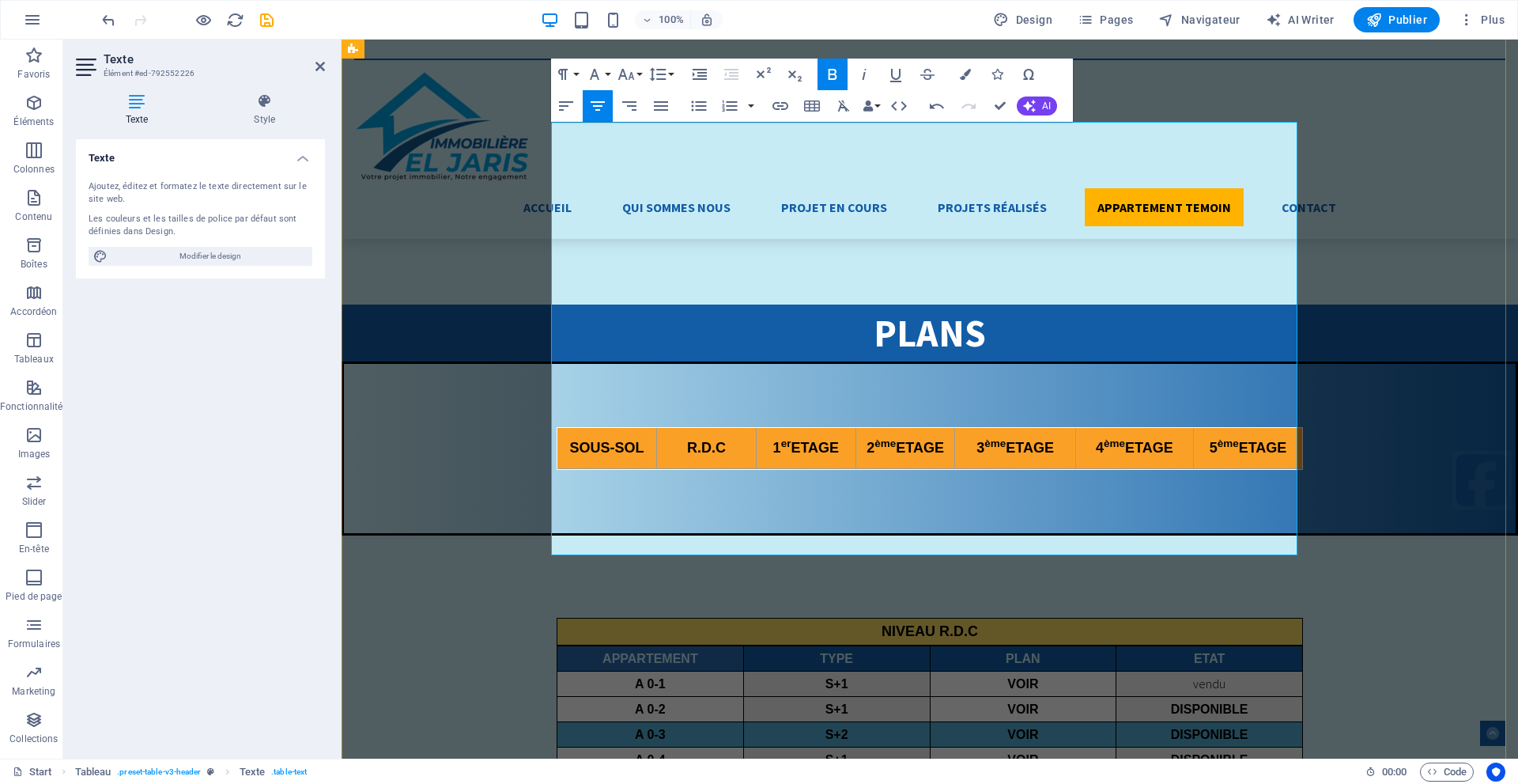
drag, startPoint x: 1018, startPoint y: 367, endPoint x: 1070, endPoint y: 367, distance: 52.0
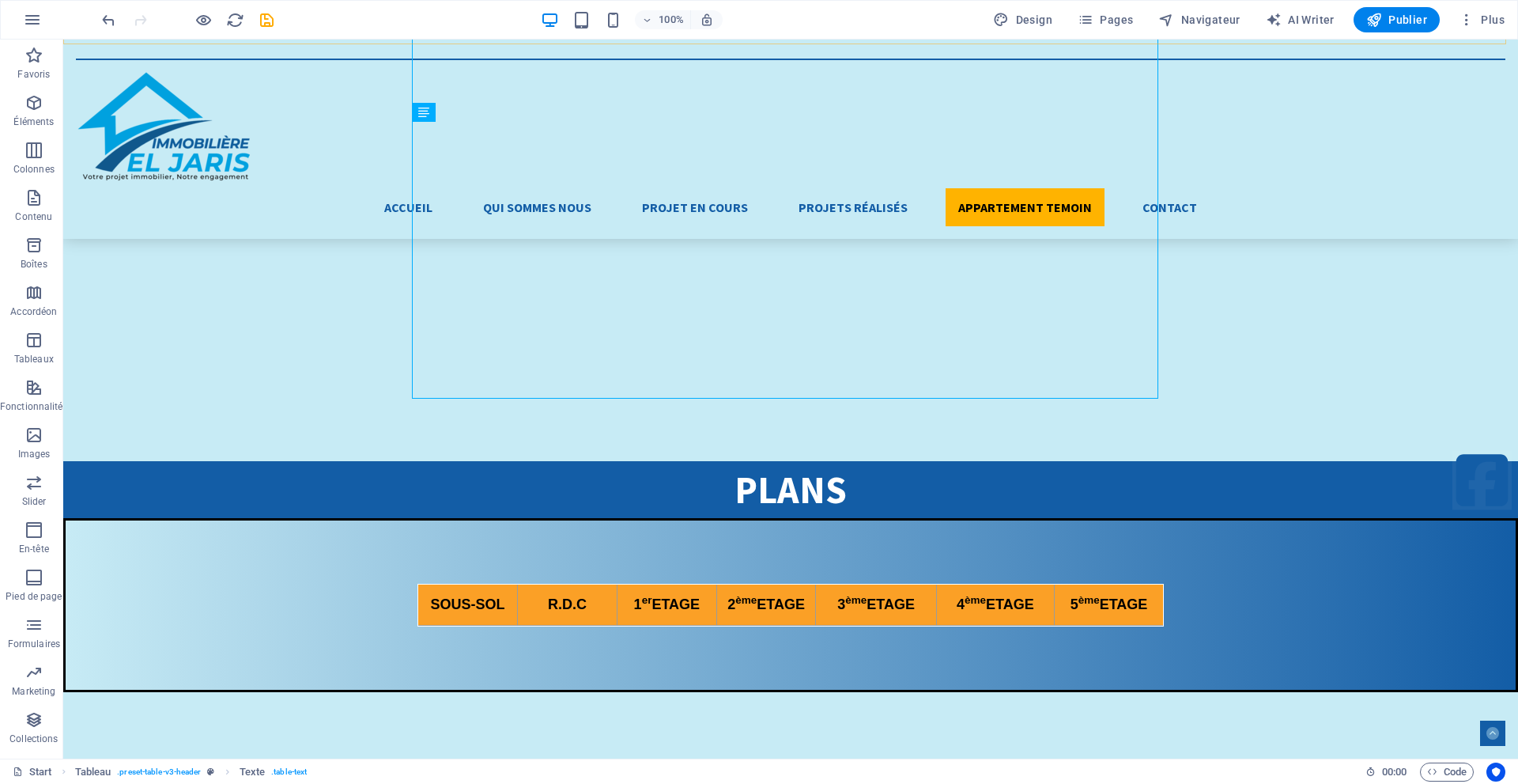
scroll to position [4188, 0]
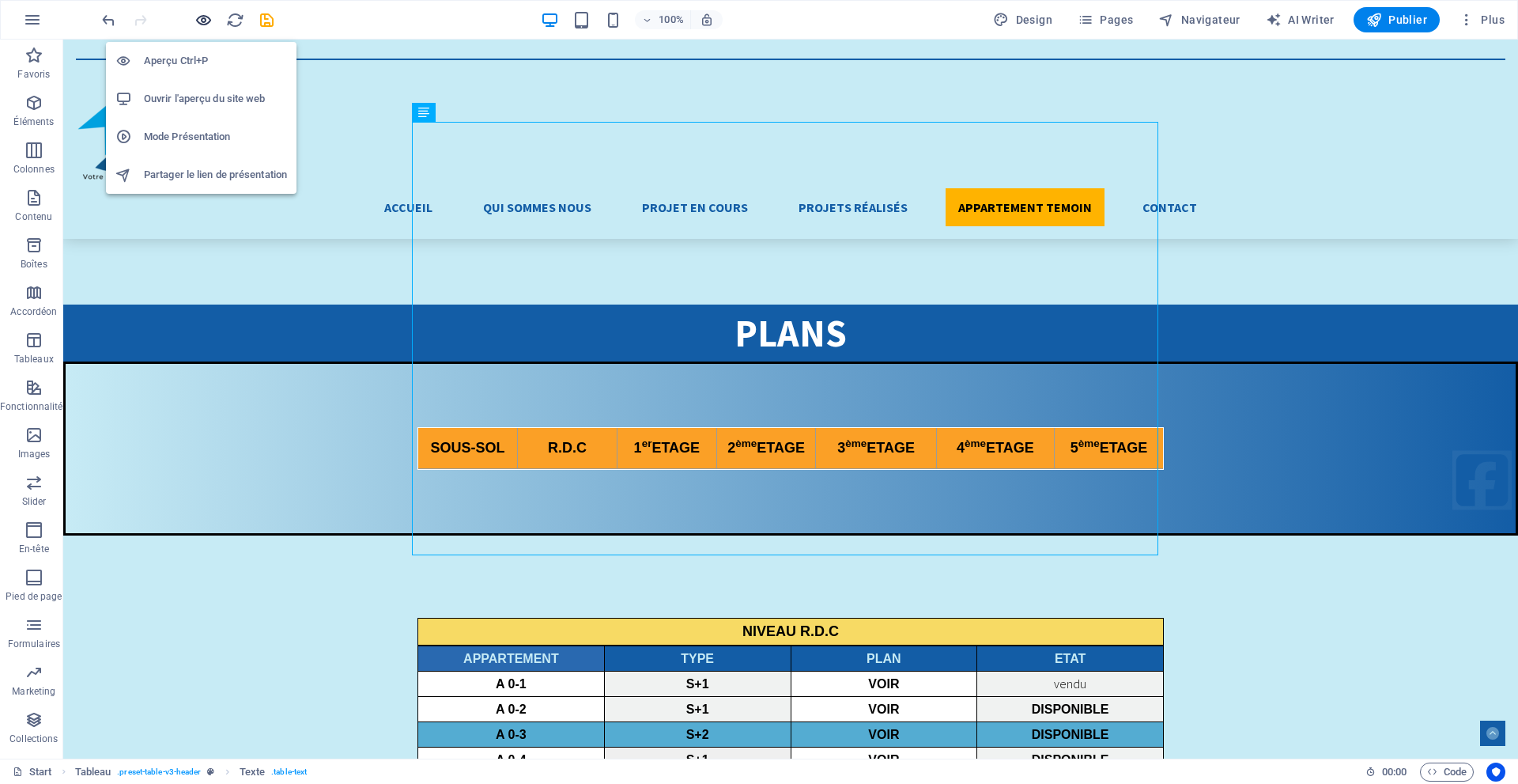
click at [571, 400] on icon "button" at bounding box center [603, 408] width 66 height 16
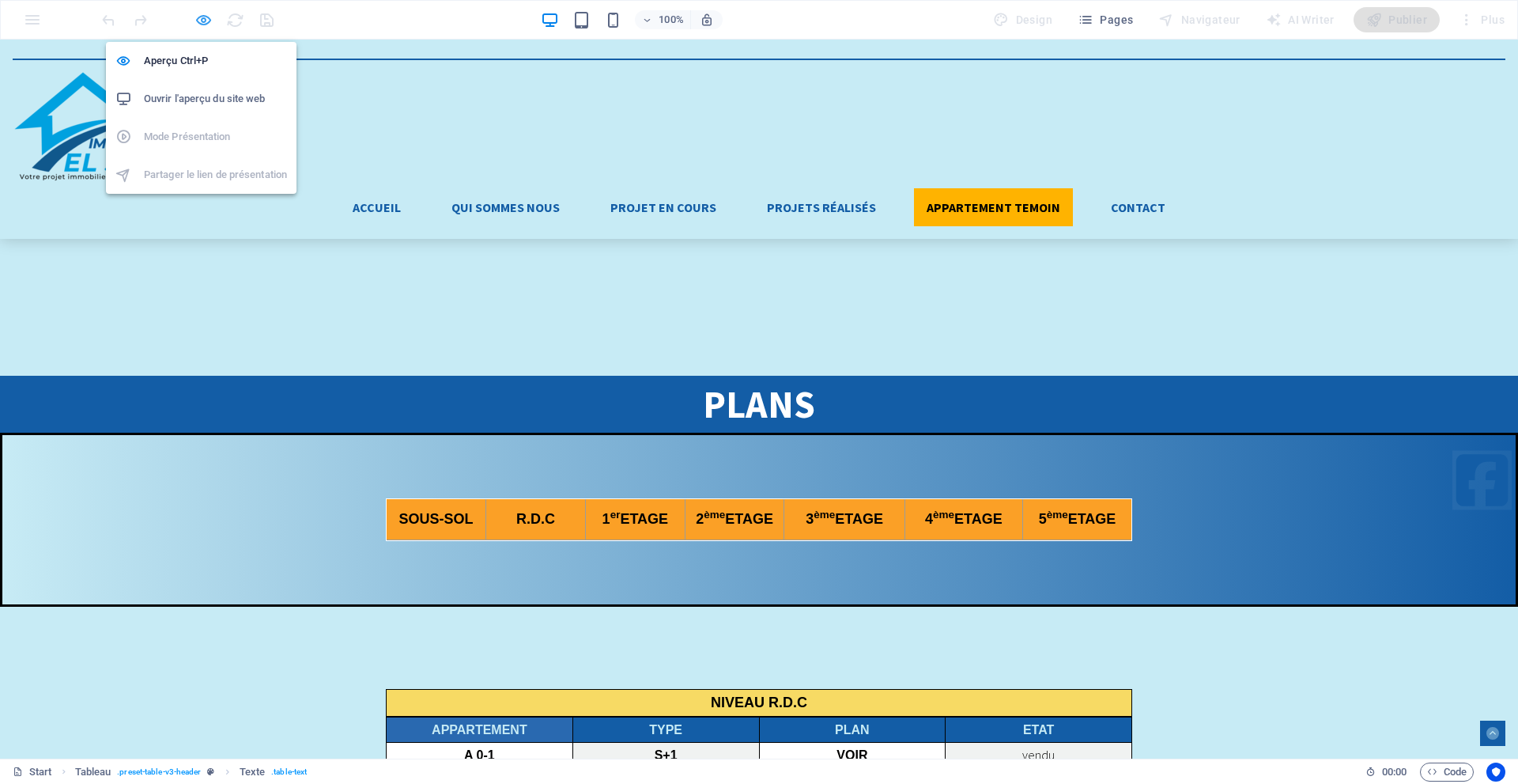
scroll to position [4259, 0]
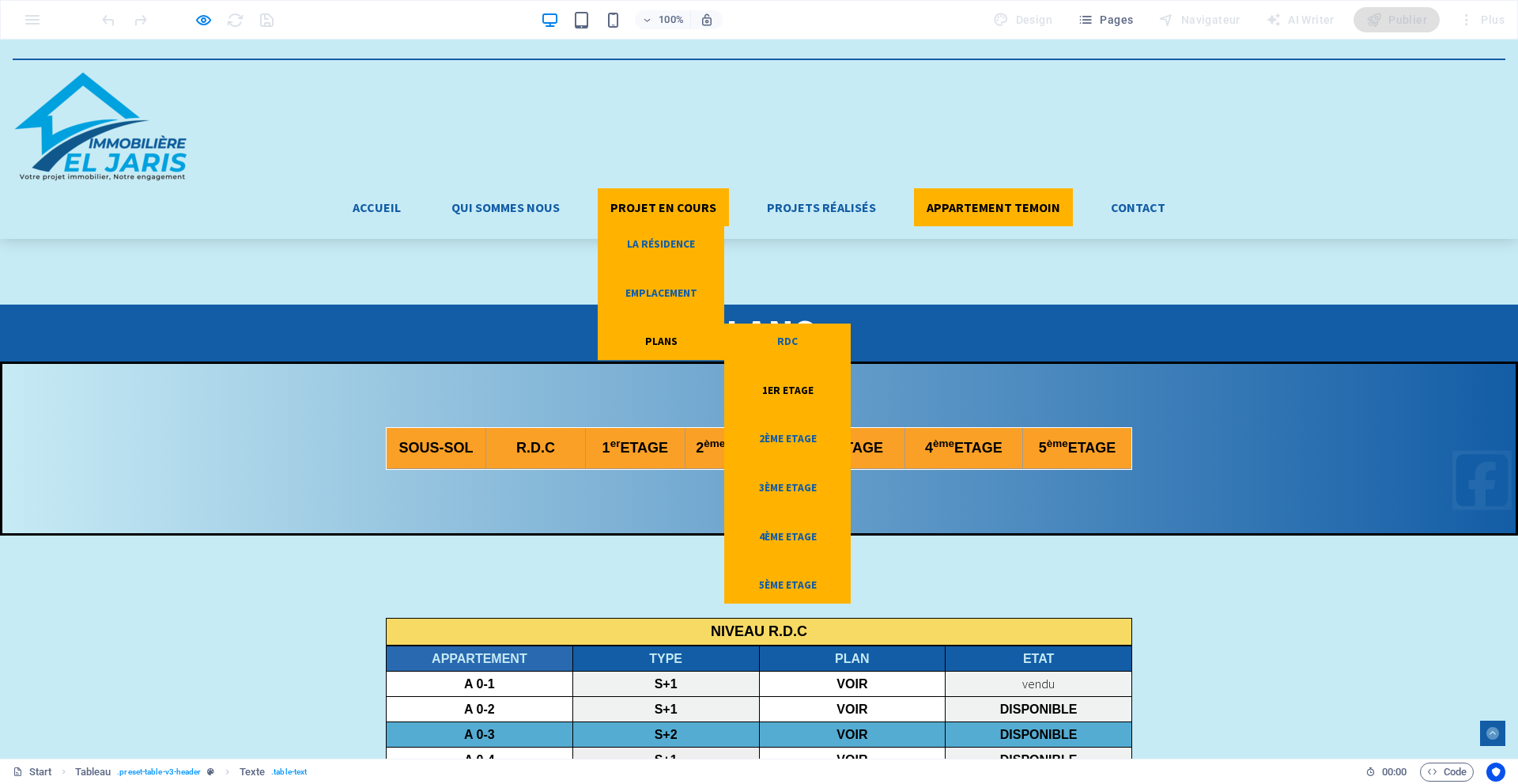
click at [851, 373] on link "1er ETAGE" at bounding box center [787, 391] width 127 height 36
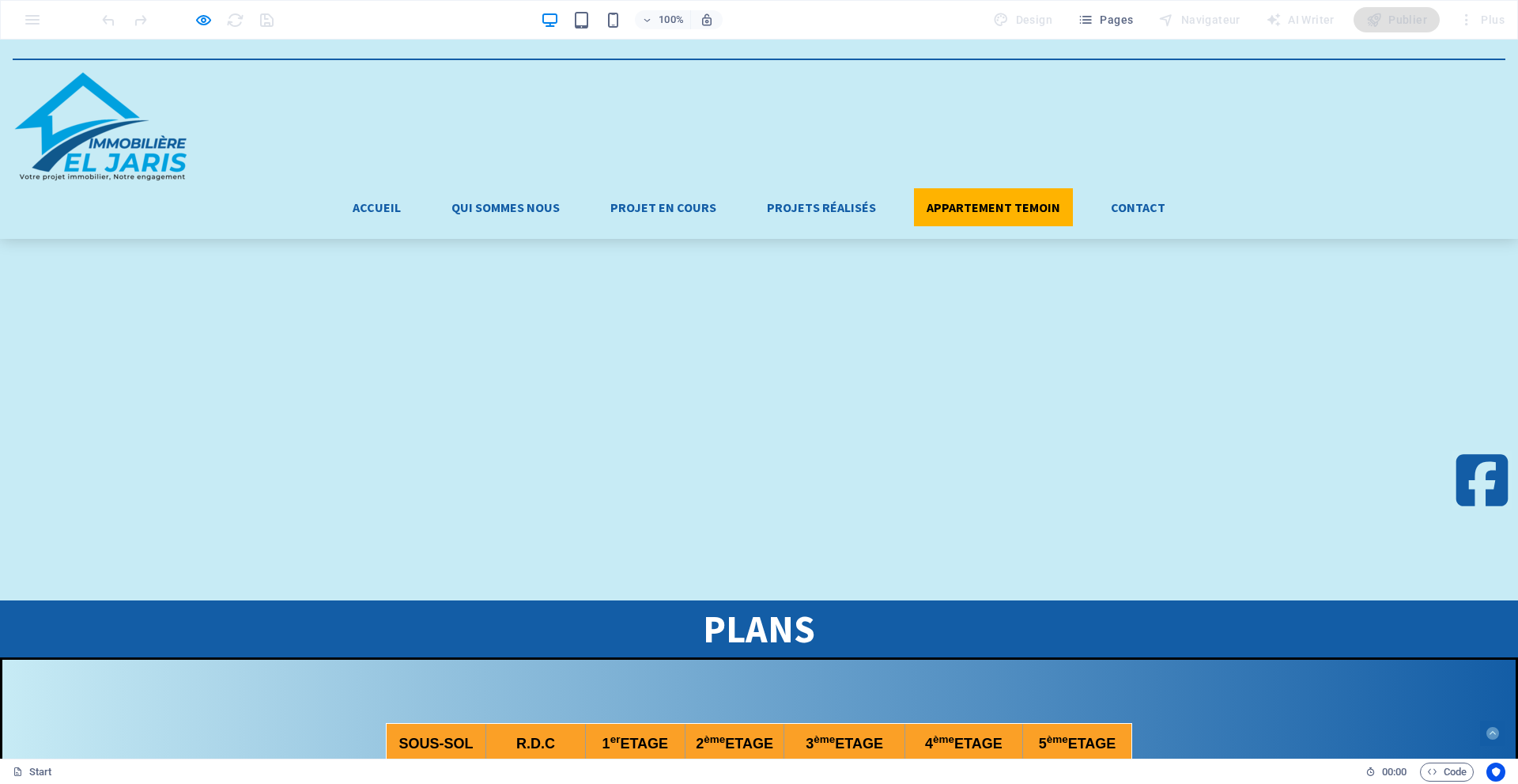
scroll to position [3863, 0]
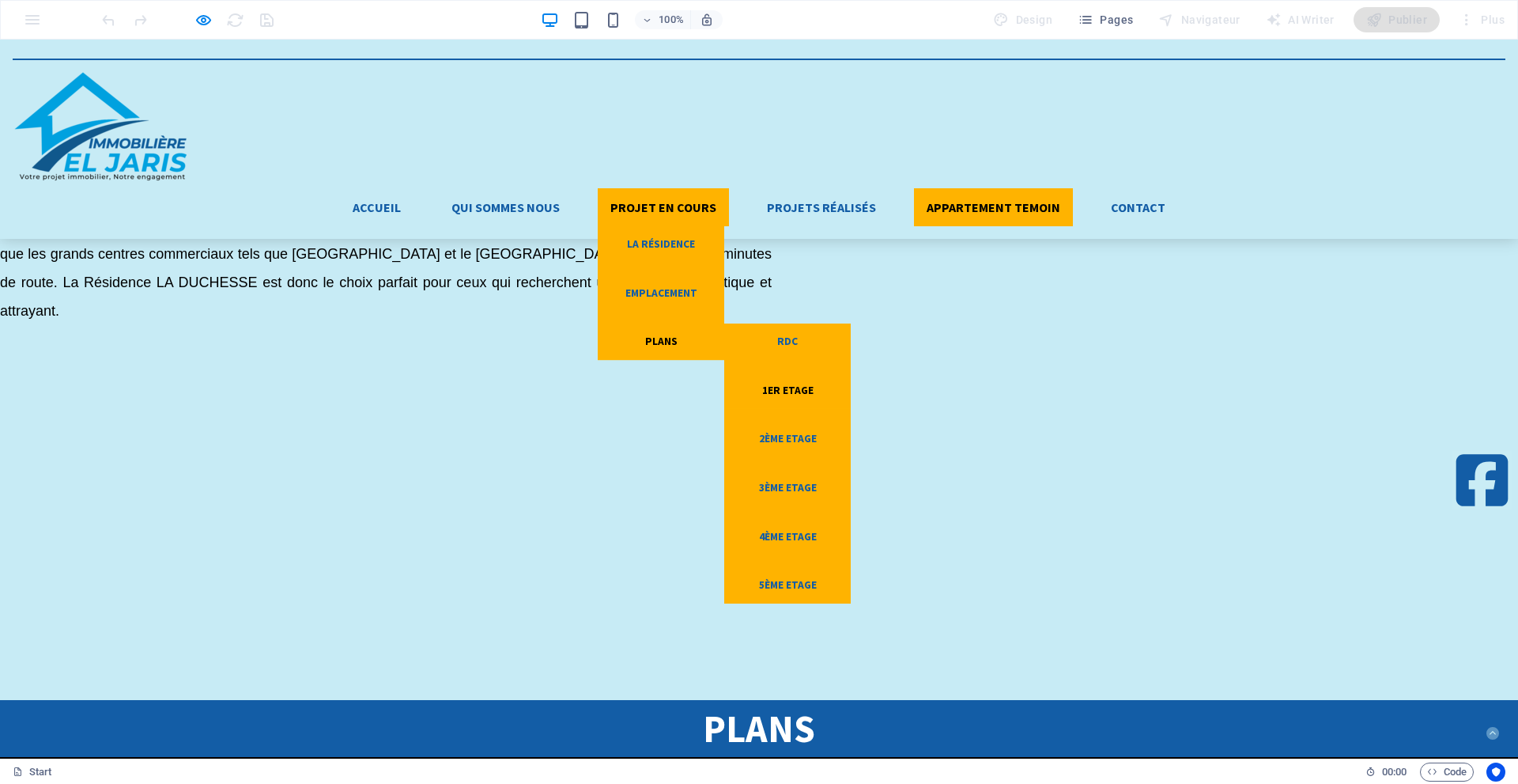
click at [851, 373] on link "1er ETAGE" at bounding box center [787, 391] width 127 height 36
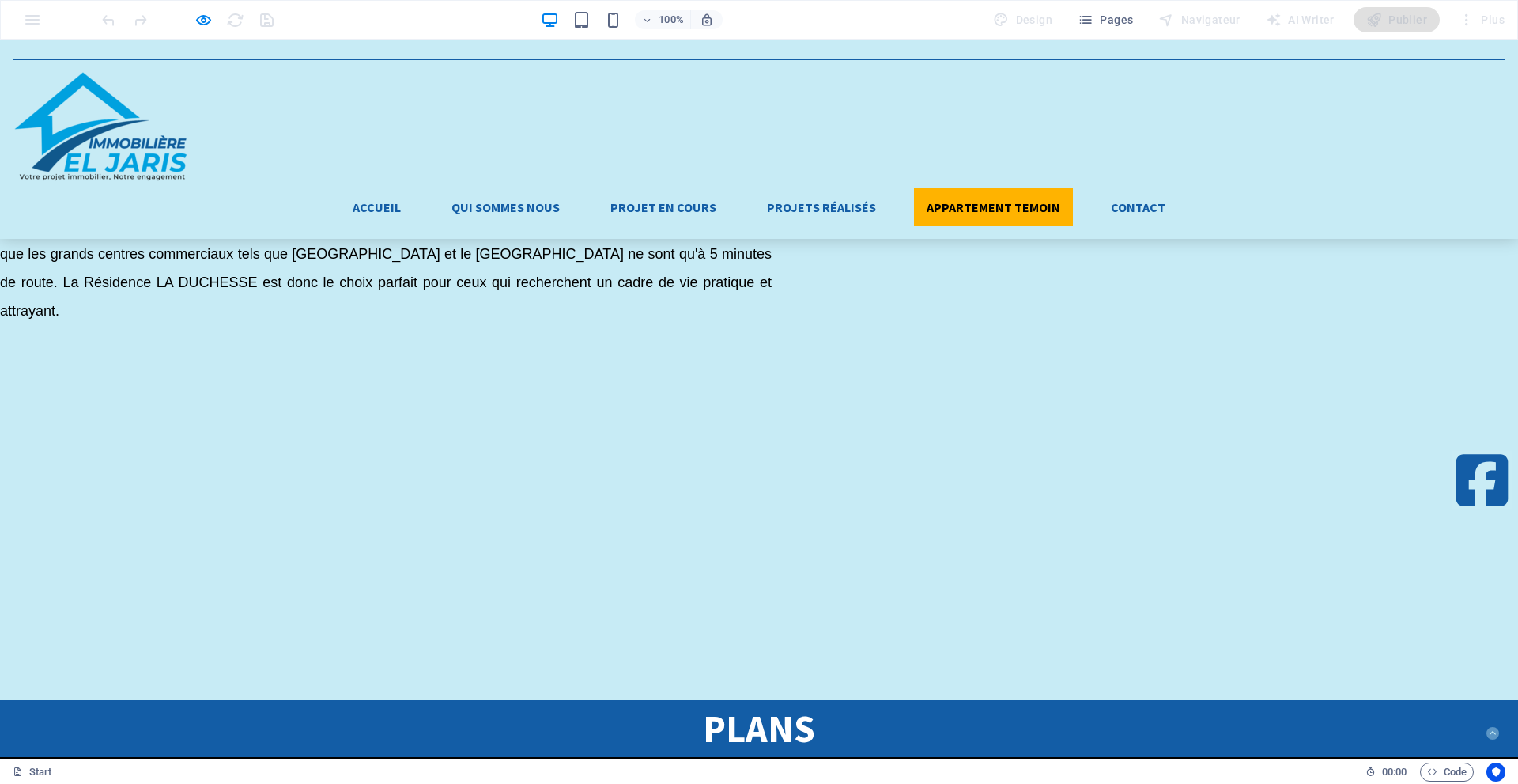
scroll to position [3389, 0]
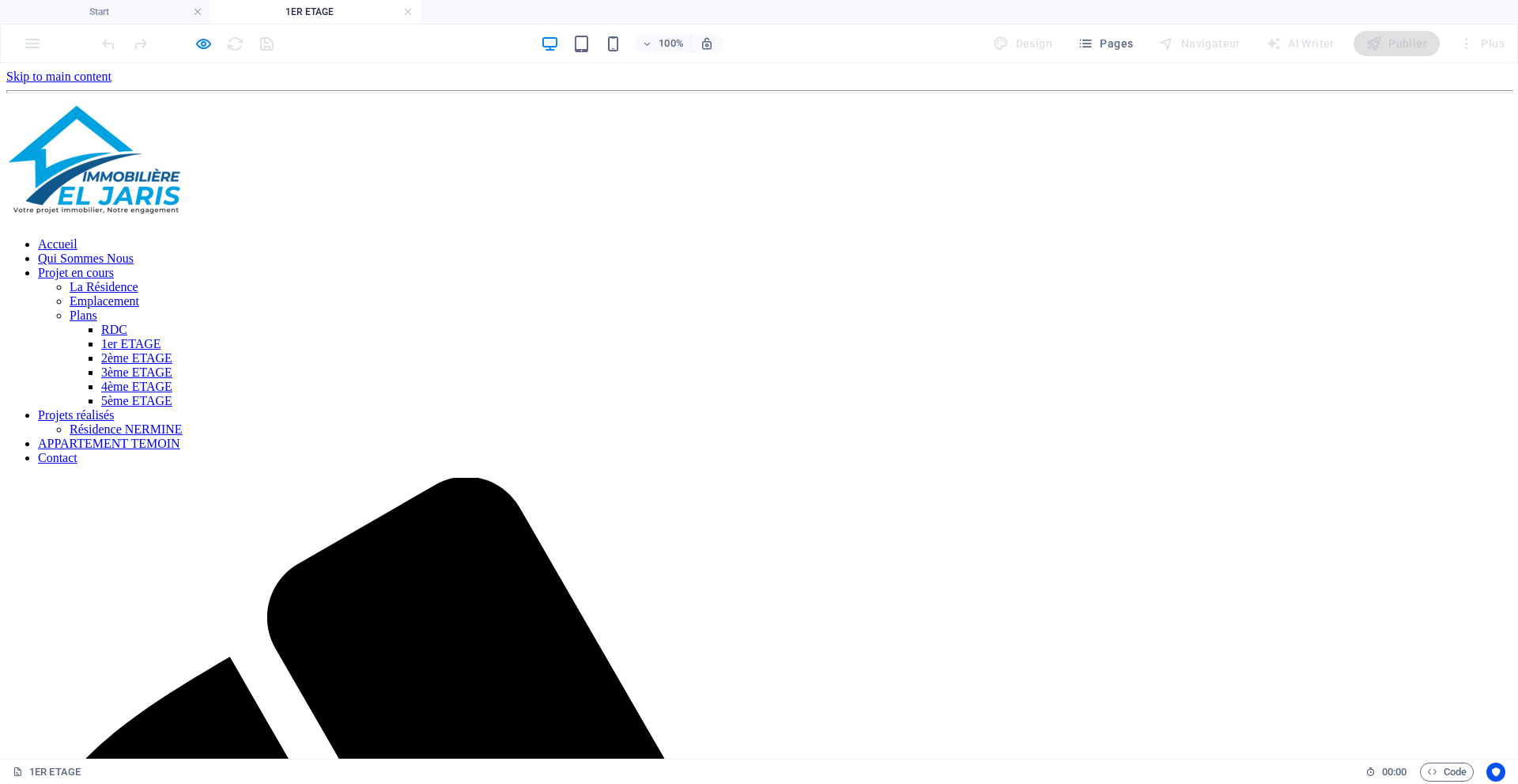
scroll to position [0, 0]
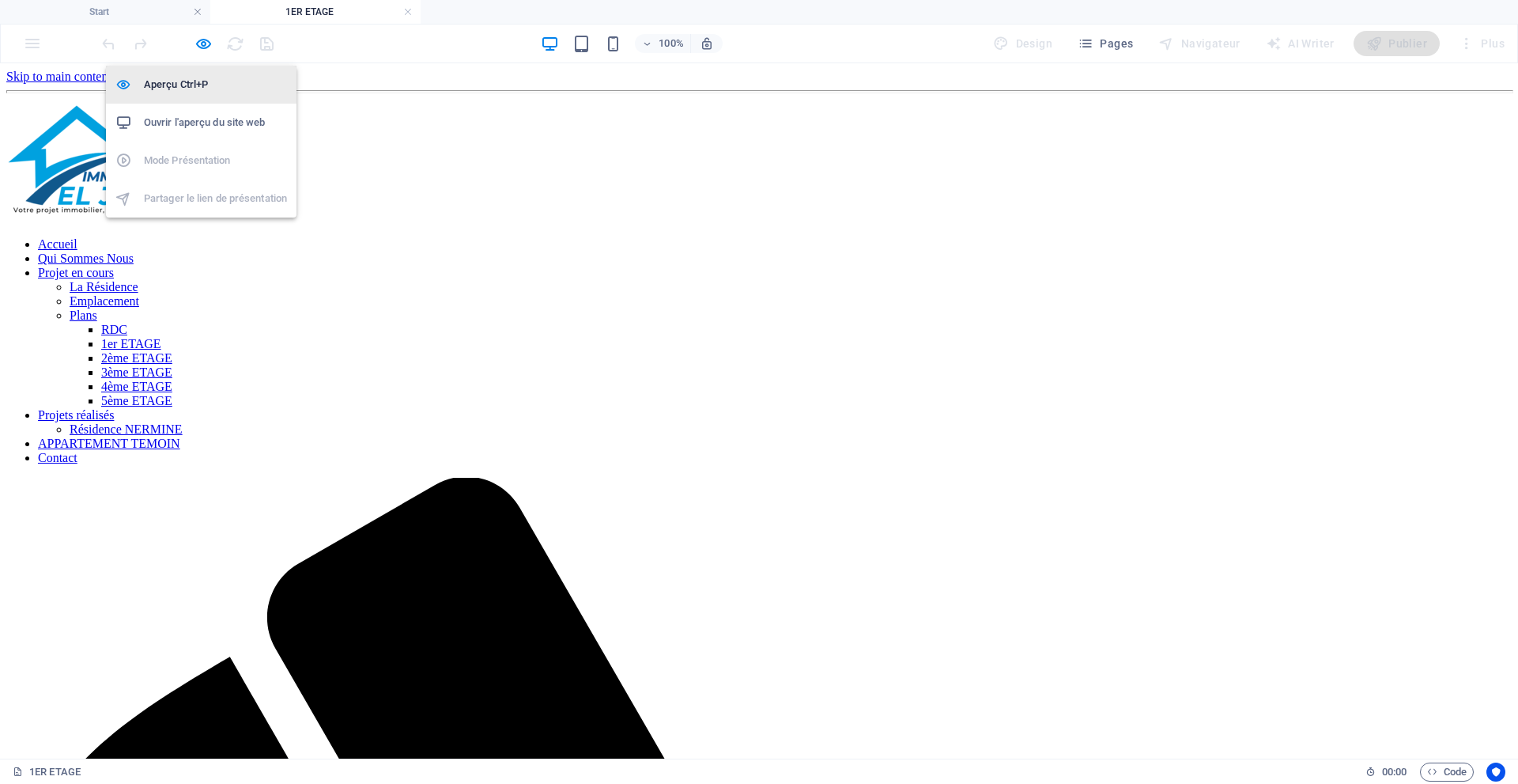
click at [193, 76] on h6 "Aperçu Ctrl+P" at bounding box center [216, 84] width 143 height 19
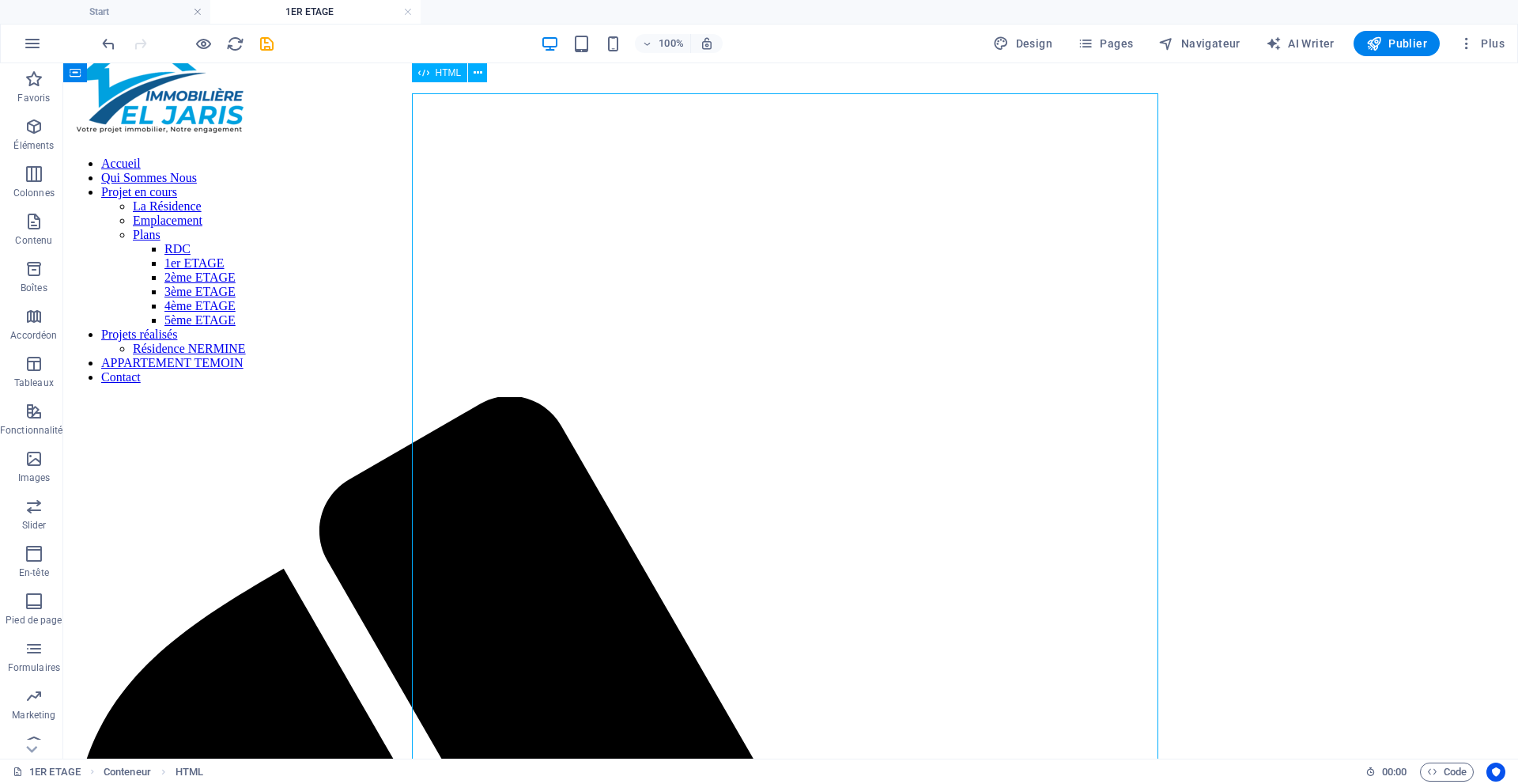
scroll to position [79, 0]
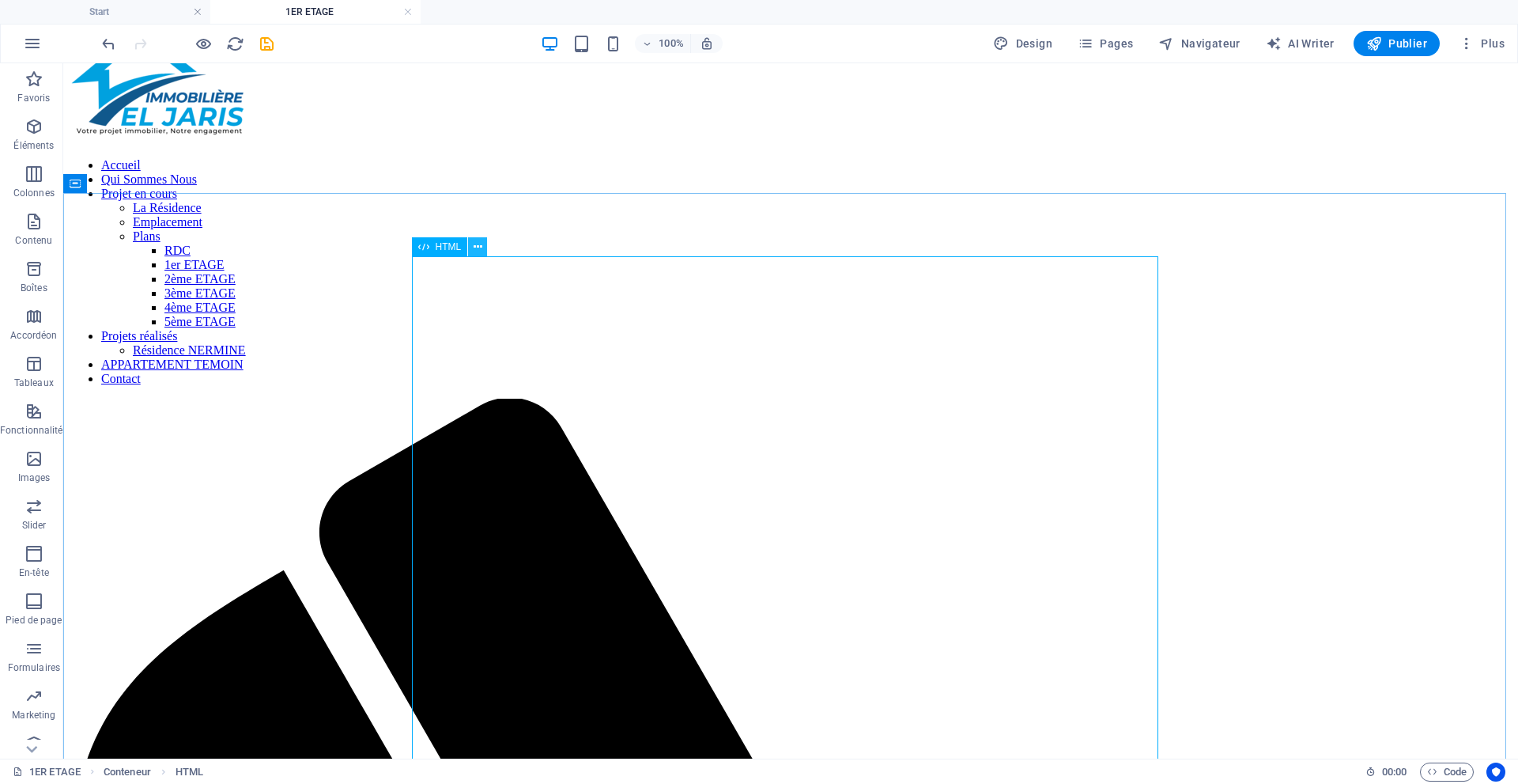
click at [477, 246] on icon at bounding box center [478, 246] width 9 height 17
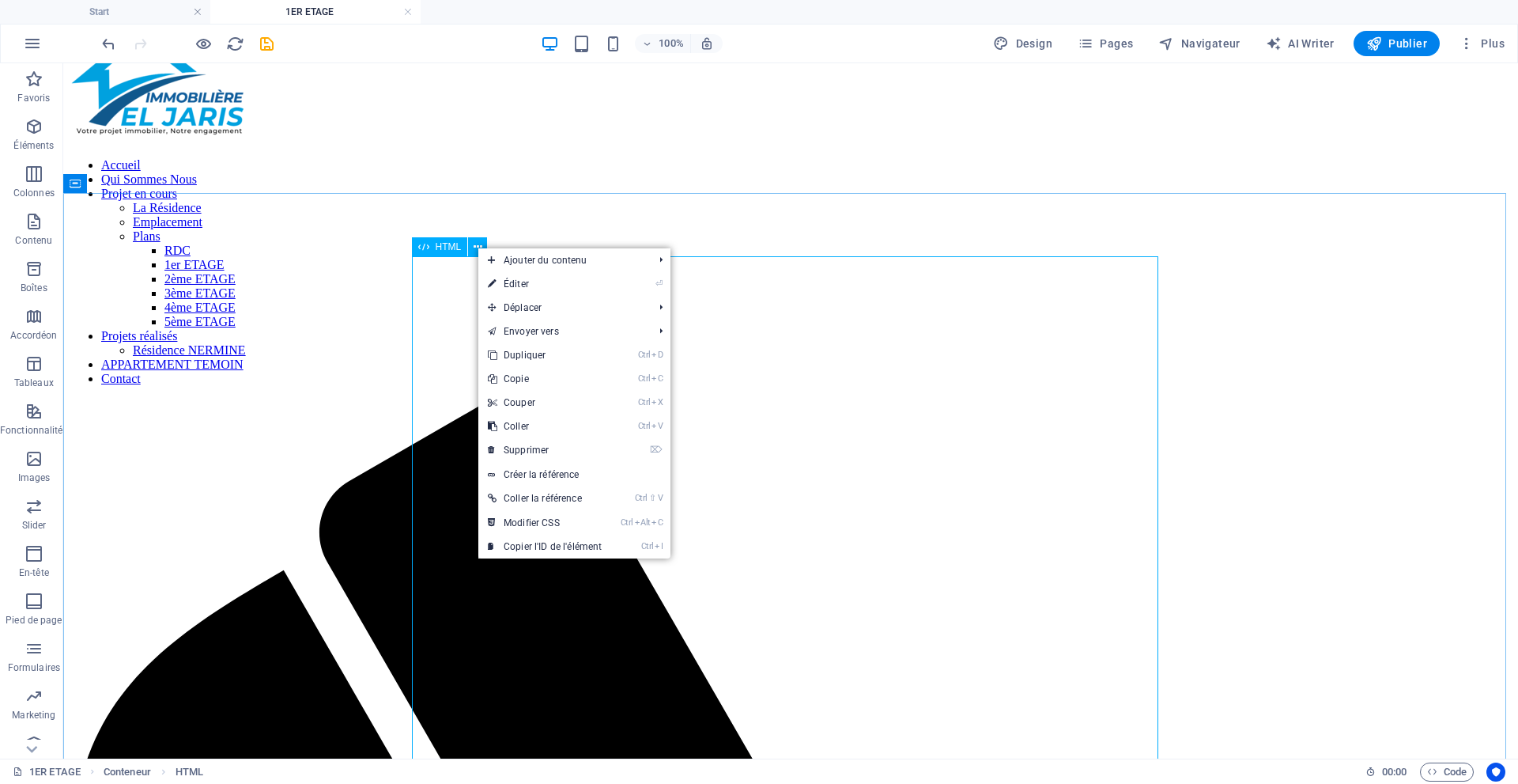
click at [450, 243] on span "HTML" at bounding box center [448, 247] width 26 height 10
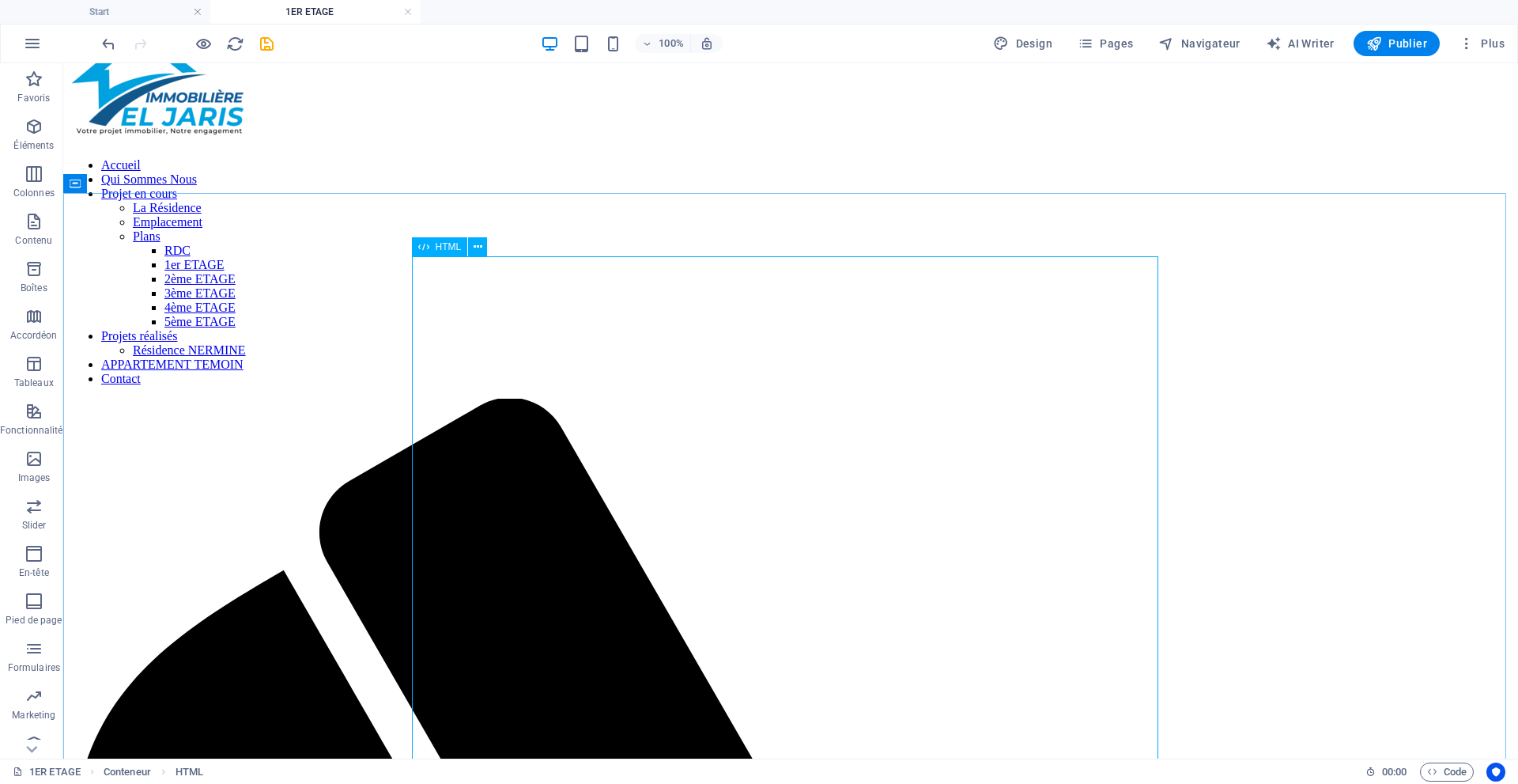
click at [450, 243] on span "HTML" at bounding box center [448, 247] width 26 height 10
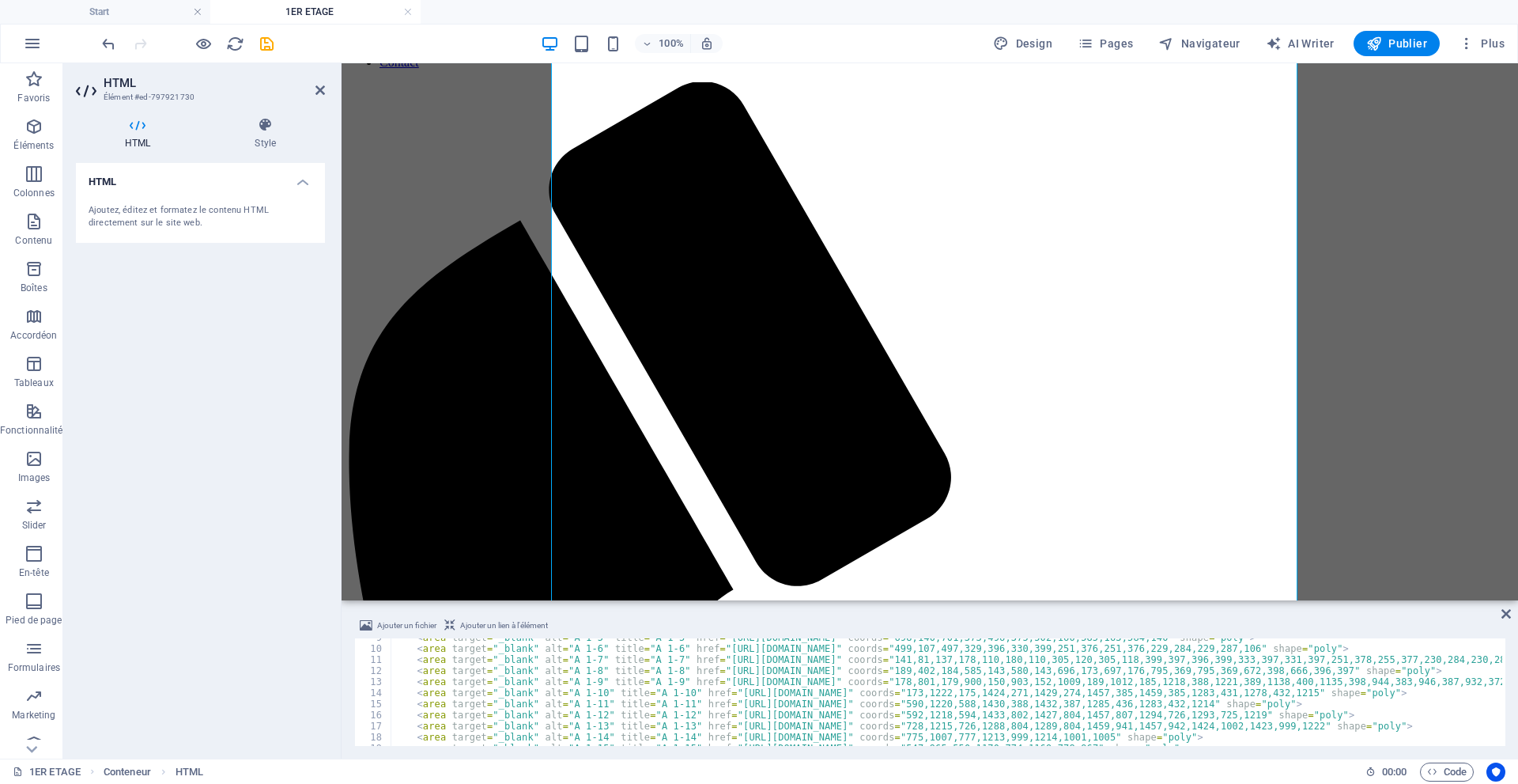
scroll to position [95, 0]
click at [1023, 41] on span "Design" at bounding box center [1022, 43] width 59 height 16
select select "px"
select select "300"
select select "px"
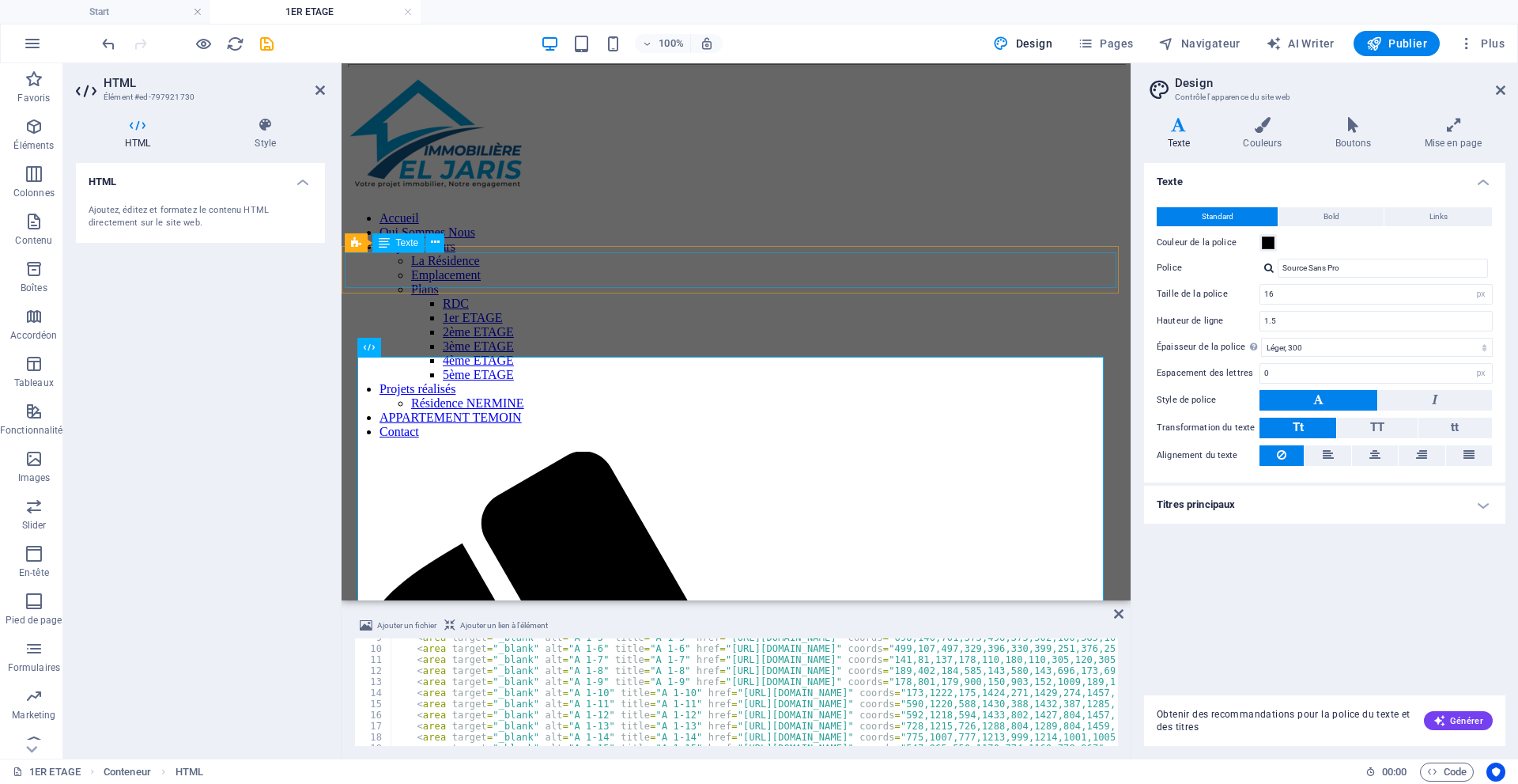
scroll to position [0, 0]
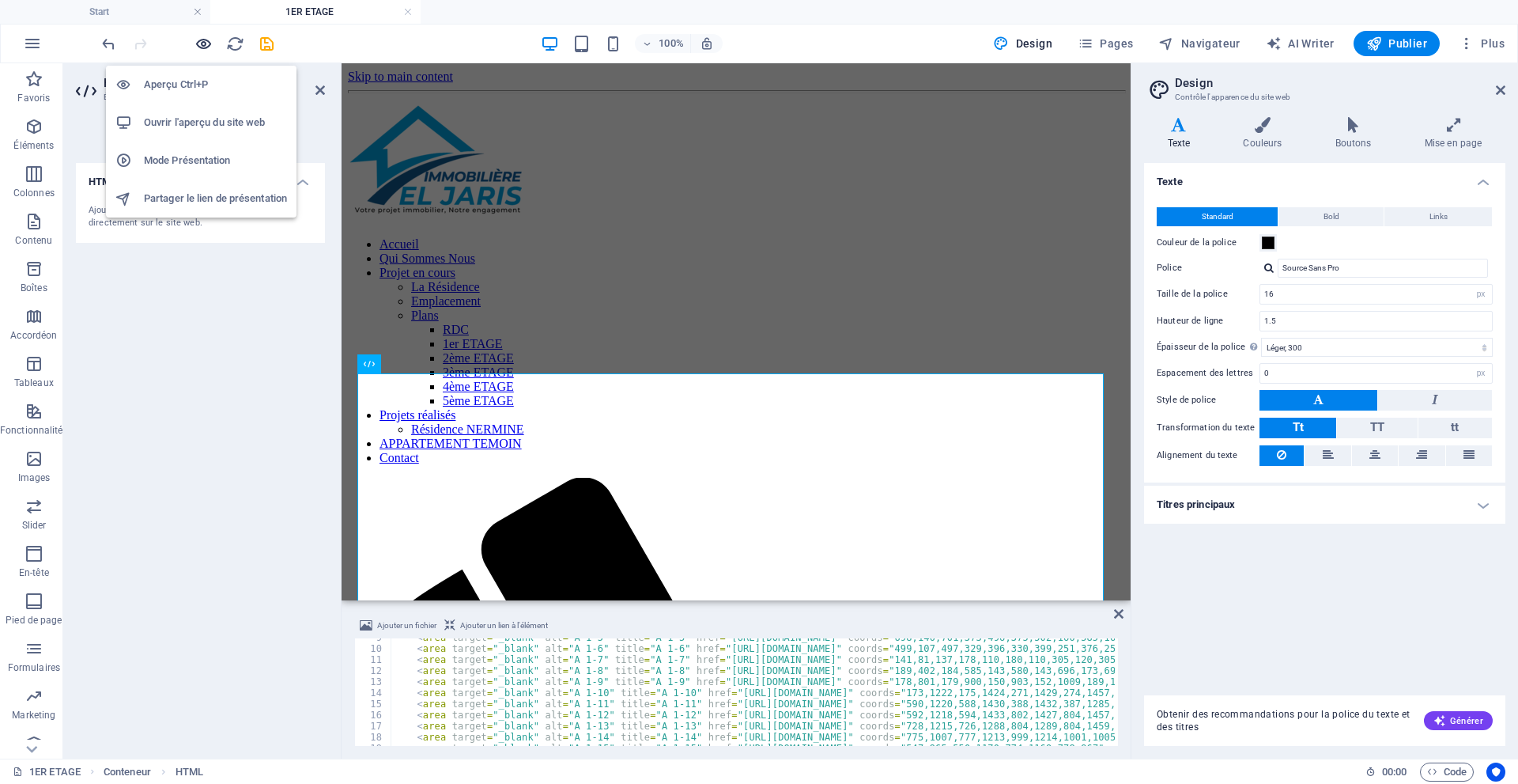
click at [205, 42] on icon "button" at bounding box center [203, 43] width 19 height 19
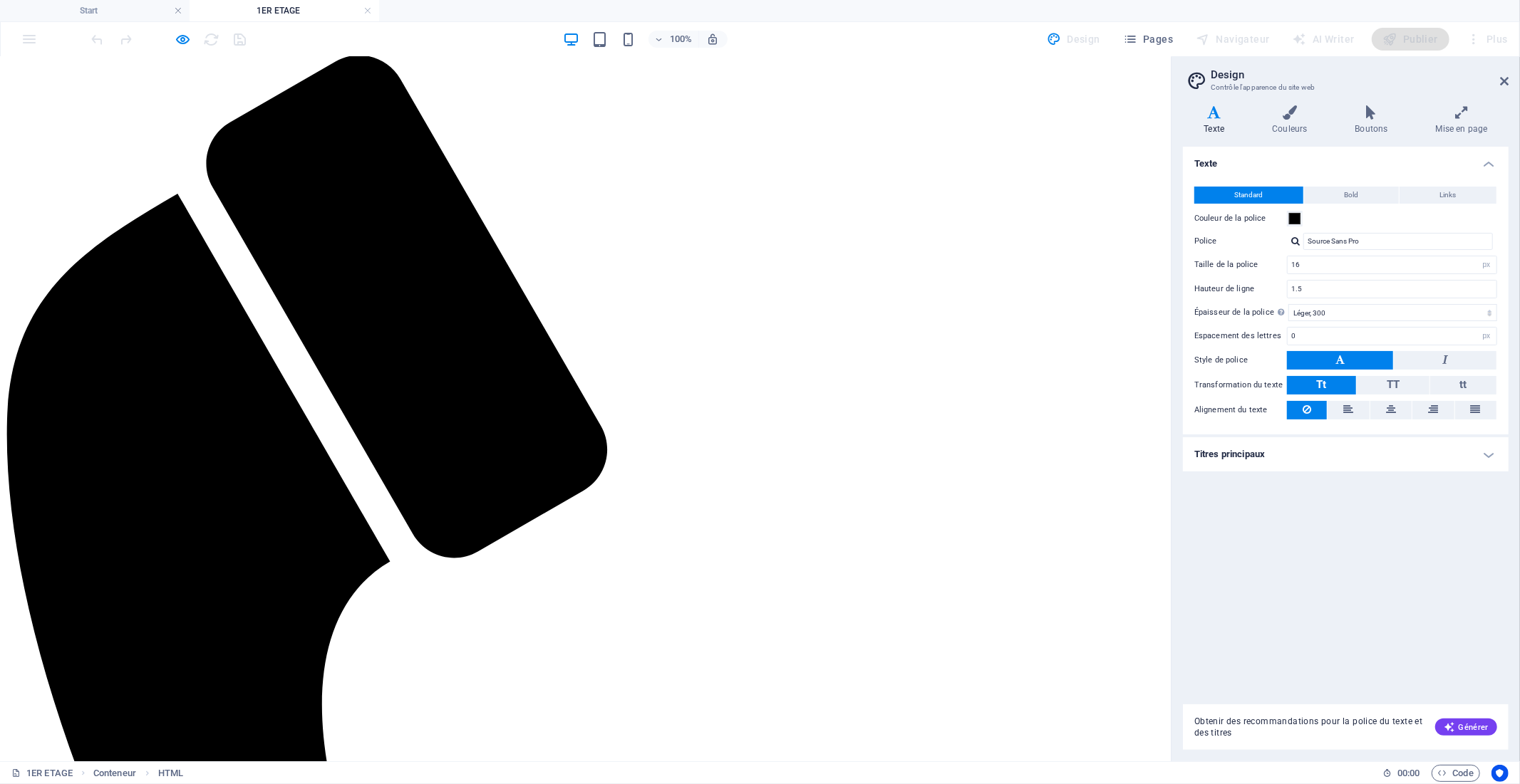
scroll to position [387, 0]
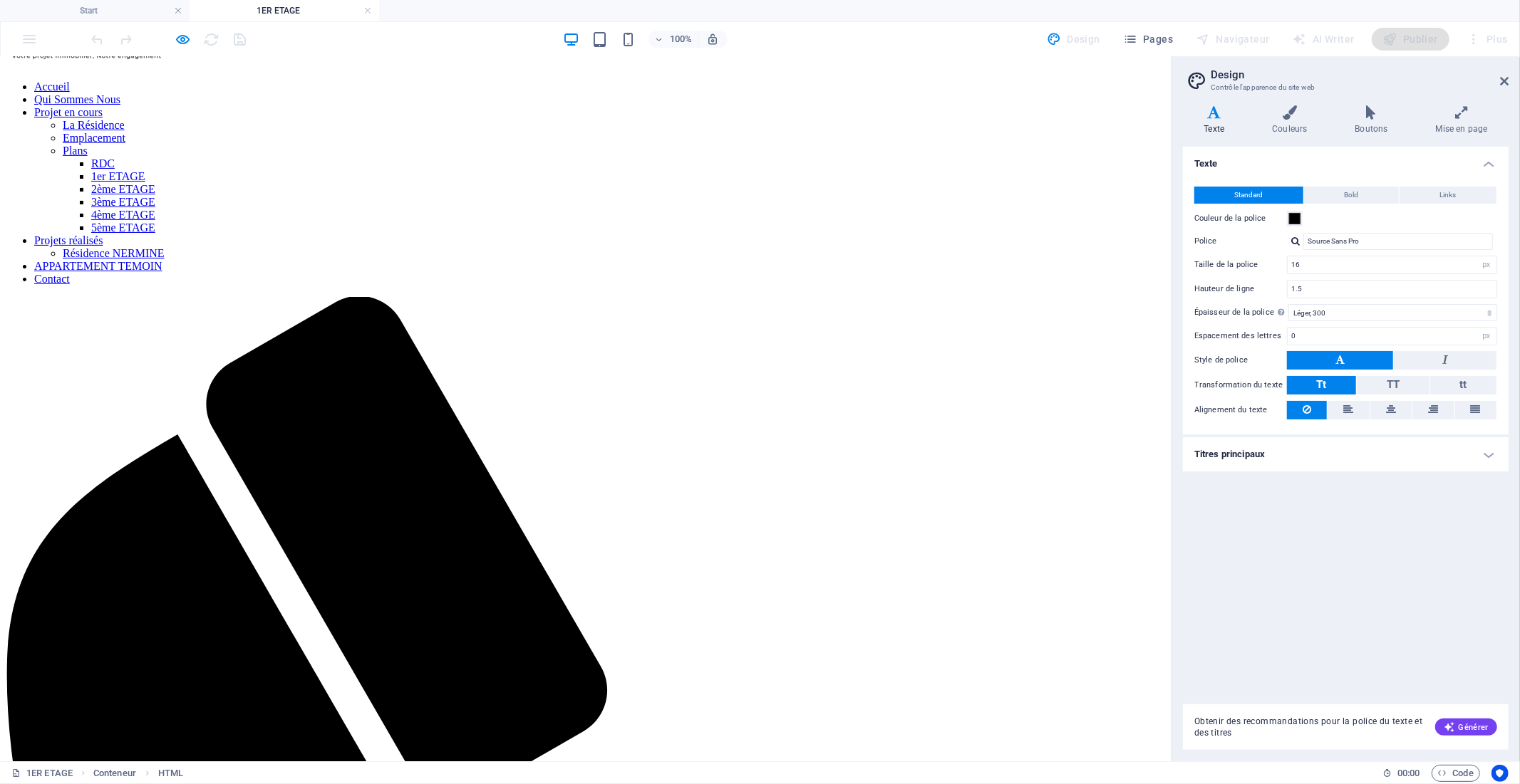
scroll to position [158, 0]
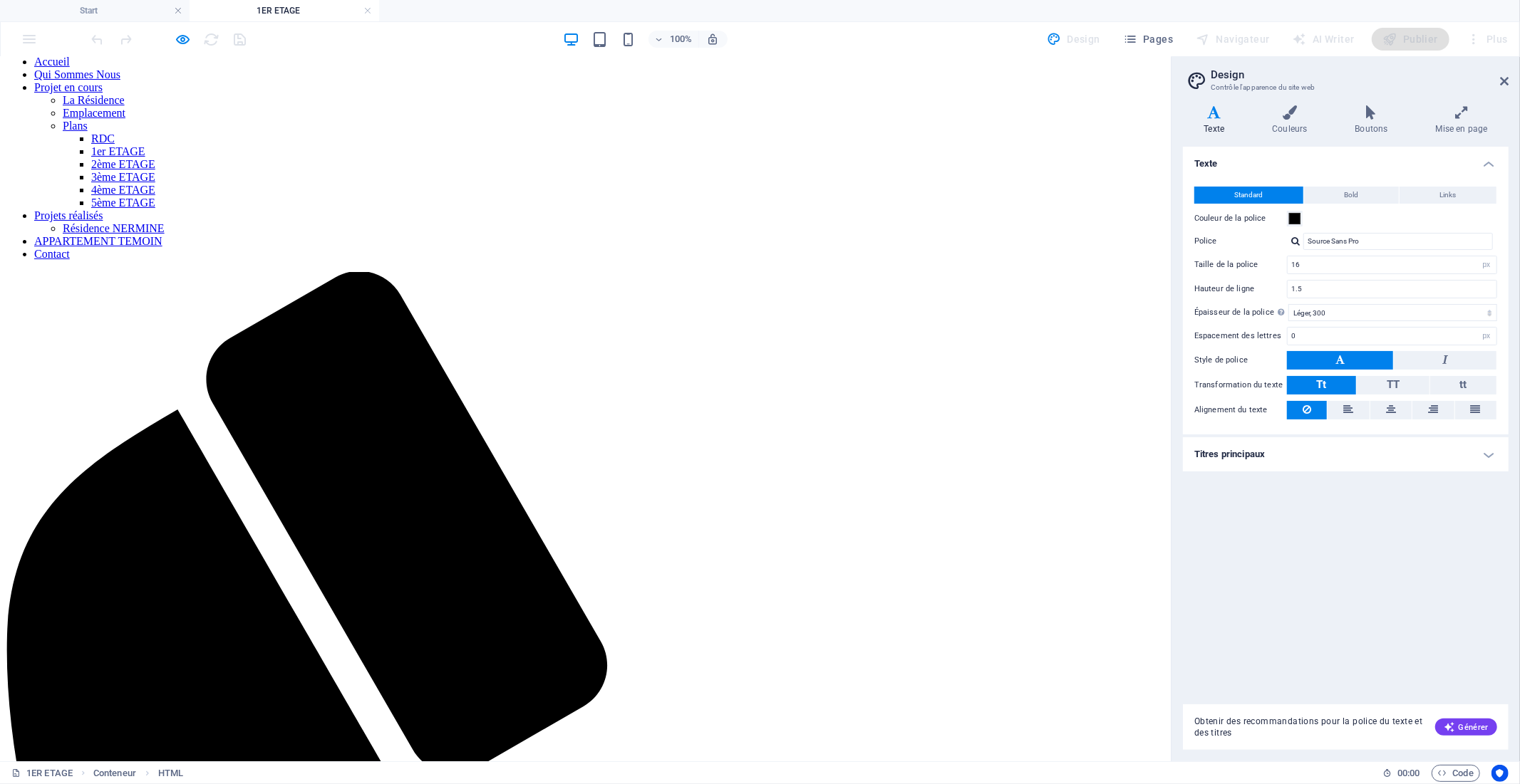
click at [70, 67] on link "Accueil" at bounding box center [52, 61] width 35 height 12
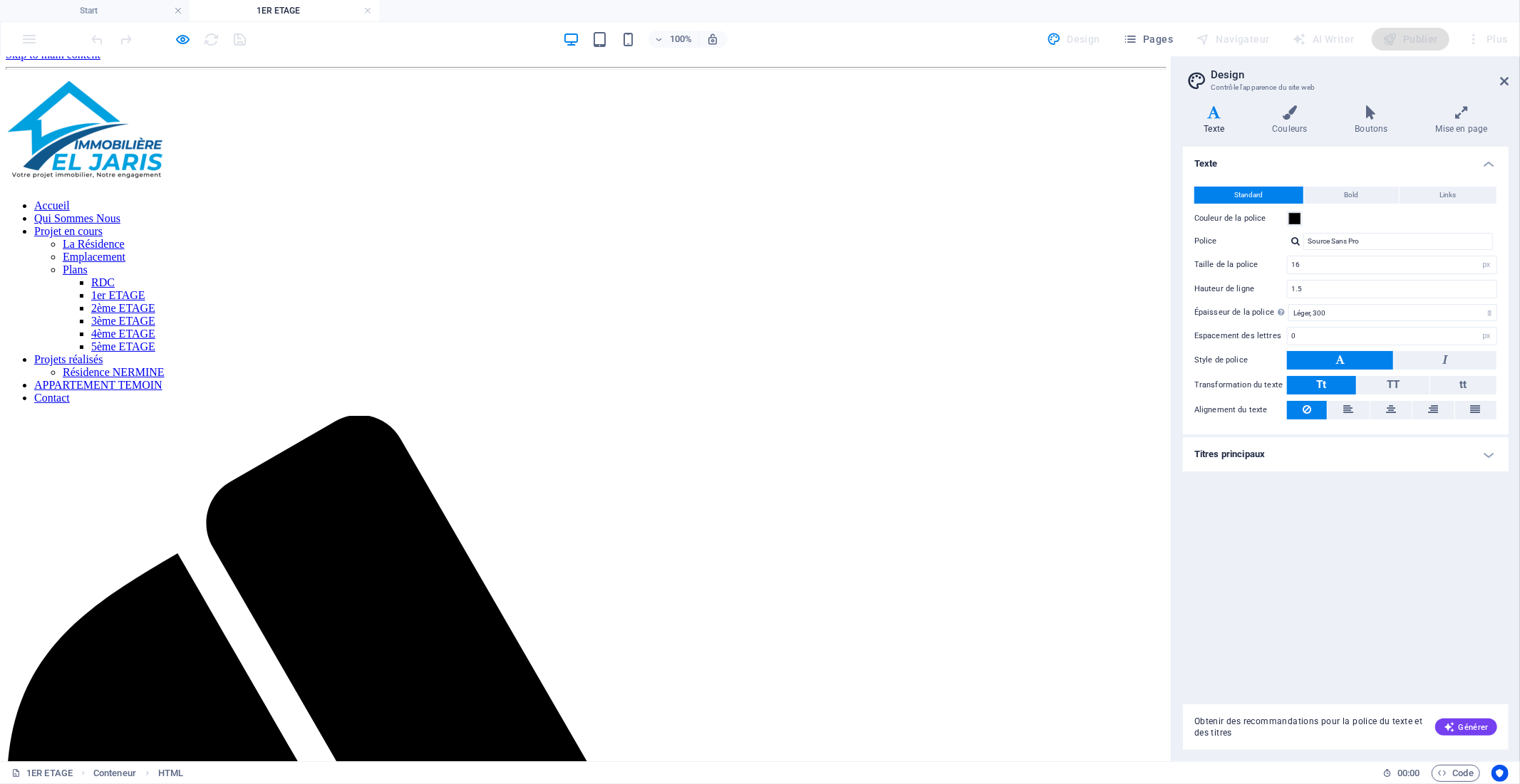
scroll to position [0, 0]
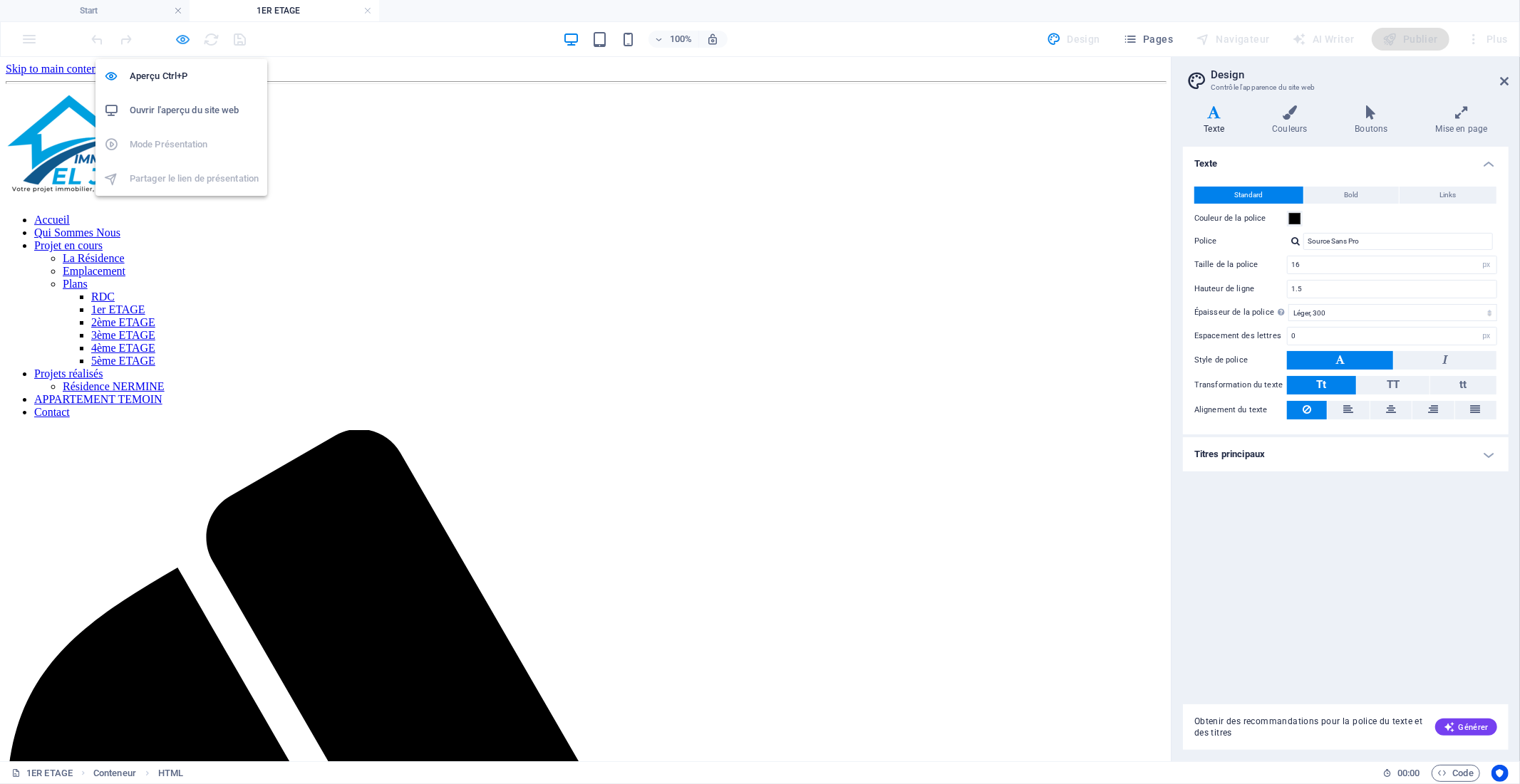
click at [178, 39] on icon "button" at bounding box center [183, 39] width 17 height 17
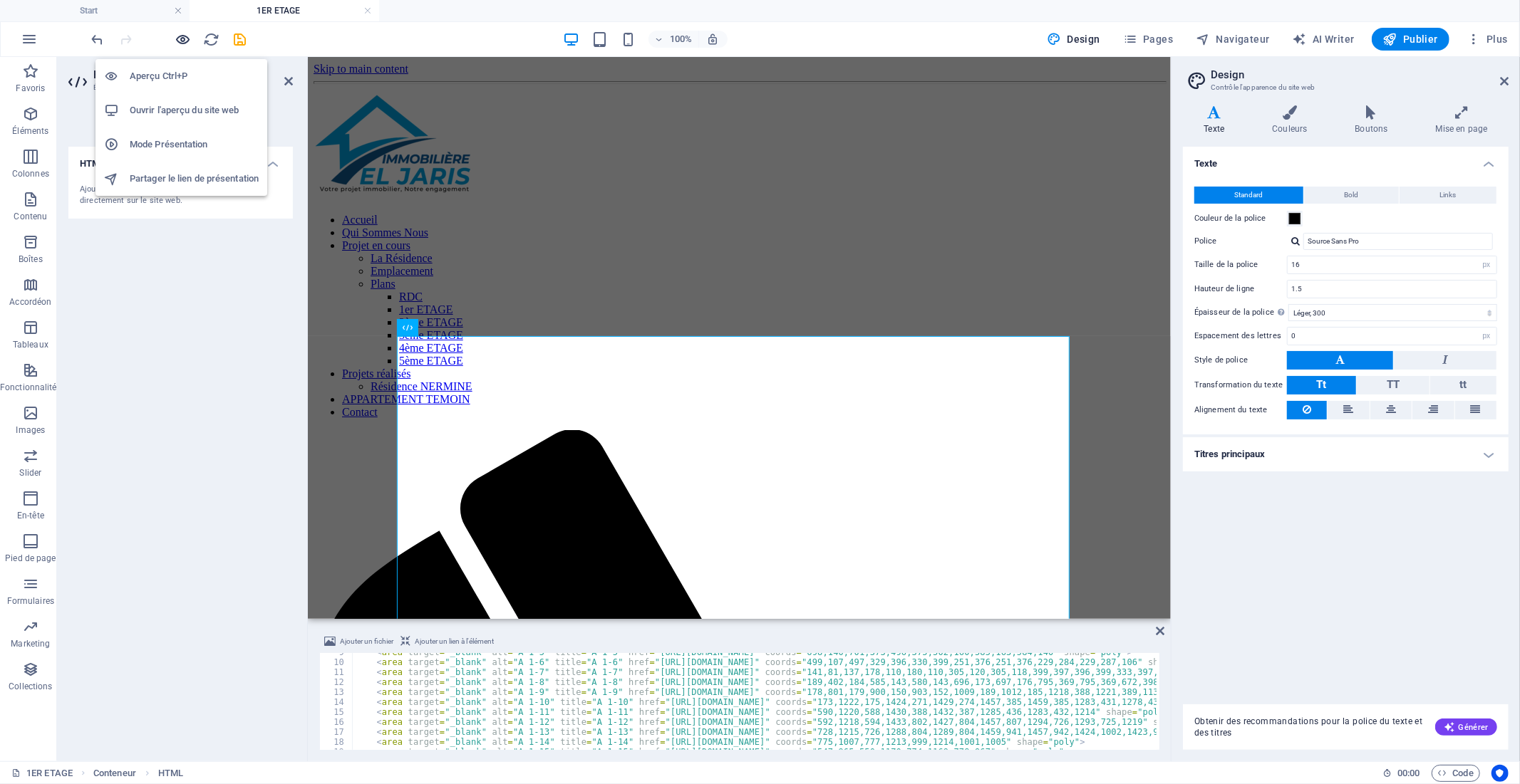
scroll to position [86, 0]
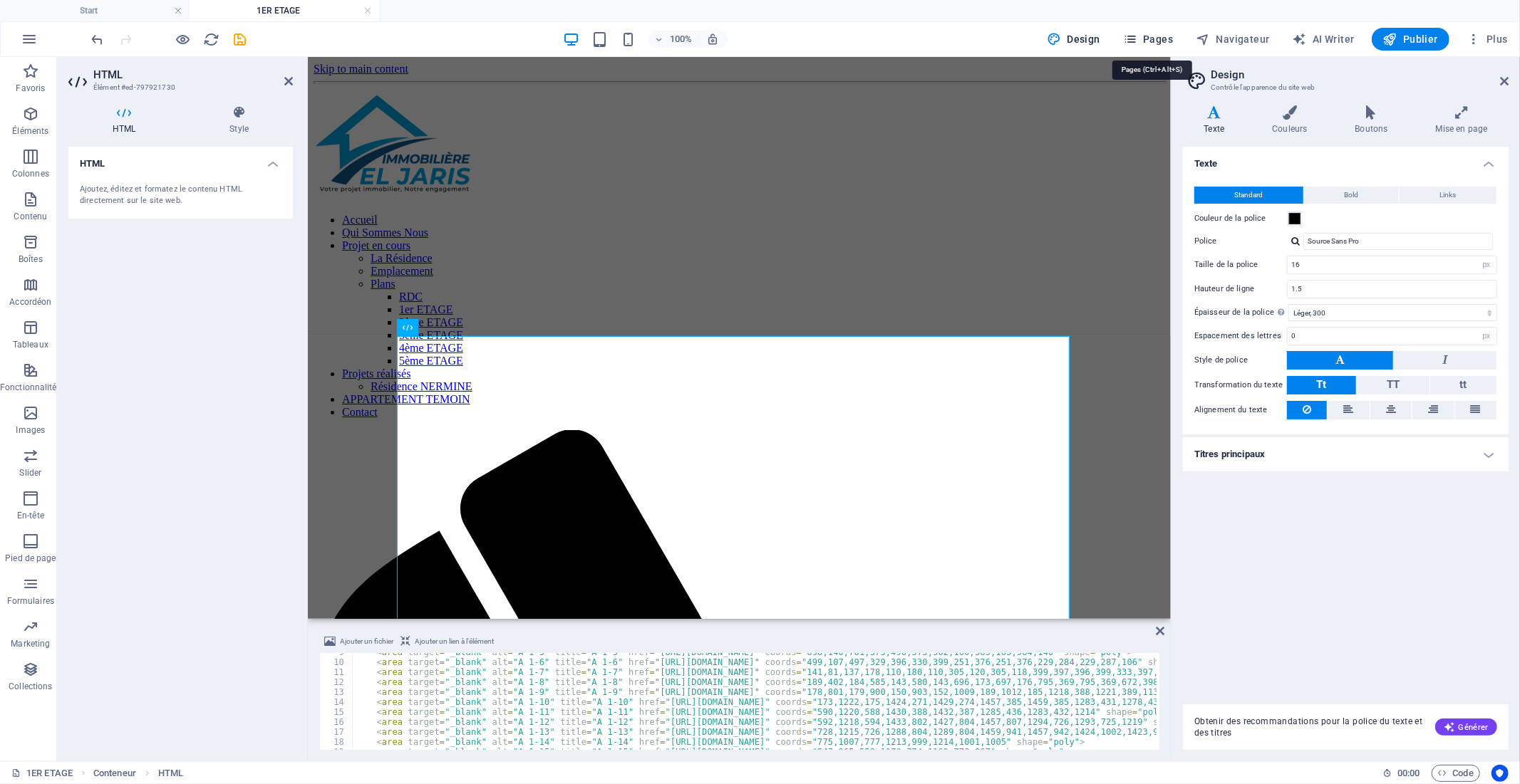
click at [1144, 42] on span "Pages" at bounding box center [1148, 39] width 50 height 14
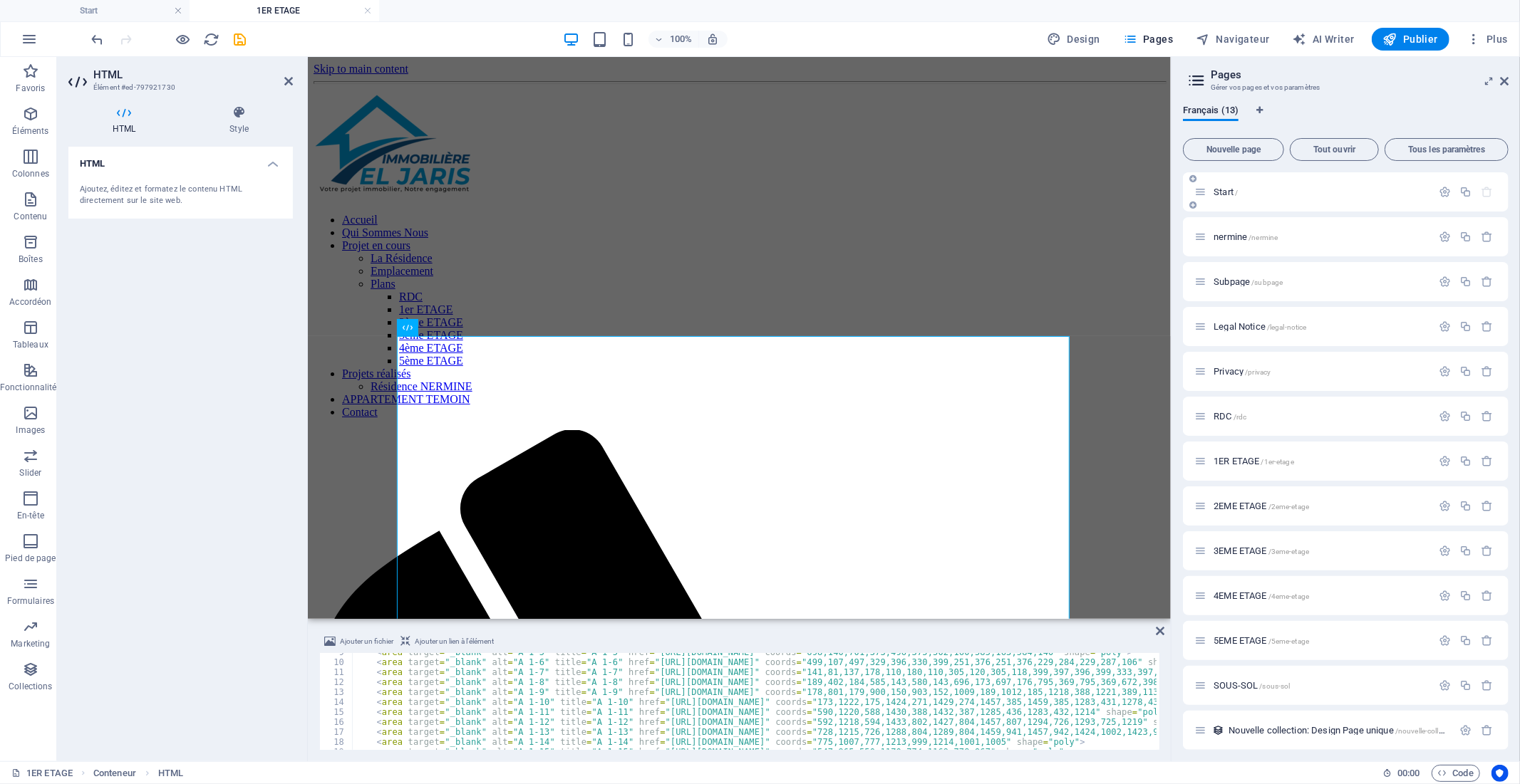
click at [1216, 188] on span "Start /" at bounding box center [1225, 192] width 24 height 11
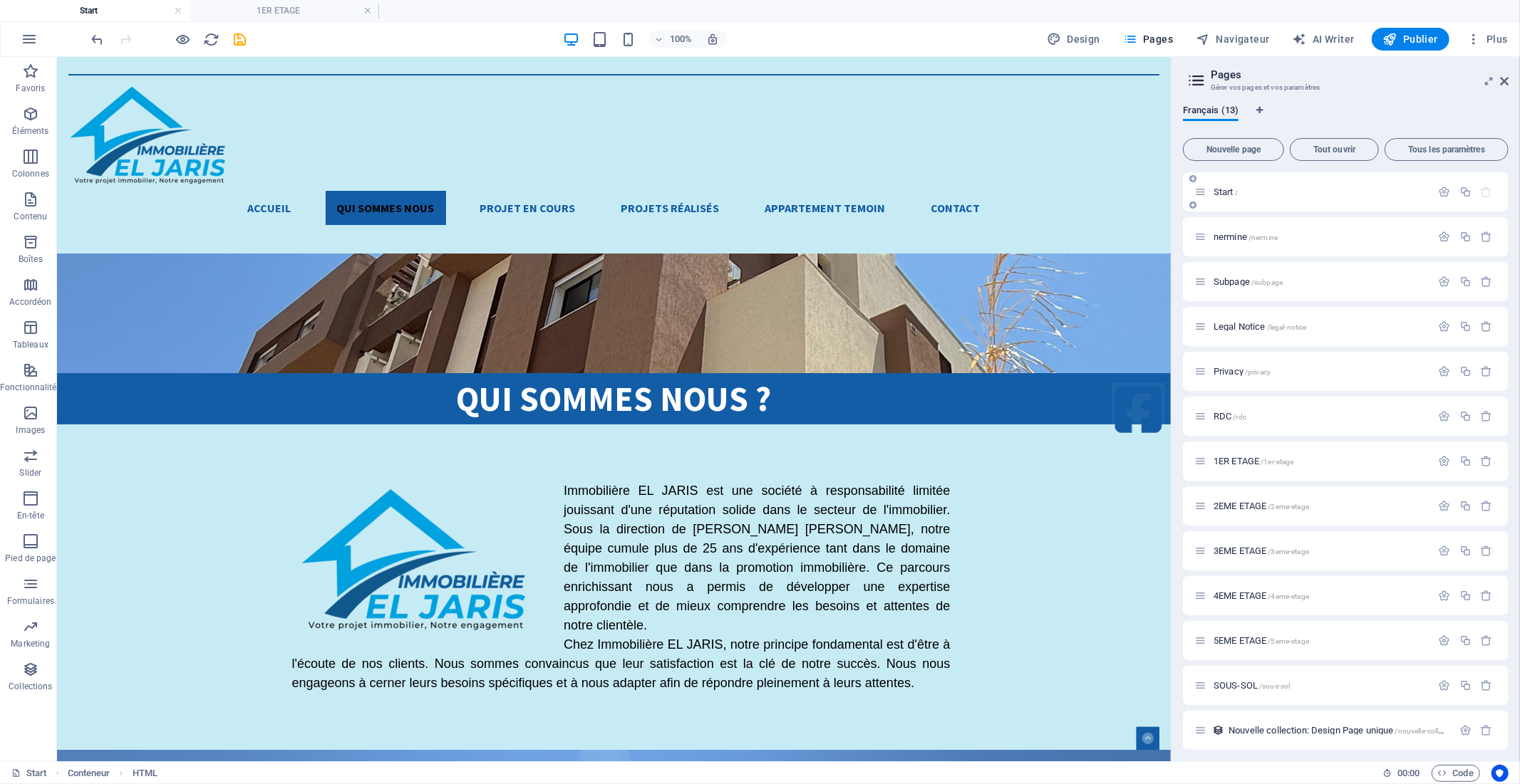
scroll to position [3673, 0]
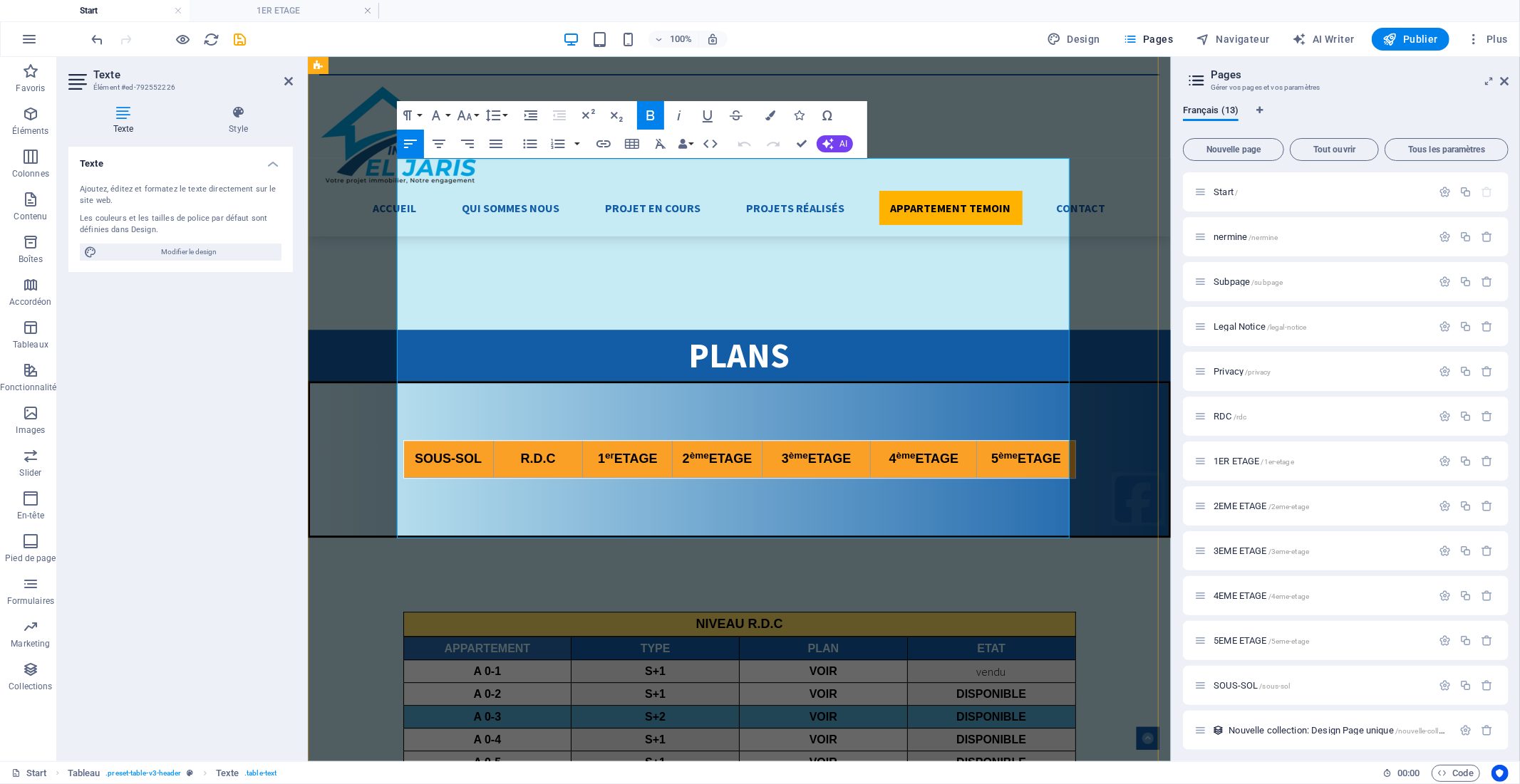
click at [813, 339] on icon "button" at bounding box center [817, 336] width 10 height 10
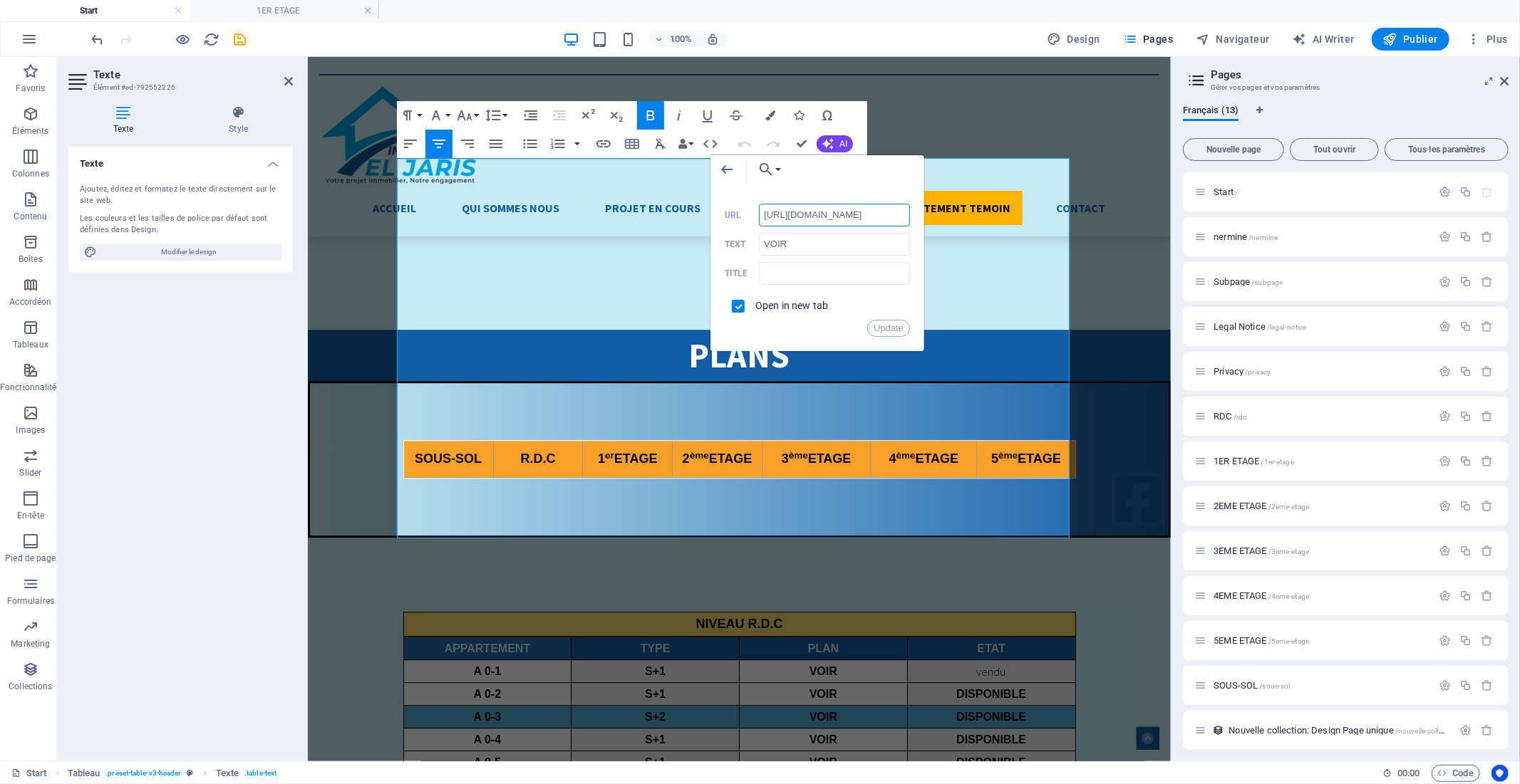
scroll to position [0, 221]
drag, startPoint x: 1172, startPoint y: 271, endPoint x: 967, endPoint y: 218, distance: 211.7
click at [884, 215] on input "[URL][DOMAIN_NAME]" at bounding box center [834, 215] width 151 height 23
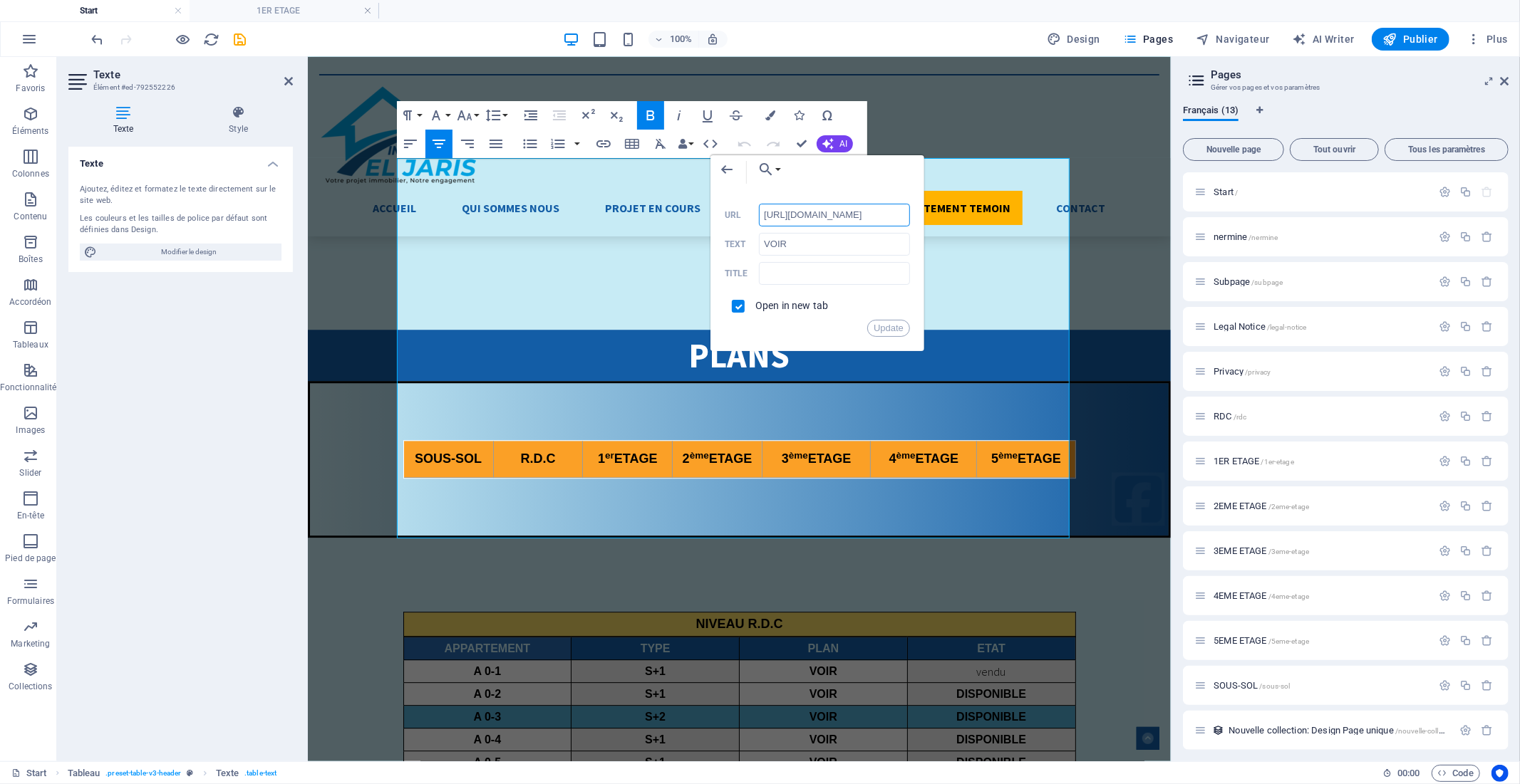
click at [884, 215] on input "[URL][DOMAIN_NAME]" at bounding box center [834, 215] width 151 height 23
click at [348, 88] on div "Accueil Qui Sommes Nous Projet en cours La Résidence Emplacement Plans RDC 1er …" at bounding box center [738, 146] width 863 height 179
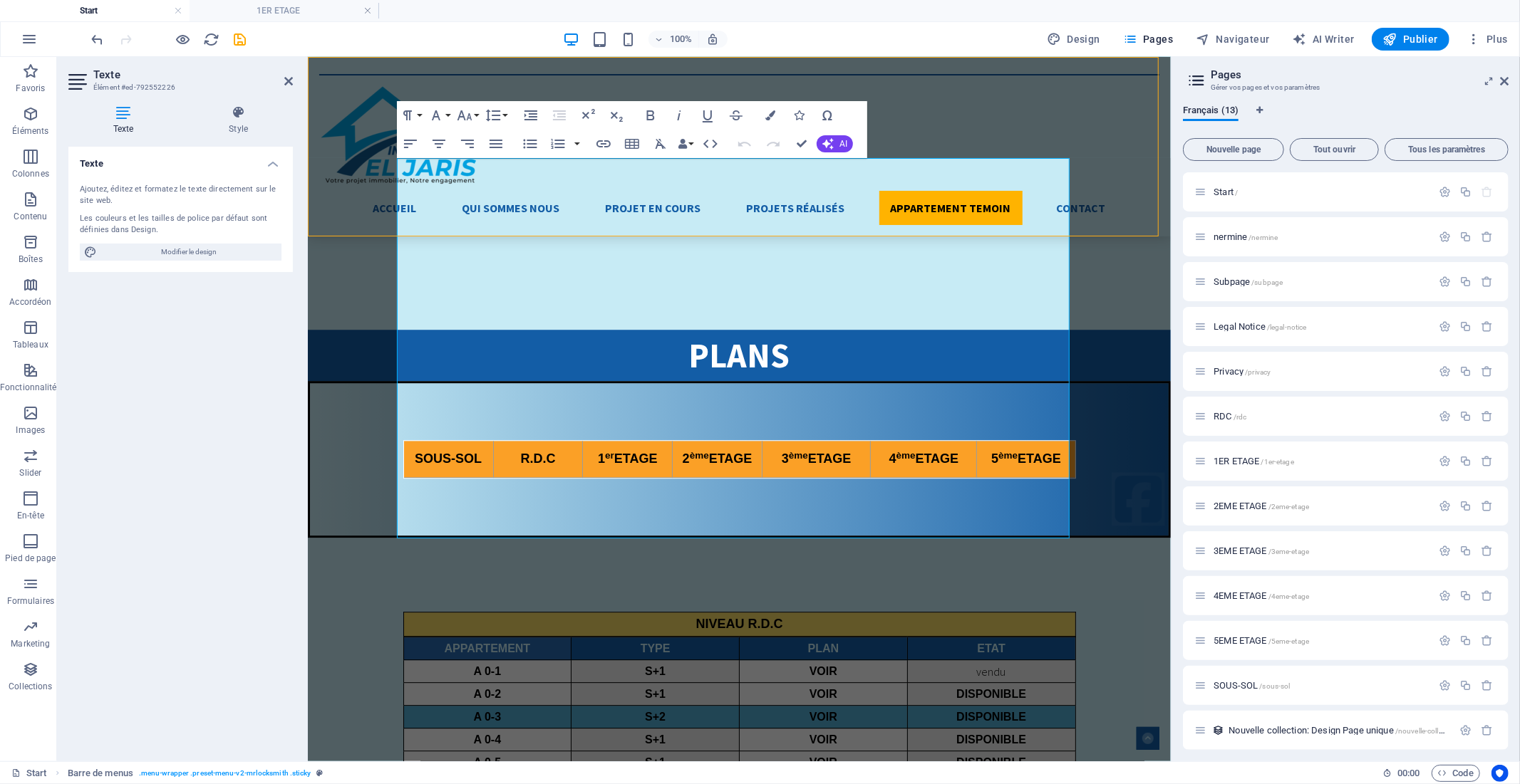
scroll to position [3513, 0]
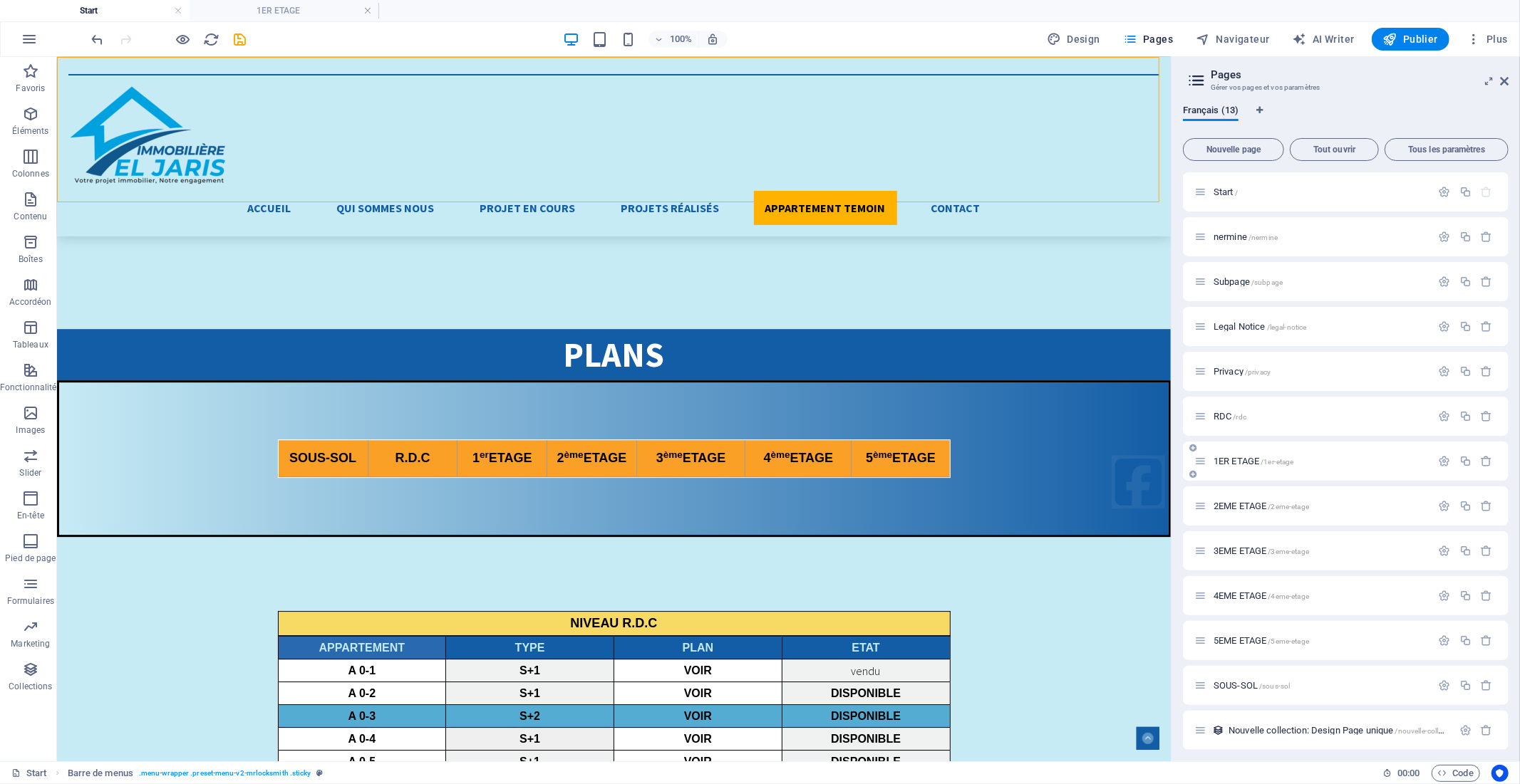
click at [1222, 457] on span "1ER ETAGE /1er-etage" at bounding box center [1253, 461] width 80 height 11
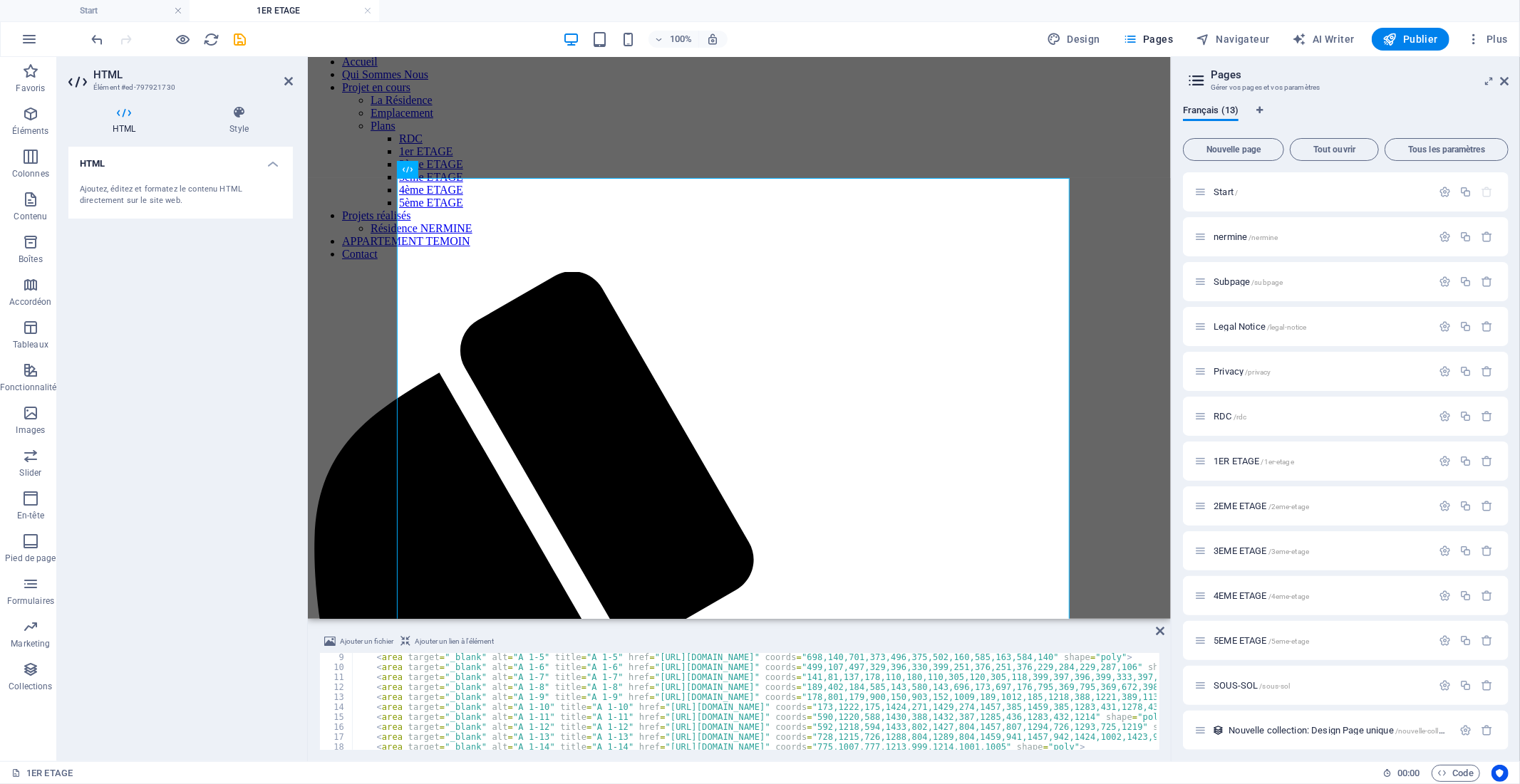
scroll to position [80, 0]
click at [952, 687] on div "< area target = "_blank" alt = "A 1-5" title = "A 1-5" href = "[URL][DOMAIN_NAM…" at bounding box center [996, 709] width 1287 height 114
drag, startPoint x: 953, startPoint y: 684, endPoint x: 633, endPoint y: 689, distance: 320.0
click at [633, 689] on div "< area target = "_blank" alt = "A 1-5" title = "A 1-5" href = "[URL][DOMAIN_NAM…" at bounding box center [996, 709] width 1287 height 114
paste textarea "[DOMAIN_NAME][URL]"
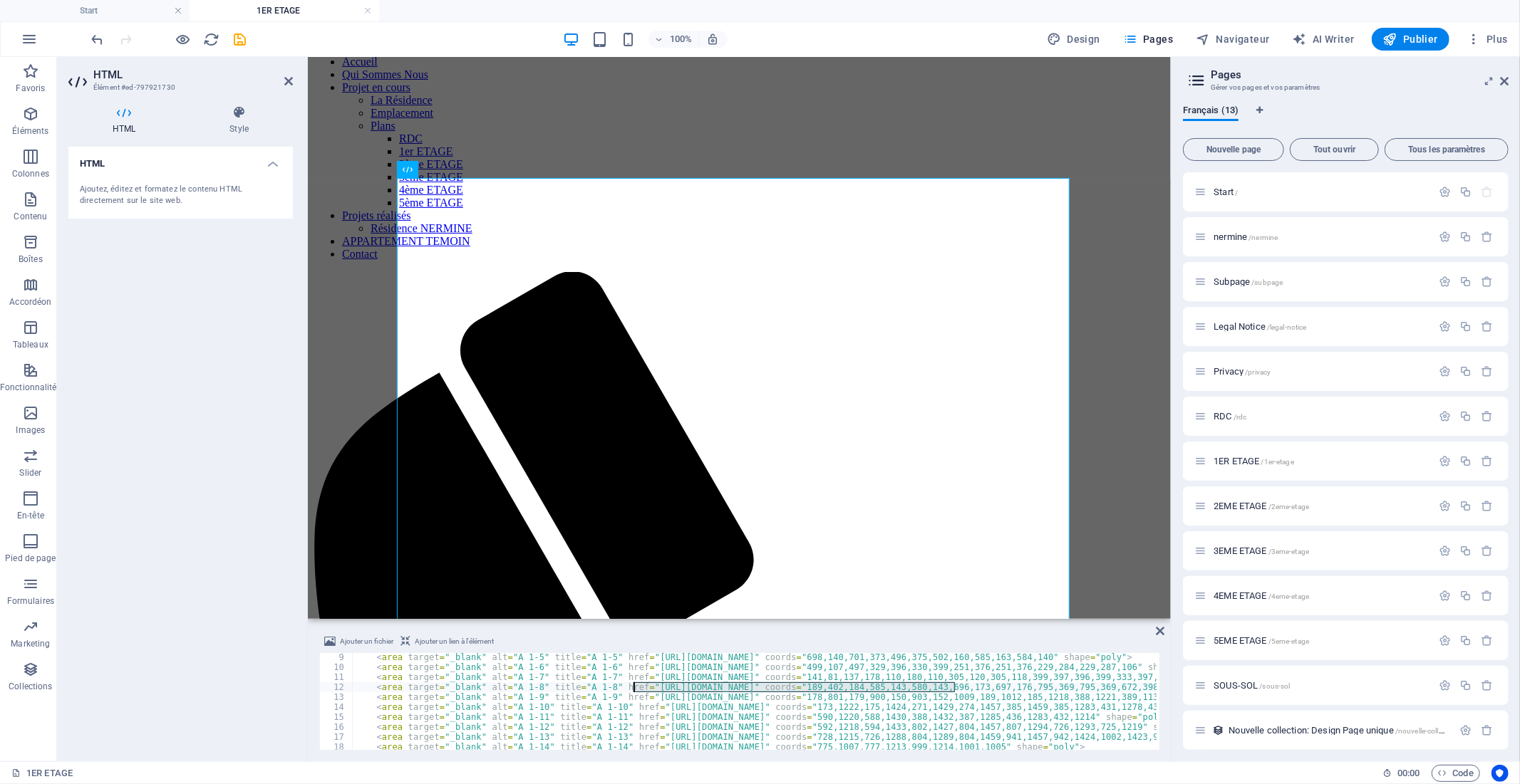
type textarea "<area target="_blank" alt="A 1-8" title="A 1-8" href="[URL][DOMAIN_NAME]" coord…"
click at [237, 37] on icon "save" at bounding box center [241, 39] width 17 height 17
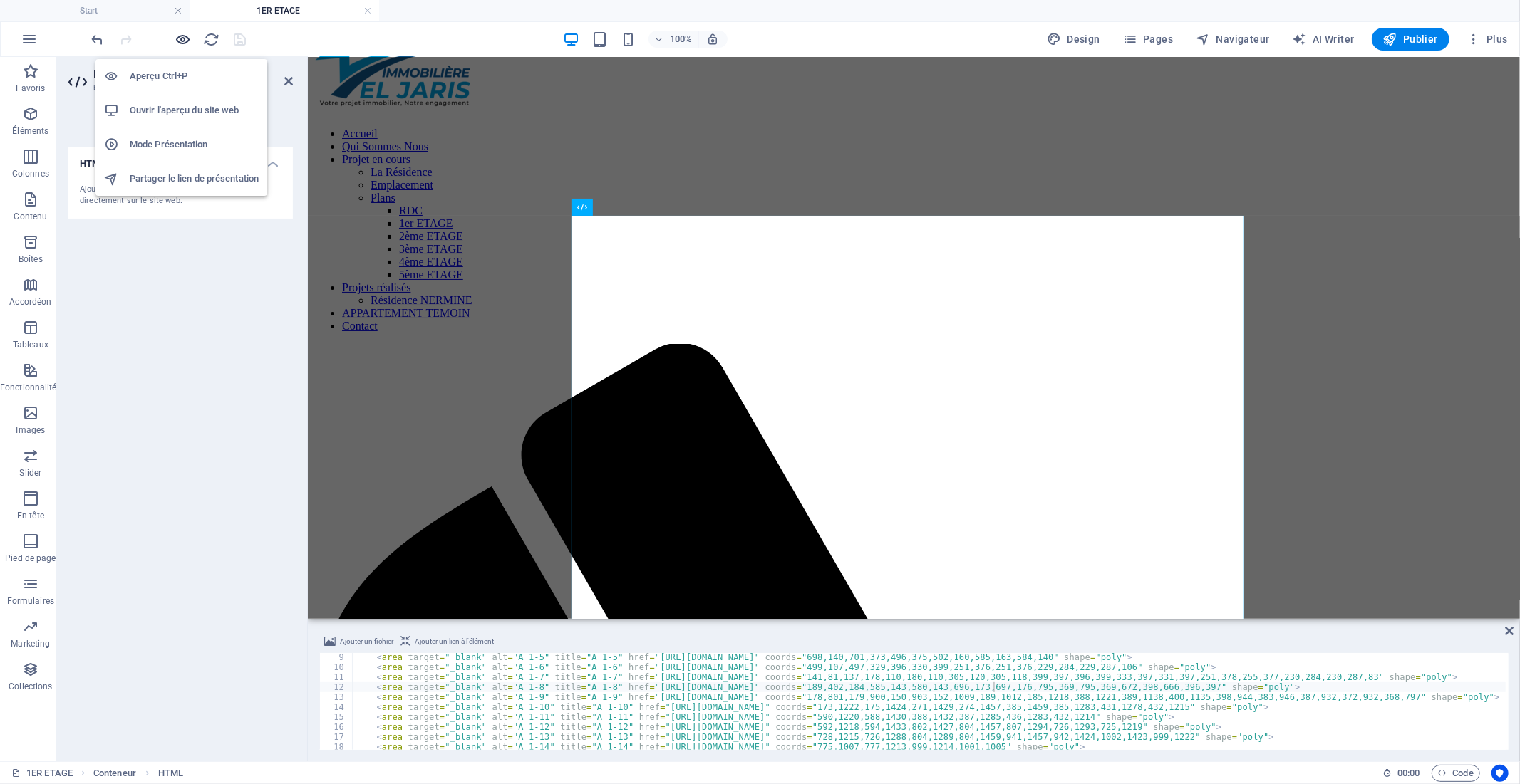
click at [175, 39] on icon "button" at bounding box center [183, 39] width 17 height 17
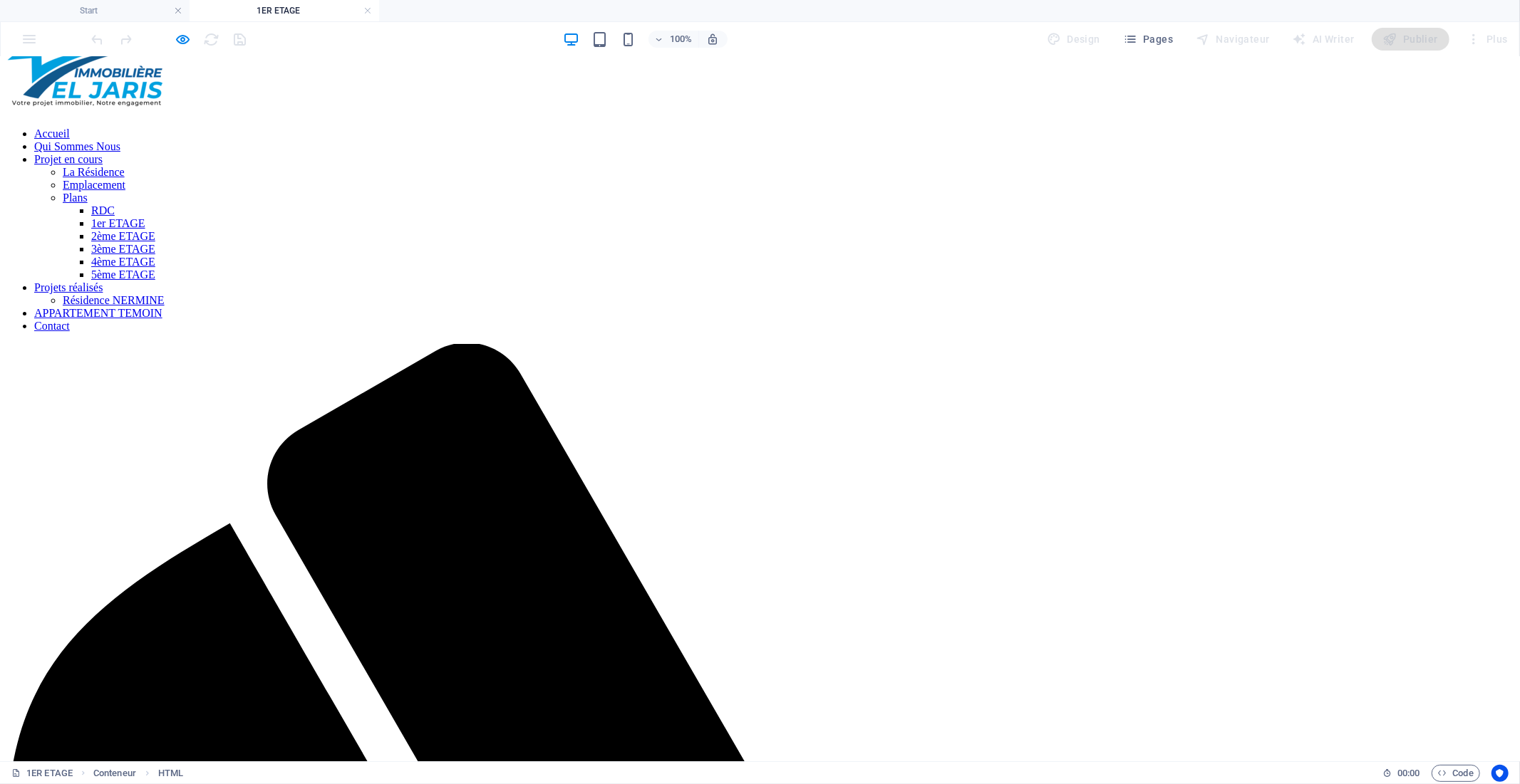
click at [186, 34] on icon "button" at bounding box center [183, 39] width 17 height 17
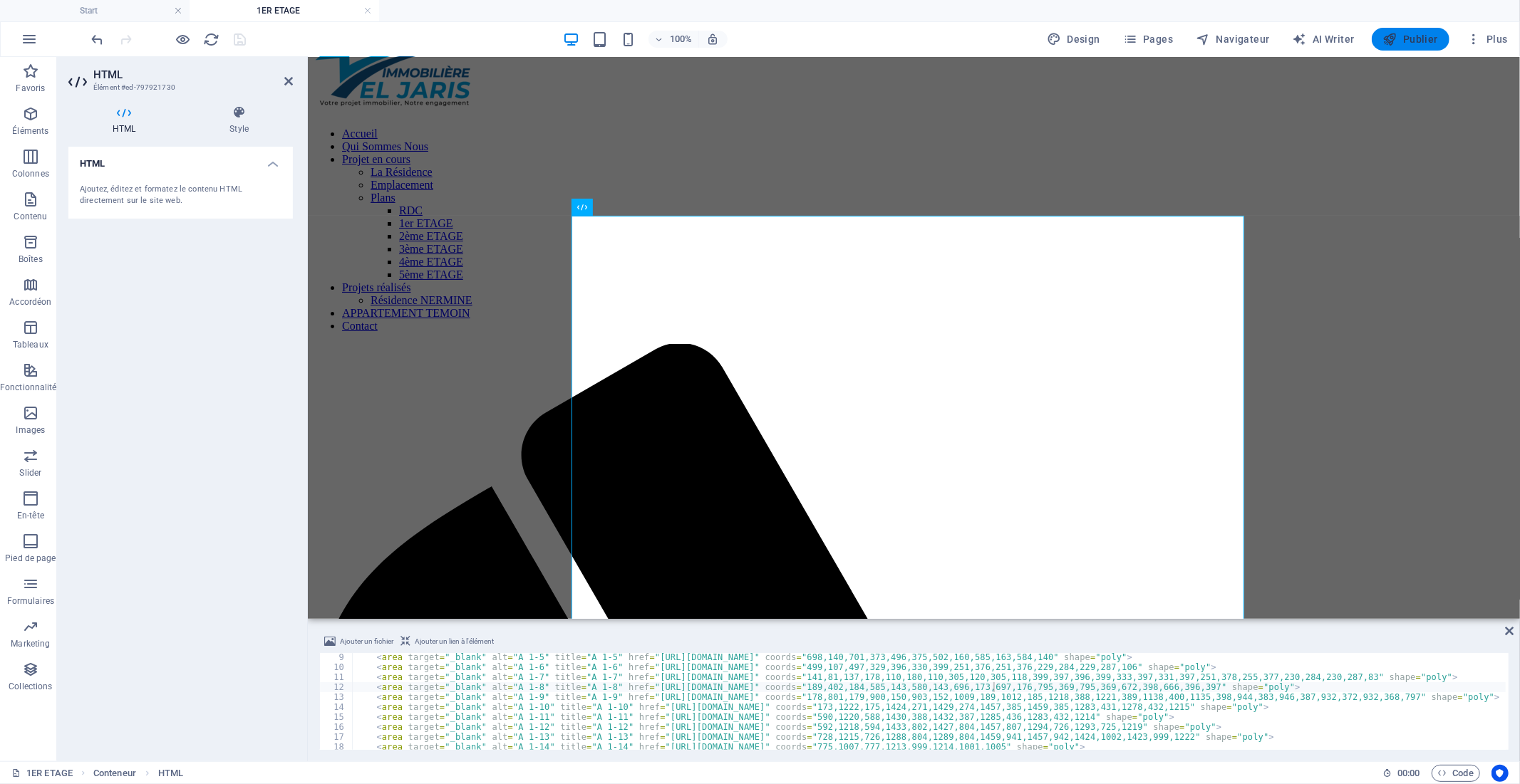
click at [1420, 39] on span "Publier" at bounding box center [1410, 39] width 55 height 14
